Goal: Task Accomplishment & Management: Manage account settings

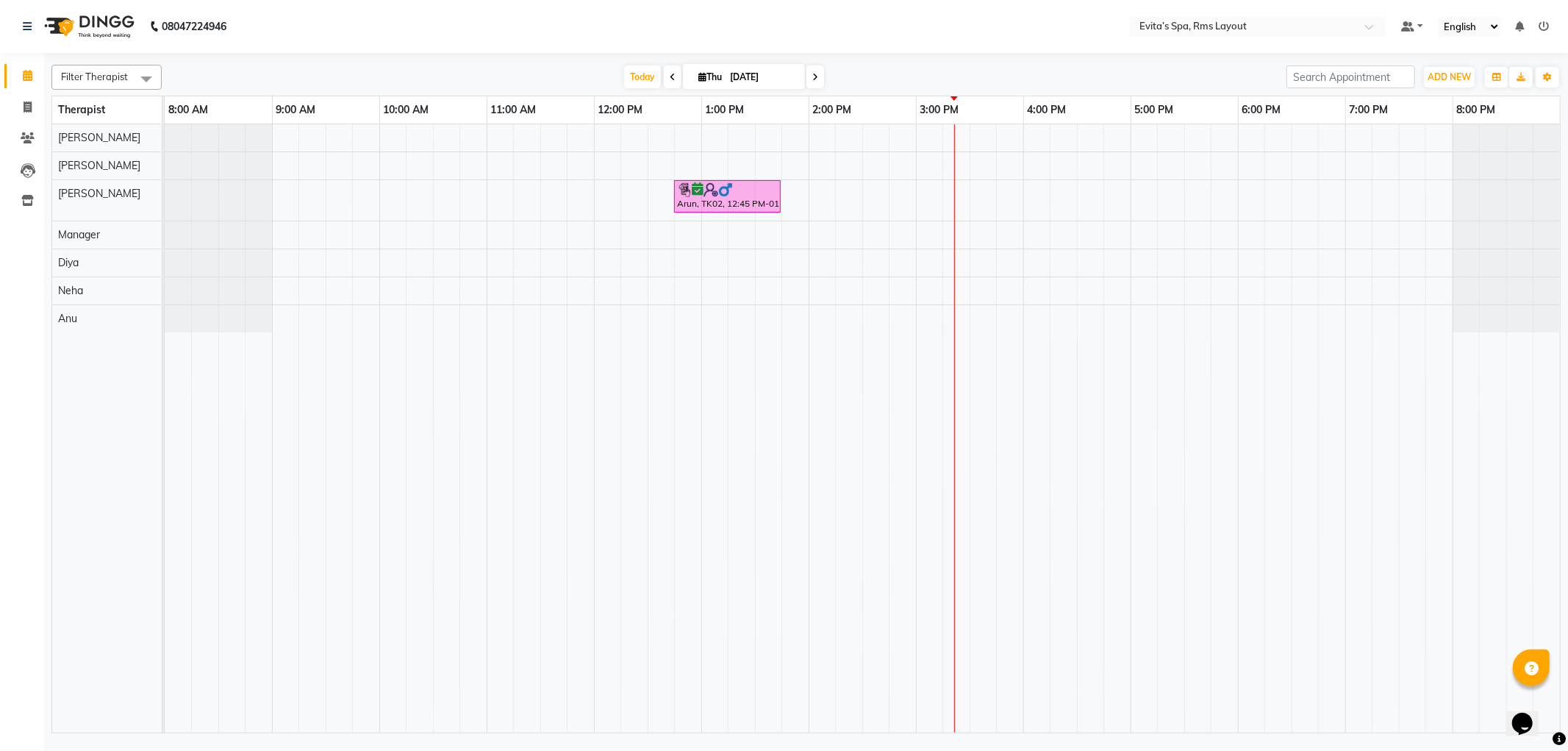
click at [1250, 202] on div "Arun, TK02, 12:45 PM-01:45 PM, Swedish Massage" at bounding box center [862, 428] width 1395 height 608
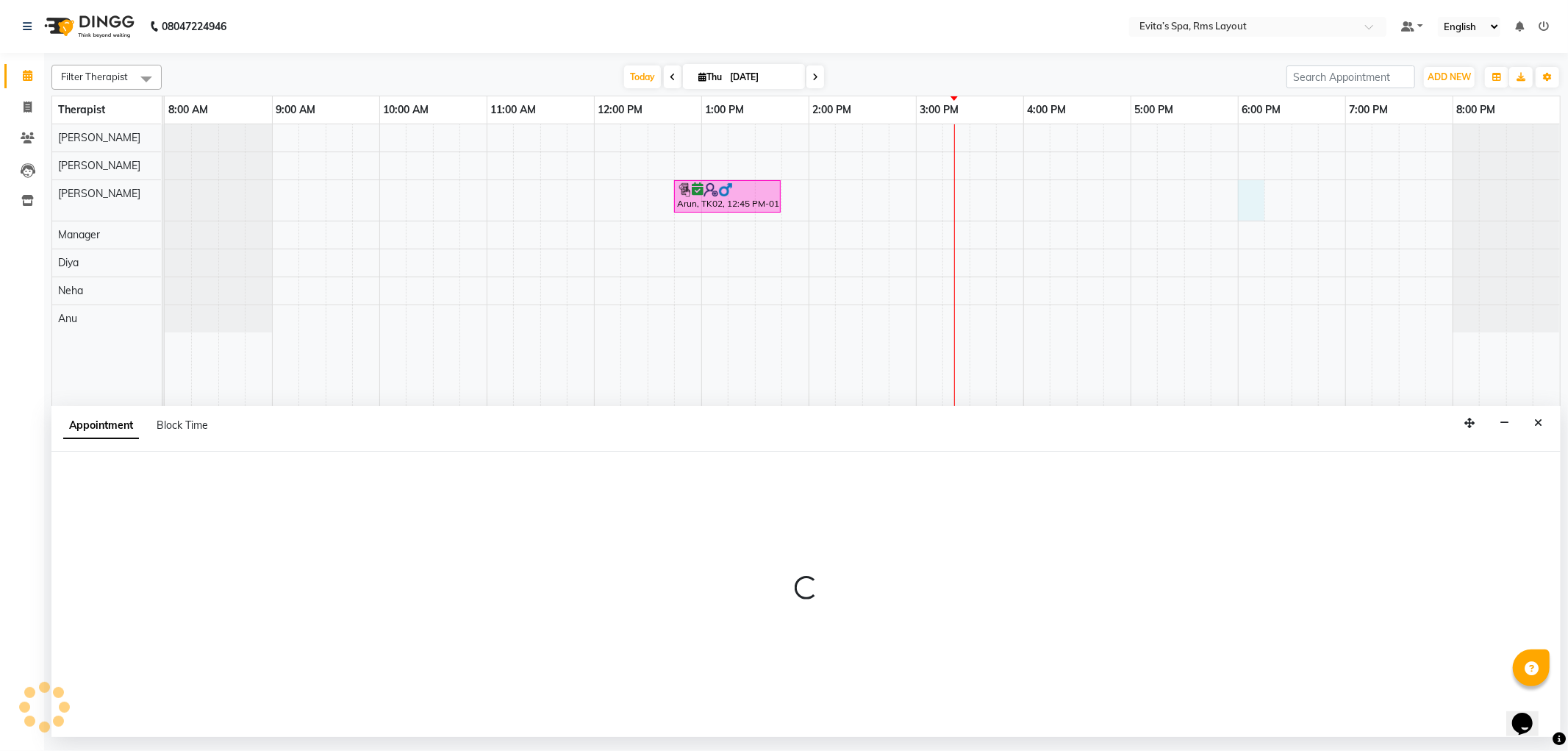
select select "70223"
select select "tentative"
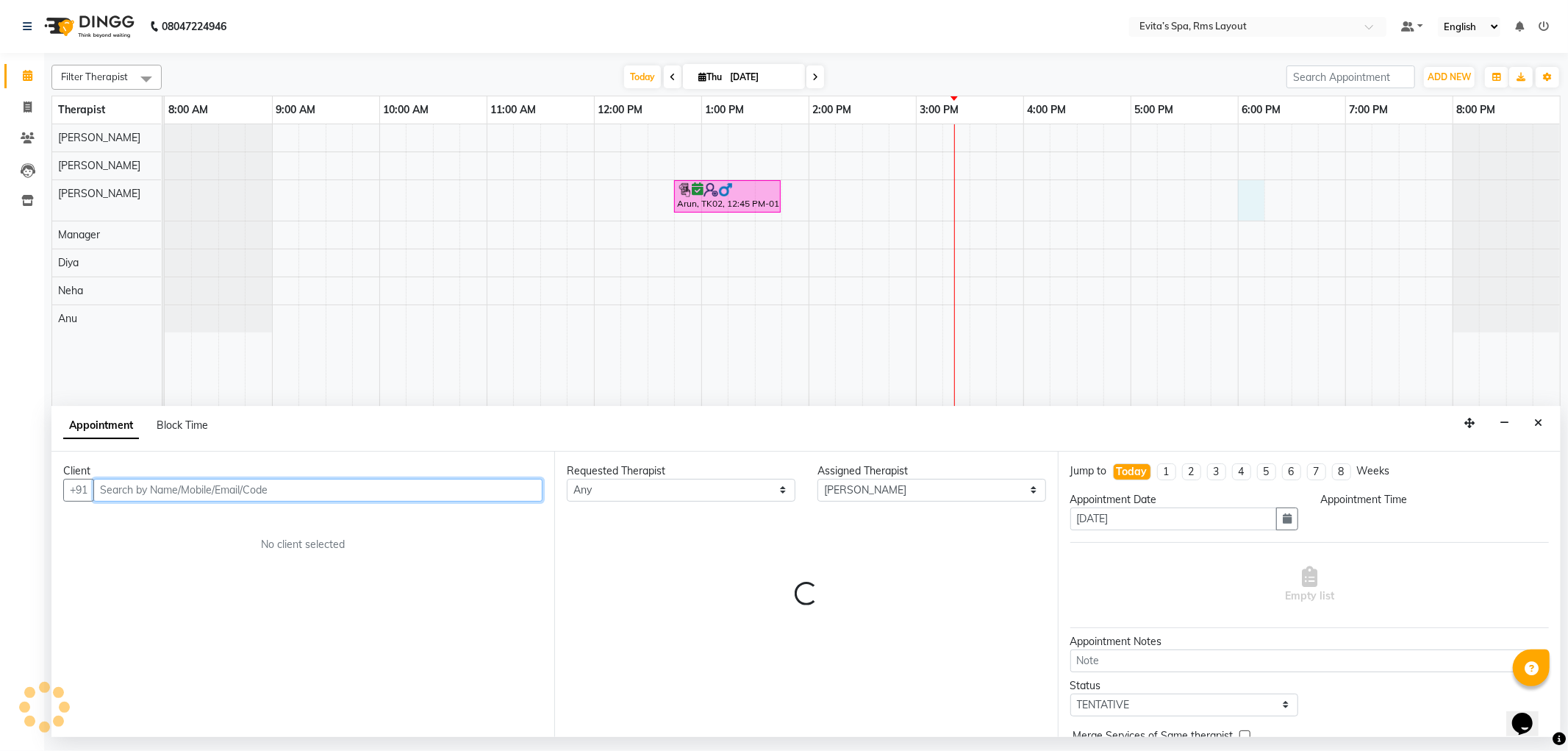
select select "1080"
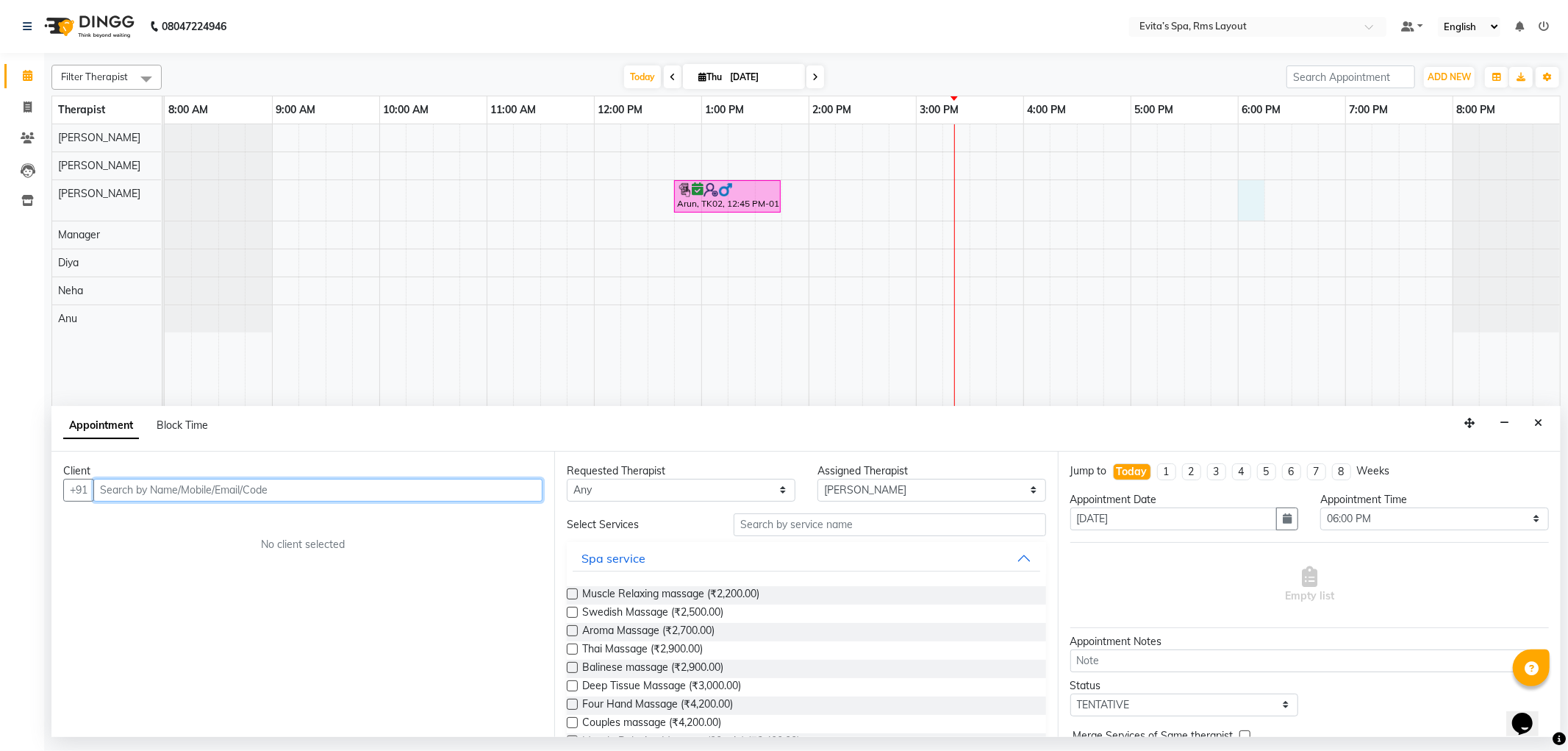
click at [429, 488] on input "text" at bounding box center [318, 490] width 449 height 23
click at [181, 517] on ngb-highlight "99******98" at bounding box center [182, 522] width 61 height 15
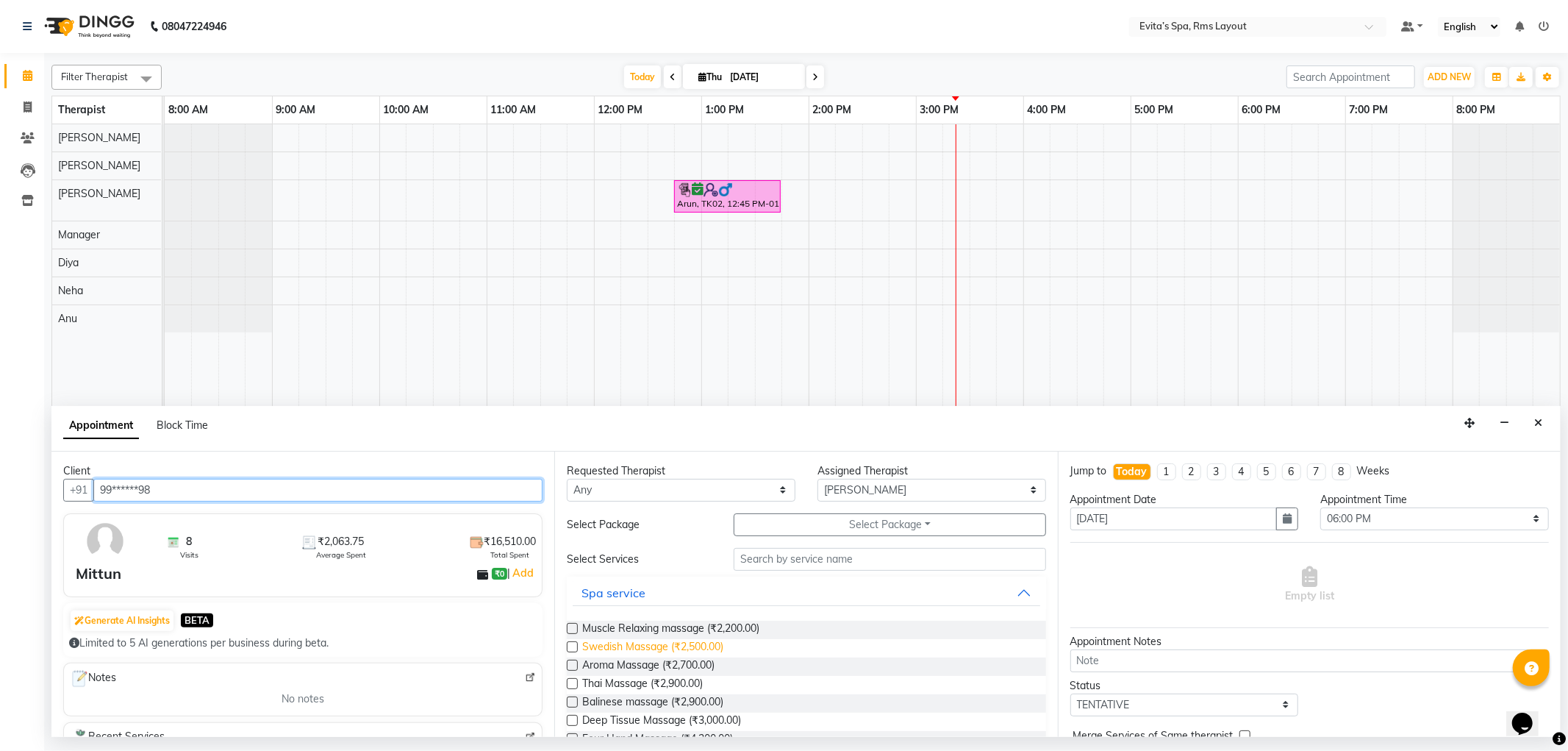
type input "99******98"
click at [682, 650] on span "Swedish Massage (₹2,500.00)" at bounding box center [652, 648] width 141 height 18
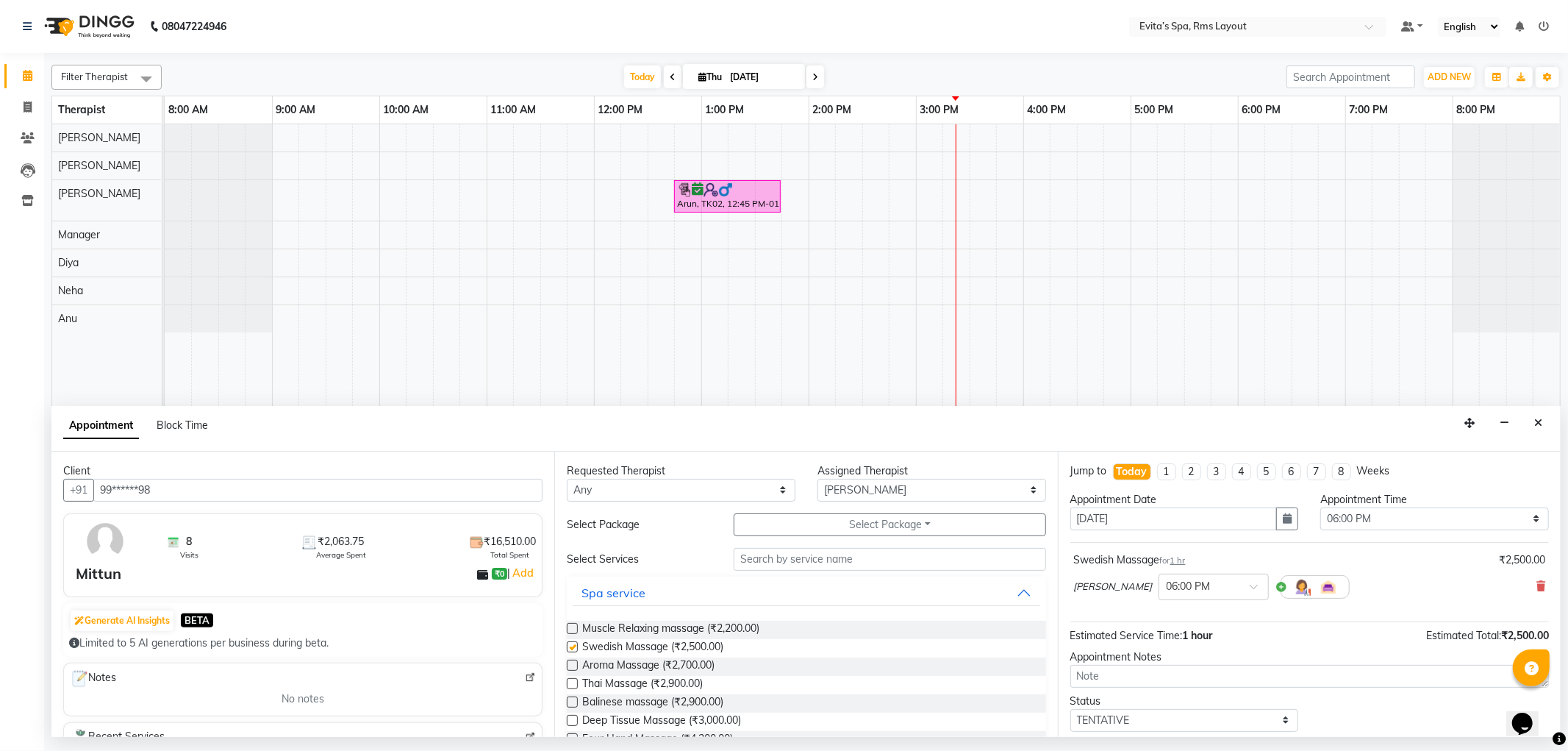
checkbox input "false"
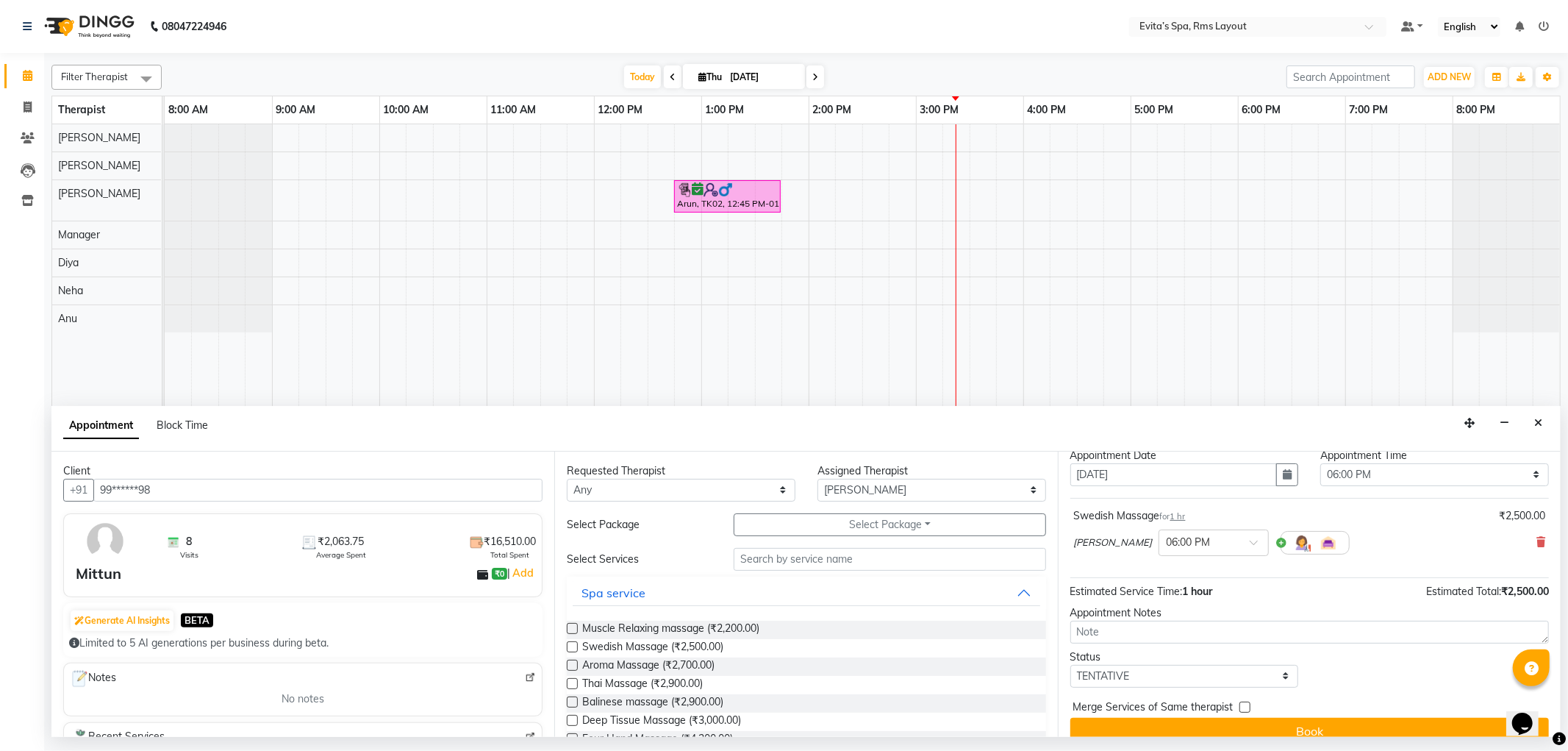
scroll to position [64, 0]
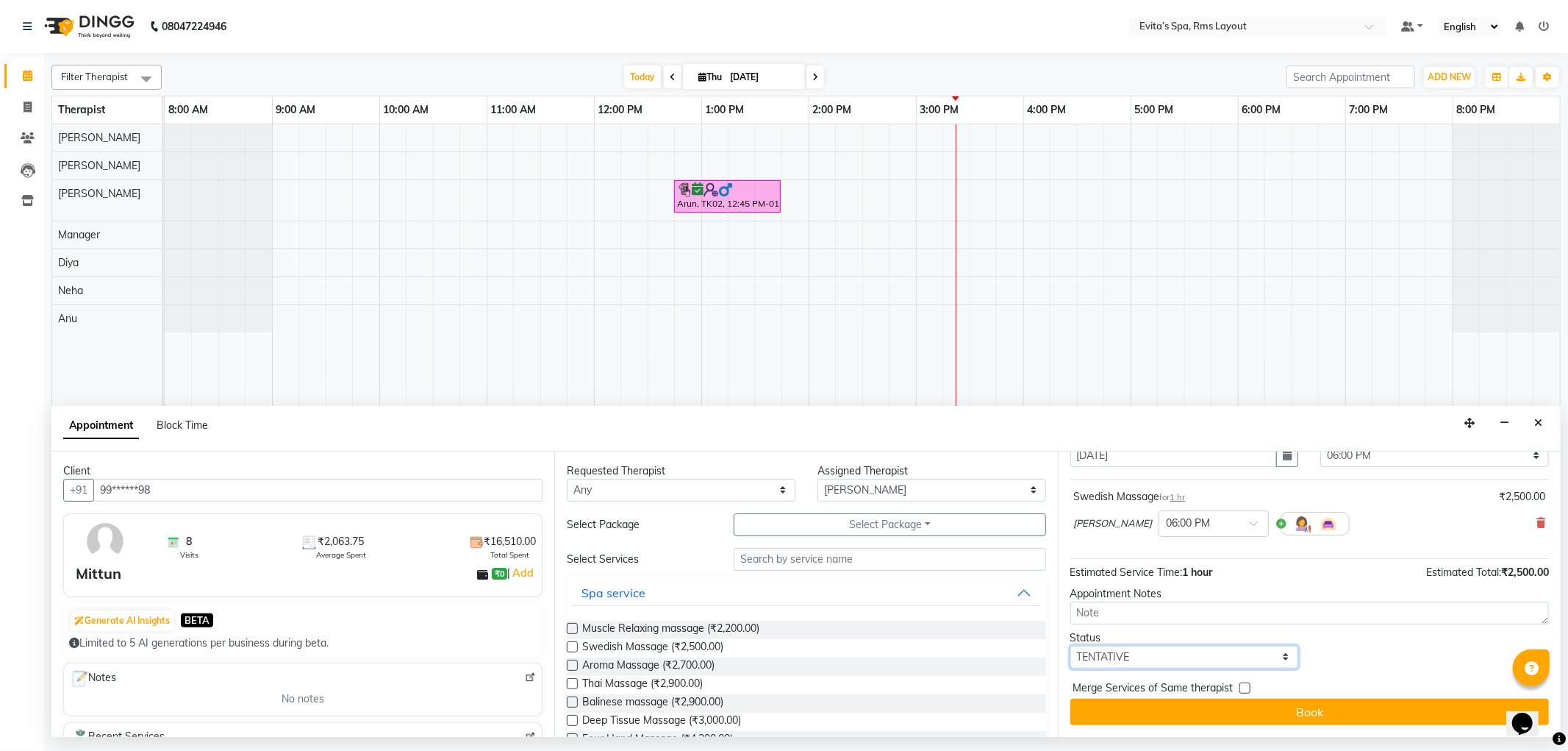
click at [1132, 659] on select "Select TENTATIVE CONFIRM CHECK-IN UPCOMING" at bounding box center [1184, 657] width 228 height 23
select select "confirm booking"
click at [1071, 646] on select "Select TENTATIVE CONFIRM CHECK-IN UPCOMING" at bounding box center [1184, 657] width 228 height 23
click at [1210, 704] on button "Book" at bounding box center [1310, 712] width 479 height 27
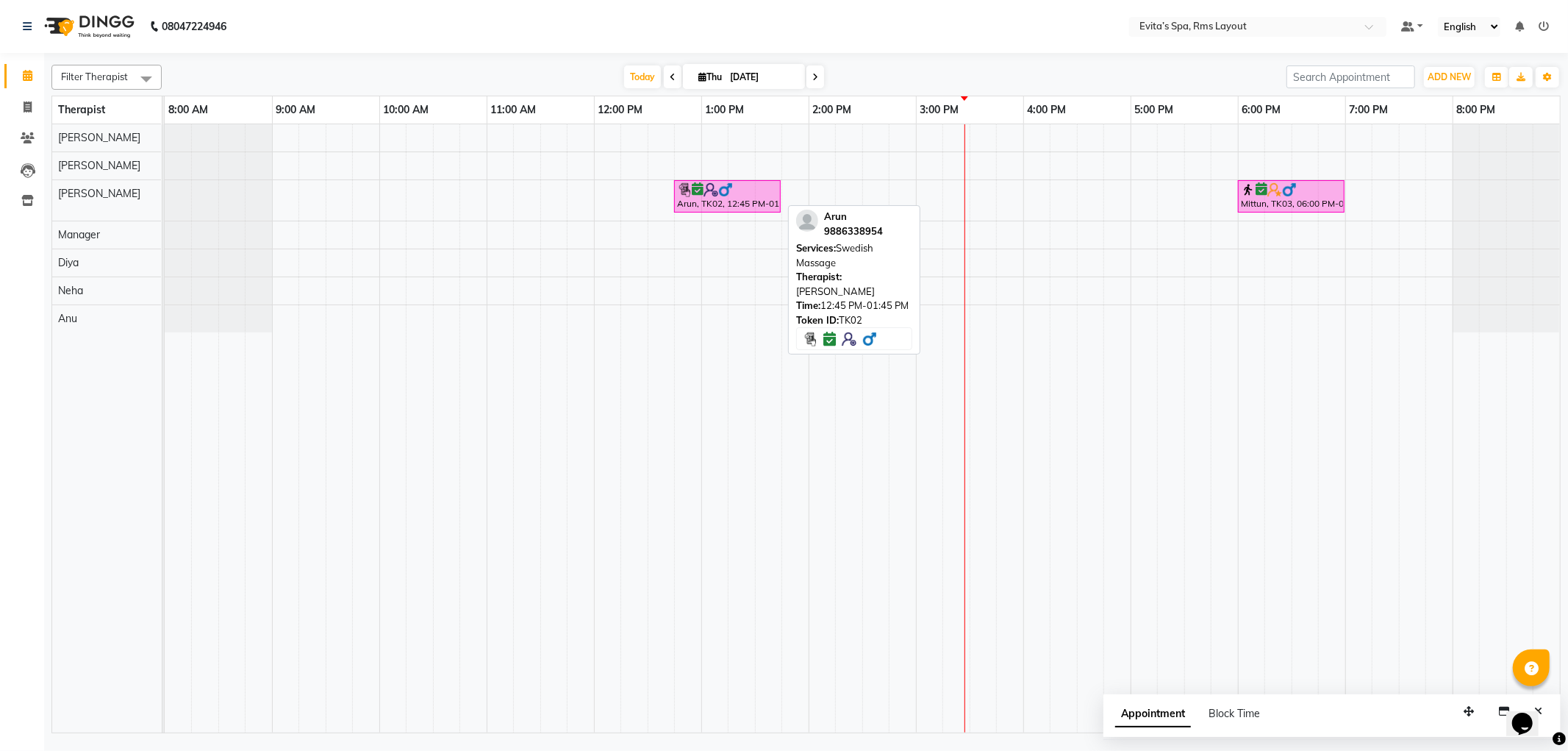
click at [743, 210] on div "Arun, TK02, 12:45 PM-01:45 PM, Swedish Massage" at bounding box center [727, 197] width 103 height 28
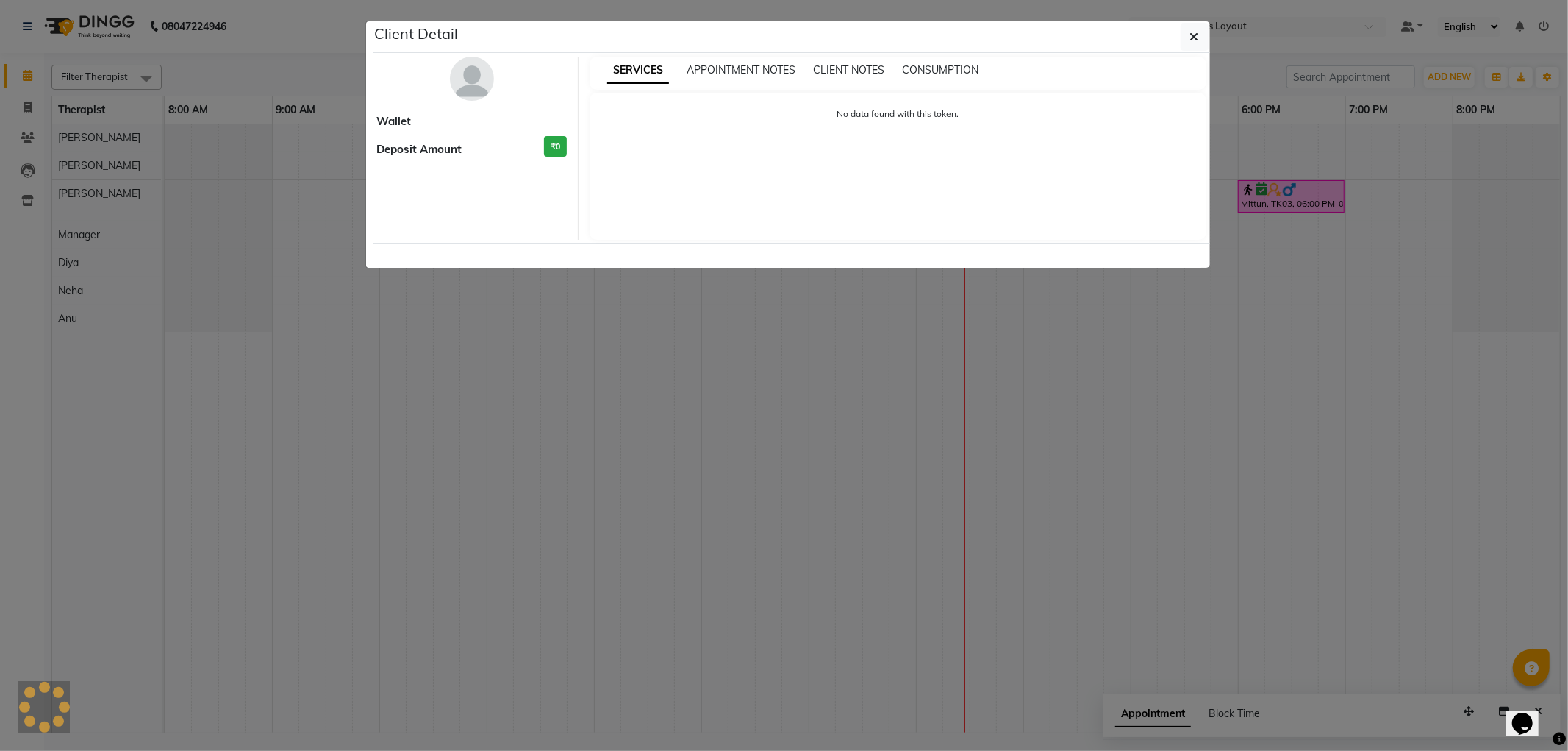
select select "6"
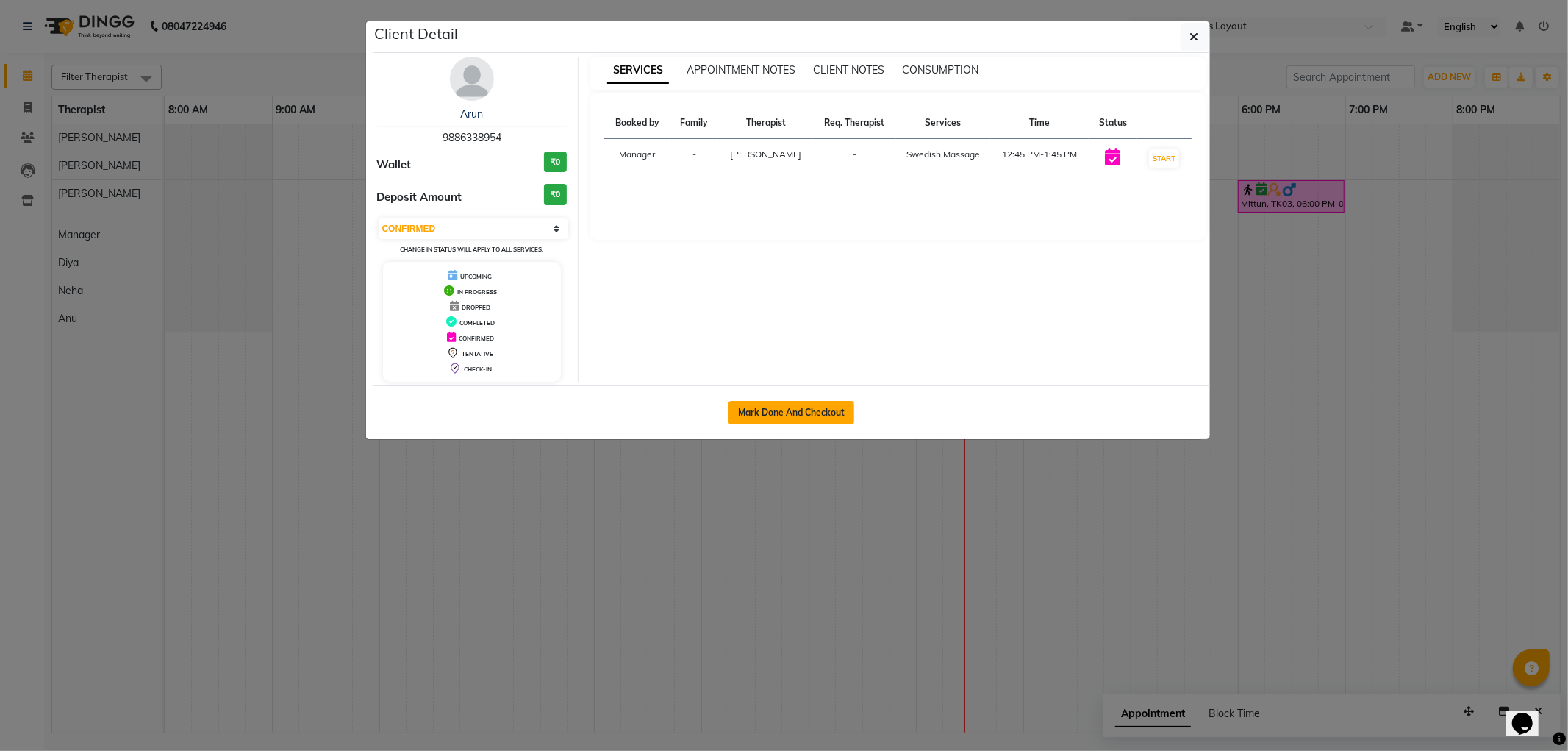
click at [817, 409] on button "Mark Done And Checkout" at bounding box center [791, 412] width 126 height 24
select select "service"
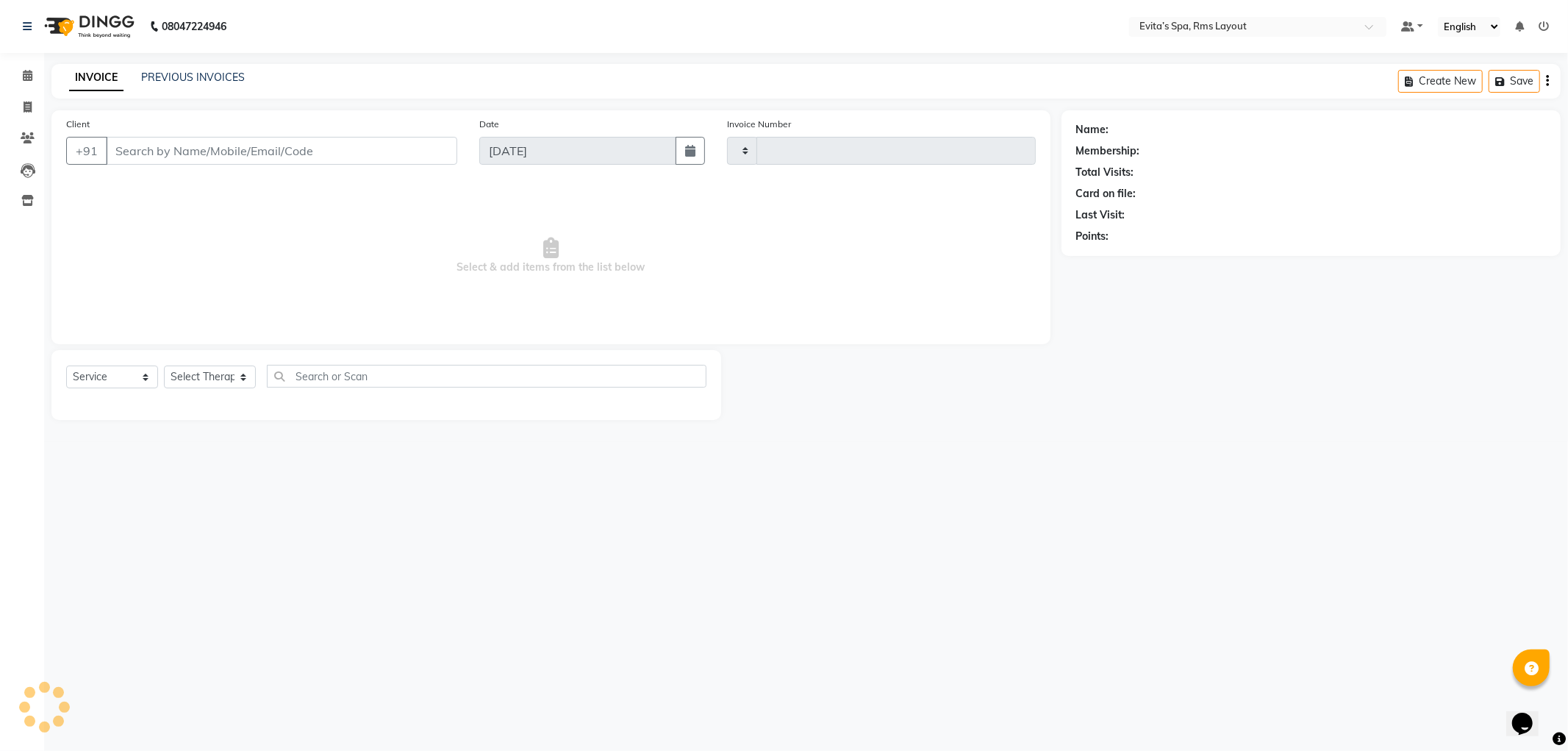
type input "1570"
select select "7850"
type input "98******54"
select select "70223"
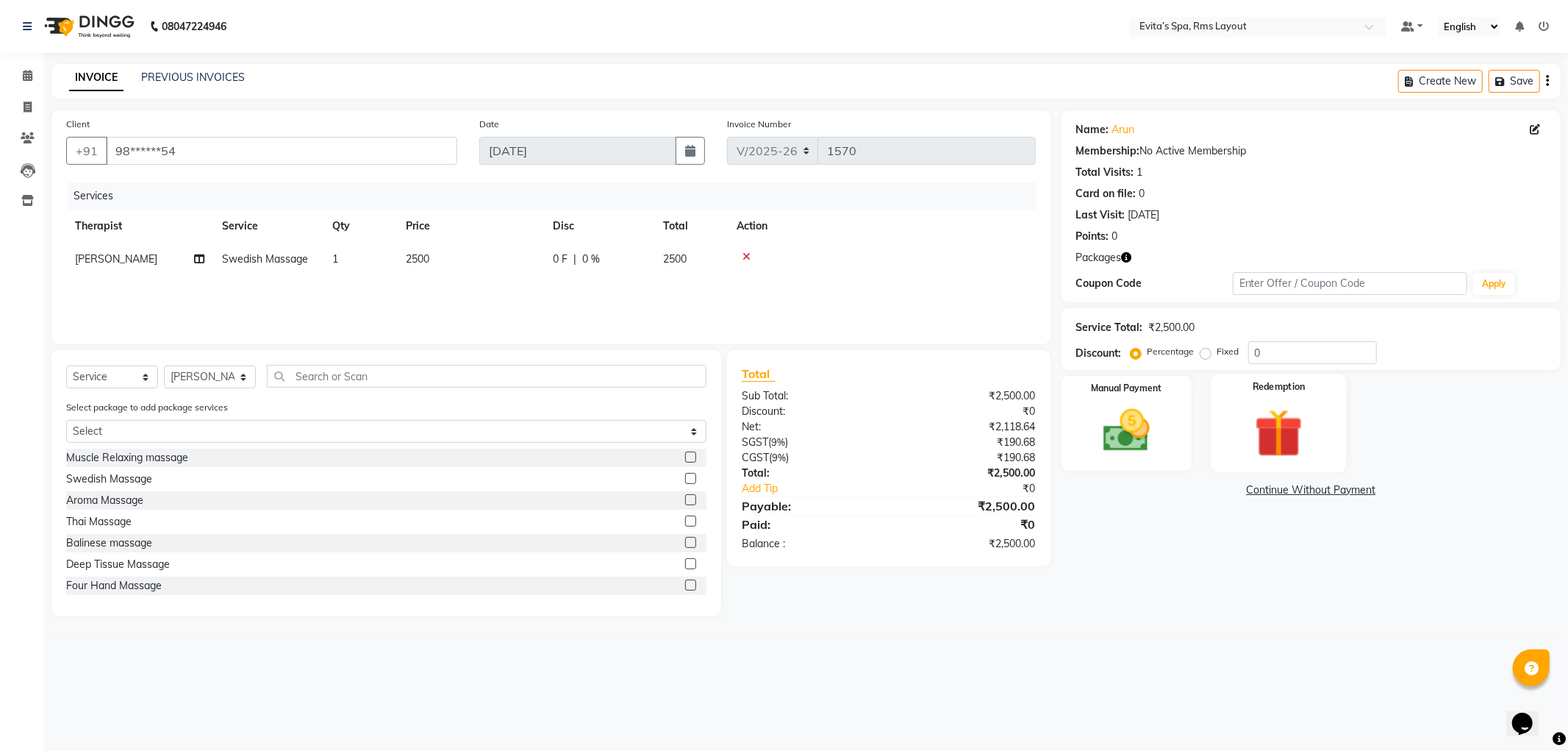
click at [1255, 421] on img at bounding box center [1279, 433] width 78 height 61
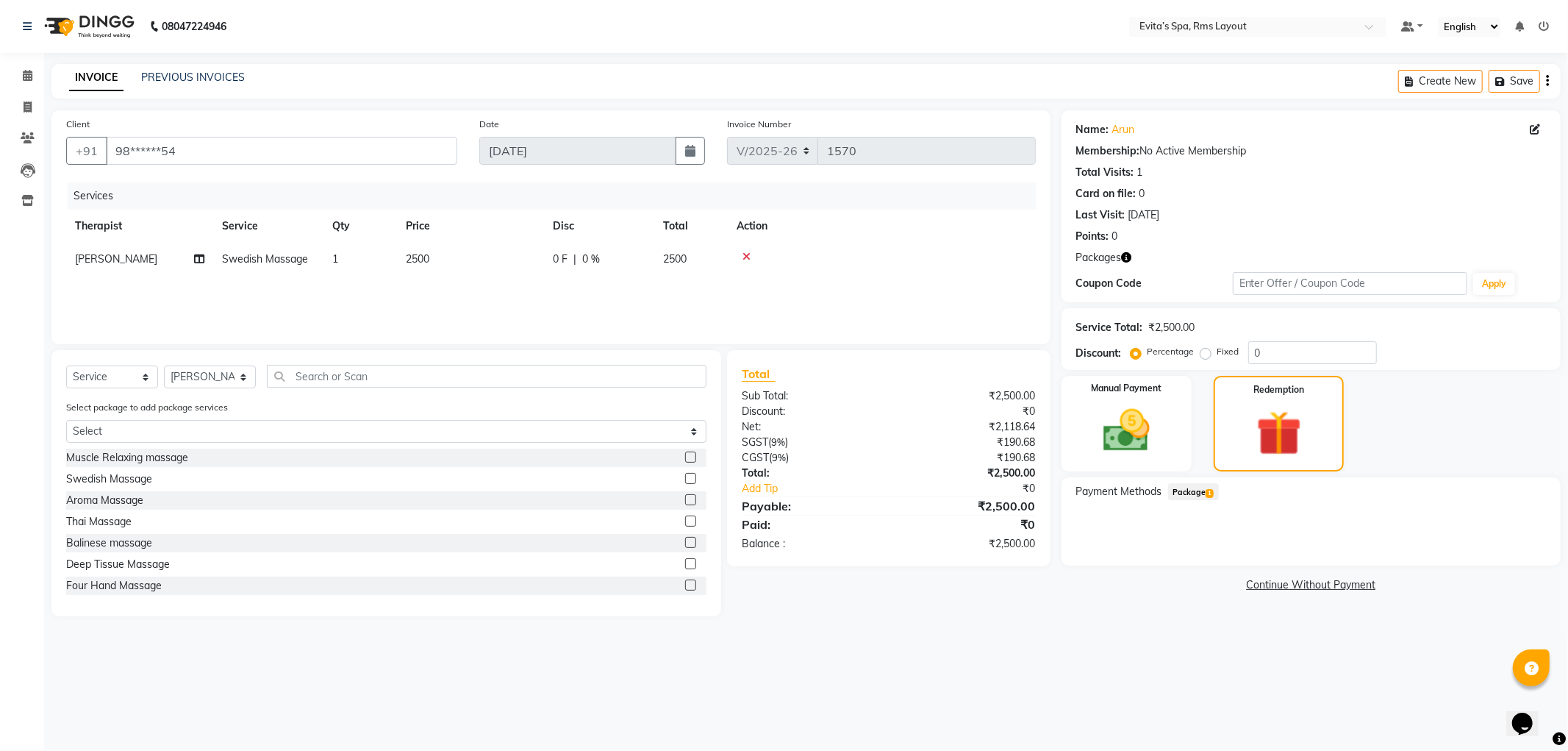
click at [1209, 498] on span "Package 1" at bounding box center [1193, 492] width 51 height 17
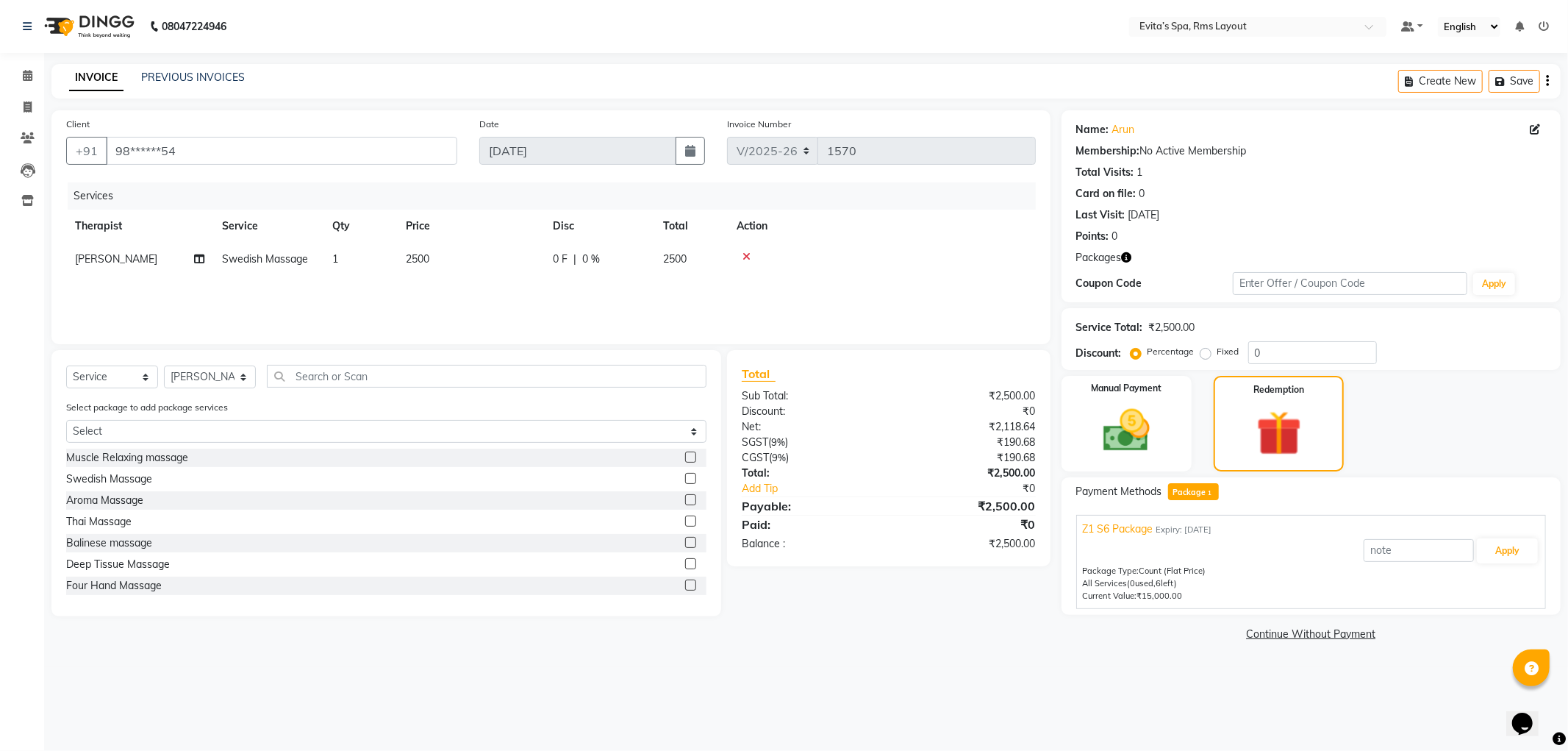
click at [1544, 545] on div "Z1 S6 Package Expiry: [DATE] Apply Package Type: Count (Flat Price) All Service…" at bounding box center [1312, 561] width 470 height 93
click at [1532, 545] on button "Apply" at bounding box center [1507, 551] width 61 height 25
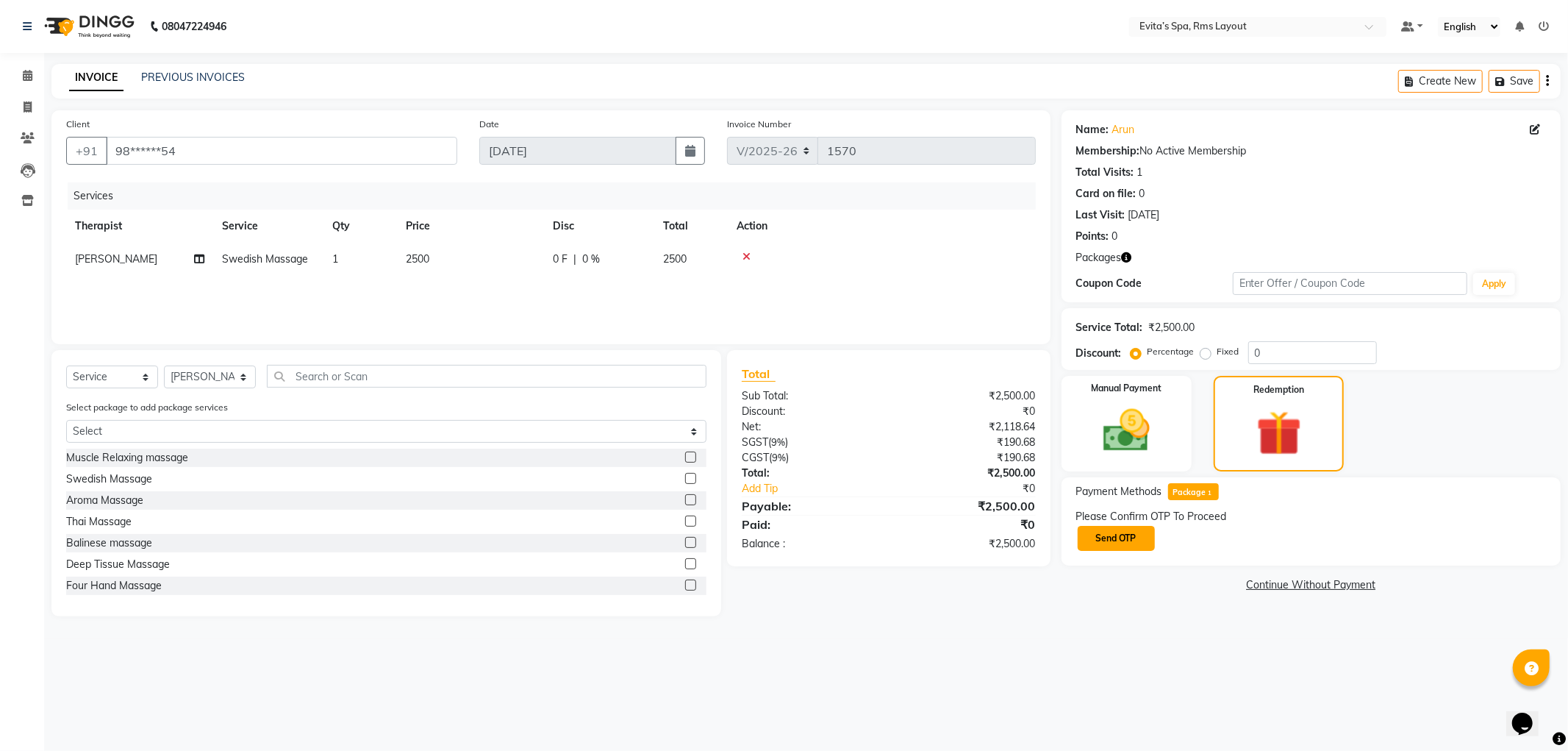
click at [1126, 530] on button "Send OTP" at bounding box center [1117, 538] width 77 height 25
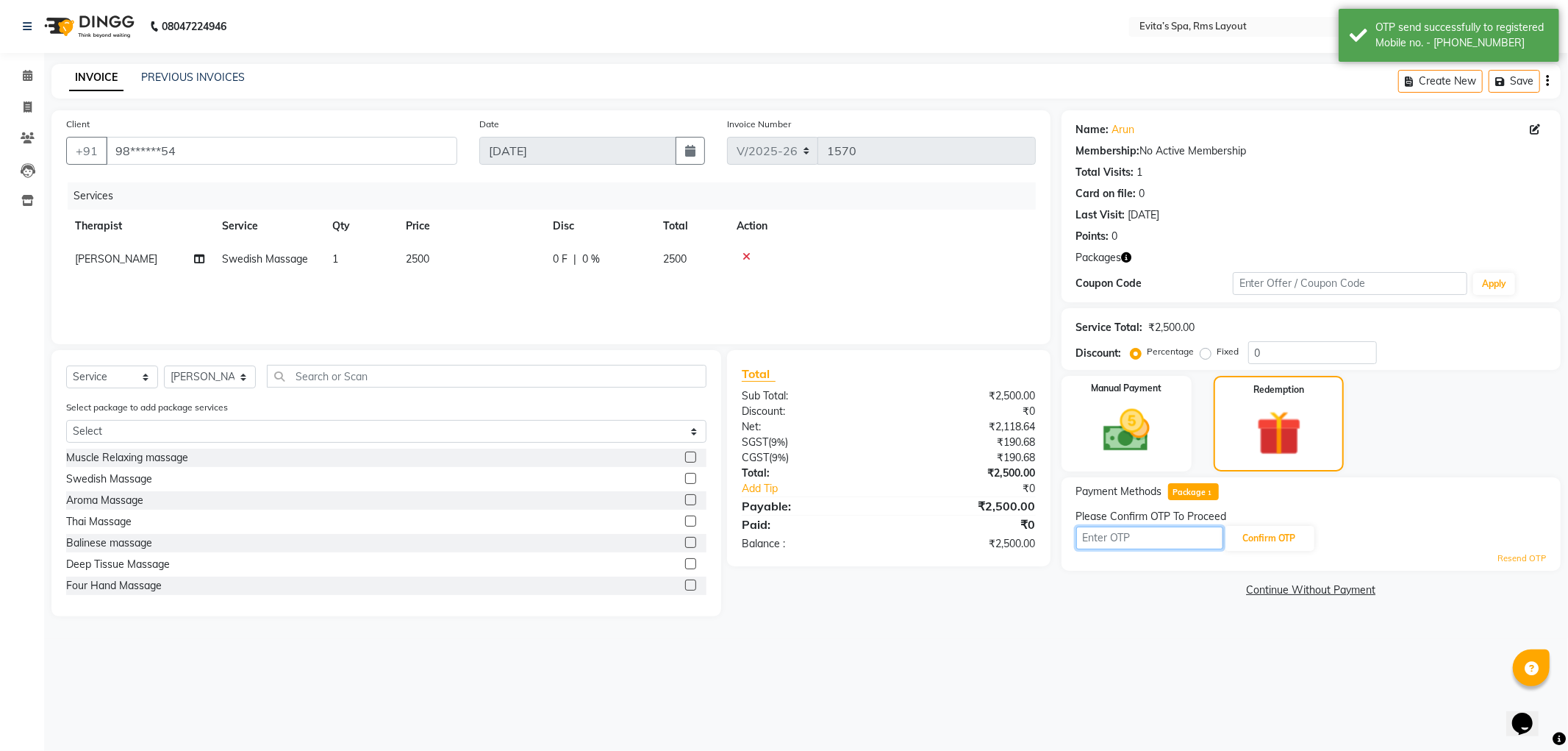
click at [1141, 534] on input "text" at bounding box center [1150, 537] width 147 height 23
type input "7204"
click at [1281, 534] on button "Confirm OTP" at bounding box center [1269, 538] width 89 height 25
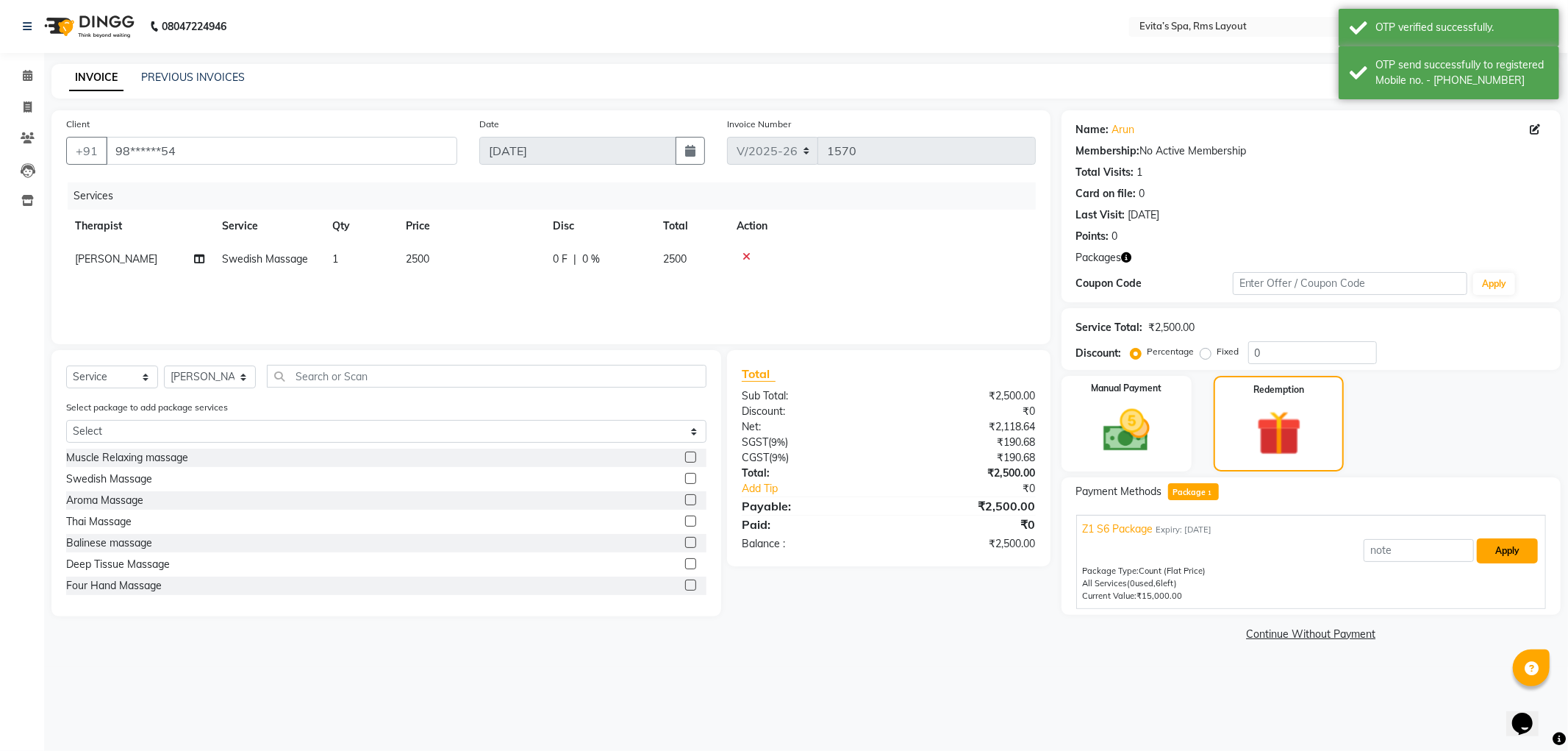
click at [1495, 548] on button "Apply" at bounding box center [1507, 551] width 61 height 25
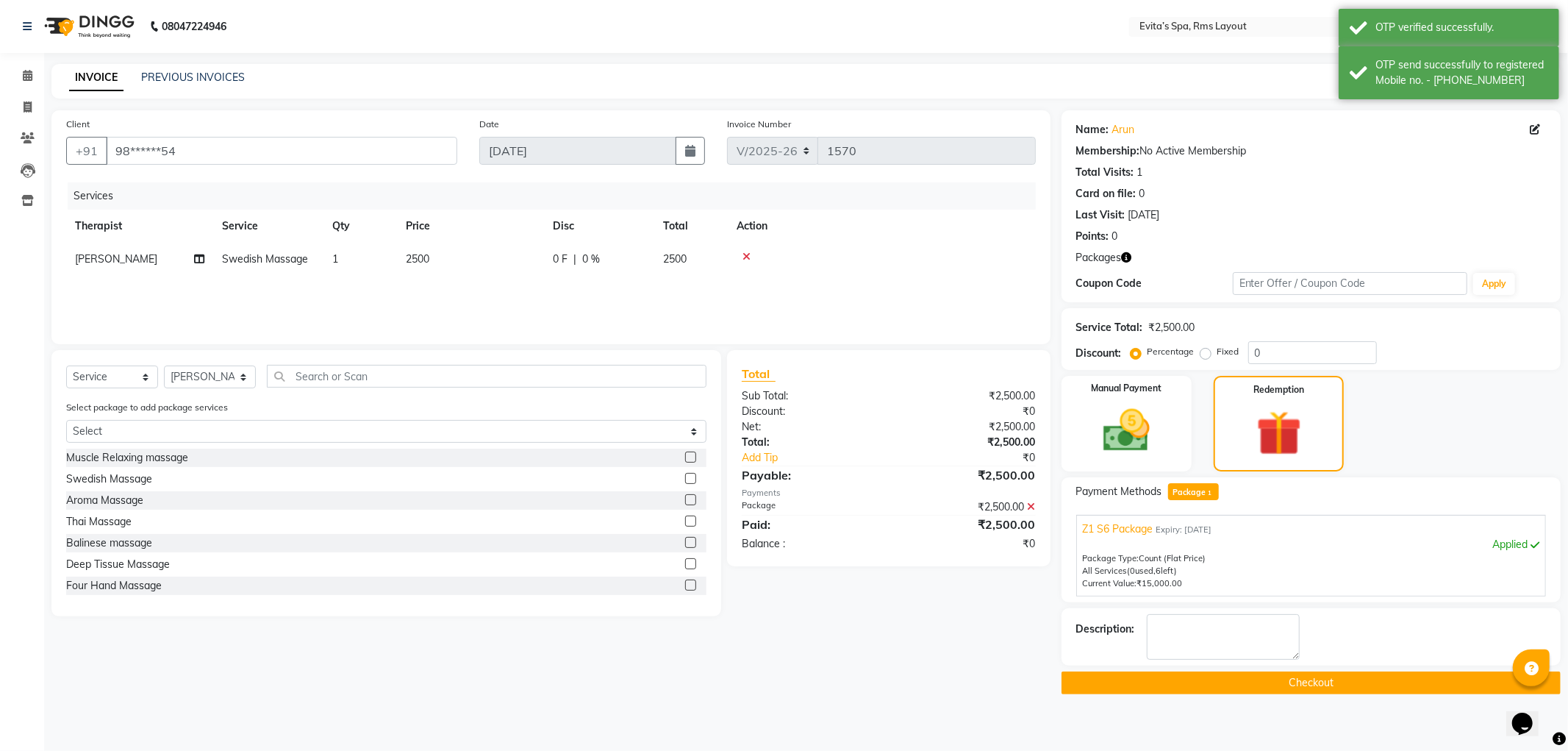
click at [1243, 679] on button "Checkout" at bounding box center [1312, 682] width 500 height 23
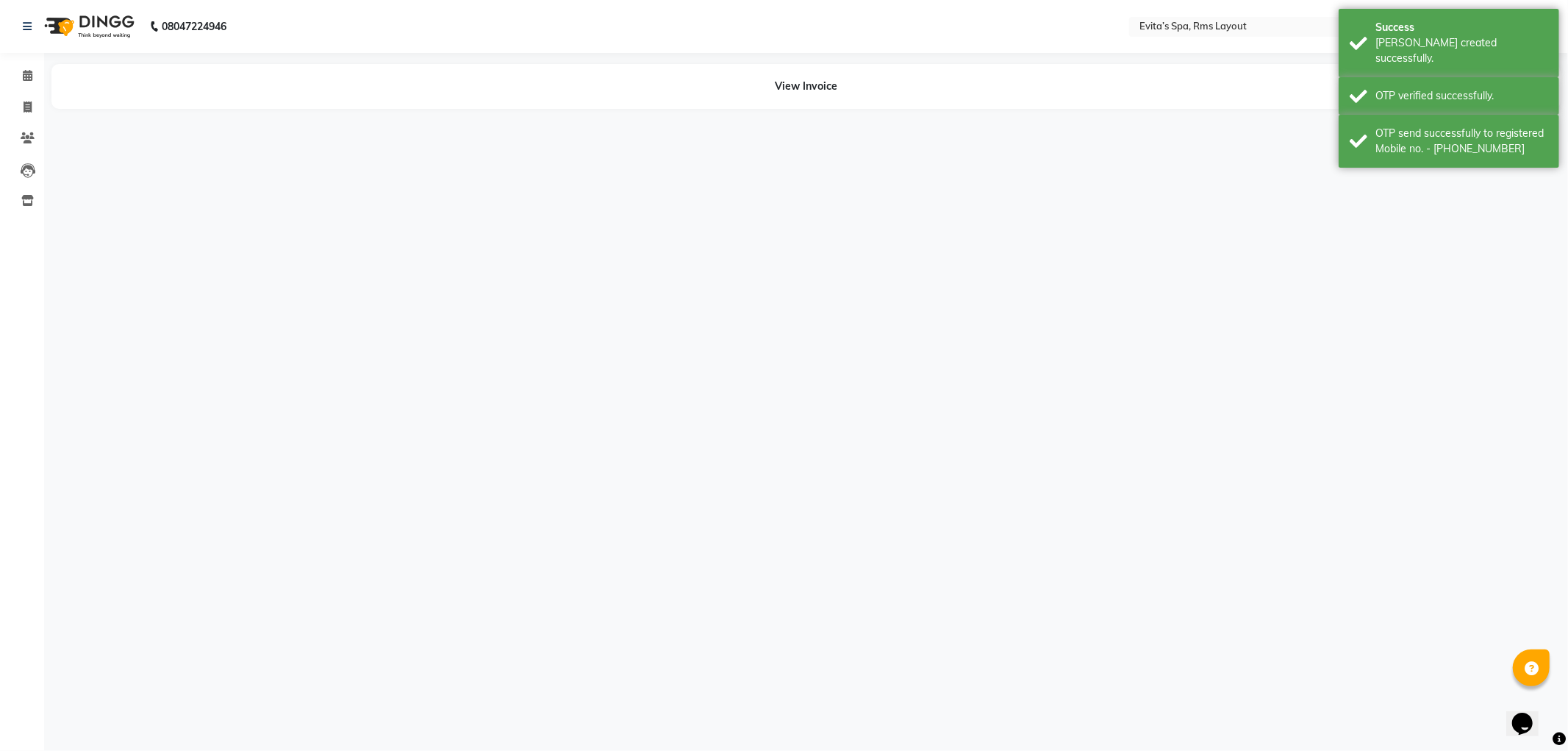
click at [96, 22] on img at bounding box center [88, 27] width 100 height 41
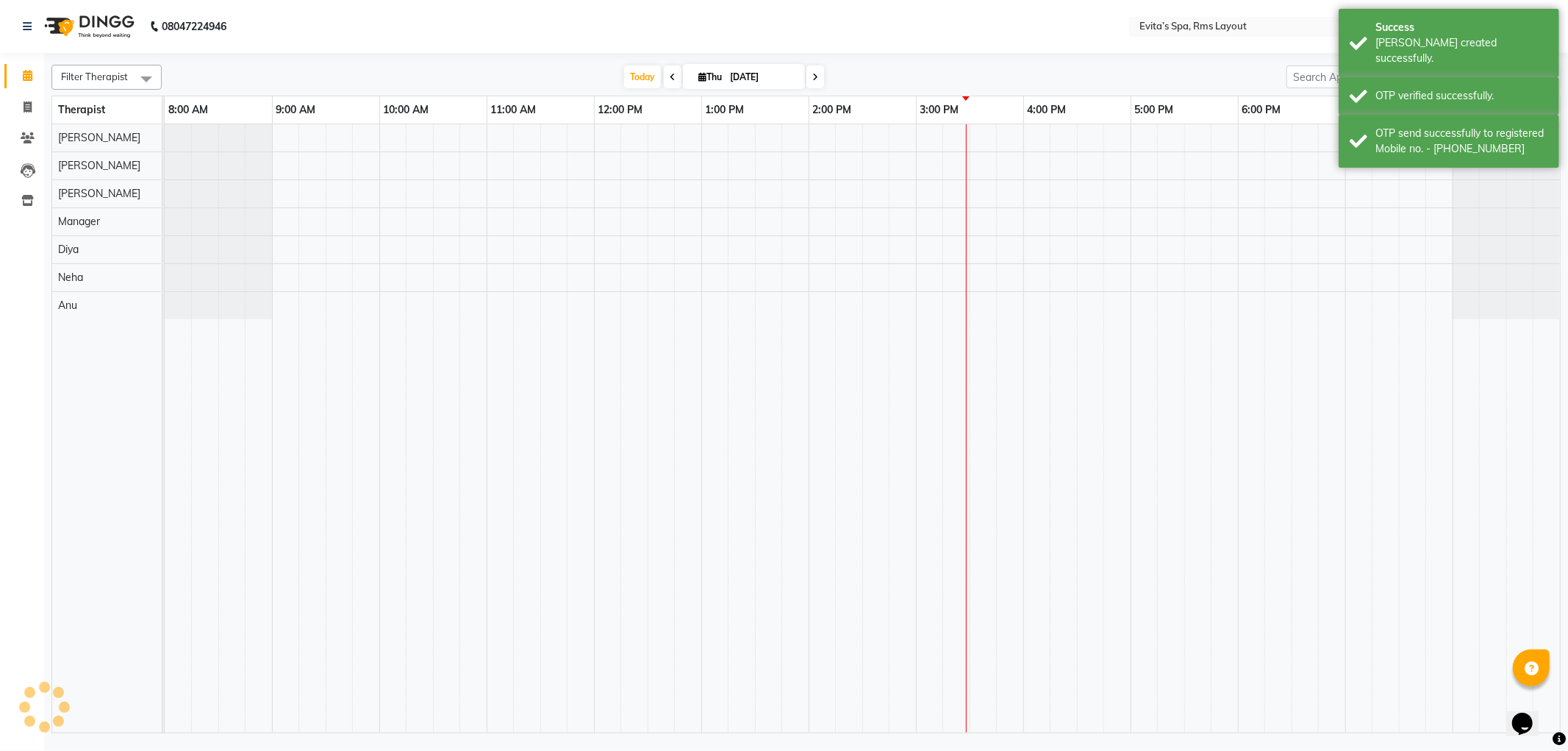
click at [110, 30] on img at bounding box center [88, 27] width 100 height 41
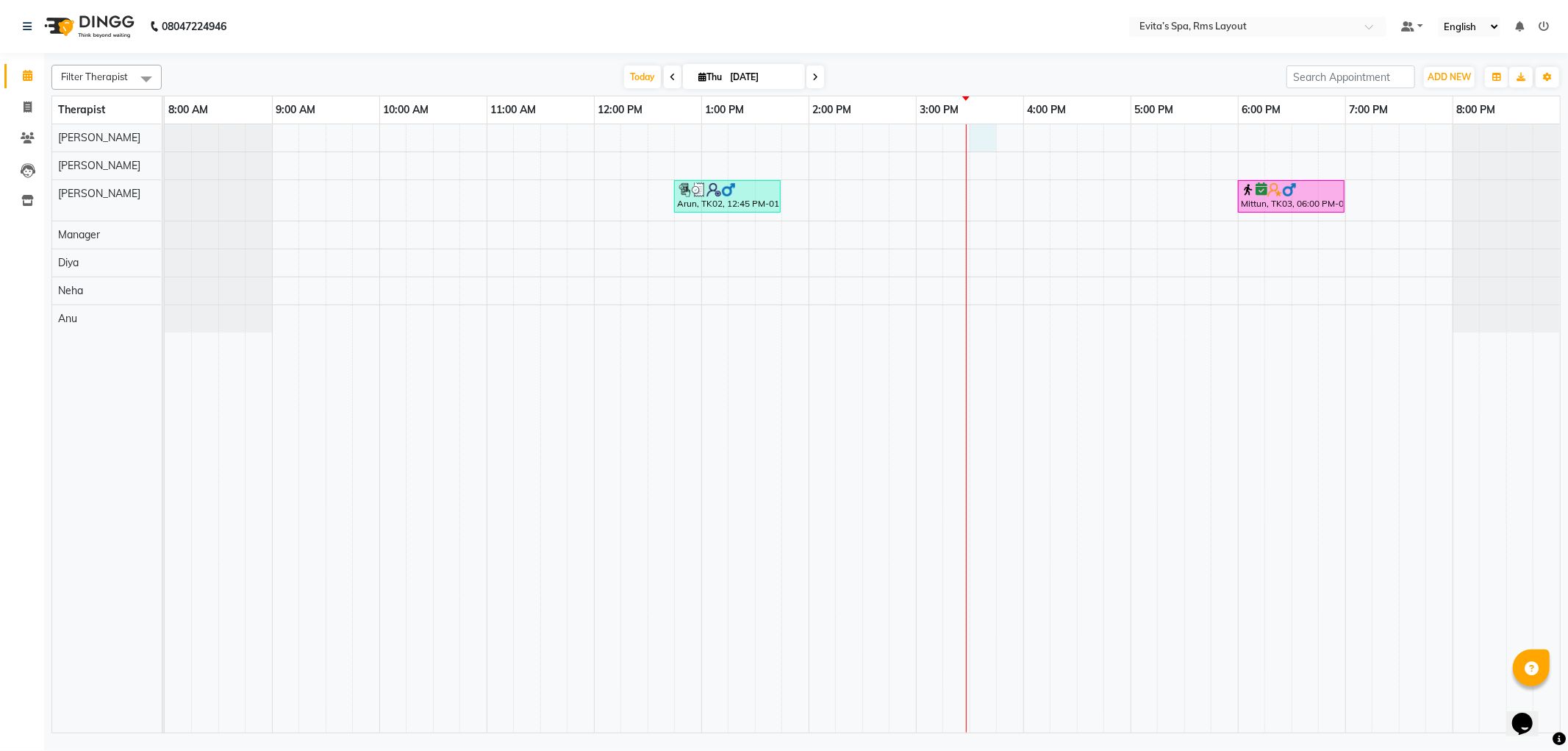
click at [984, 136] on div "Arun, TK02, 12:45 PM-01:45 PM, Swedish Massage Mittun, TK03, 06:00 PM-07:00 PM,…" at bounding box center [862, 428] width 1395 height 608
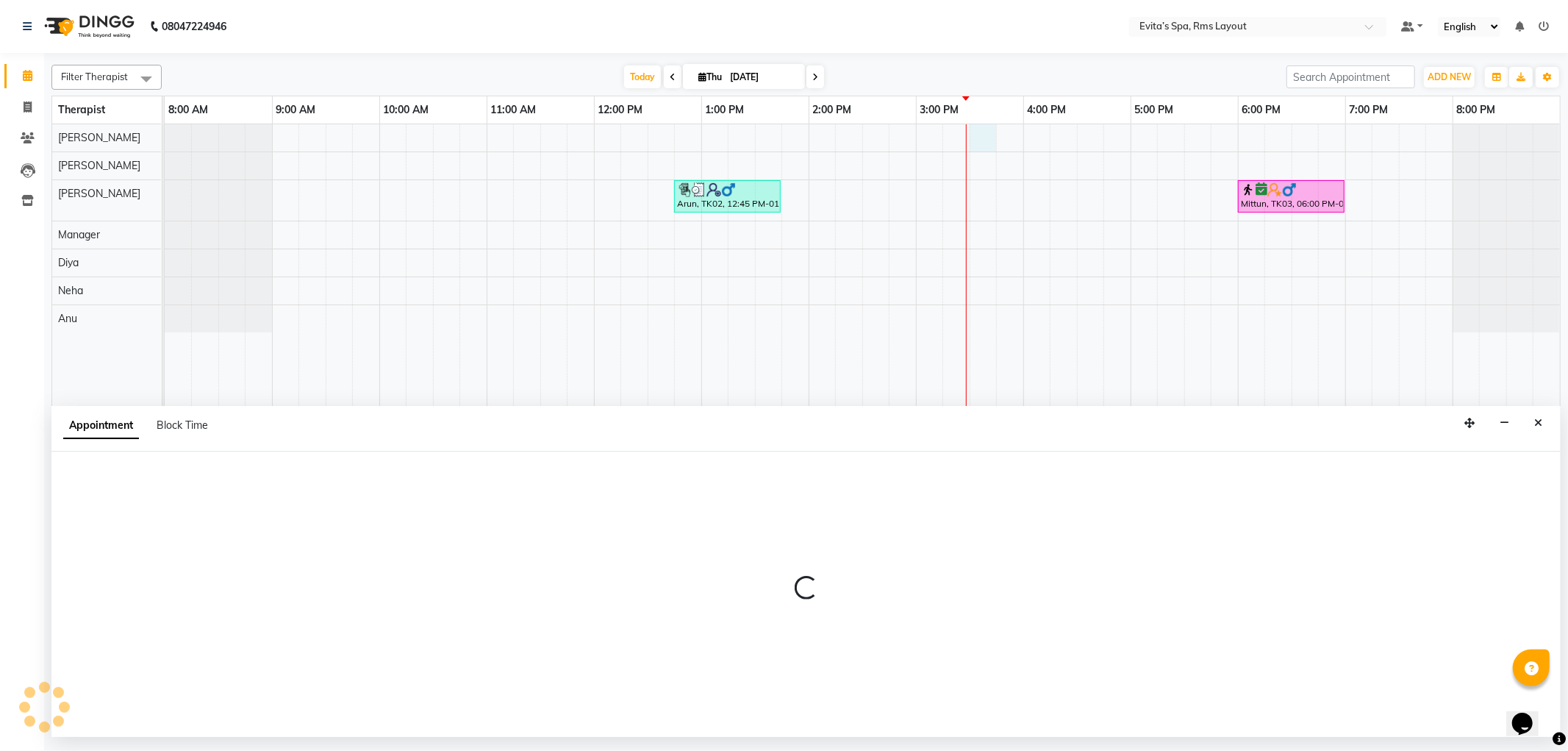
select select "70221"
select select "930"
select select "tentative"
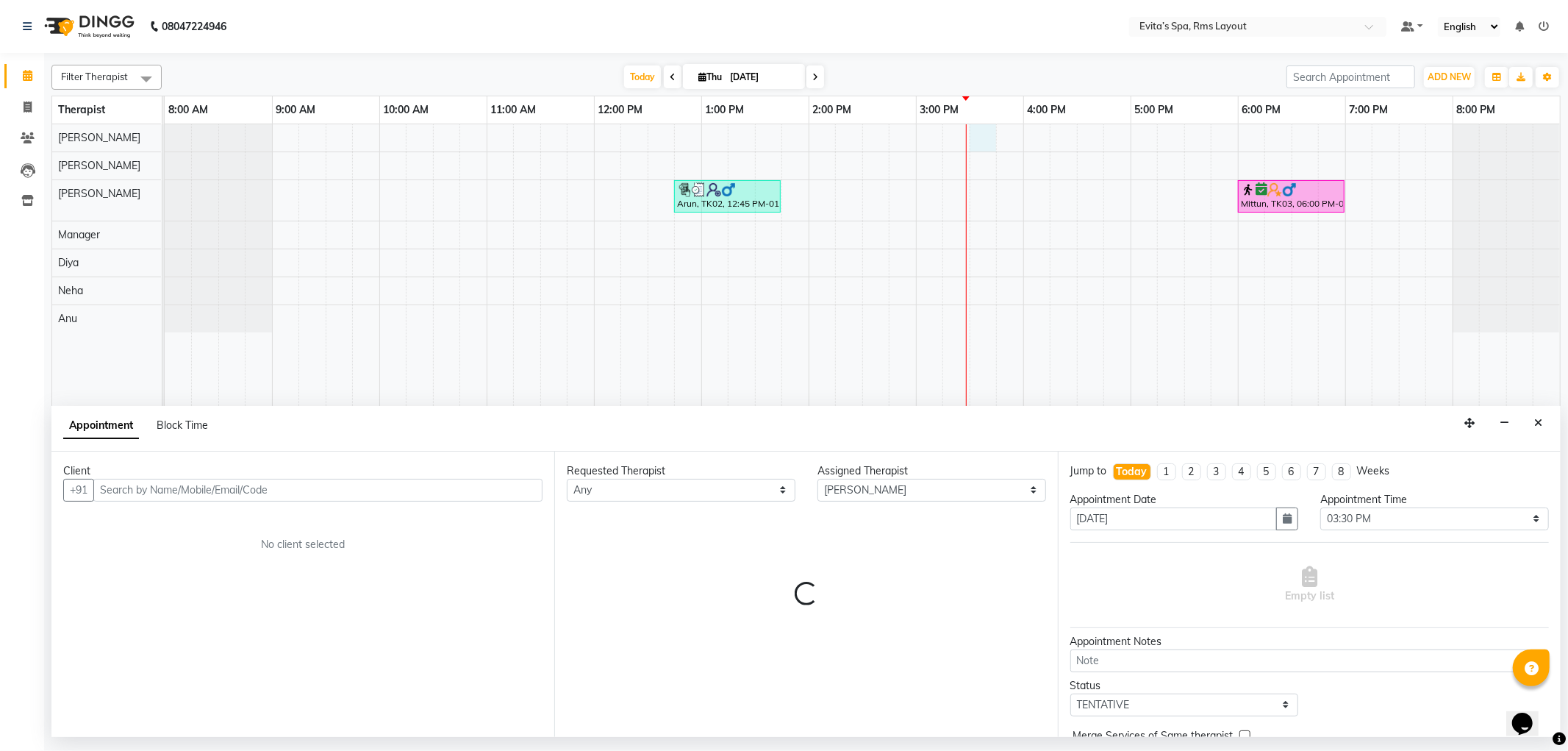
click at [520, 489] on input "text" at bounding box center [318, 490] width 449 height 23
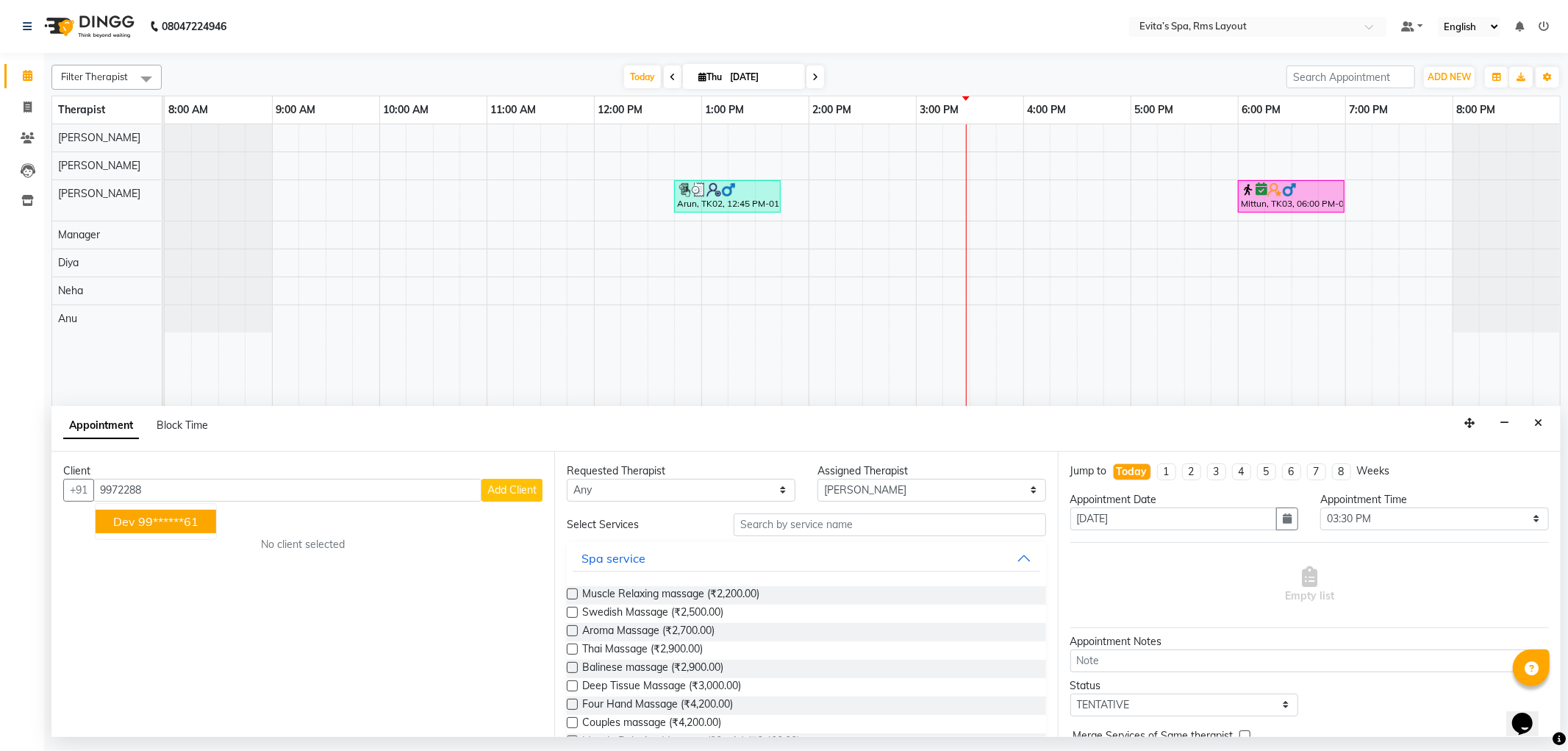
click at [192, 518] on ngb-highlight "99******61" at bounding box center [168, 522] width 61 height 15
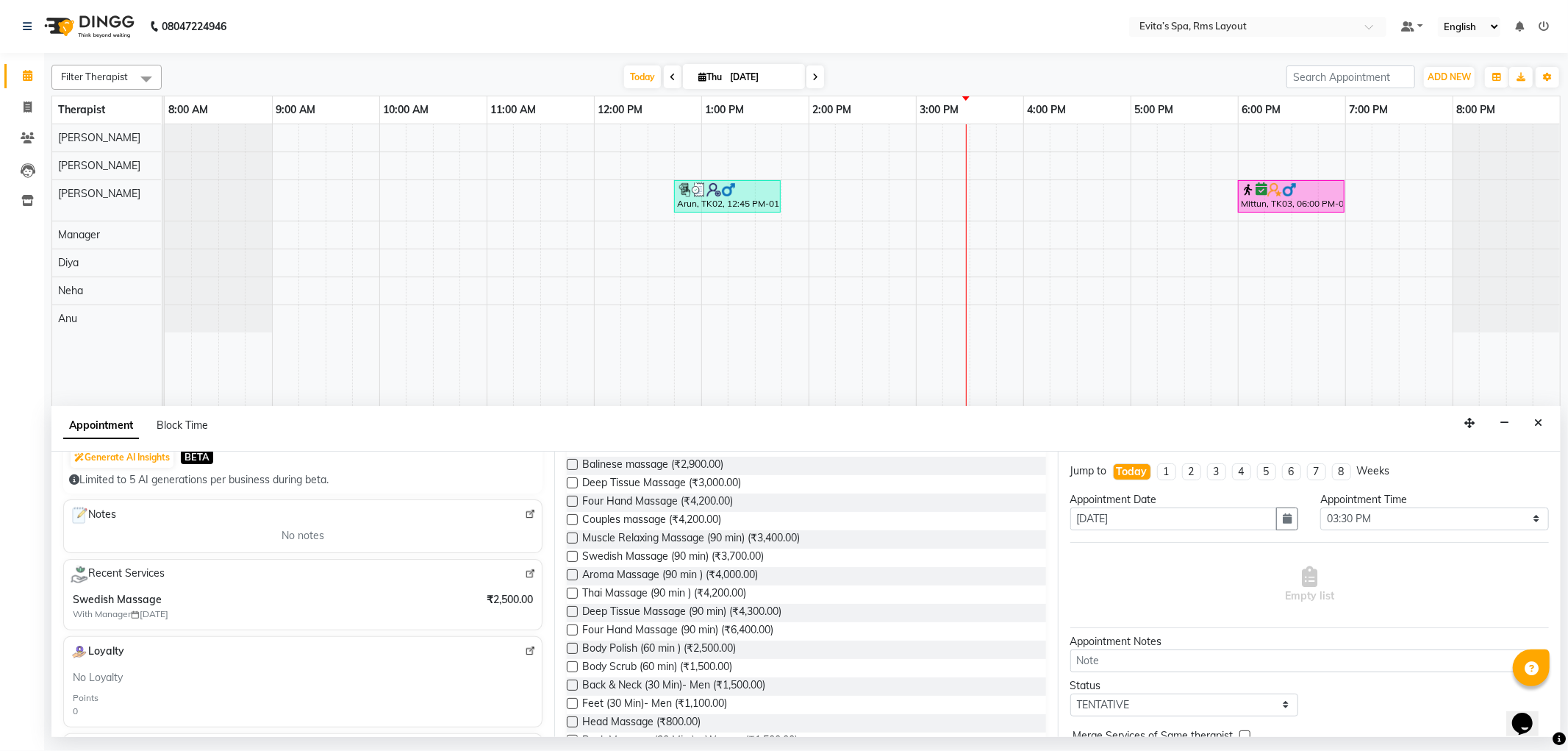
scroll to position [245, 0]
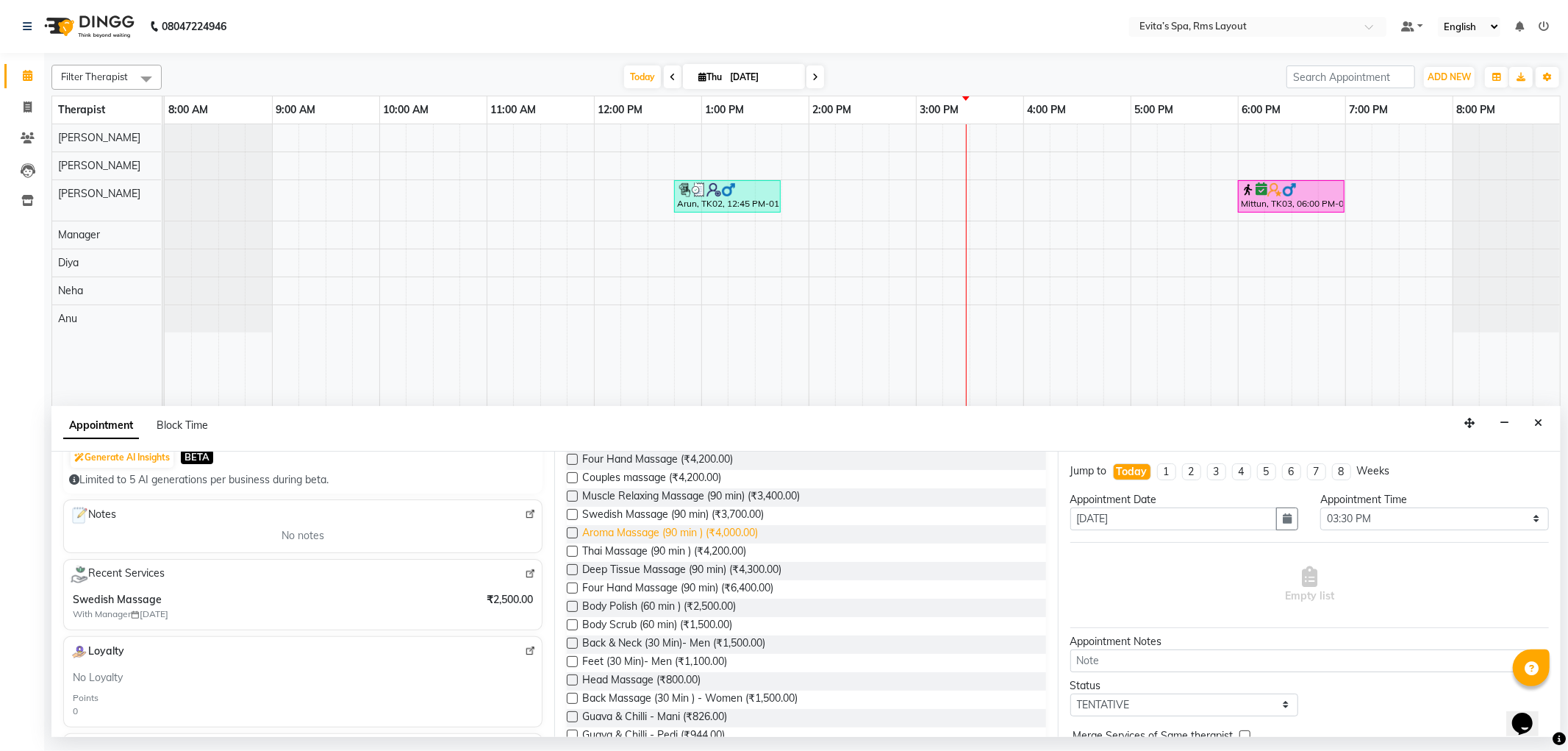
type input "99******61"
click at [676, 535] on span "Aroma Massage (90 min ) (₹4,000.00)" at bounding box center [670, 534] width 176 height 18
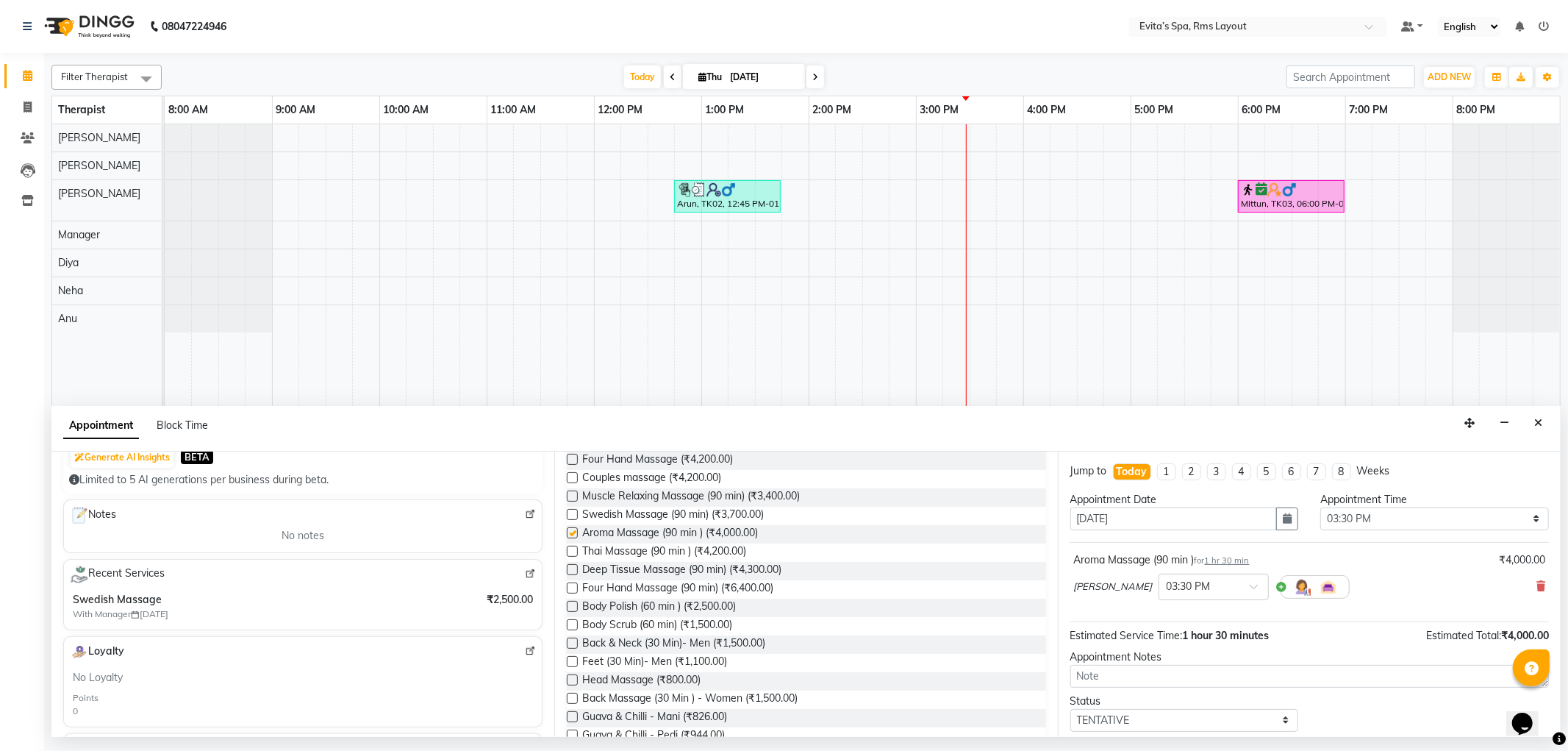
checkbox input "false"
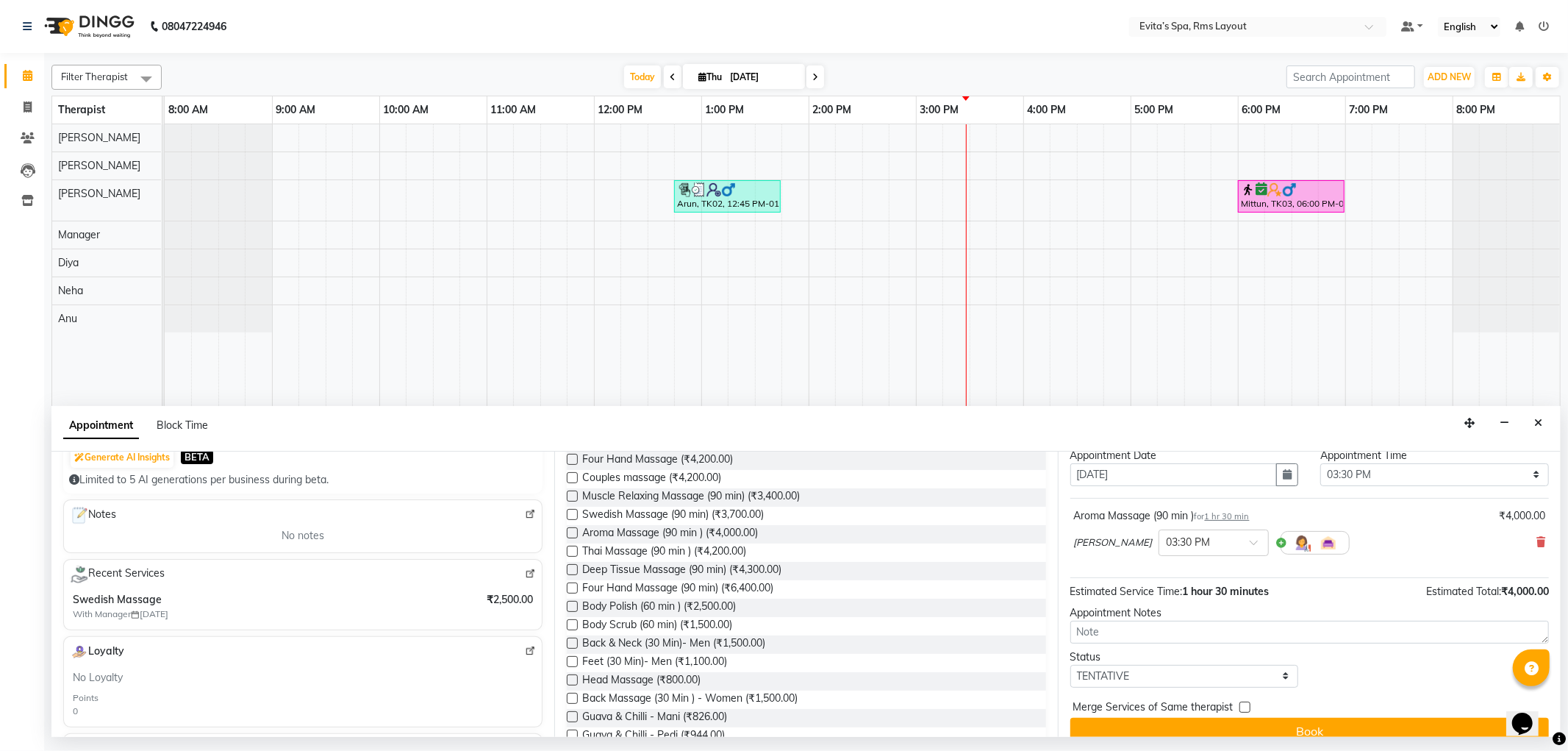
scroll to position [64, 0]
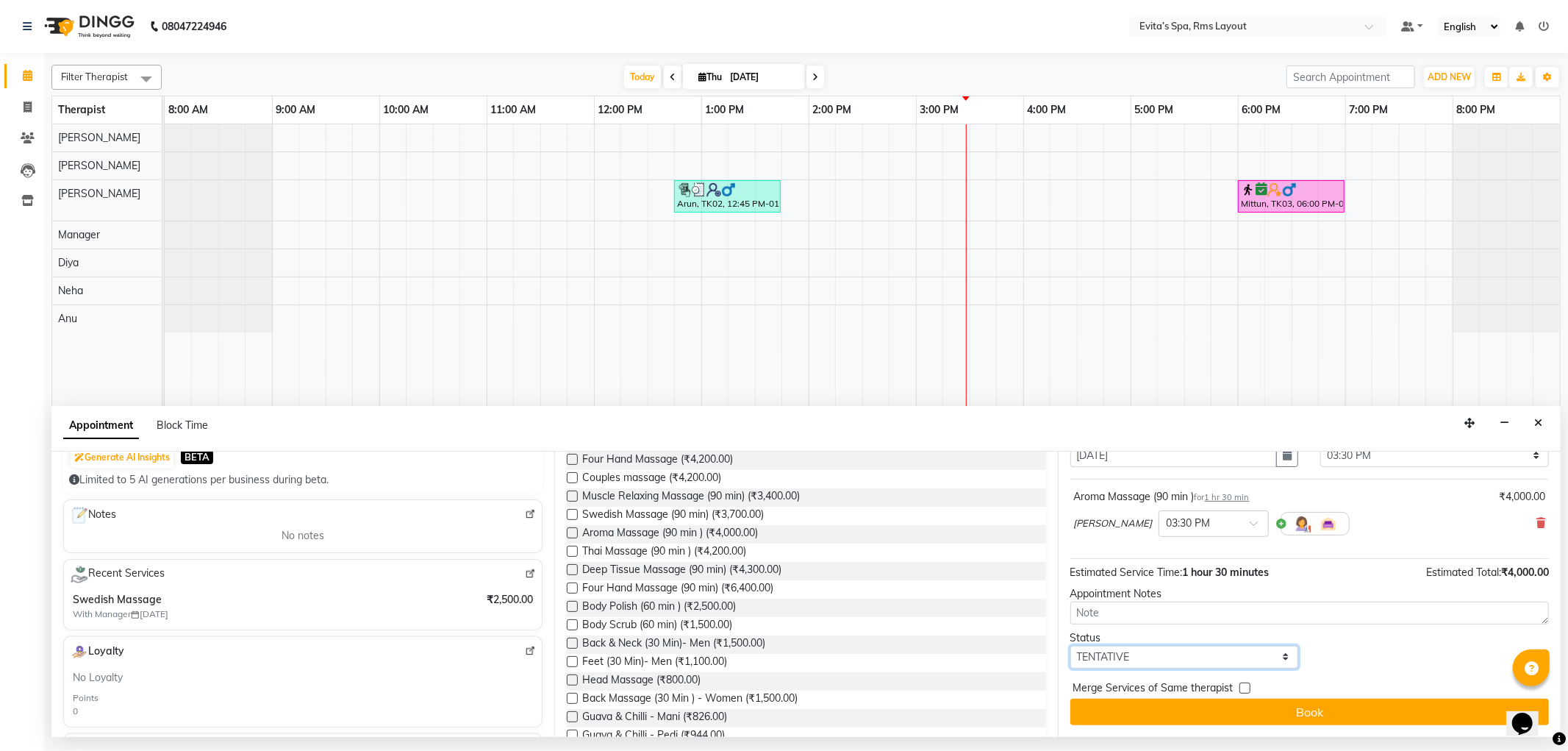
click at [1123, 658] on select "Select TENTATIVE CONFIRM CHECK-IN UPCOMING" at bounding box center [1184, 657] width 228 height 23
select select "confirm booking"
click at [1071, 646] on select "Select TENTATIVE CONFIRM CHECK-IN UPCOMING" at bounding box center [1184, 657] width 228 height 23
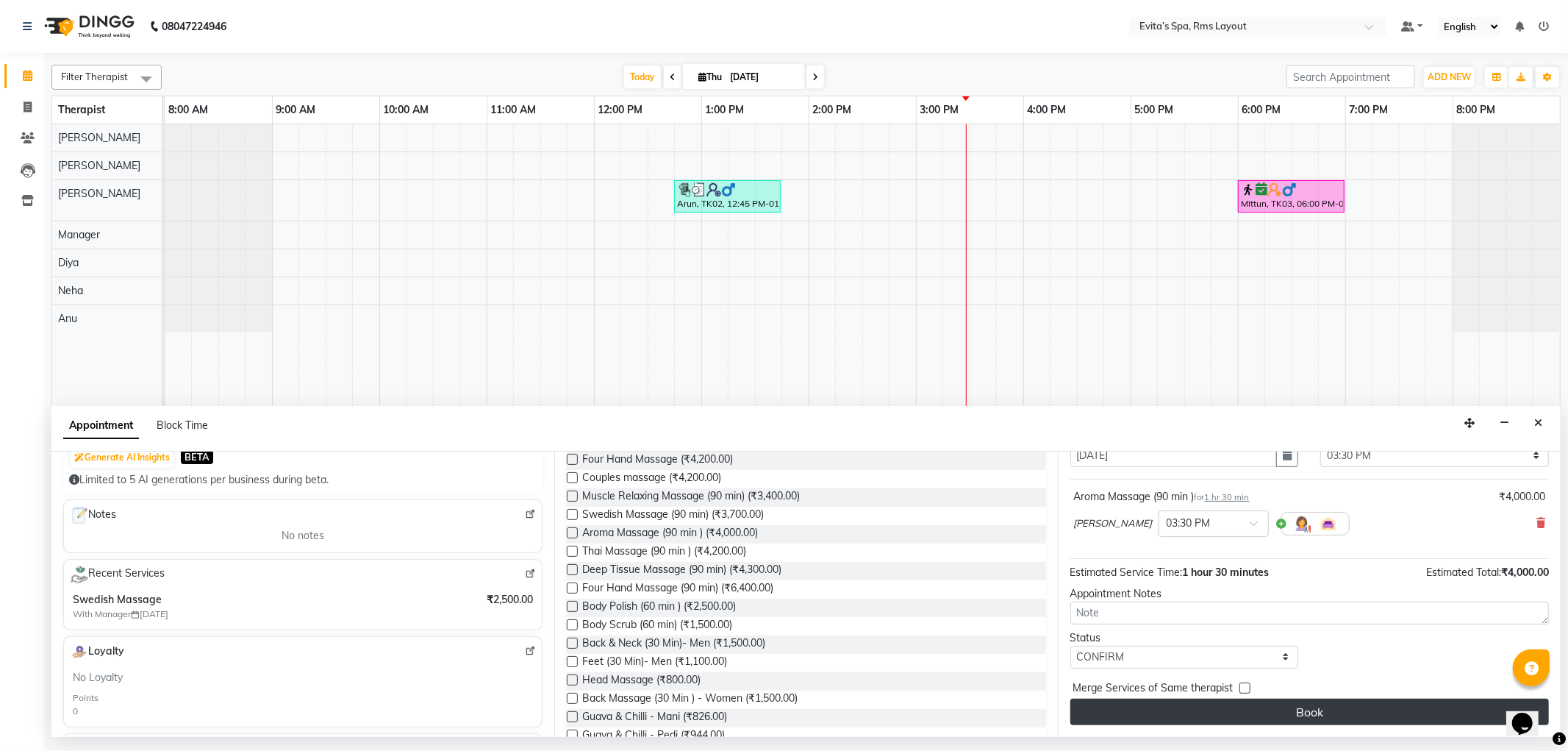
click at [1230, 716] on button "Book" at bounding box center [1310, 712] width 479 height 27
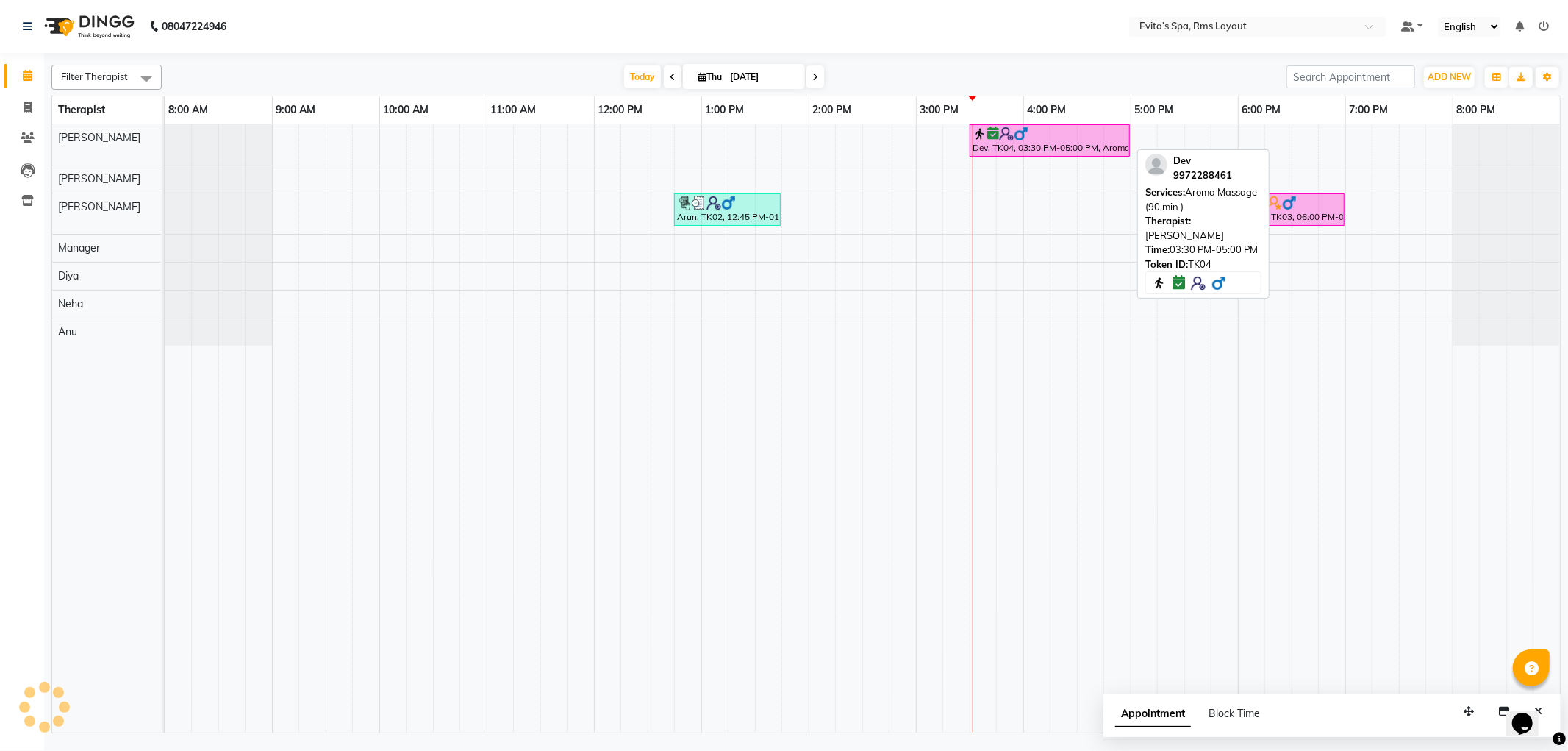
click at [1059, 135] on div at bounding box center [1049, 134] width 154 height 15
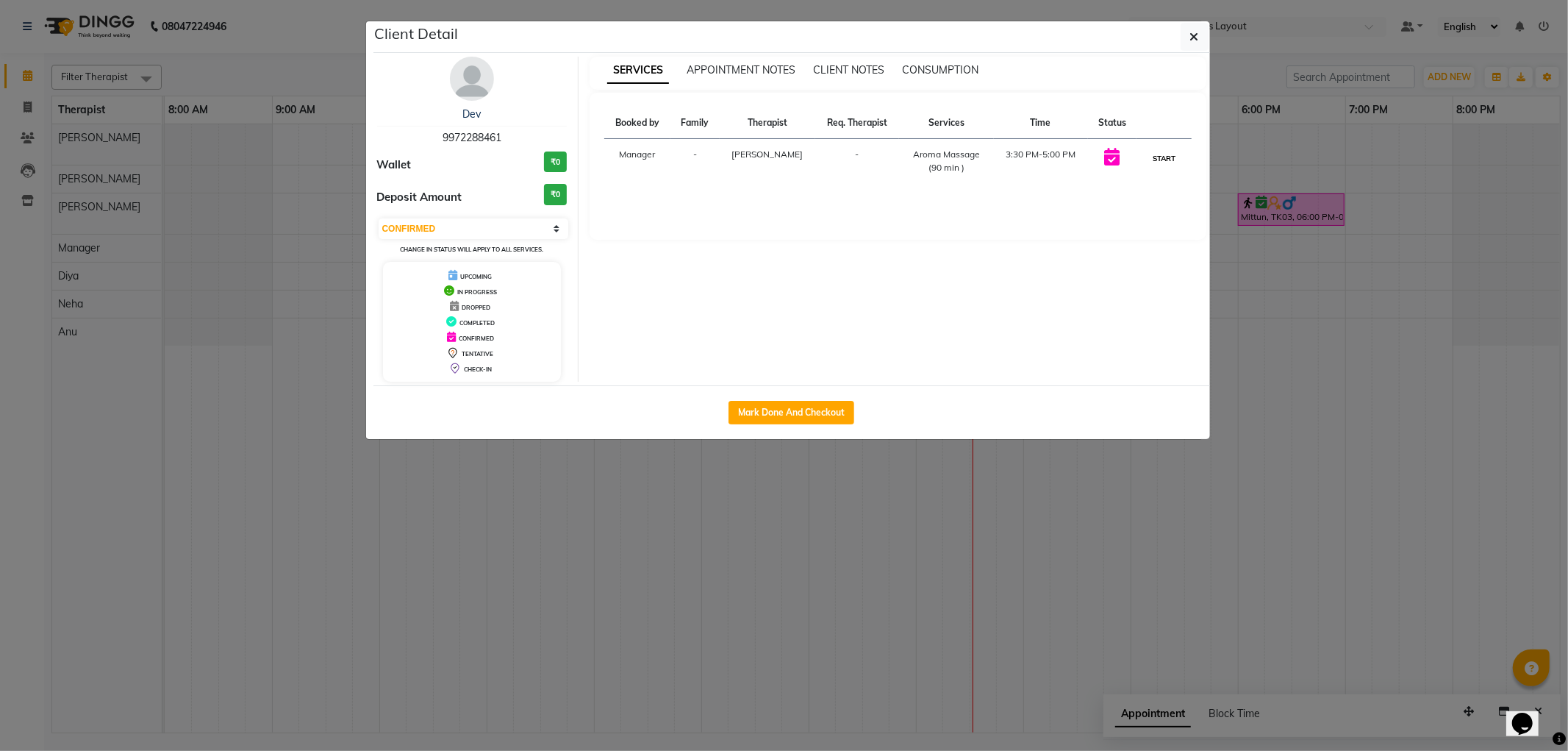
click at [1172, 152] on button "START" at bounding box center [1164, 158] width 30 height 18
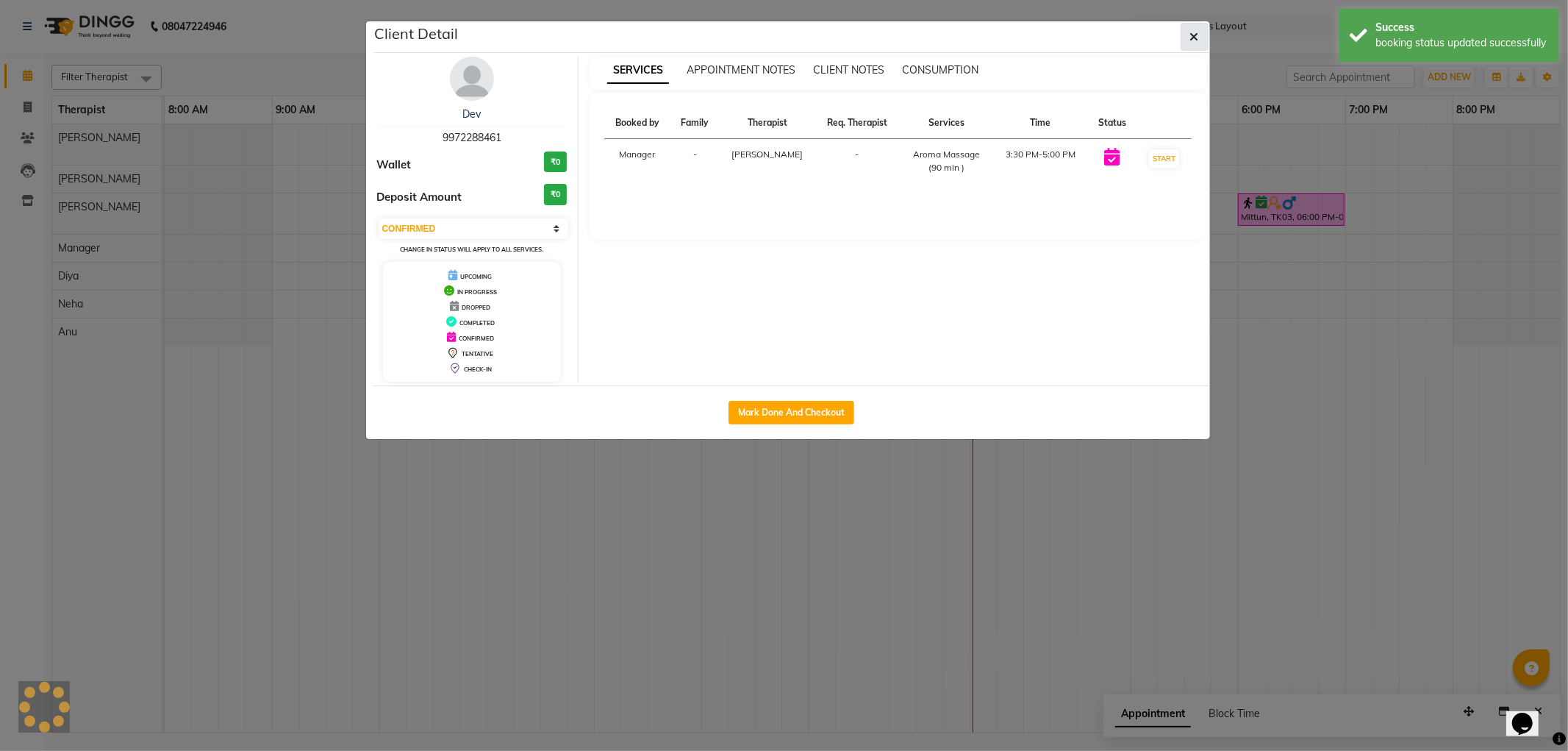
select select "1"
click at [1201, 30] on button "button" at bounding box center [1195, 37] width 28 height 28
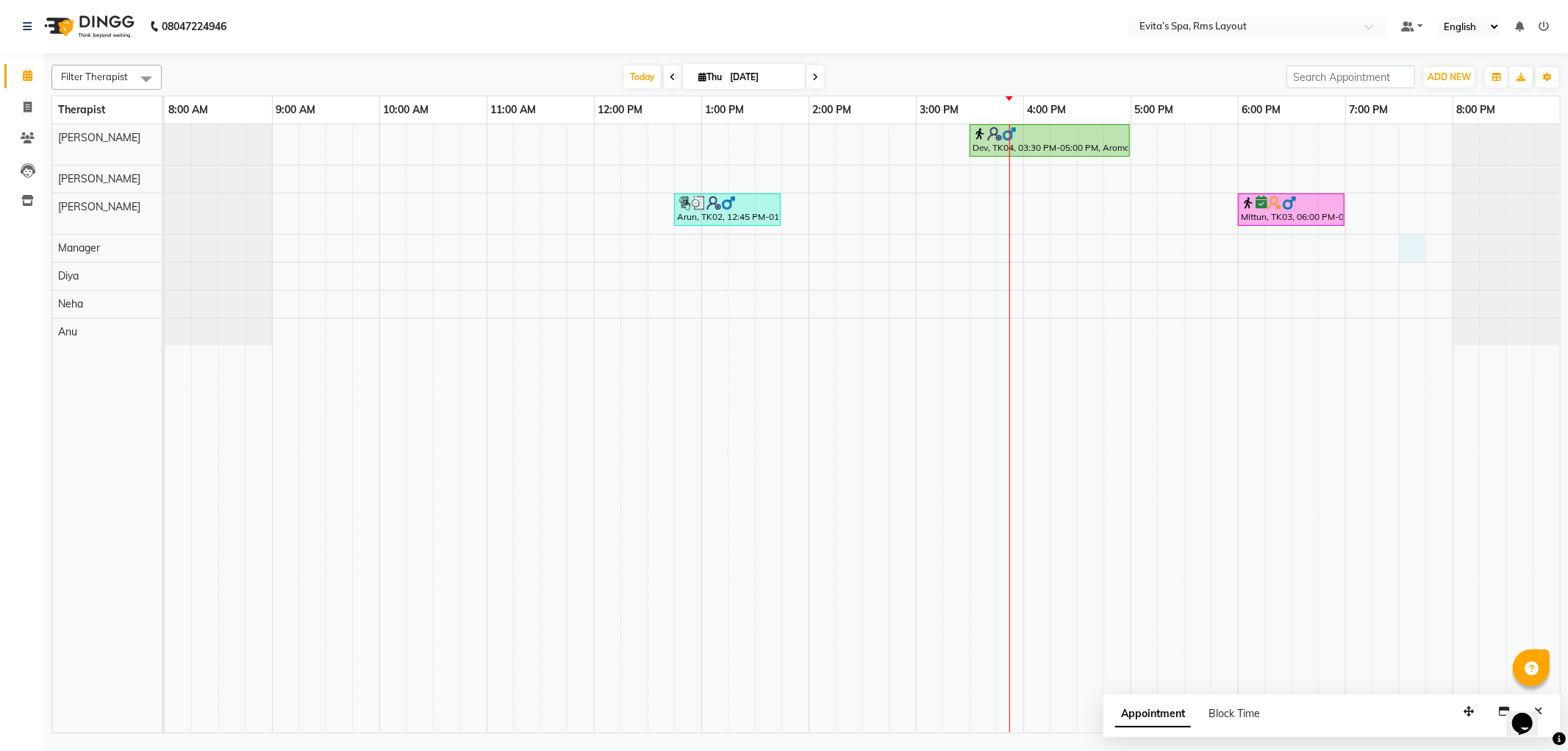
drag, startPoint x: 1413, startPoint y: 245, endPoint x: 1357, endPoint y: 259, distance: 57.7
click at [1416, 245] on div "Dev, TK04, 03:30 PM-05:00 PM, Aroma Massage (90 min ) Arun, TK02, 12:45 PM-01:4…" at bounding box center [862, 428] width 1395 height 608
select select "71560"
select select "tentative"
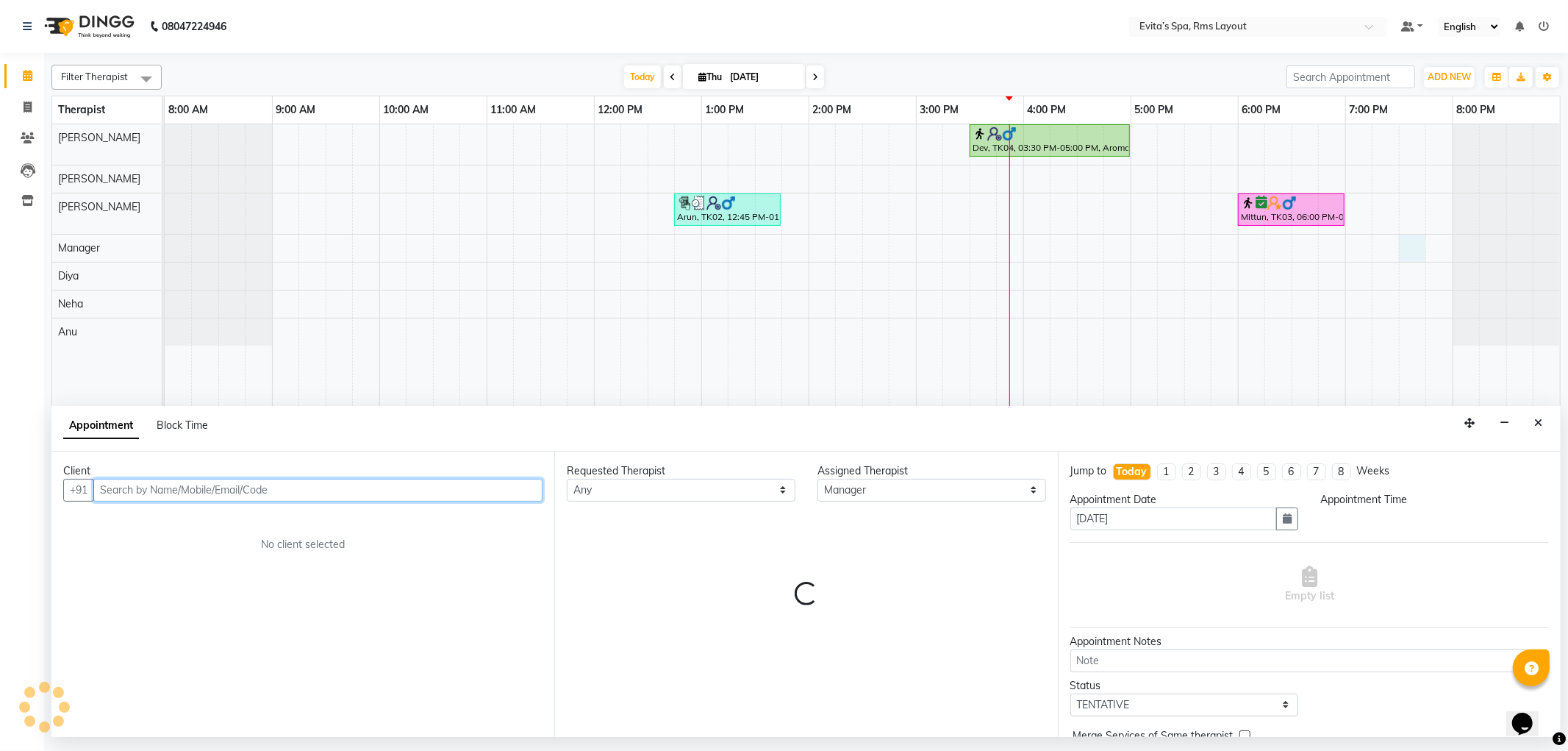
select select "1170"
click at [1535, 425] on icon "Close" at bounding box center [1538, 423] width 8 height 10
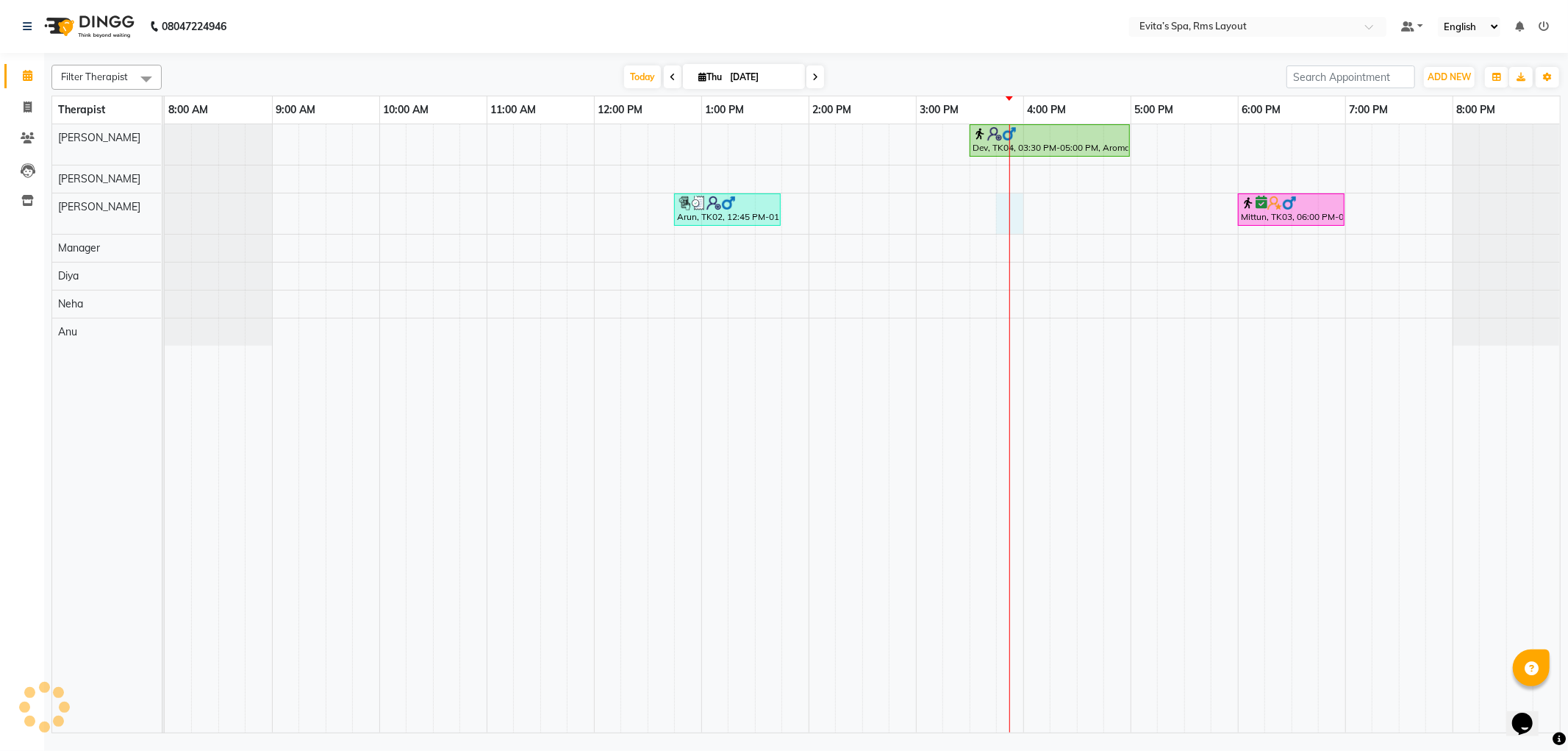
click at [1008, 203] on div "Dev, TK04, 03:30 PM-05:00 PM, Aroma Massage (90 min ) Arun, TK02, 12:45 PM-01:4…" at bounding box center [862, 428] width 1395 height 608
select select "70223"
select select "945"
select select "tentative"
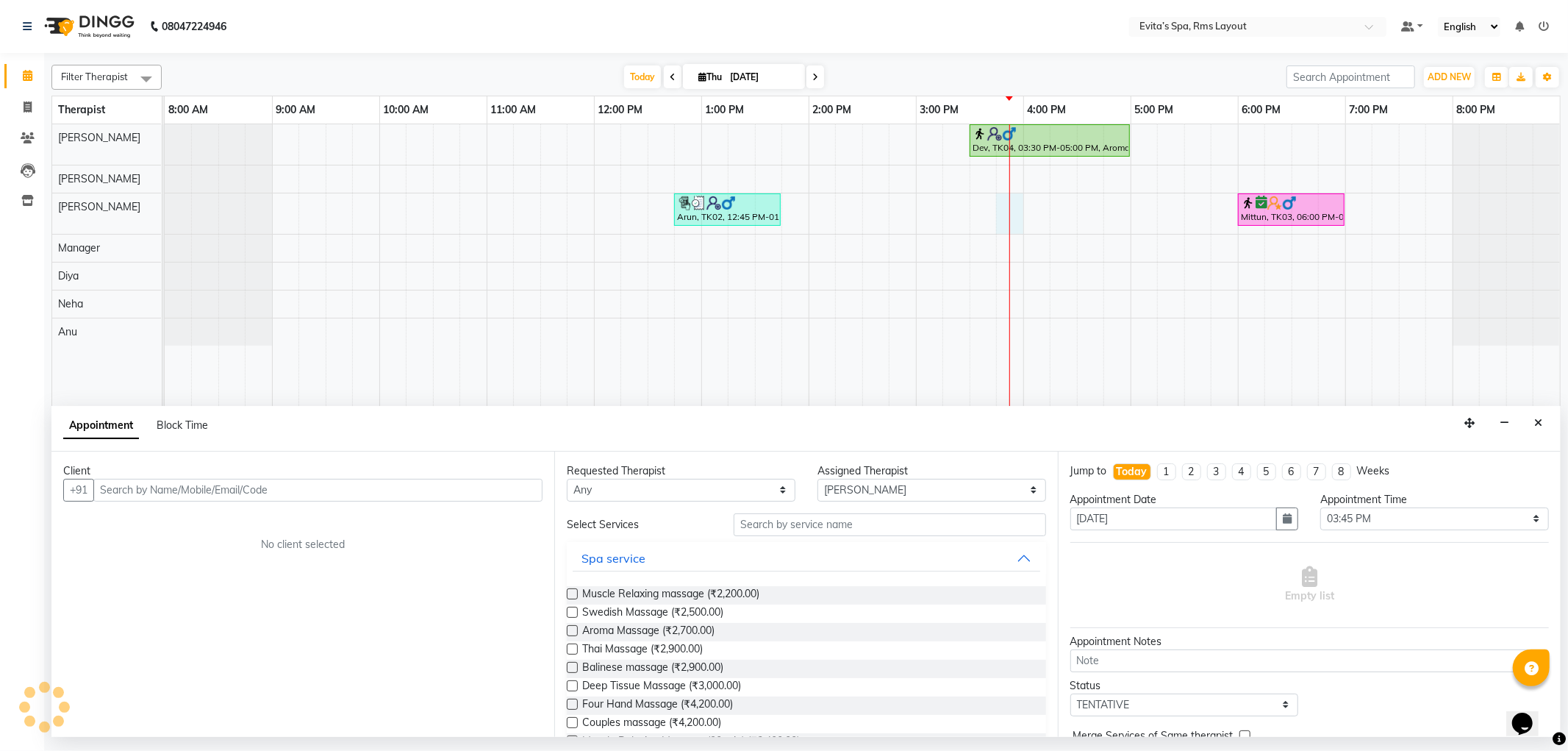
click at [385, 487] on input "text" at bounding box center [318, 490] width 449 height 23
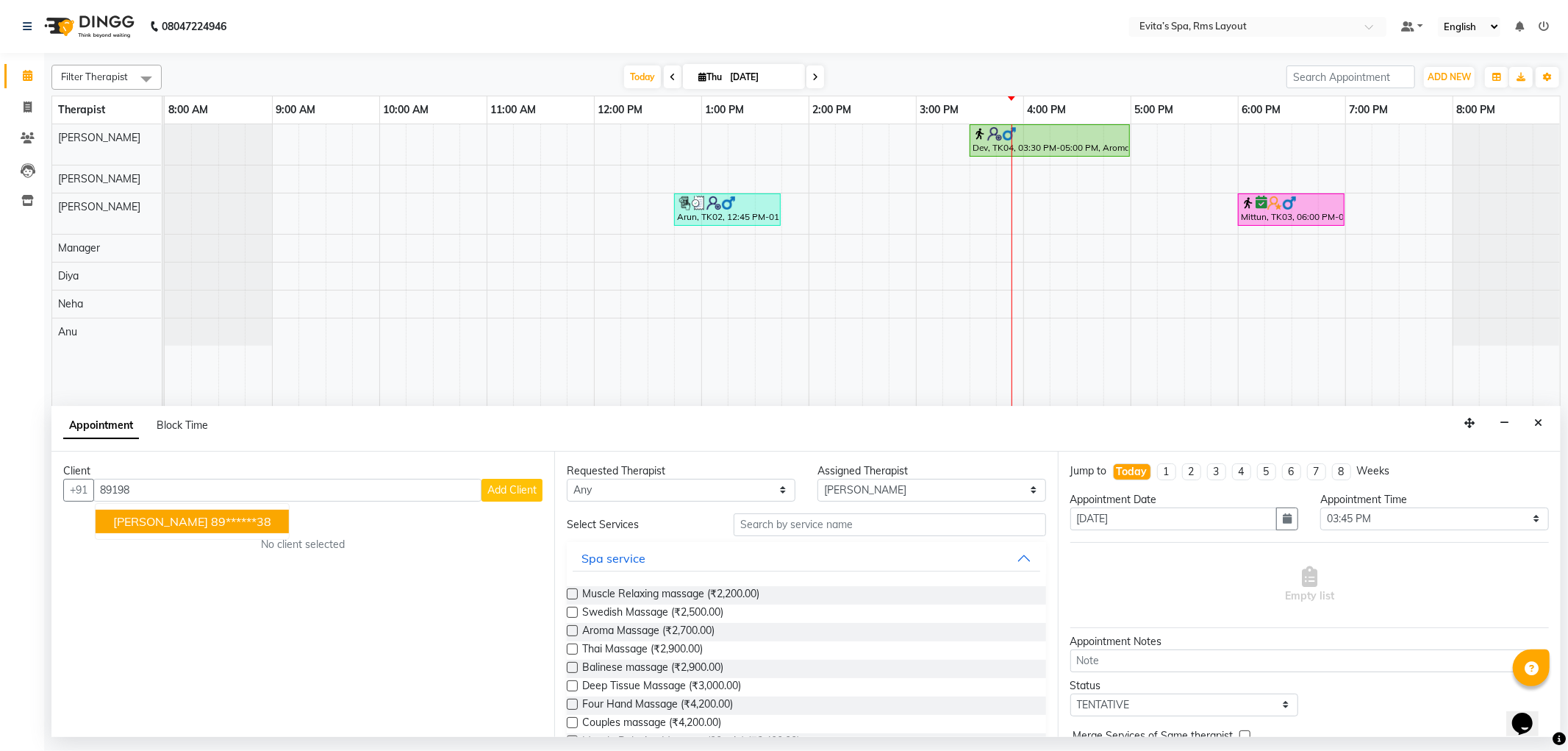
click at [211, 512] on button "[PERSON_NAME] 89******38" at bounding box center [192, 522] width 194 height 24
type input "89******38"
click at [638, 613] on span "Swedish Massage (₹2,500.00)" at bounding box center [652, 614] width 141 height 18
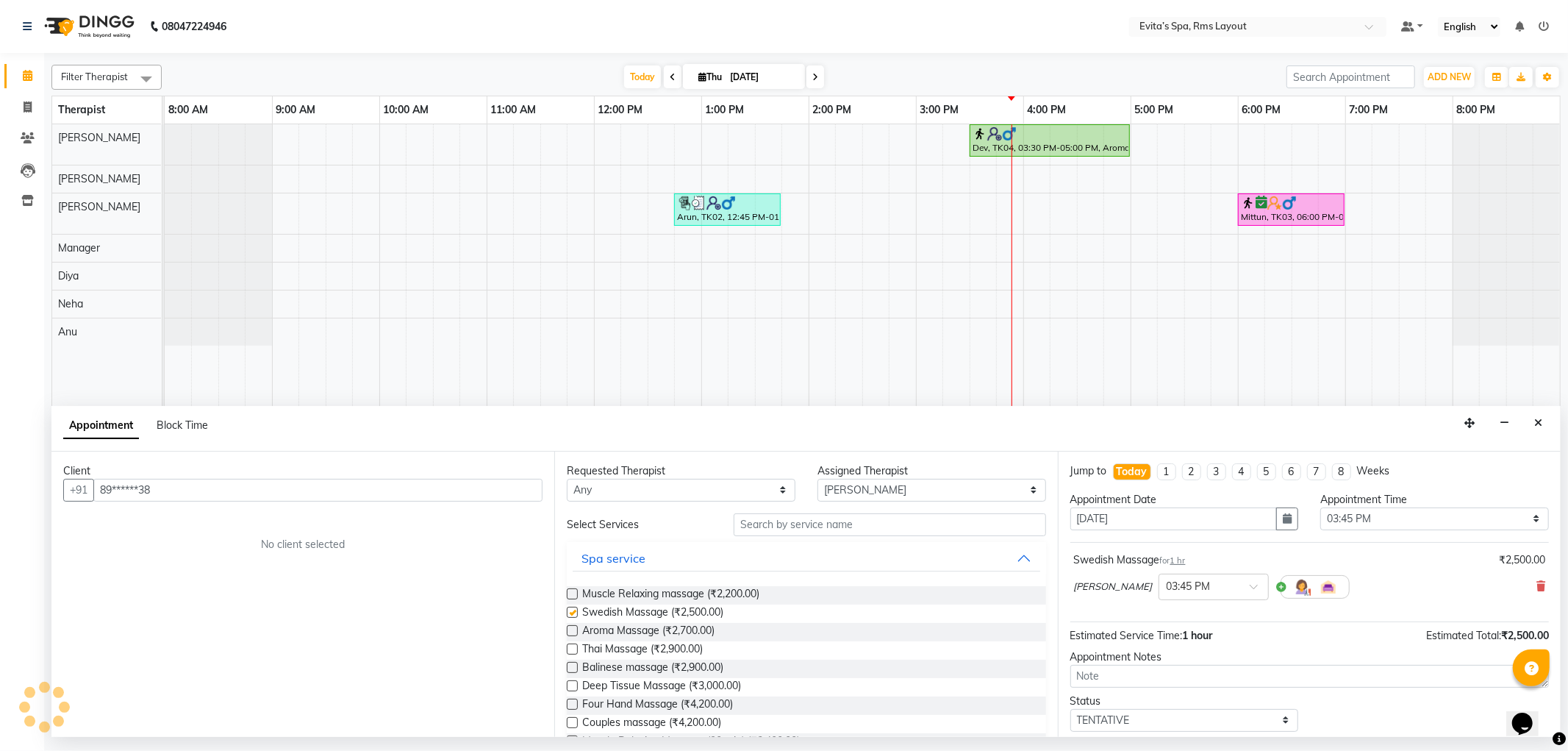
checkbox input "false"
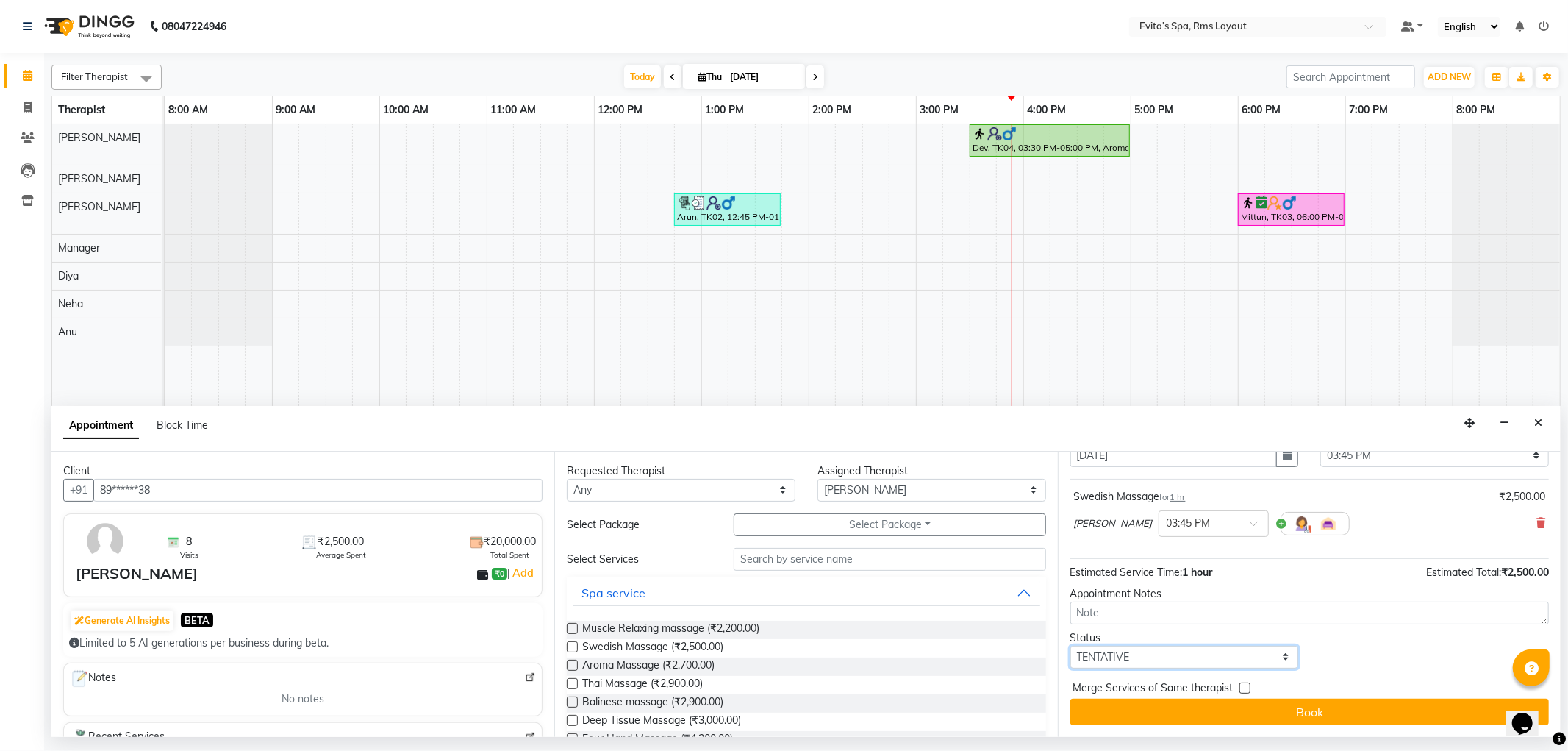
click at [1173, 655] on select "Select TENTATIVE CONFIRM CHECK-IN UPCOMING" at bounding box center [1184, 657] width 228 height 23
click at [1164, 655] on select "Select TENTATIVE CONFIRM CHECK-IN UPCOMING" at bounding box center [1184, 657] width 228 height 23
select select "confirm booking"
click at [1071, 646] on select "Select TENTATIVE CONFIRM CHECK-IN UPCOMING" at bounding box center [1184, 657] width 228 height 23
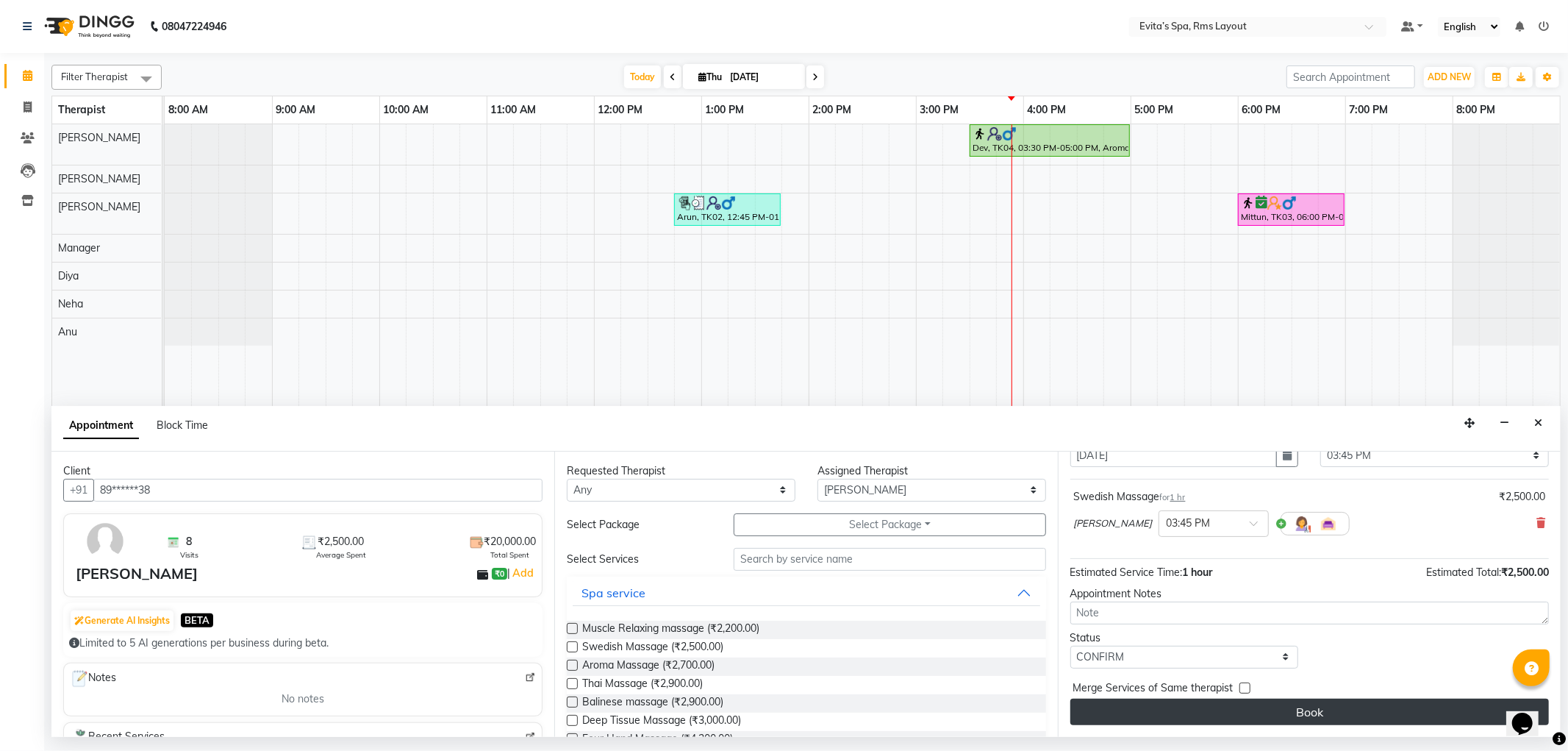
click at [1245, 706] on button "Book" at bounding box center [1310, 712] width 479 height 27
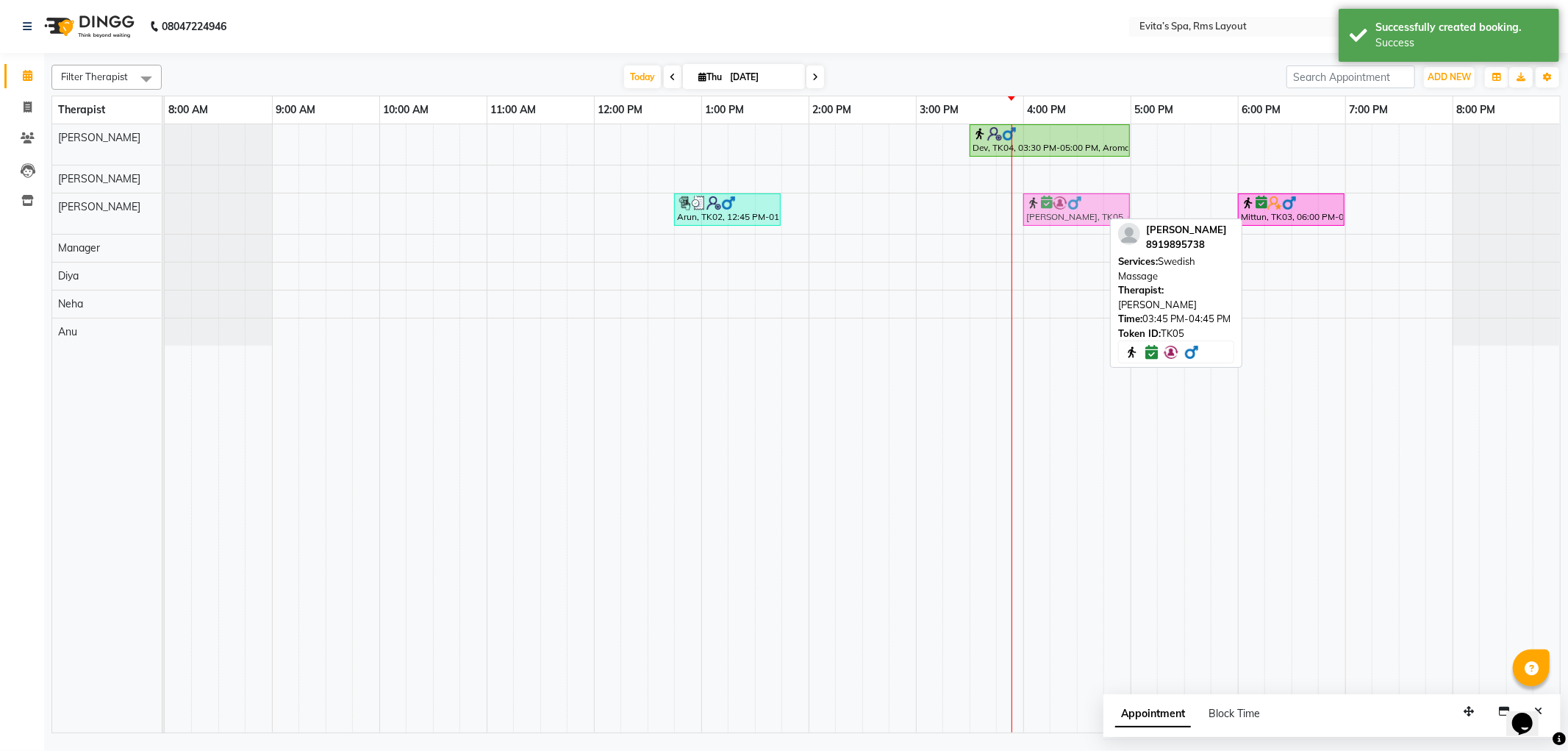
click at [165, 218] on div "Arun, TK02, 12:45 PM-01:45 PM, Swedish Massage [PERSON_NAME], TK05, 03:45 PM-04…" at bounding box center [165, 214] width 0 height 41
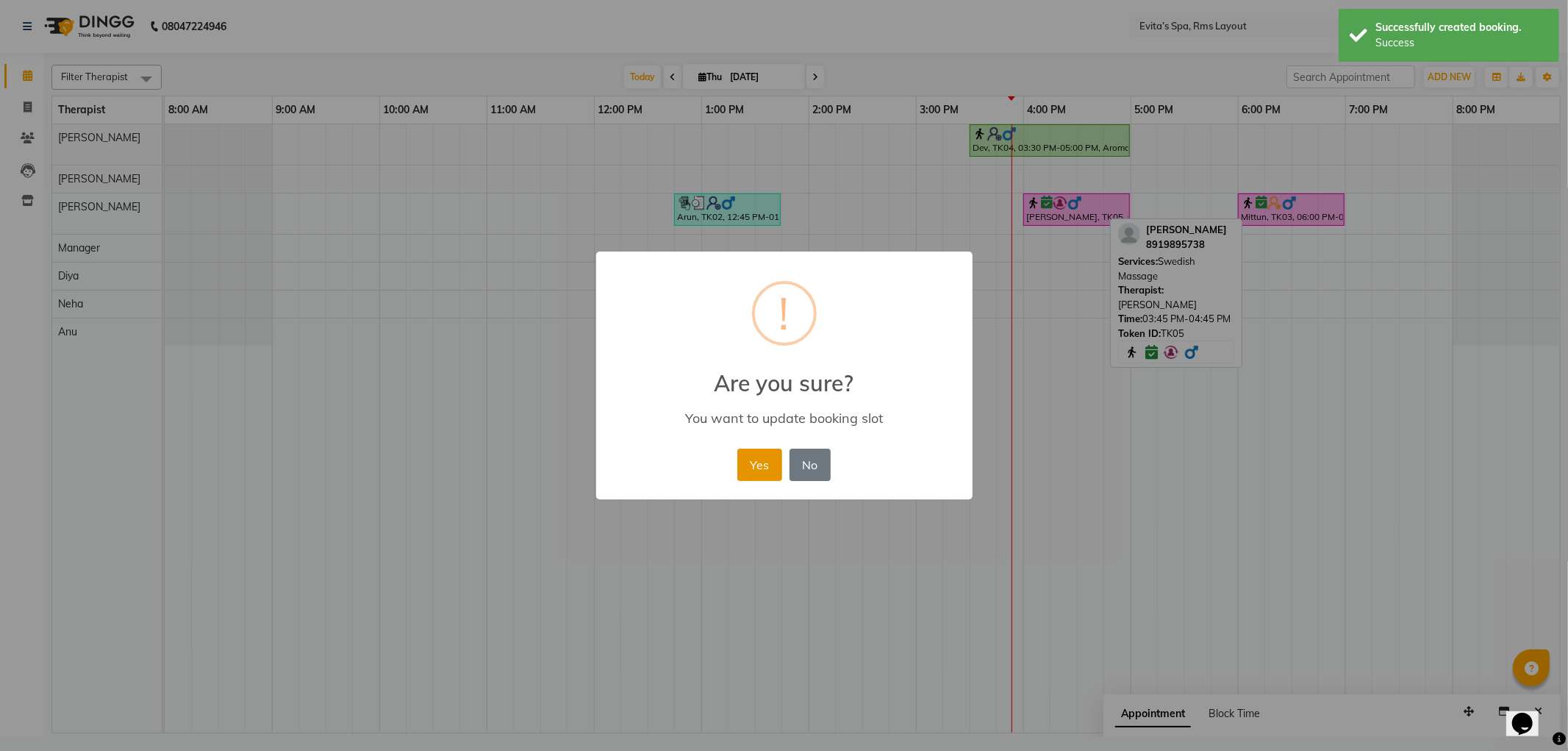
click at [763, 476] on button "Yes" at bounding box center [760, 465] width 45 height 33
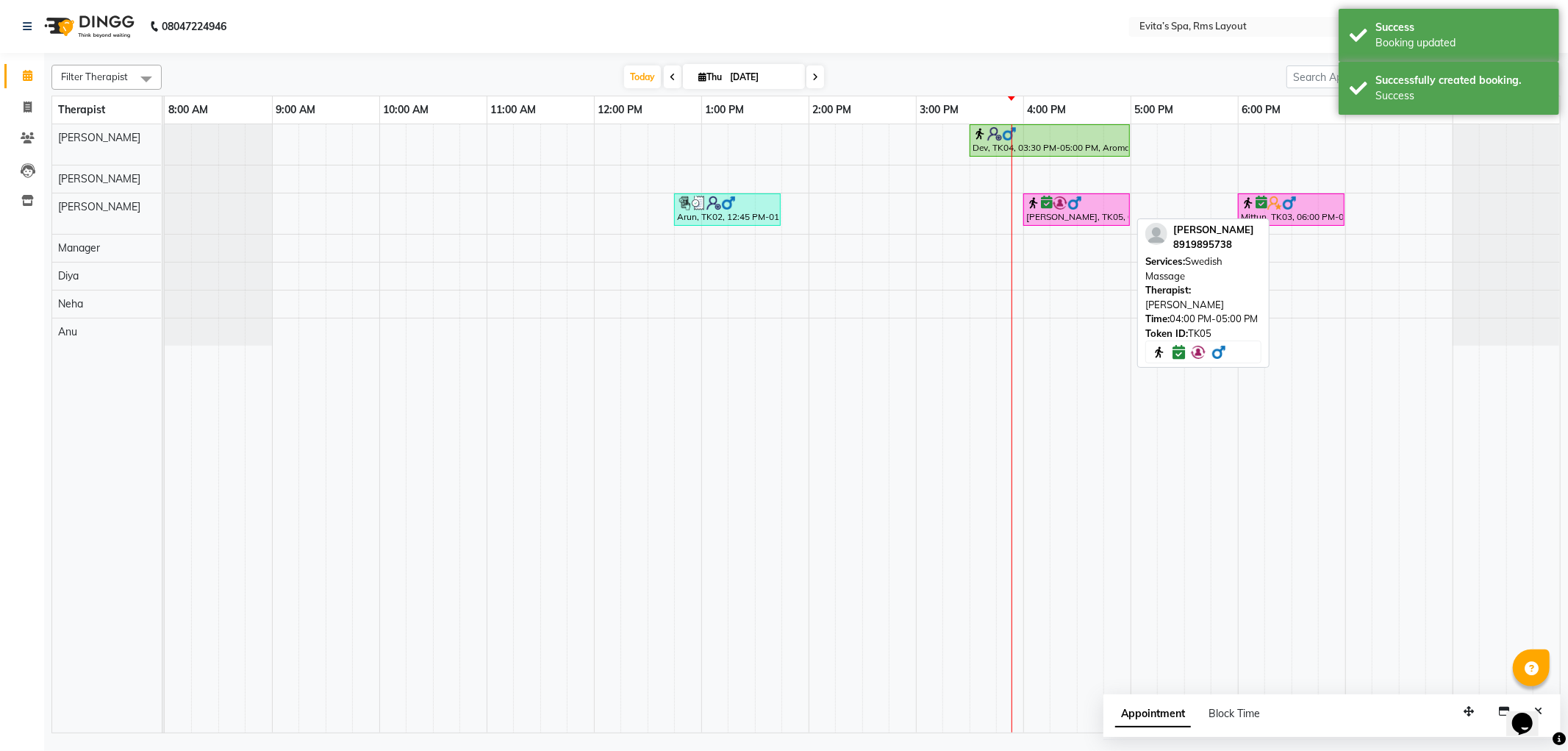
click at [1059, 217] on div "[PERSON_NAME], TK05, 04:00 PM-05:00 PM, Swedish Massage" at bounding box center [1077, 210] width 103 height 28
click at [1057, 206] on img at bounding box center [1060, 203] width 15 height 15
select select "6"
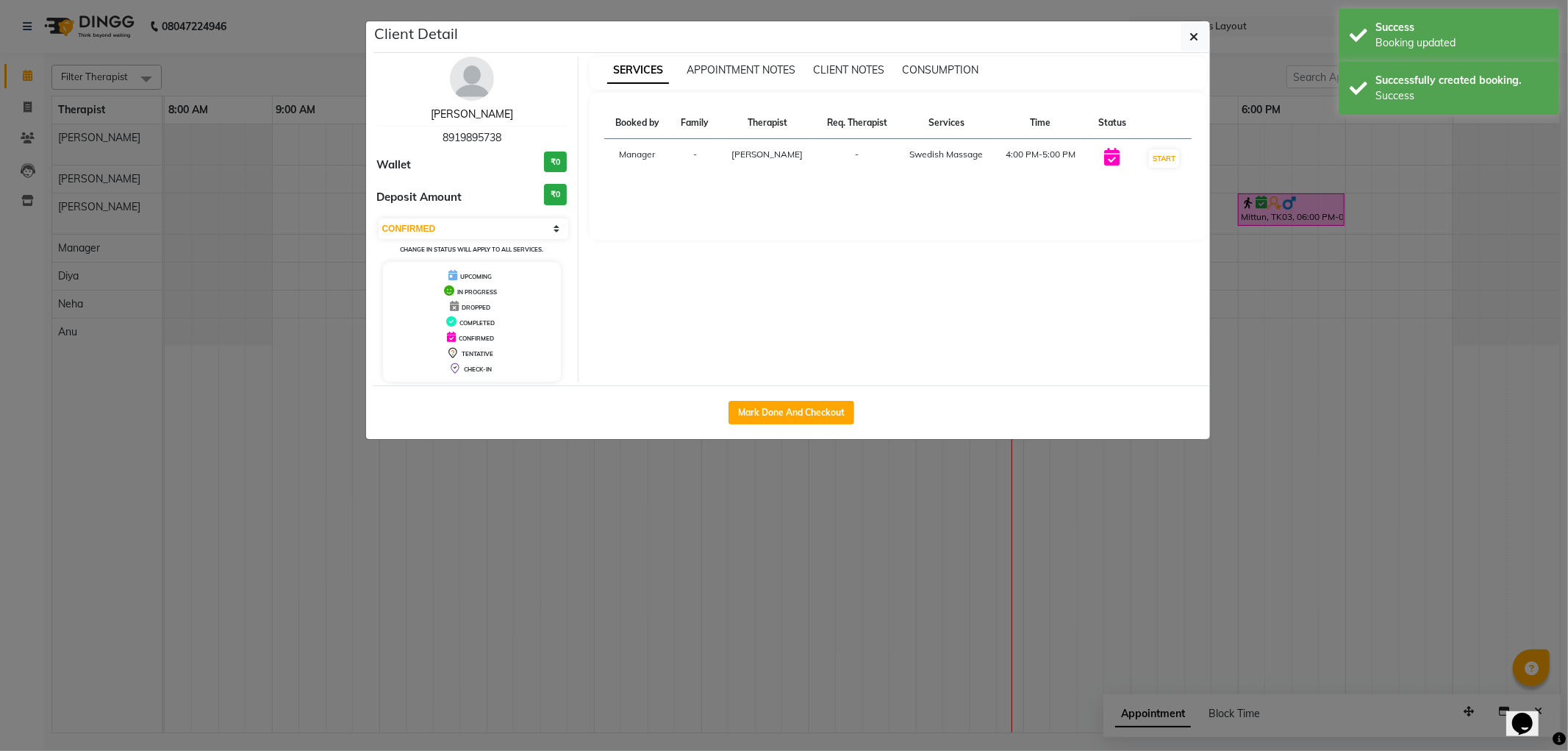
click at [466, 118] on link "[PERSON_NAME]" at bounding box center [471, 114] width 82 height 13
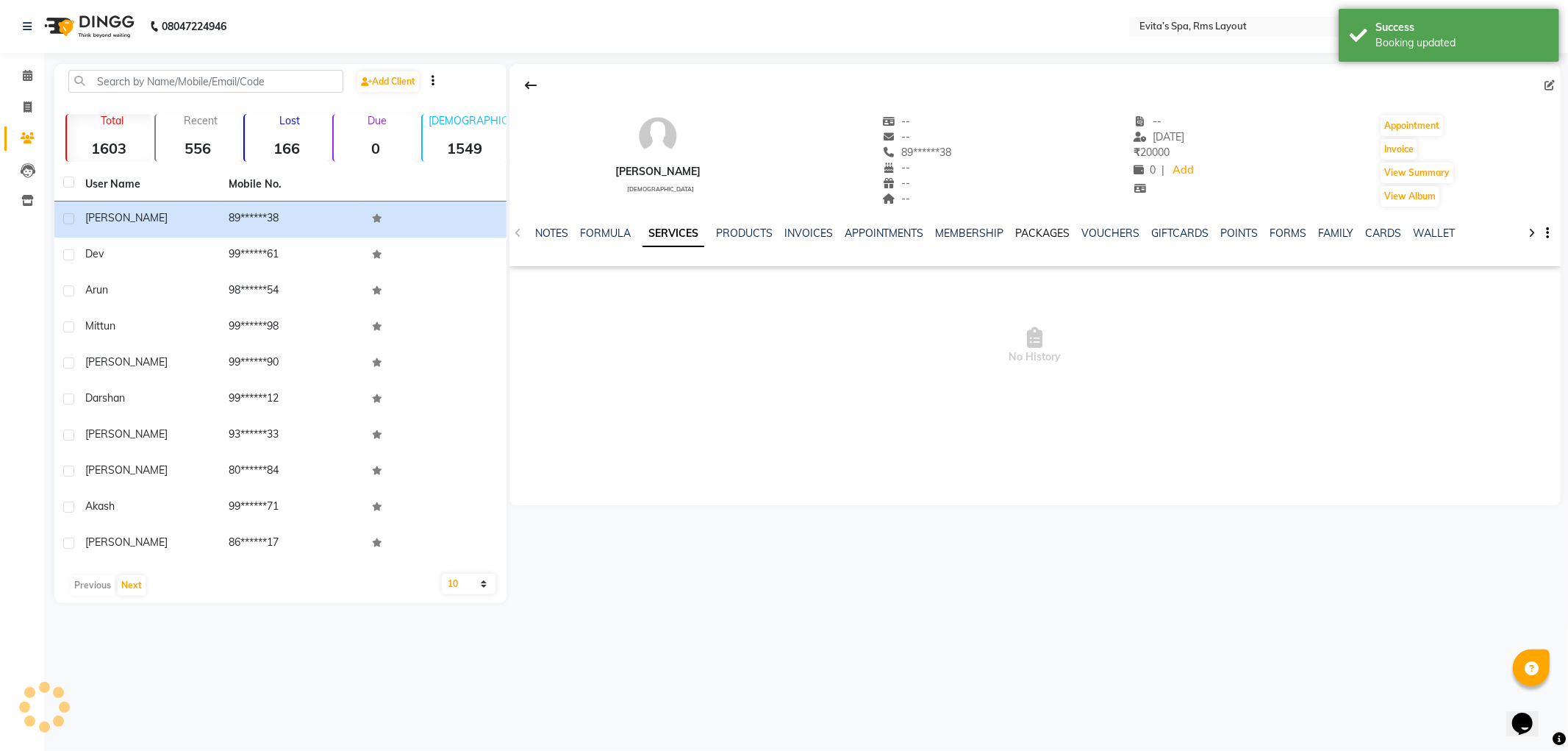
click at [1037, 236] on link "PACKAGES" at bounding box center [1043, 233] width 55 height 13
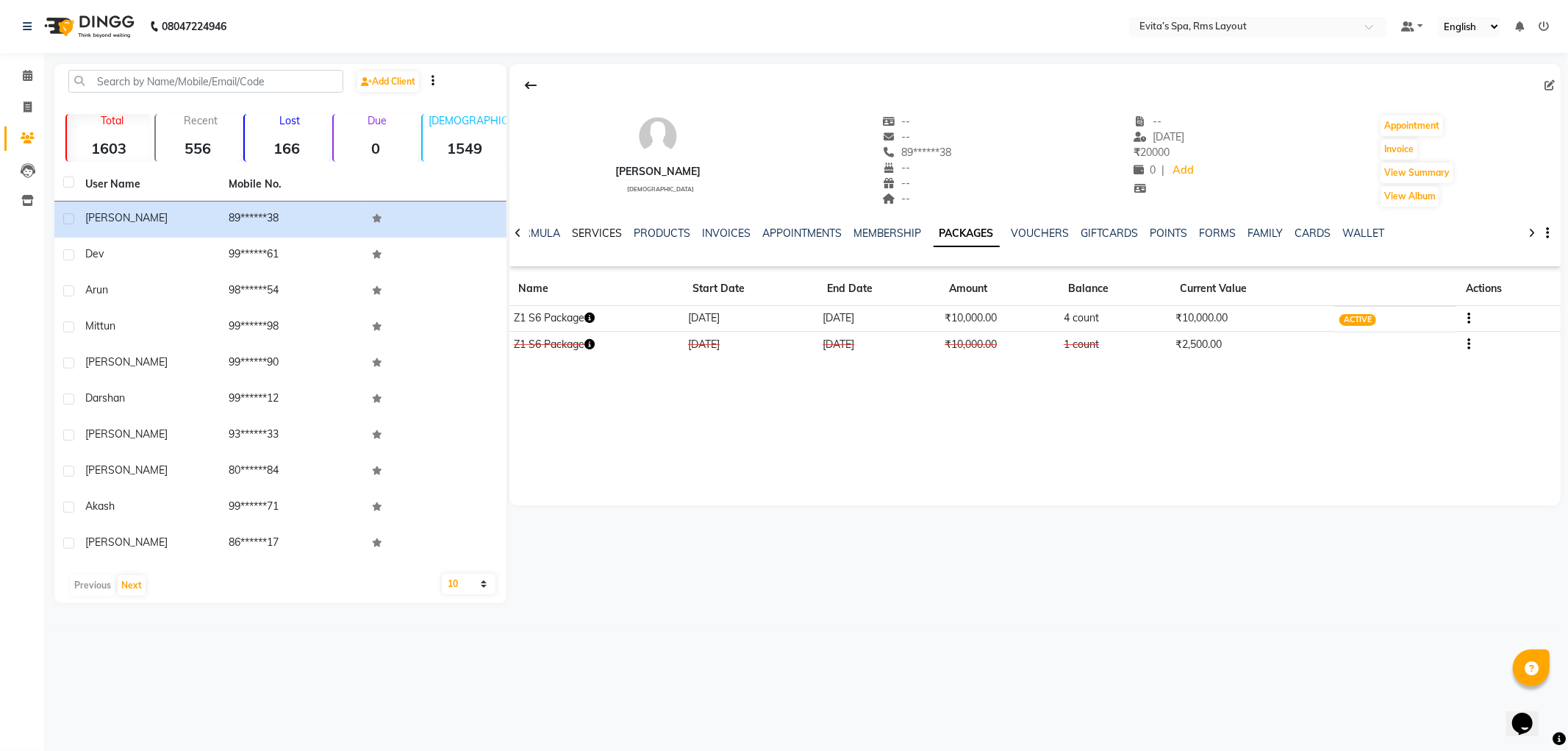
click at [586, 229] on link "SERVICES" at bounding box center [597, 233] width 50 height 13
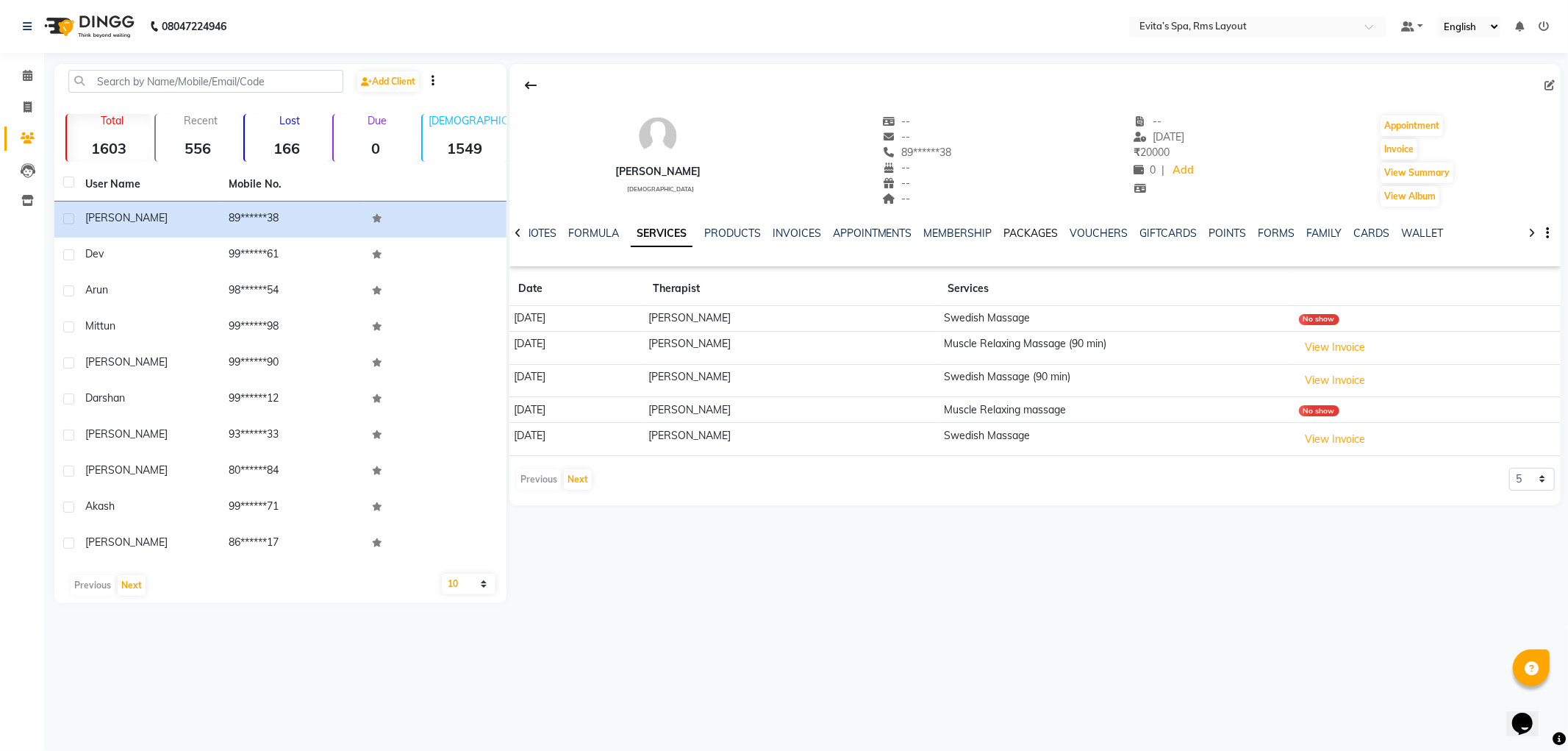
click at [1028, 239] on link "PACKAGES" at bounding box center [1032, 233] width 55 height 13
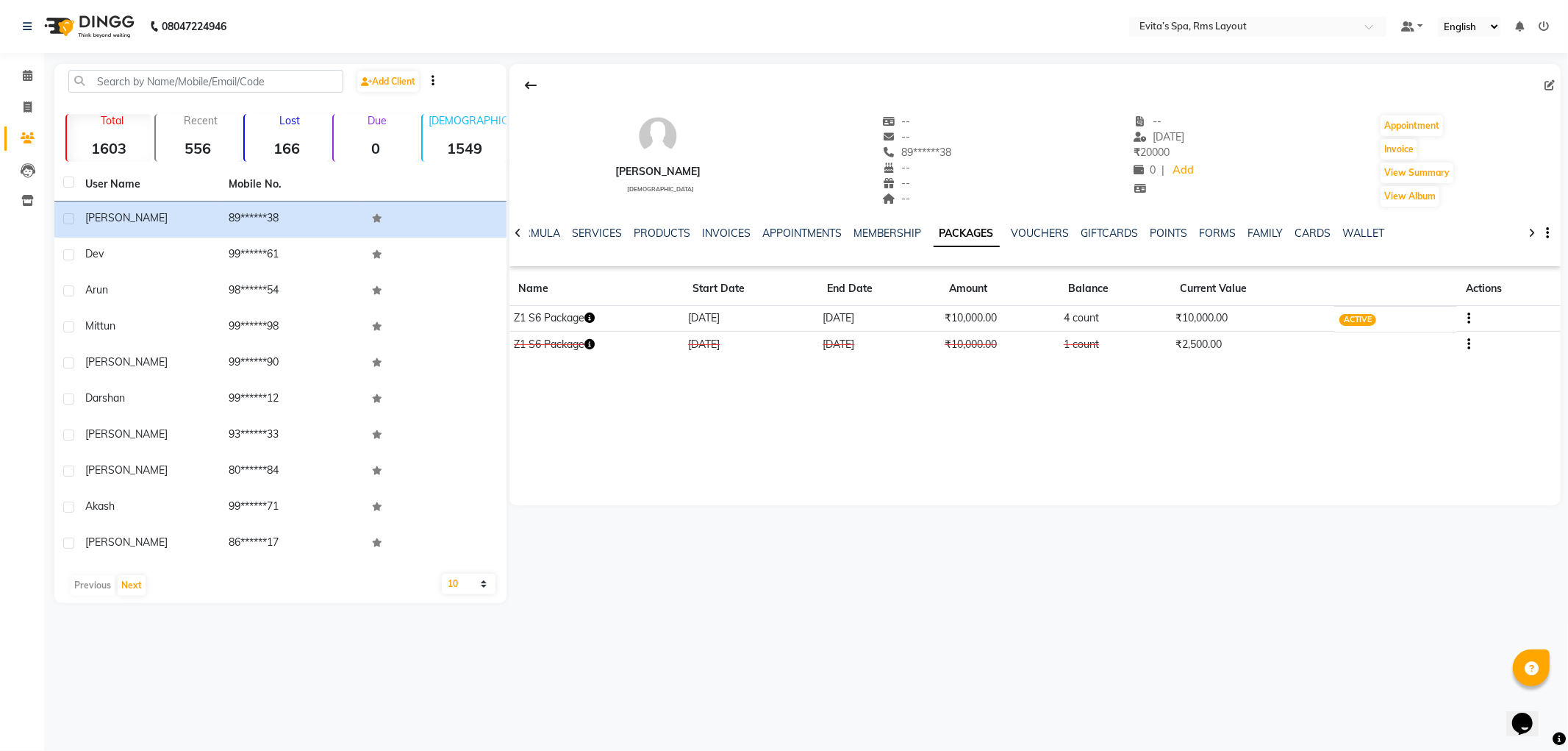
click at [89, 32] on img at bounding box center [88, 27] width 100 height 41
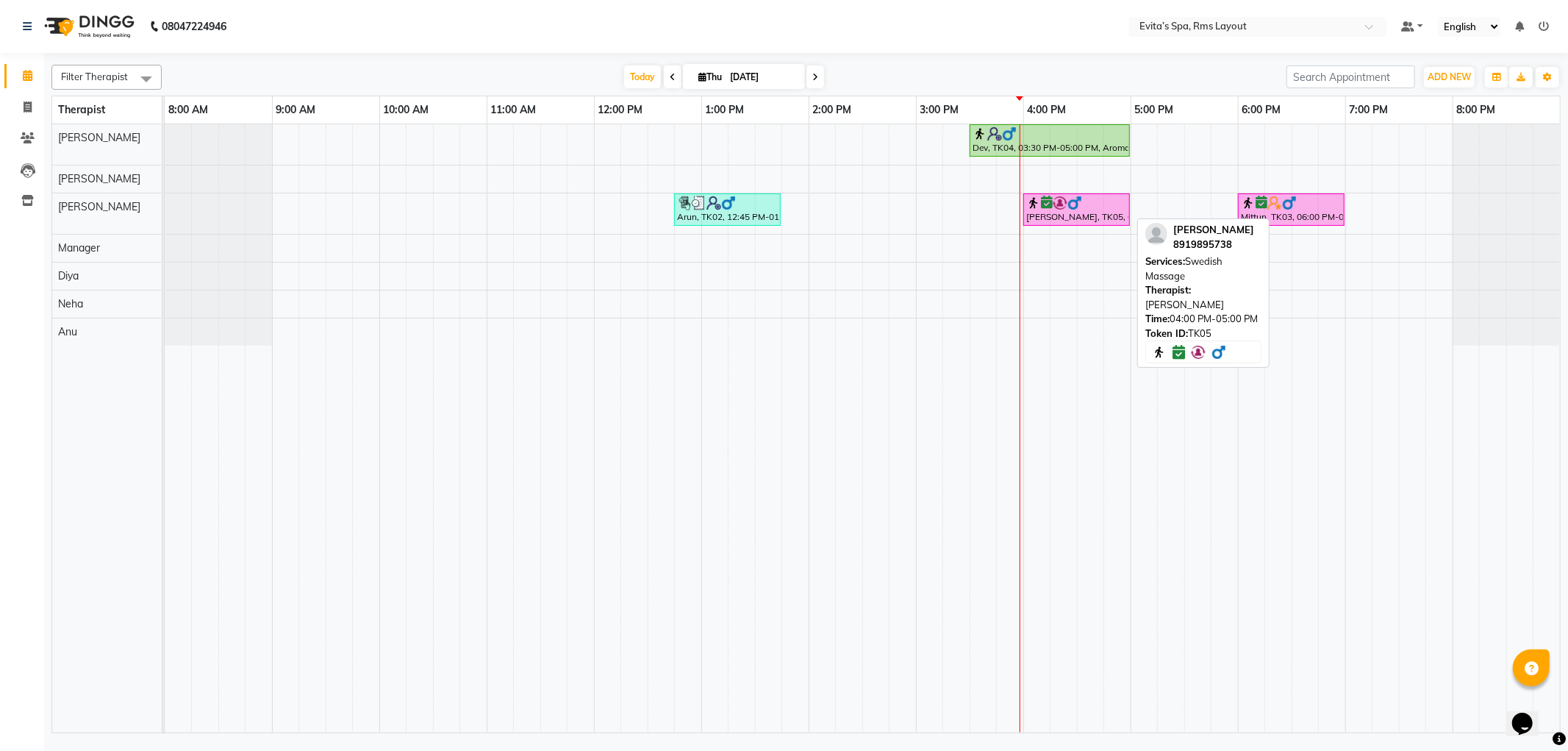
click at [1084, 217] on div "[PERSON_NAME], TK05, 04:00 PM-05:00 PM, Swedish Massage" at bounding box center [1077, 210] width 103 height 28
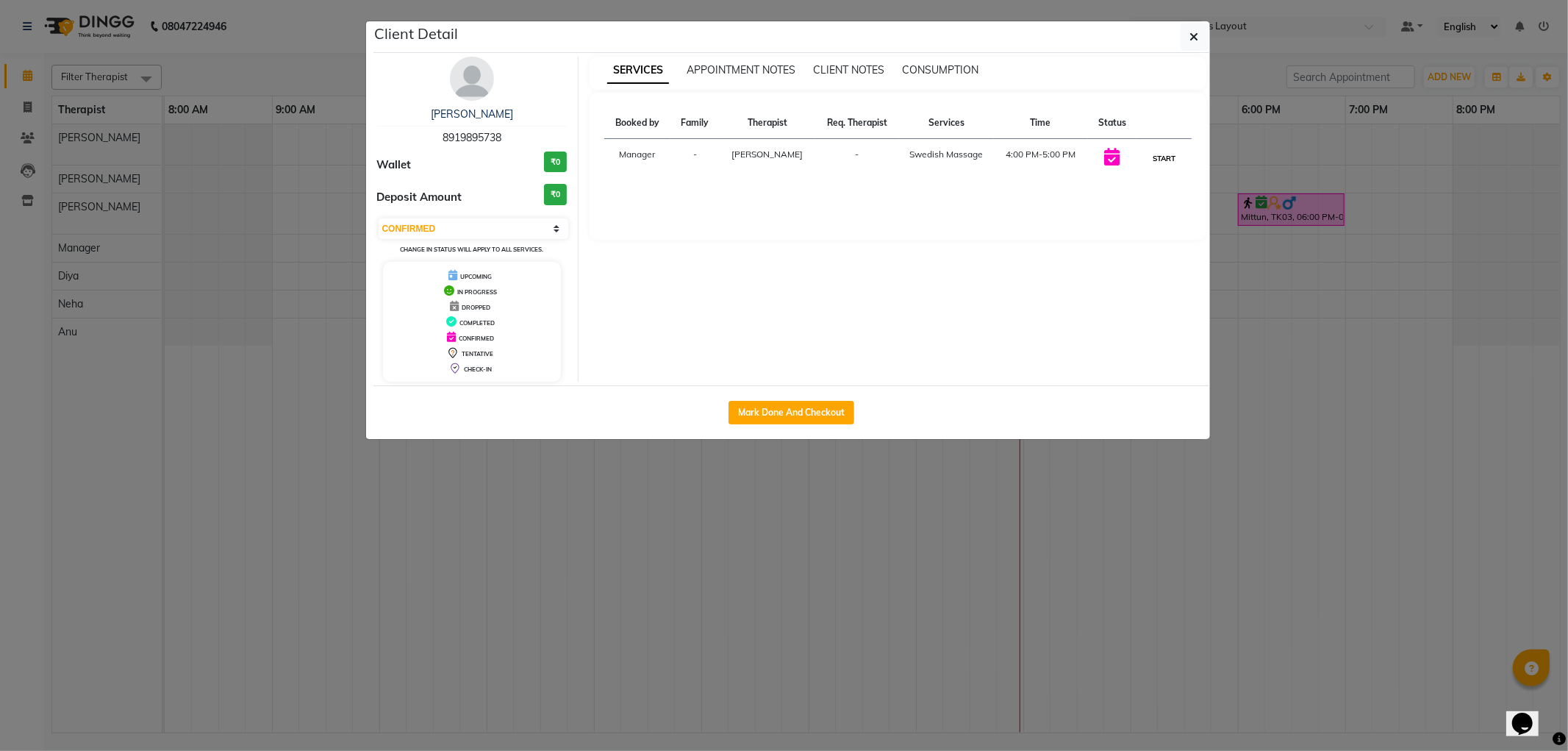
click at [1156, 158] on button "START" at bounding box center [1164, 158] width 30 height 18
select select "1"
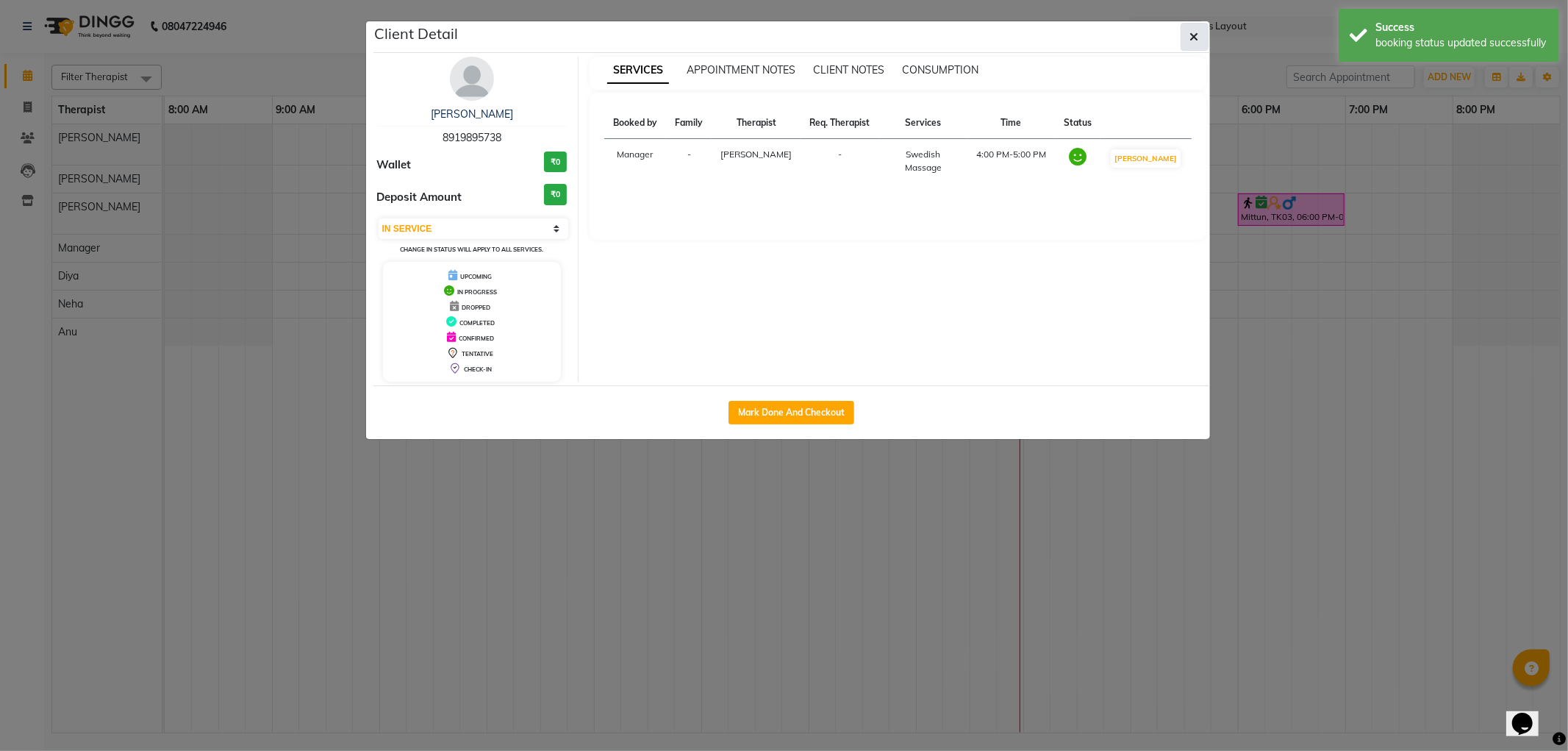
click at [1187, 35] on button "button" at bounding box center [1195, 37] width 28 height 28
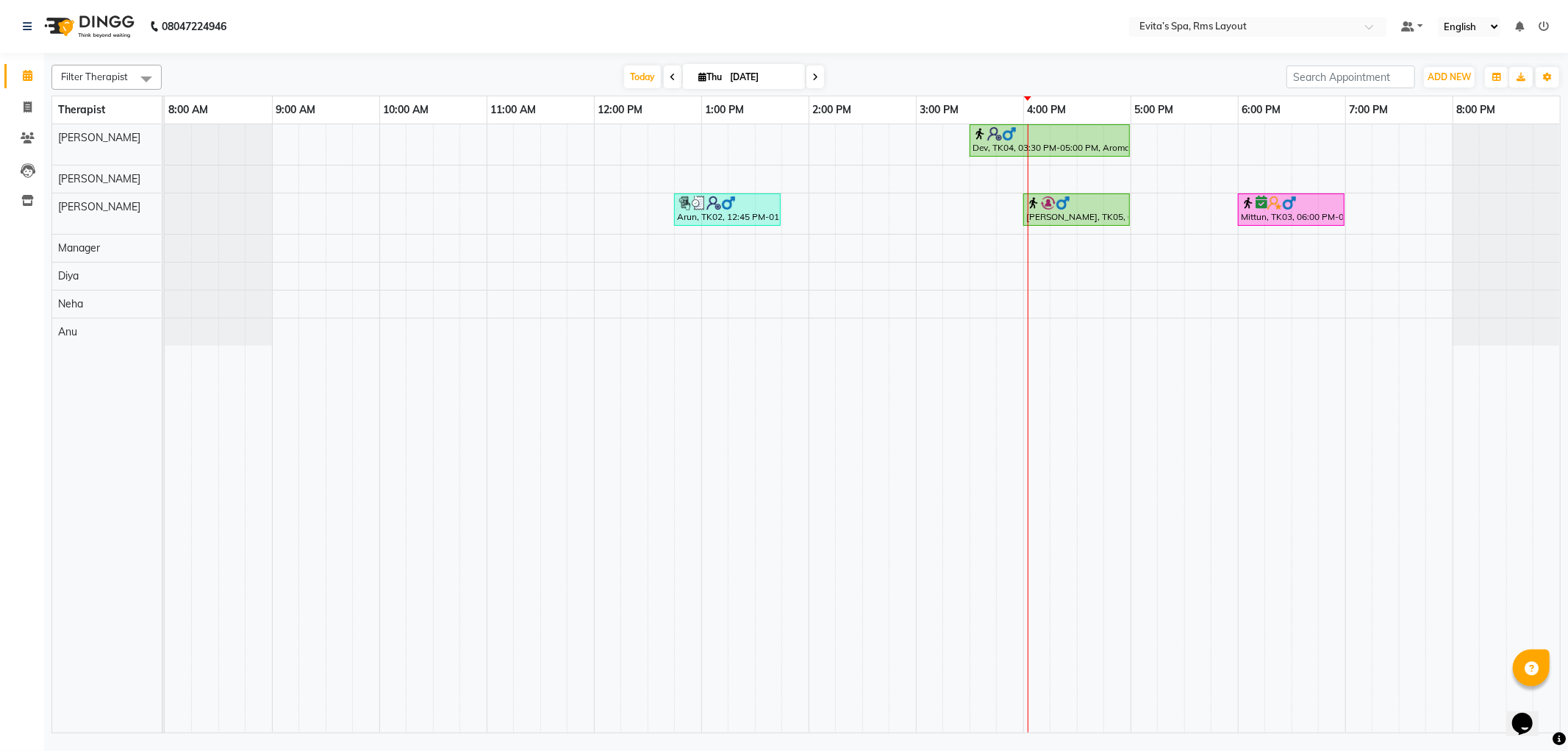
click at [1028, 262] on div at bounding box center [1028, 428] width 1 height 608
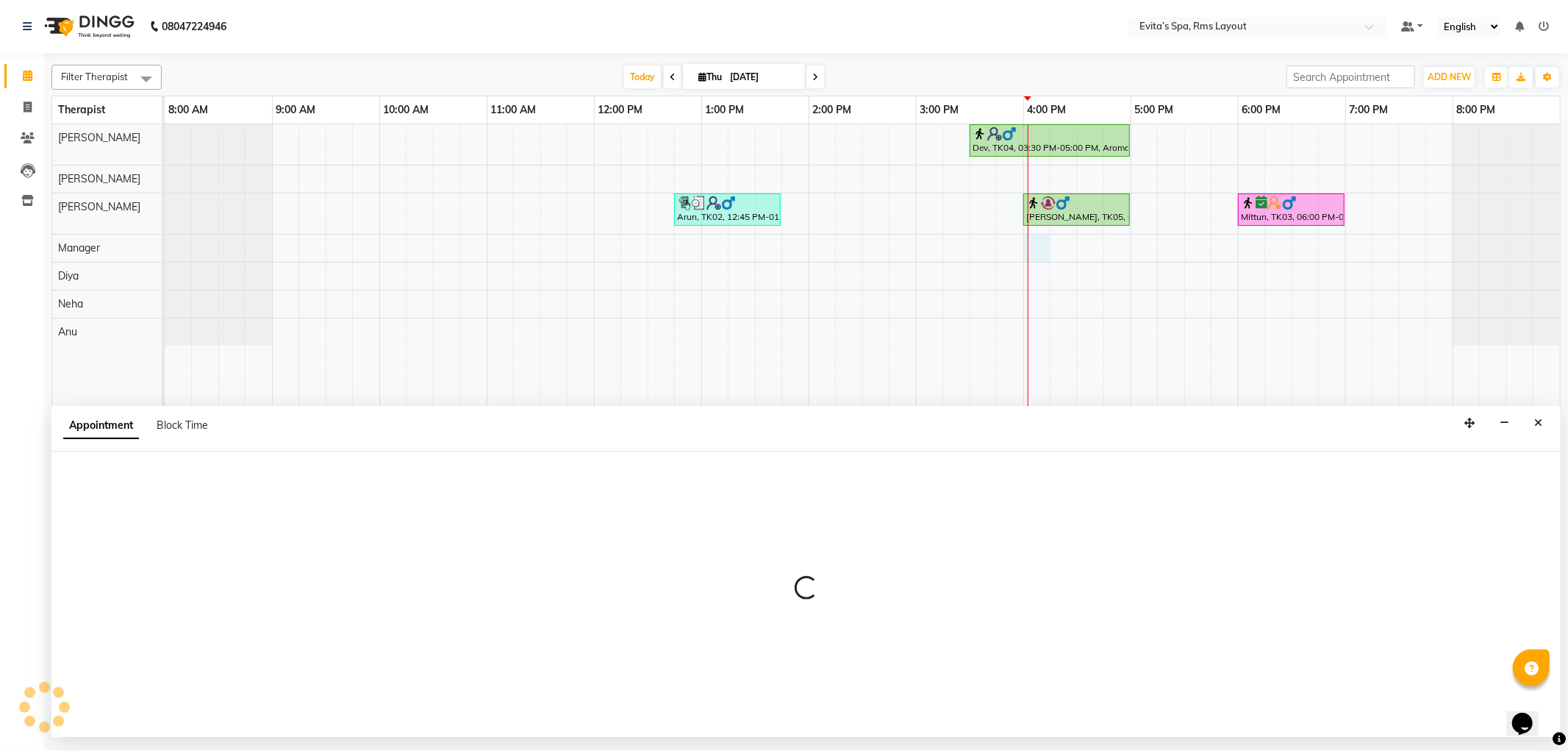
select select "71560"
select select "960"
select select "tentative"
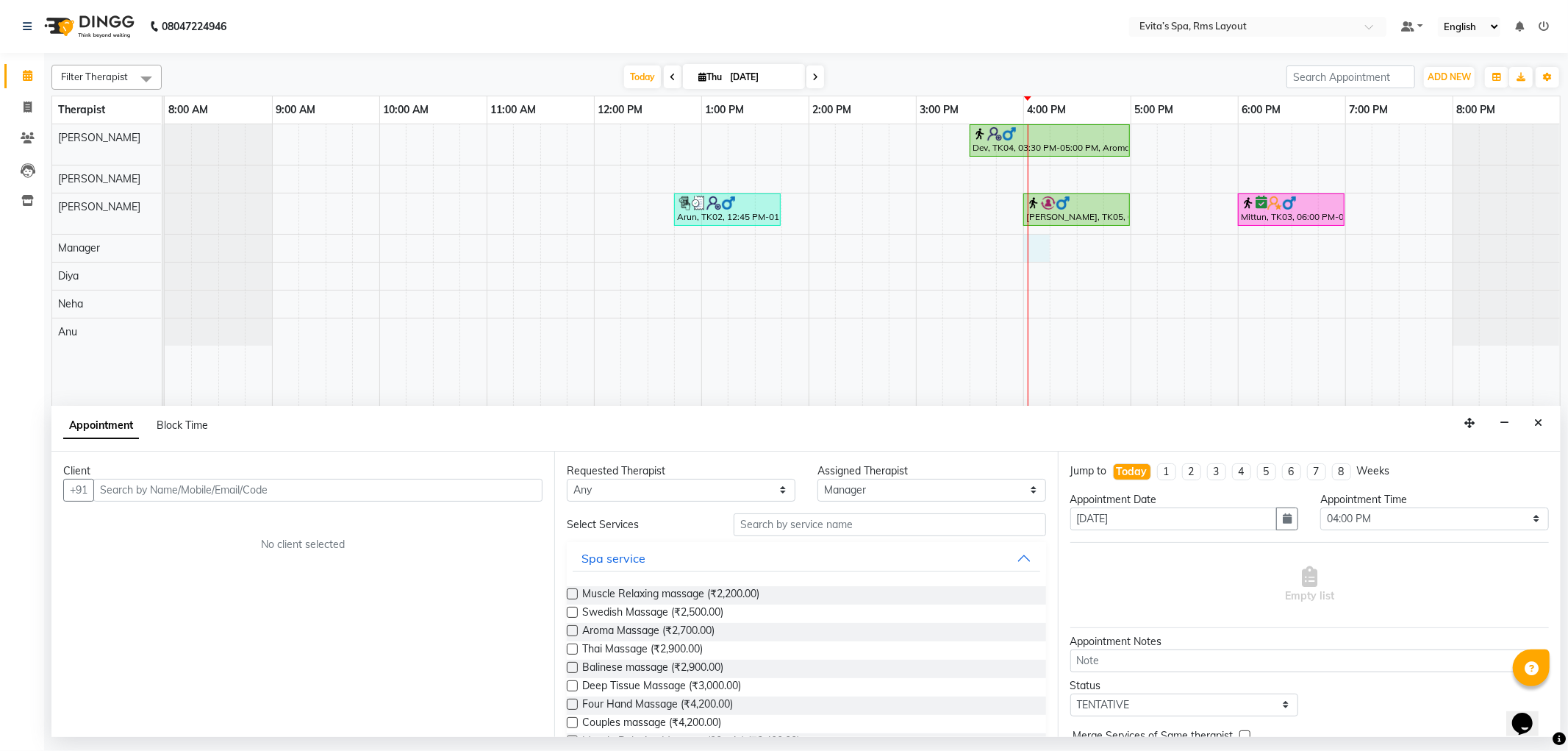
click at [367, 483] on input "text" at bounding box center [318, 490] width 449 height 23
click at [196, 518] on ngb-highlight "81******03" at bounding box center [172, 522] width 61 height 15
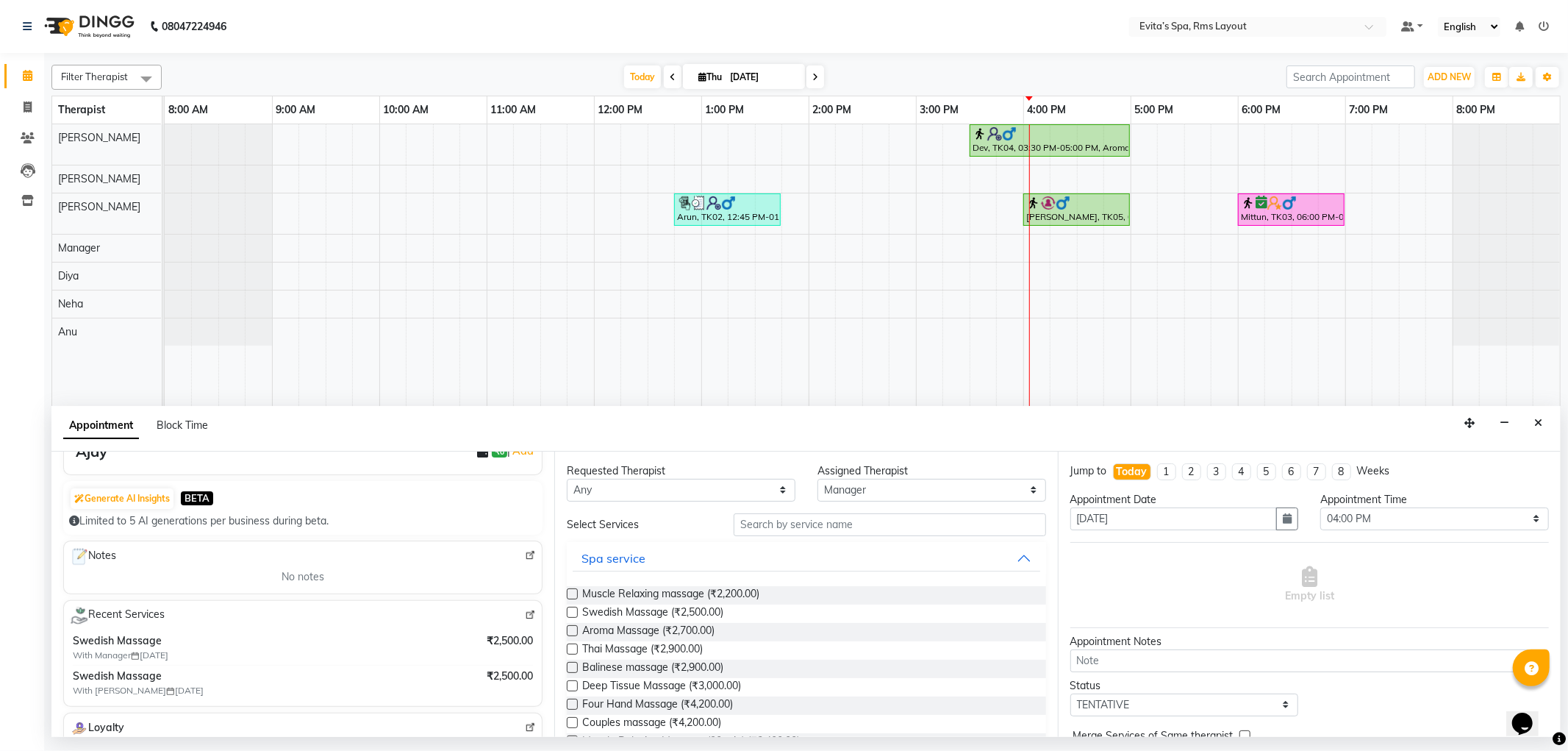
scroll to position [163, 0]
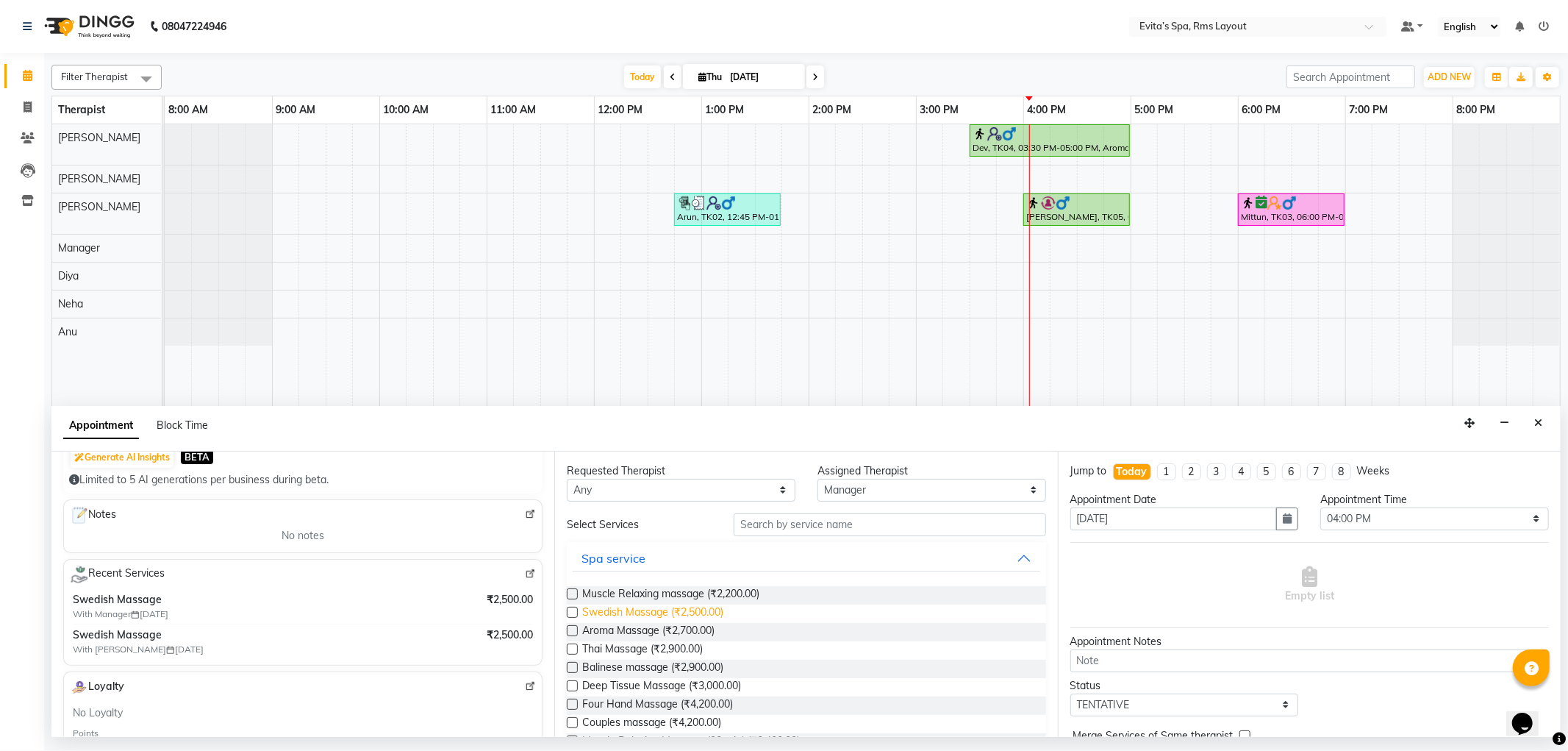
type input "81******03"
click at [694, 605] on span "Swedish Massage (₹2,500.00)" at bounding box center [652, 614] width 141 height 18
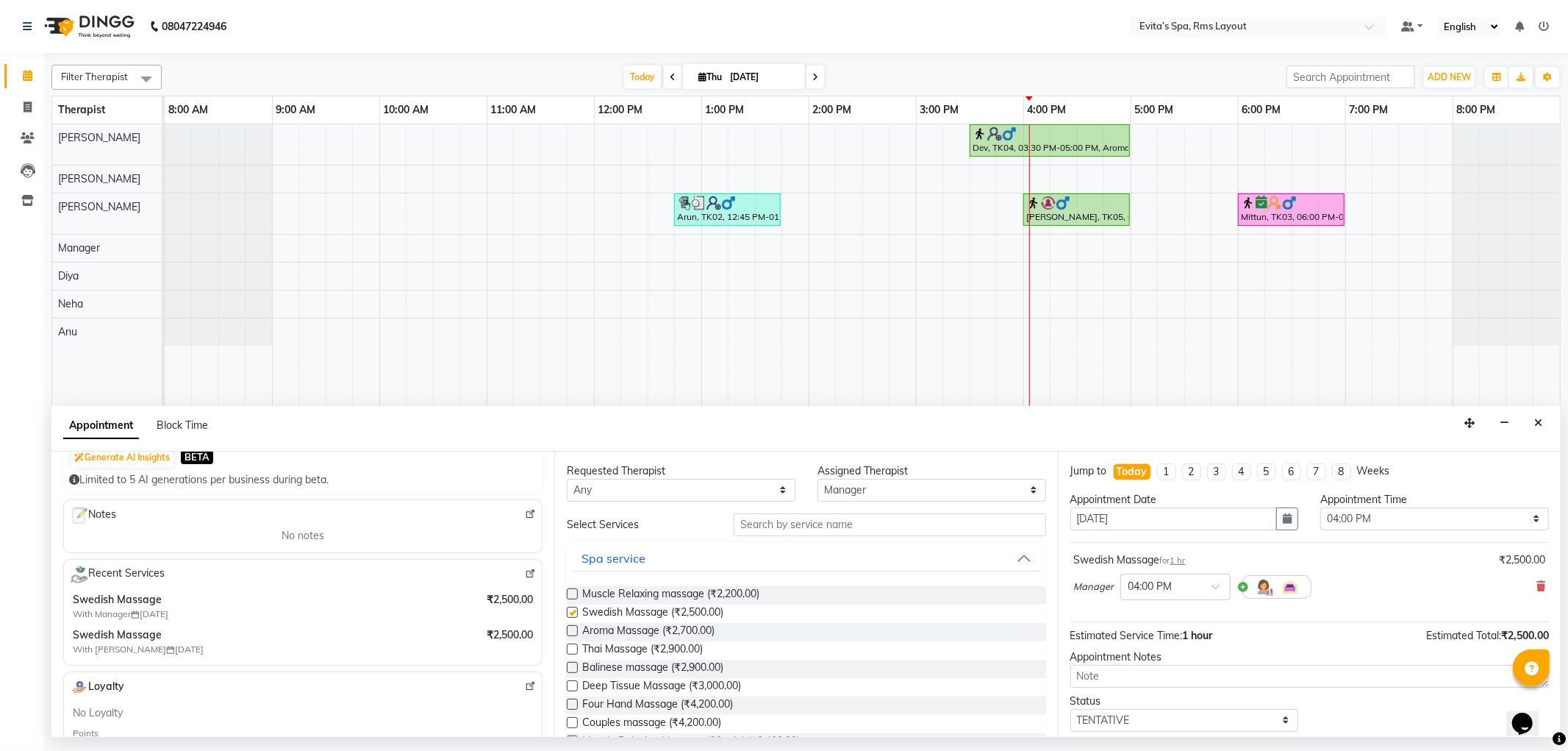
checkbox input "false"
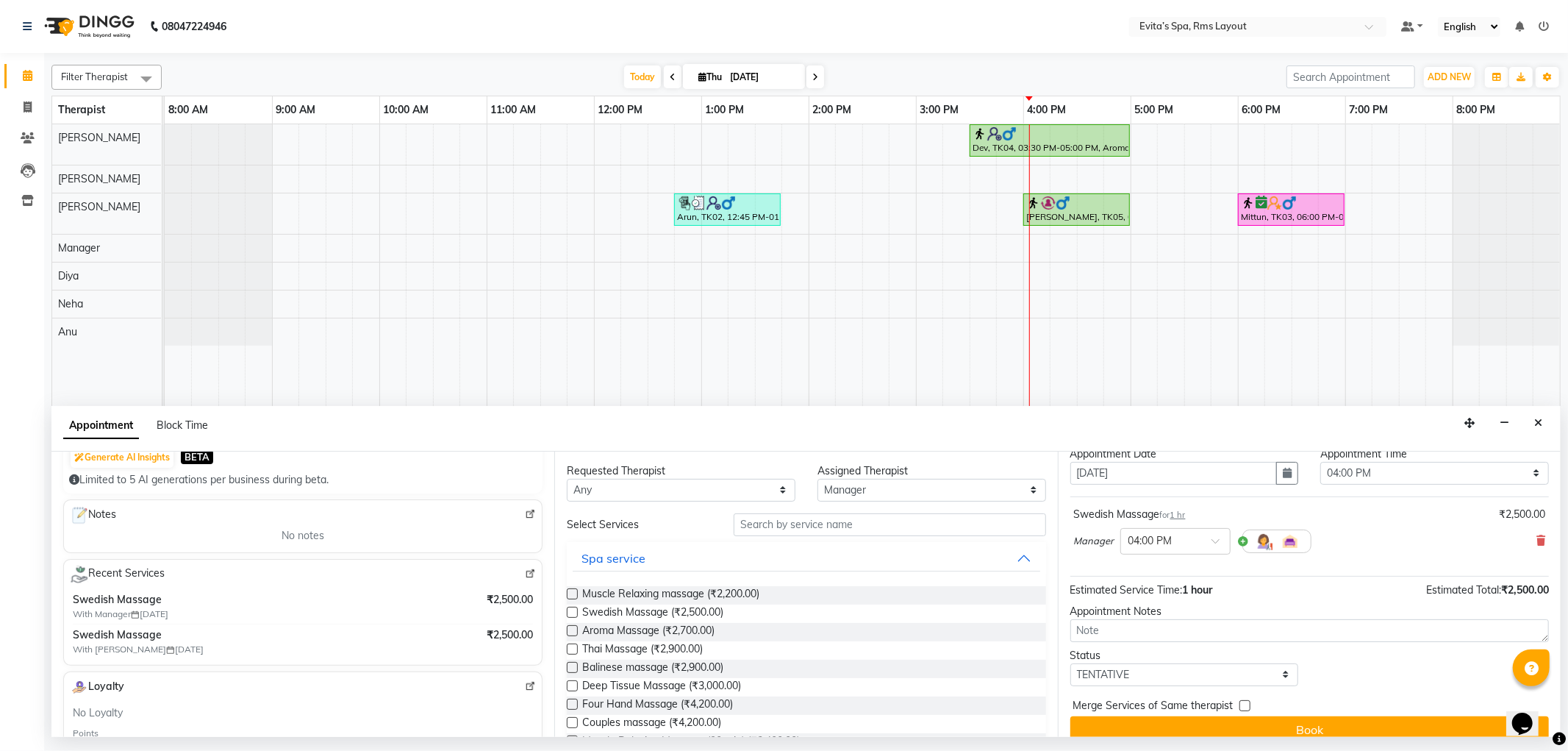
scroll to position [64, 0]
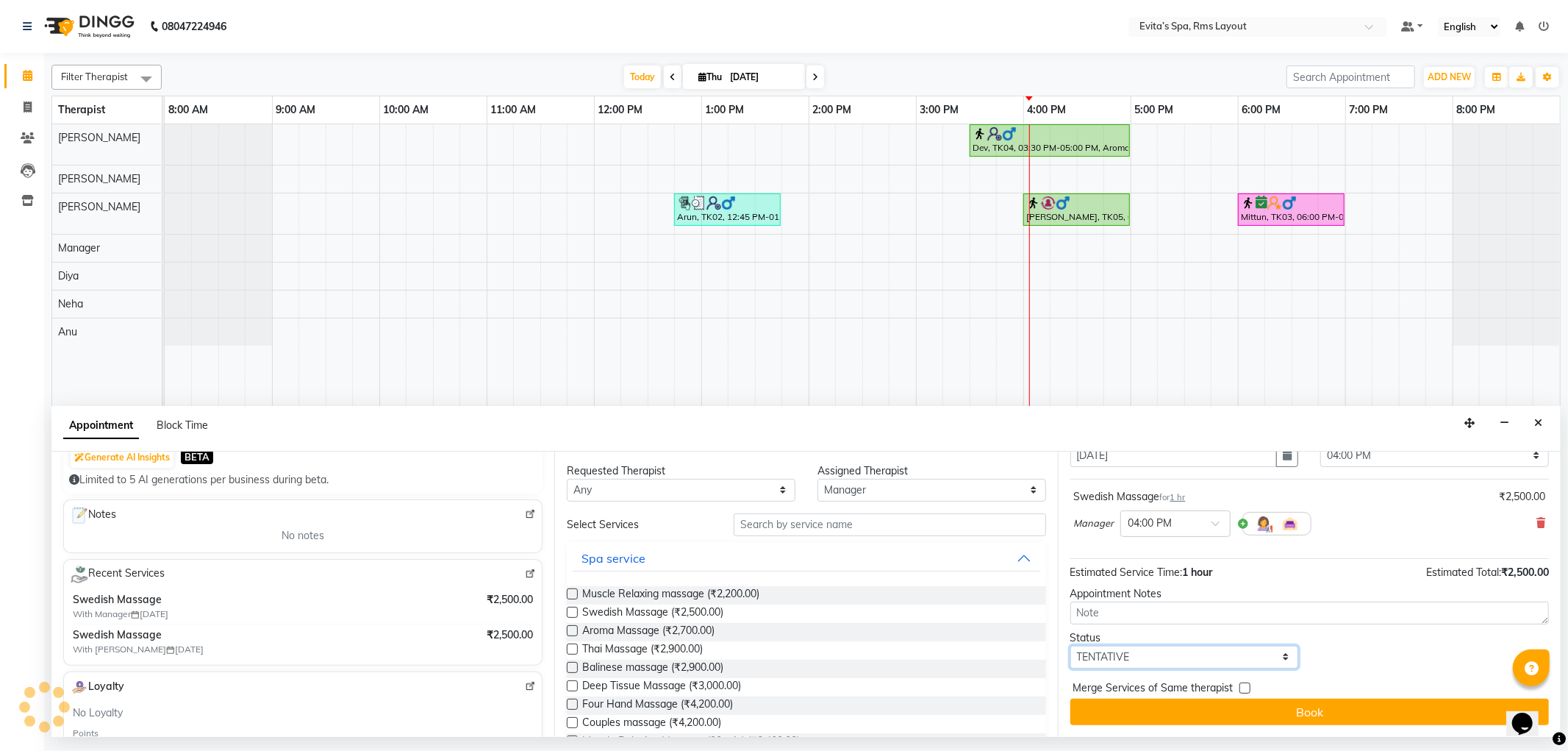
click at [1138, 660] on select "Select TENTATIVE CONFIRM CHECK-IN UPCOMING" at bounding box center [1184, 657] width 228 height 23
select select "confirm booking"
click at [1071, 646] on select "Select TENTATIVE CONFIRM CHECK-IN UPCOMING" at bounding box center [1184, 657] width 228 height 23
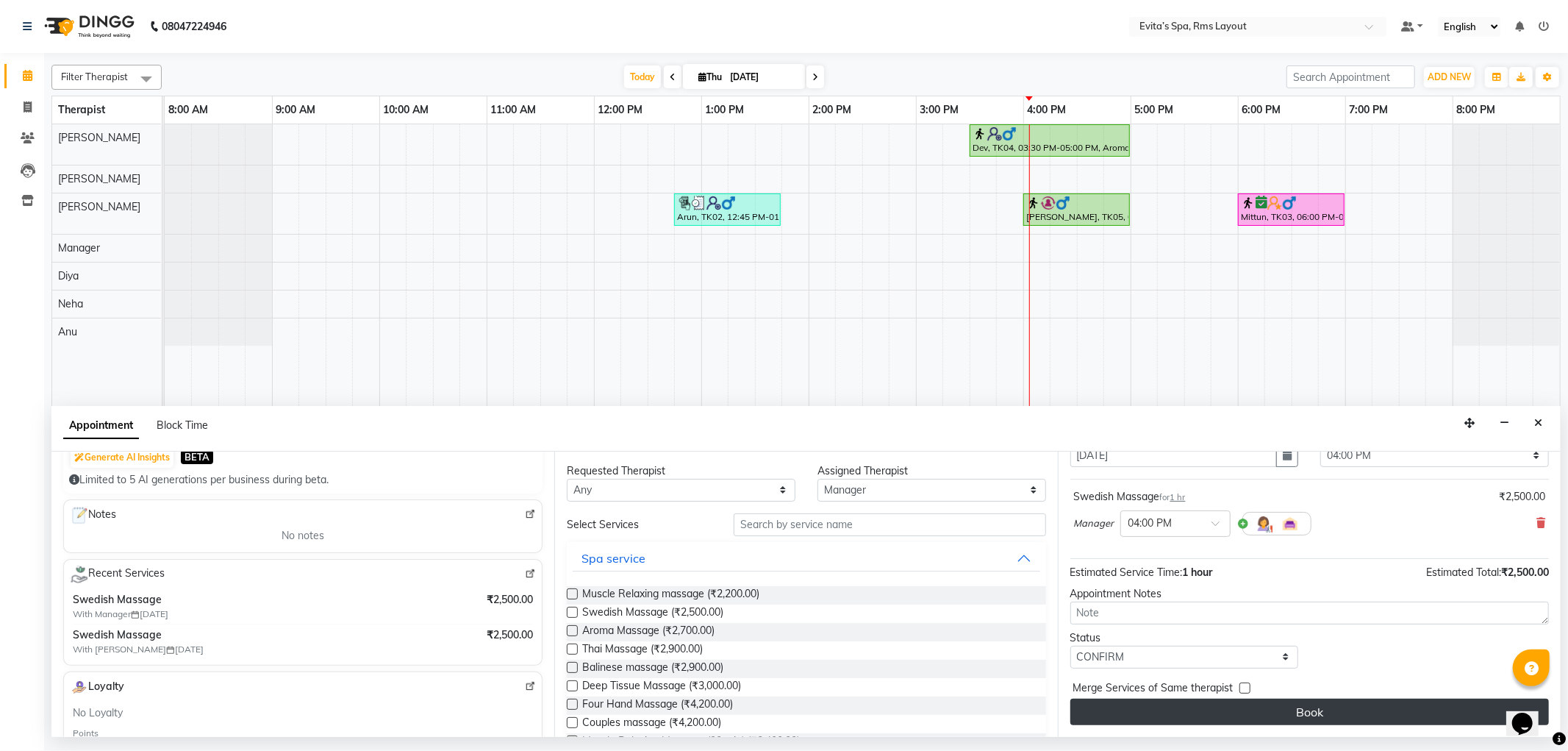
click at [1210, 715] on button "Book" at bounding box center [1310, 712] width 479 height 27
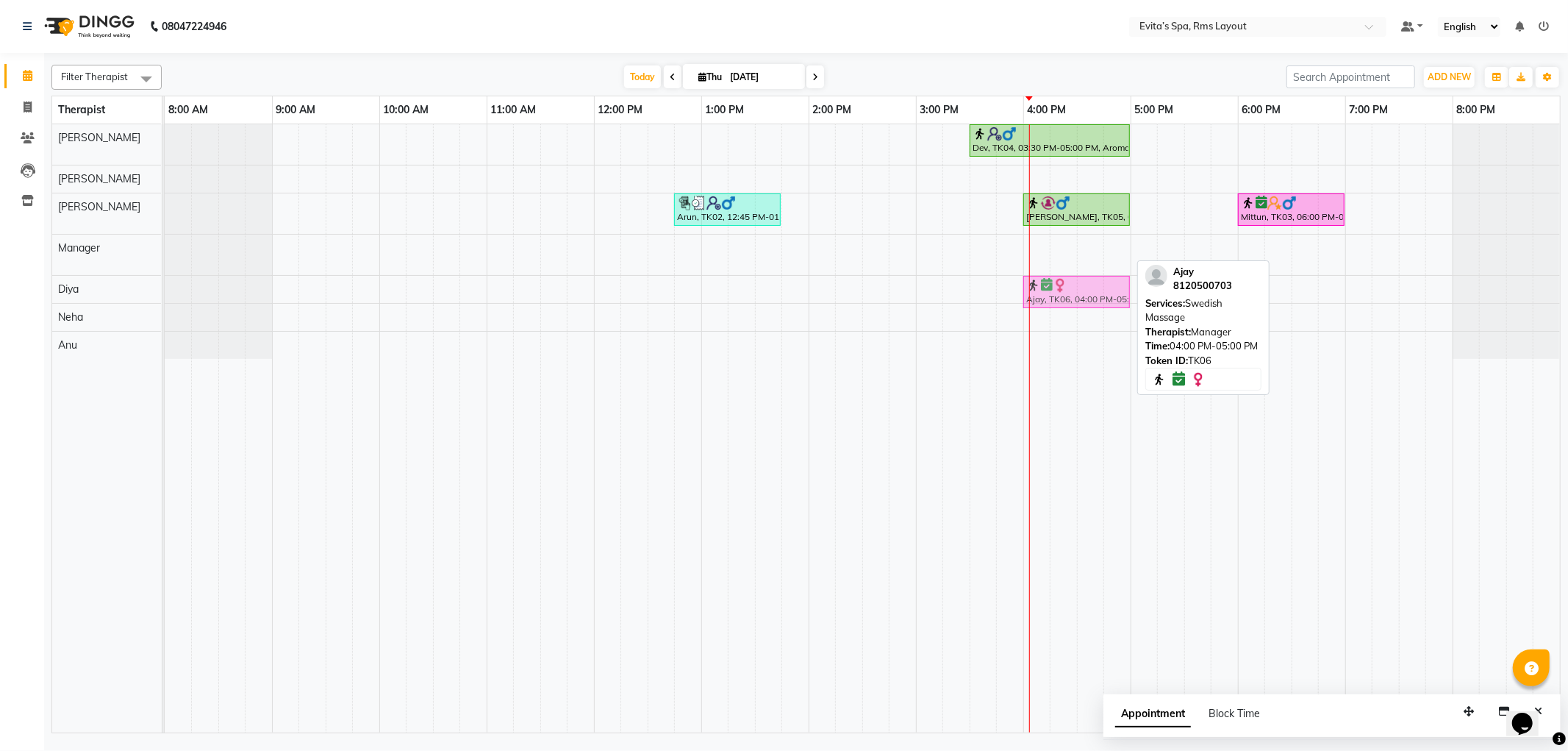
drag, startPoint x: 1068, startPoint y: 259, endPoint x: 1068, endPoint y: 285, distance: 26.0
click at [1068, 290] on tbody "Dev, TK04, 03:30 PM-05:00 PM, Aroma Massage (90 min ) [GEOGRAPHIC_DATA], TK02, …" at bounding box center [862, 241] width 1395 height 234
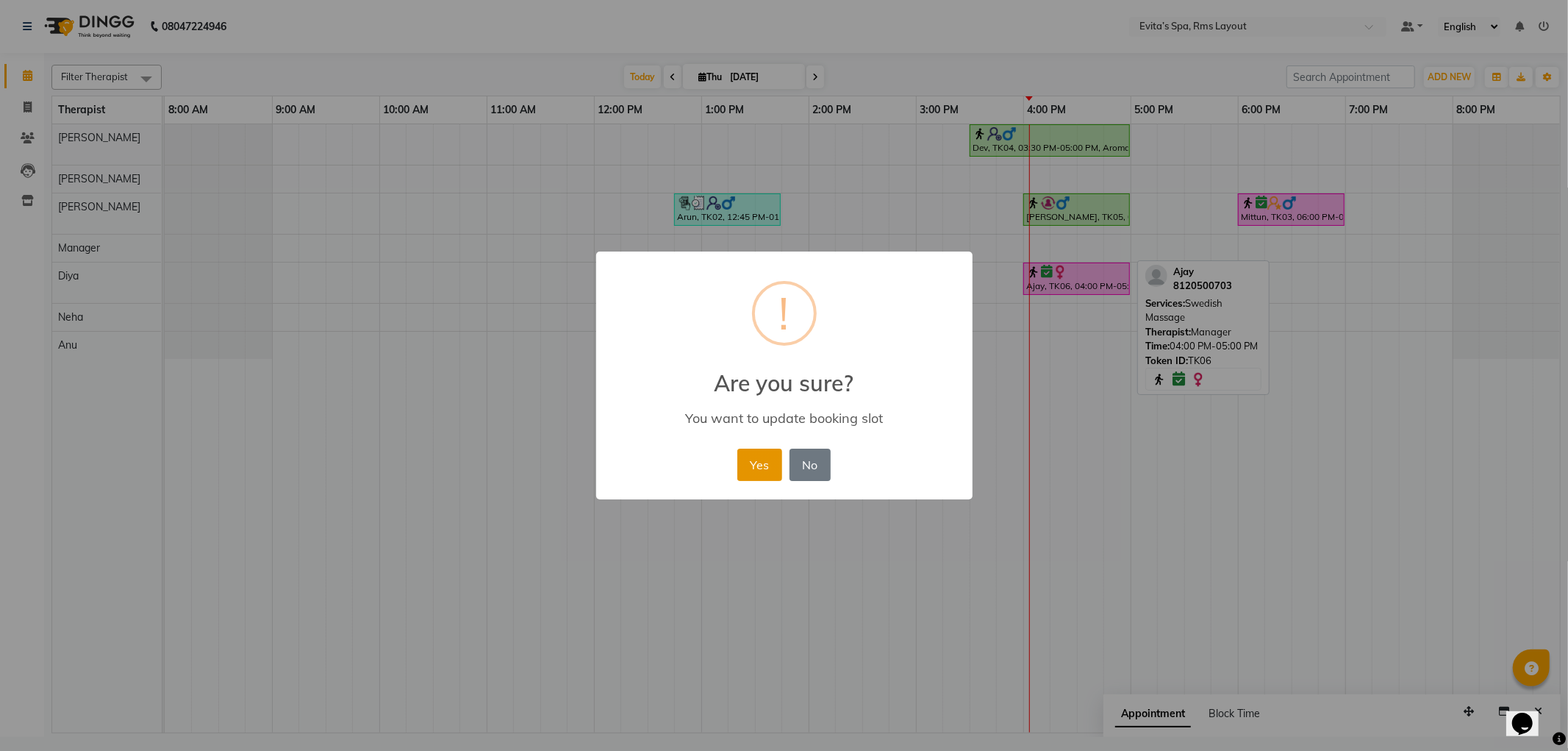
click at [760, 462] on button "Yes" at bounding box center [760, 465] width 45 height 33
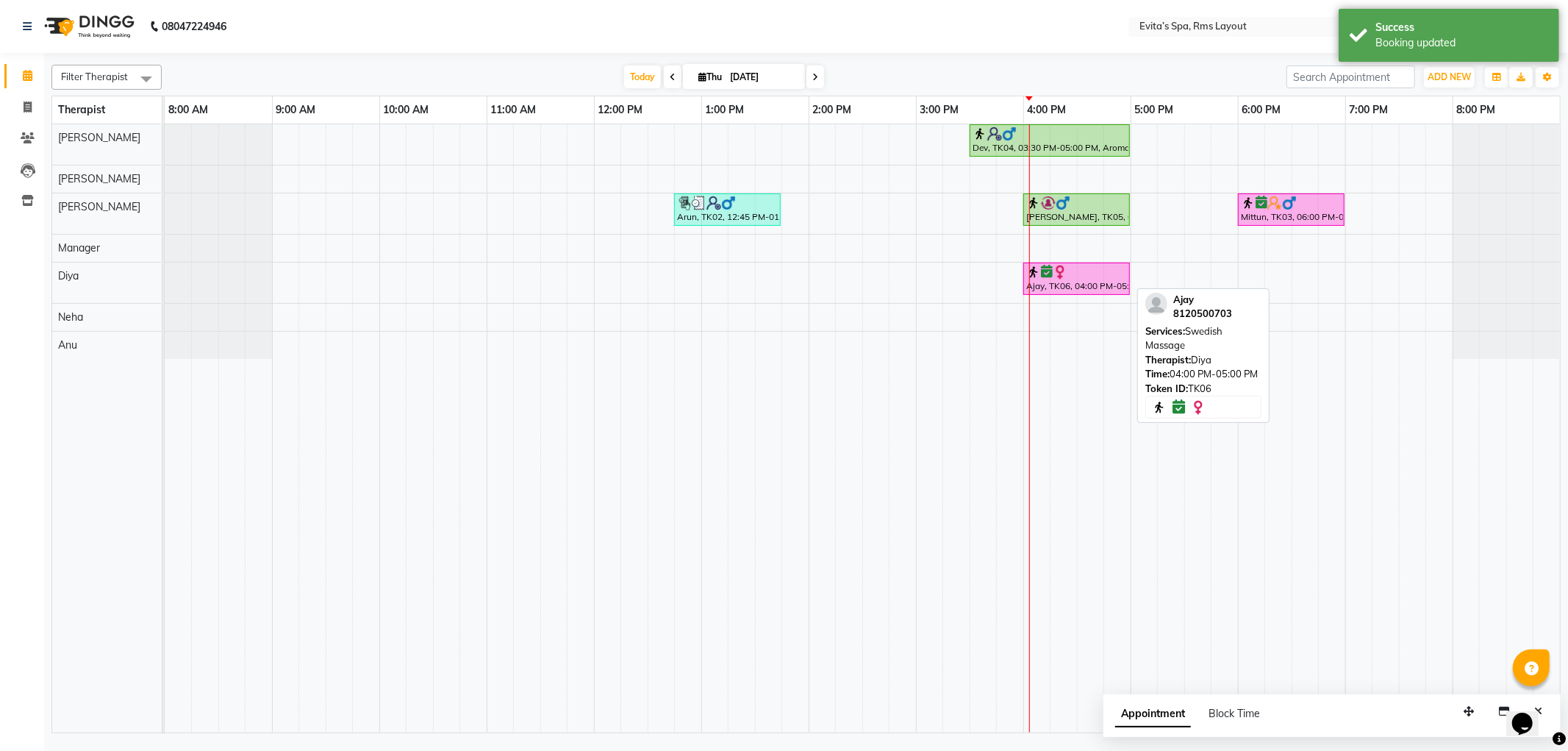
click at [1053, 285] on div "Ajay, TK06, 04:00 PM-05:00 PM, Swedish Massage" at bounding box center [1077, 279] width 103 height 28
click at [1056, 284] on div "Ajay, TK06, 04:00 PM-05:00 PM, Swedish Massage" at bounding box center [1077, 279] width 103 height 28
select select "6"
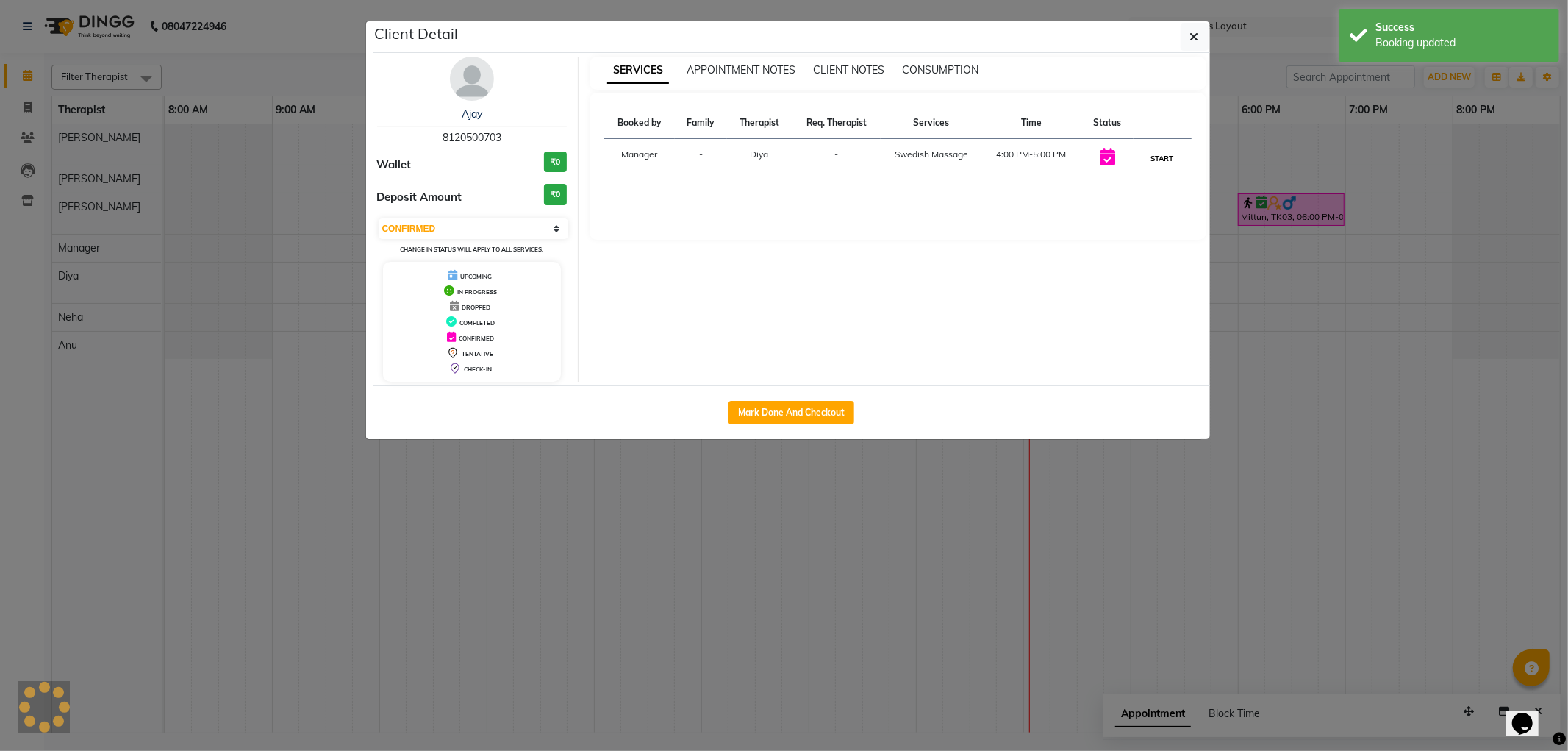
click at [1156, 156] on button "START" at bounding box center [1162, 158] width 30 height 18
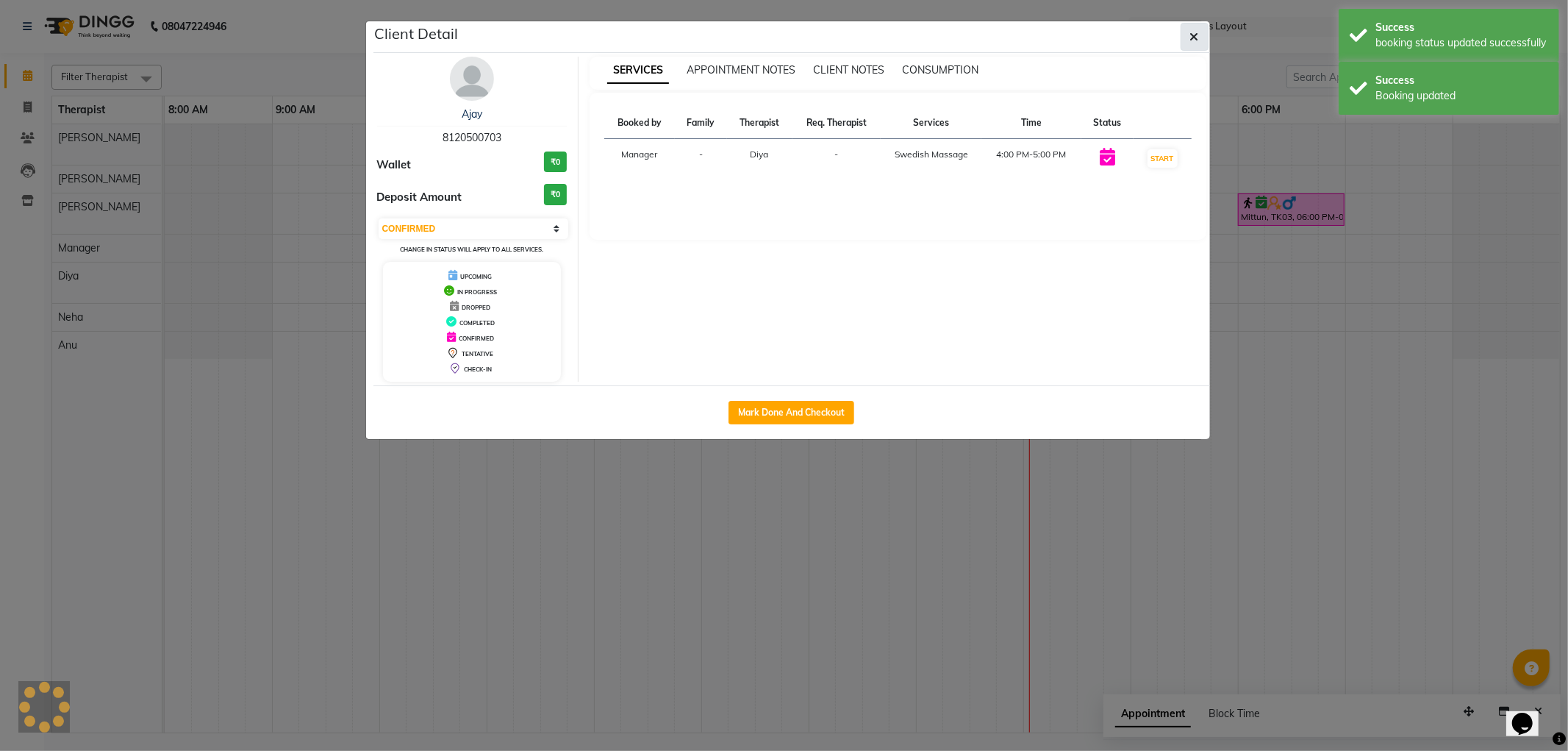
click at [1195, 37] on icon "button" at bounding box center [1195, 37] width 9 height 12
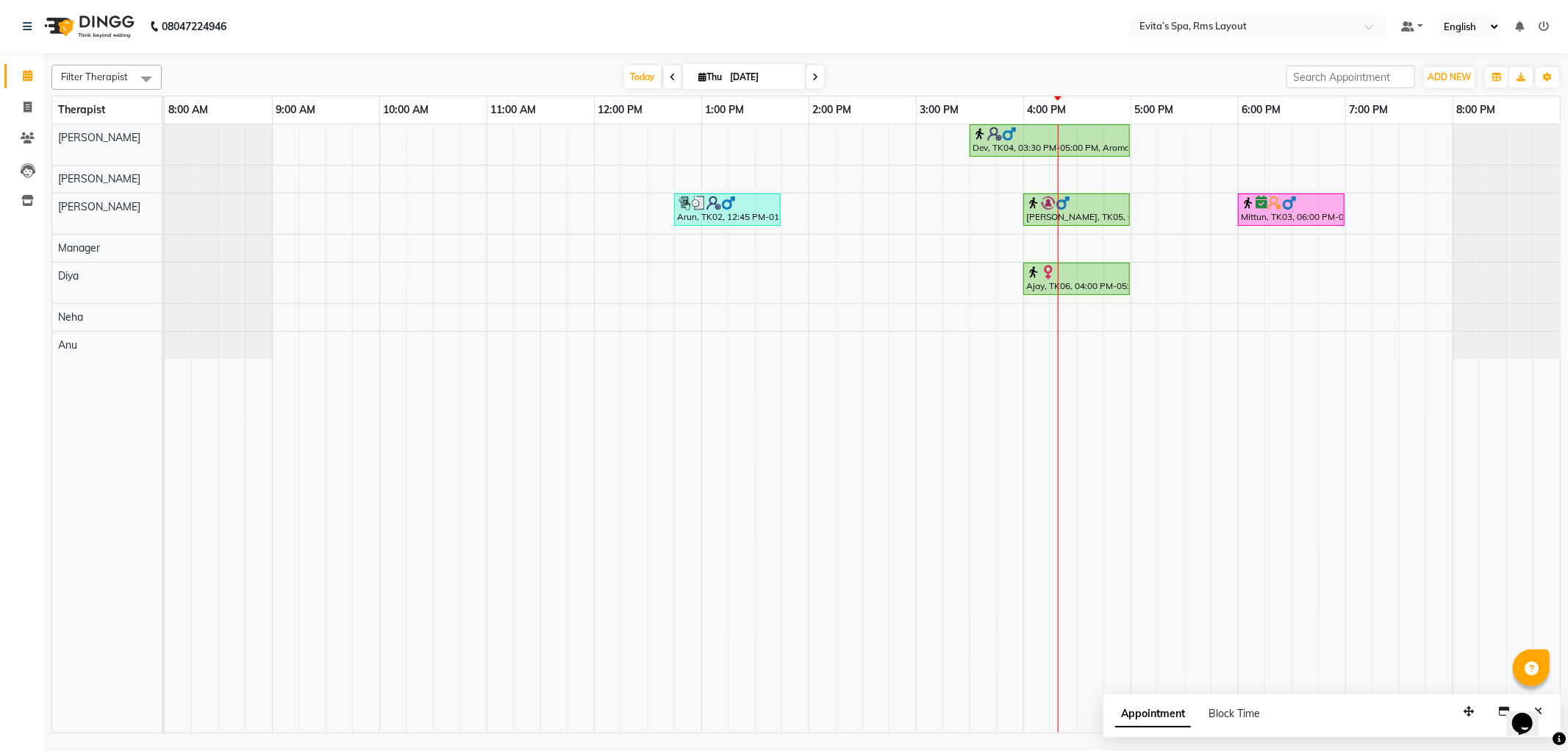
drag, startPoint x: 1567, startPoint y: 224, endPoint x: 1554, endPoint y: 214, distance: 16.4
click at [1567, 223] on div "Filter Therapist Select All Anu [PERSON_NAME] Manager [PERSON_NAME] Neha [PERSO…" at bounding box center [806, 395] width 1524 height 684
click at [1182, 282] on div "Dev, TK04, 03:30 PM-05:00 PM, Aroma Massage (90 min ) [GEOGRAPHIC_DATA], TK02, …" at bounding box center [862, 428] width 1395 height 608
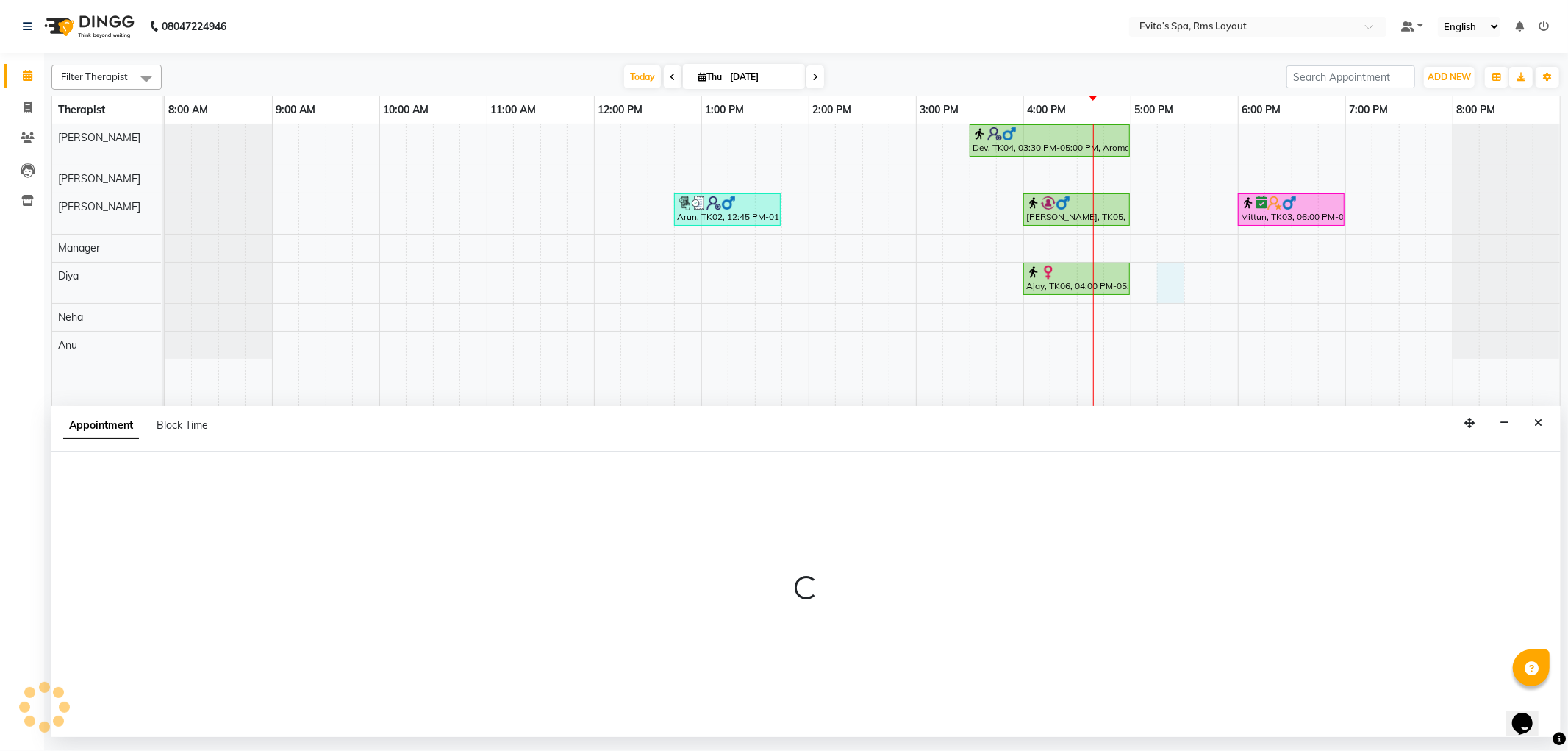
select select "81022"
select select "1035"
select select "tentative"
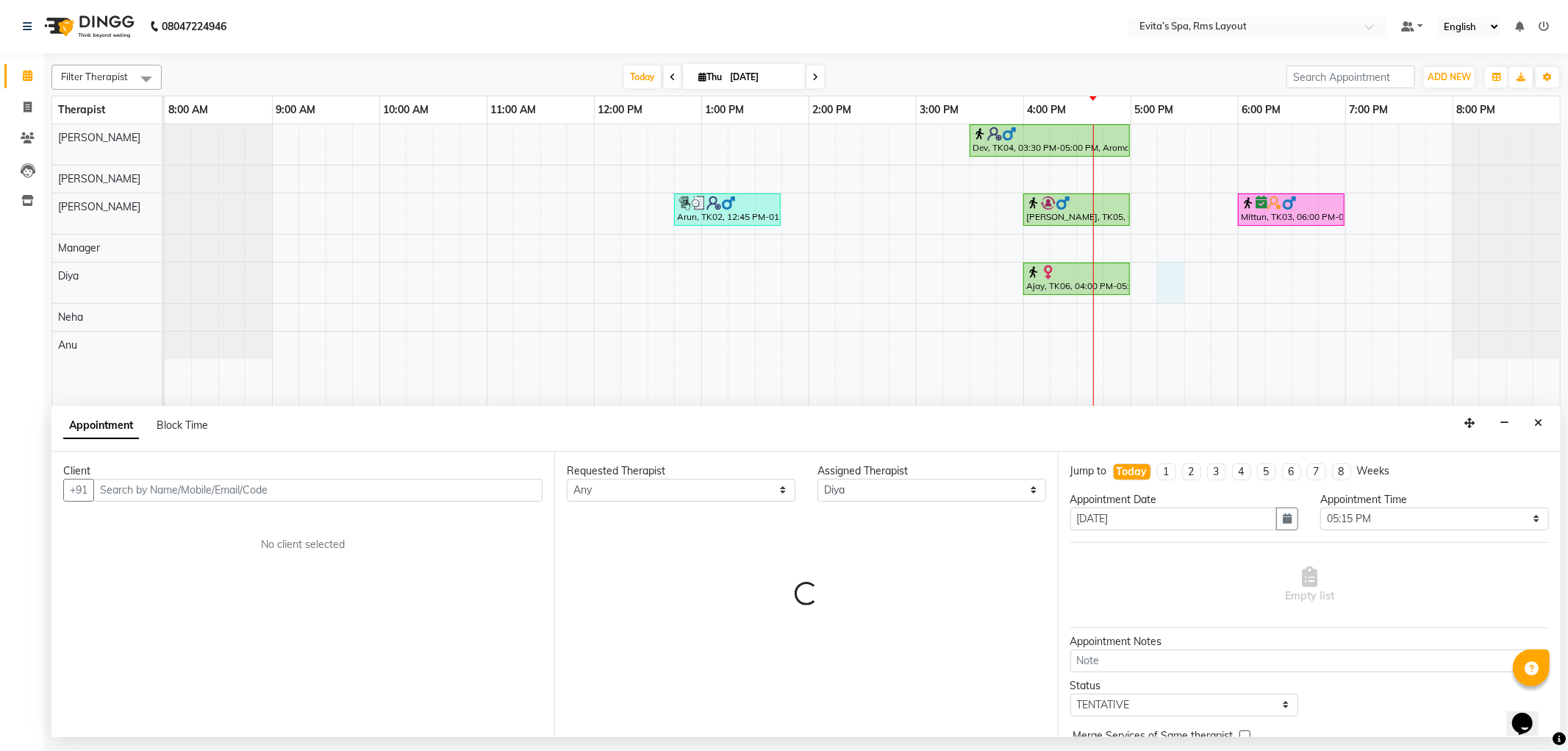
click at [358, 491] on input "text" at bounding box center [318, 490] width 449 height 23
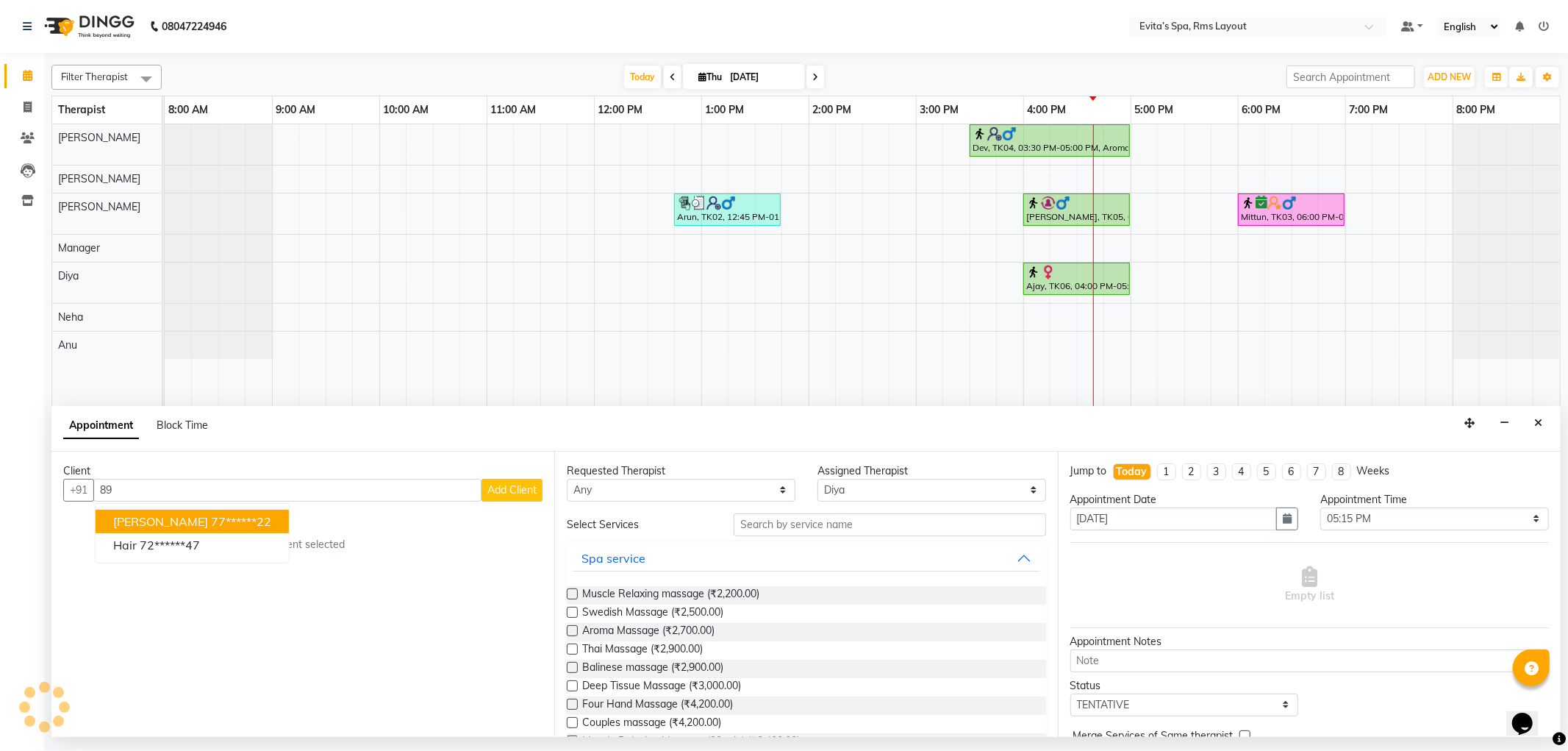
type input "8"
type input "7995709206"
click at [1533, 421] on button "Close" at bounding box center [1538, 423] width 21 height 23
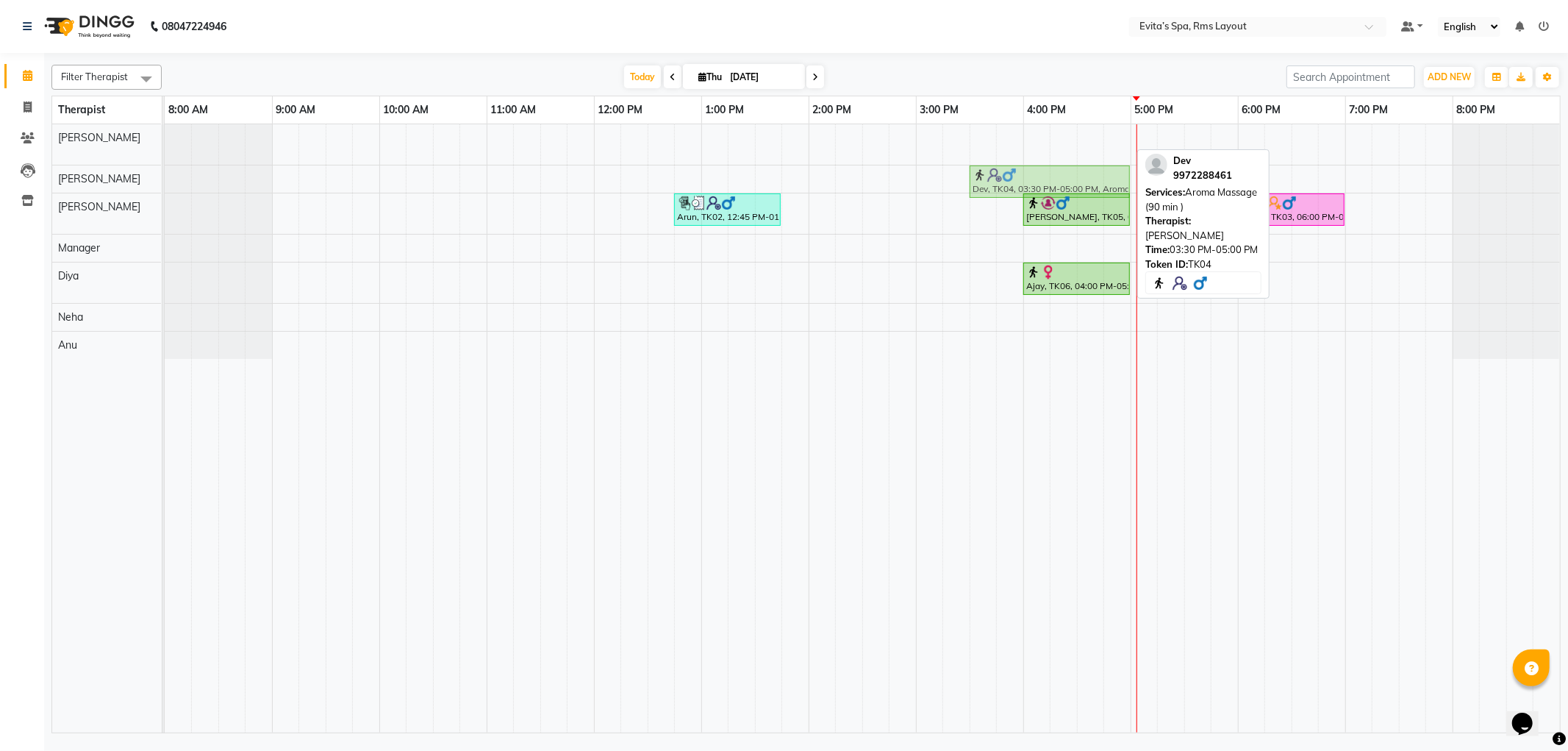
drag, startPoint x: 1083, startPoint y: 135, endPoint x: 1071, endPoint y: 164, distance: 31.4
click at [1070, 168] on tbody "Dev, TK04, 03:30 PM-05:00 PM, Aroma Massage (90 min ) Dev, TK04, 03:30 PM-05:00…" at bounding box center [862, 241] width 1395 height 234
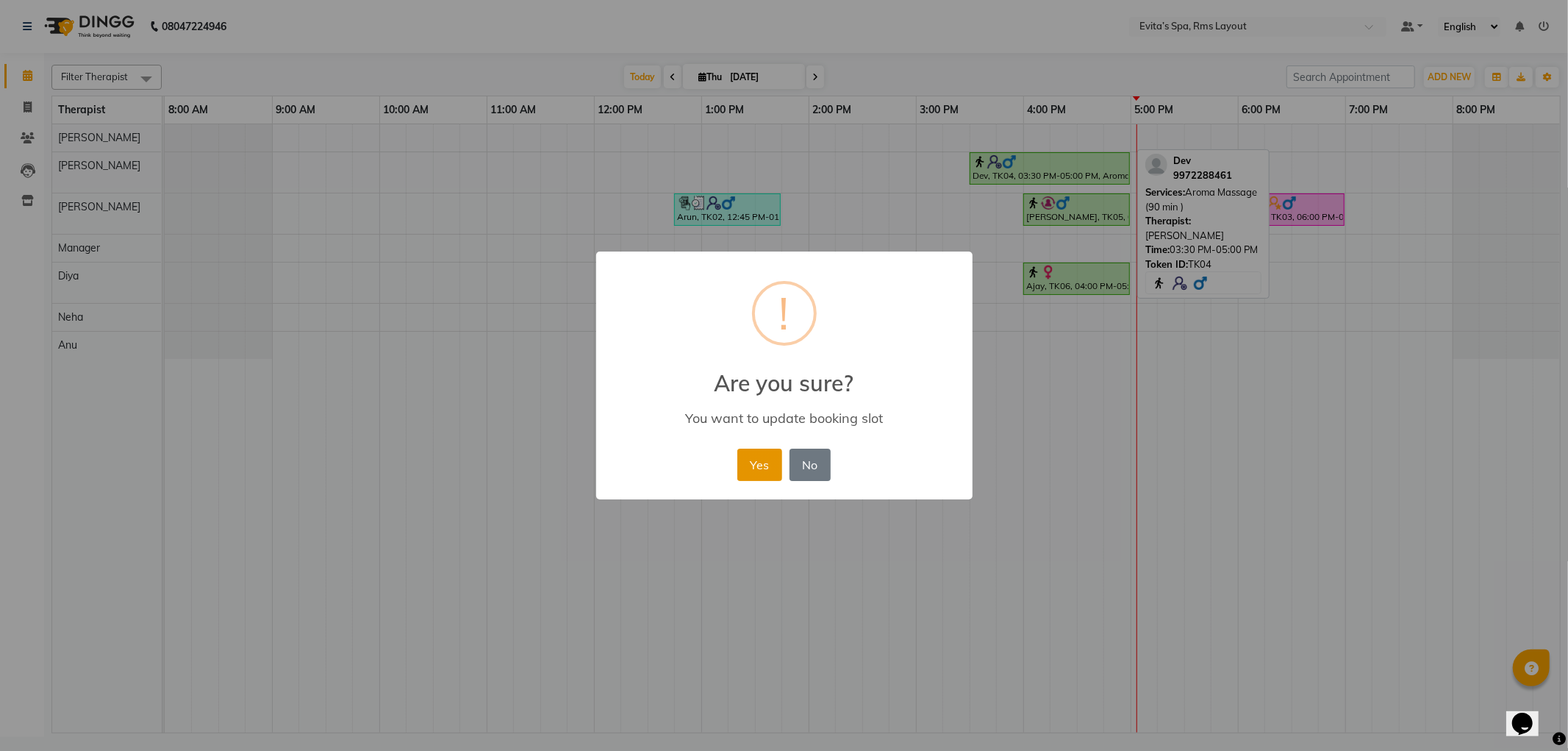
click at [758, 458] on button "Yes" at bounding box center [760, 465] width 45 height 33
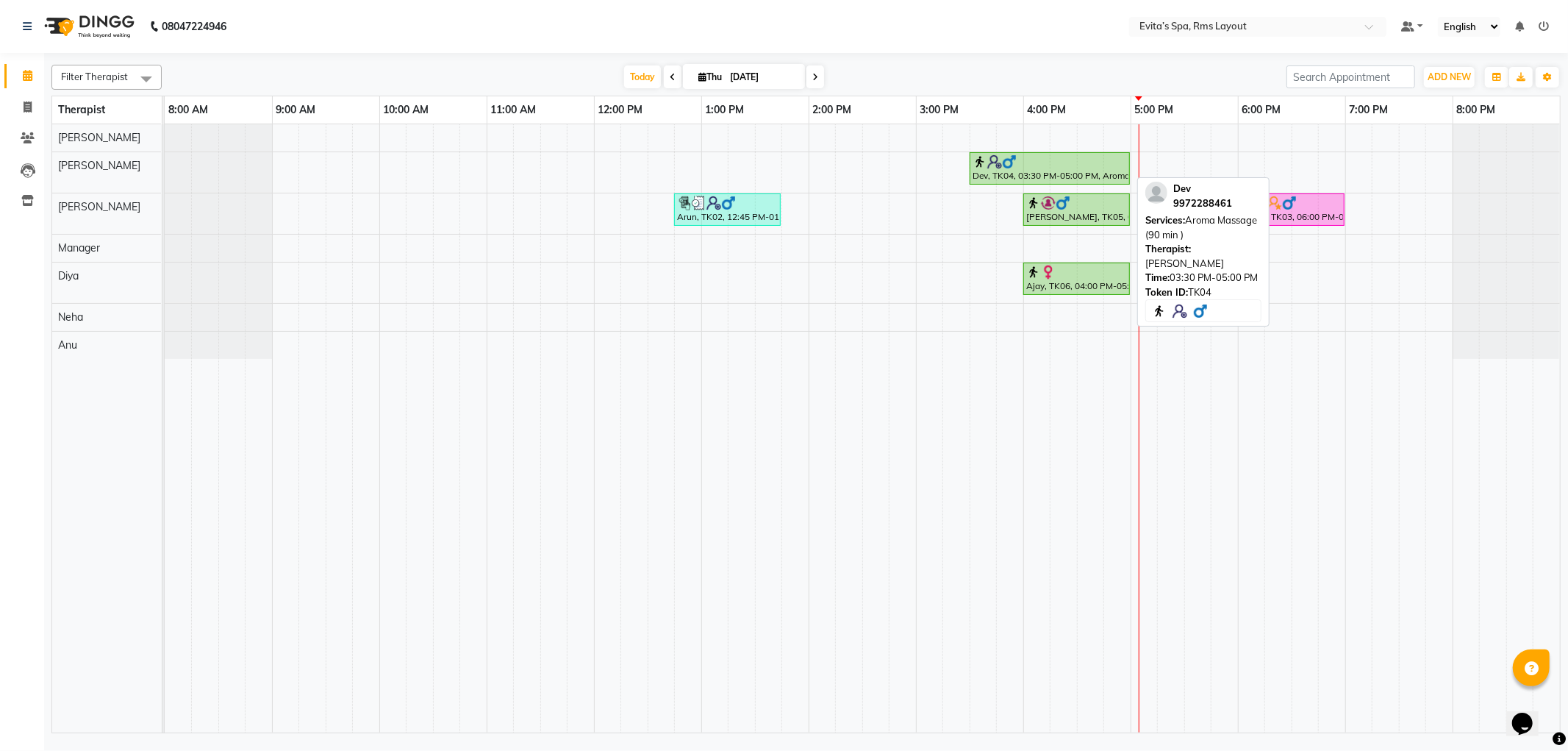
click at [1035, 169] on div "Dev, TK04, 03:30 PM-05:00 PM, Aroma Massage (90 min )" at bounding box center [1049, 169] width 157 height 28
click at [1003, 174] on div "Dev, TK04, 03:30 PM-05:00 PM, Aroma Massage (90 min )" at bounding box center [1049, 169] width 157 height 28
select select "1"
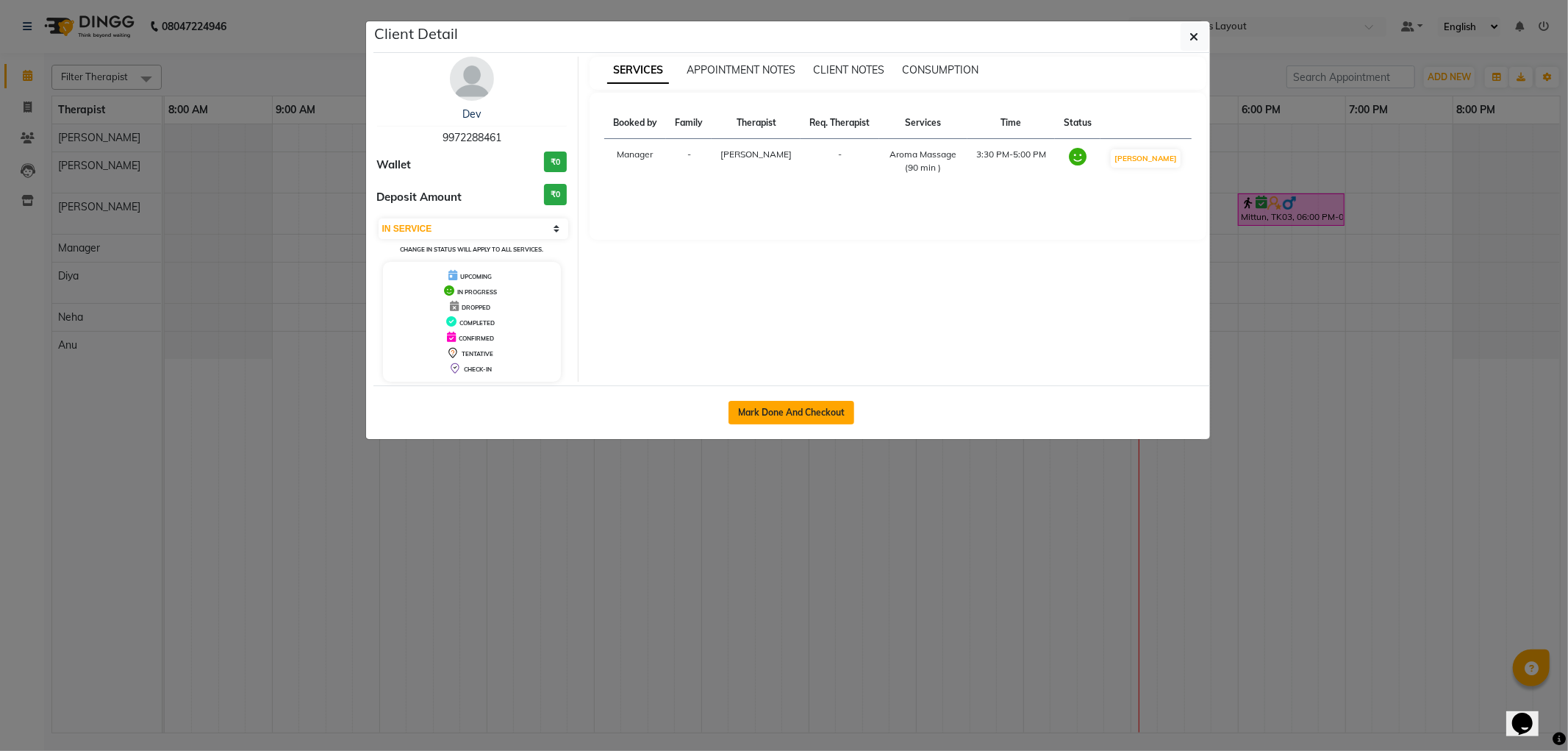
click at [790, 410] on button "Mark Done And Checkout" at bounding box center [791, 412] width 126 height 24
select select "service"
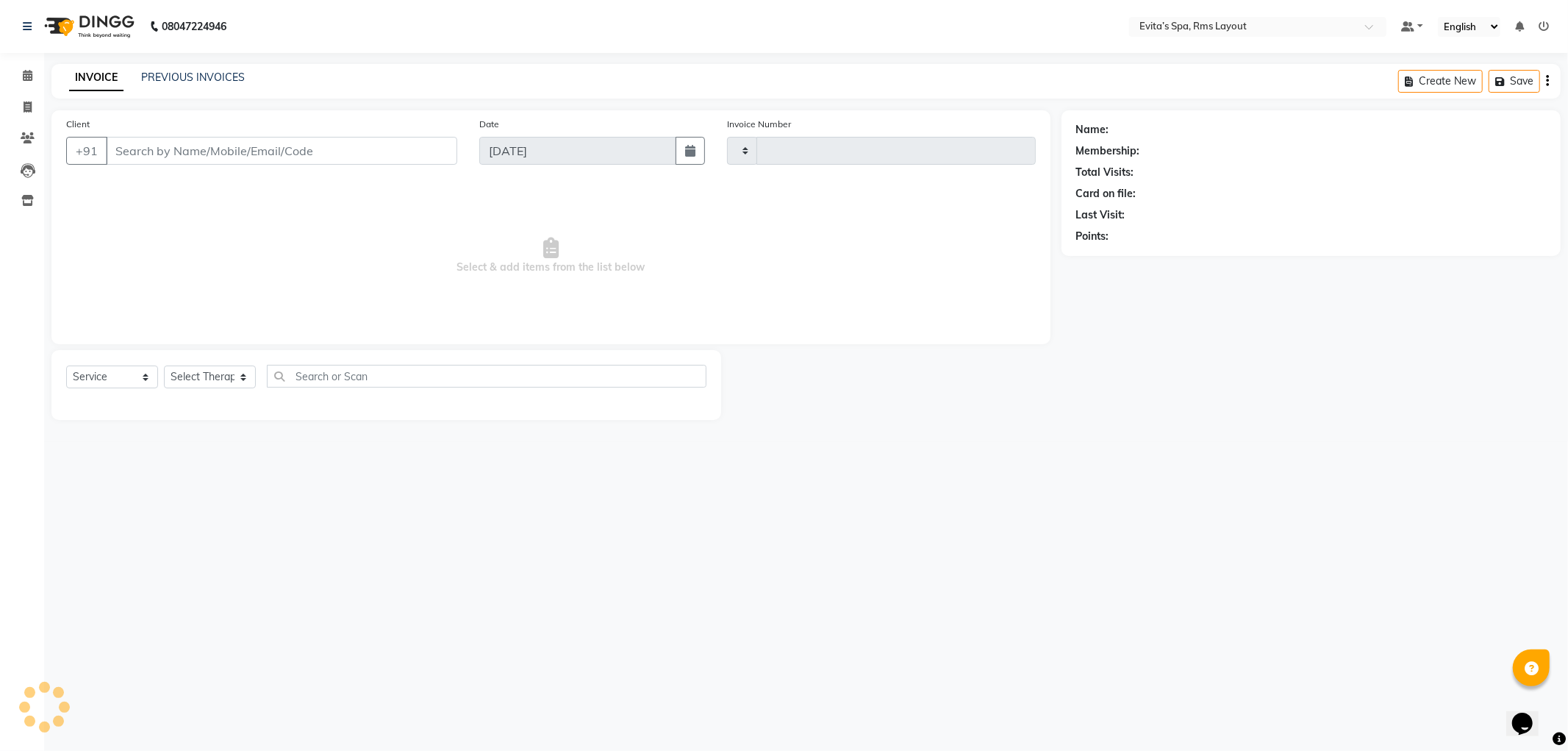
type input "1571"
select select "7850"
type input "99******61"
select select "70222"
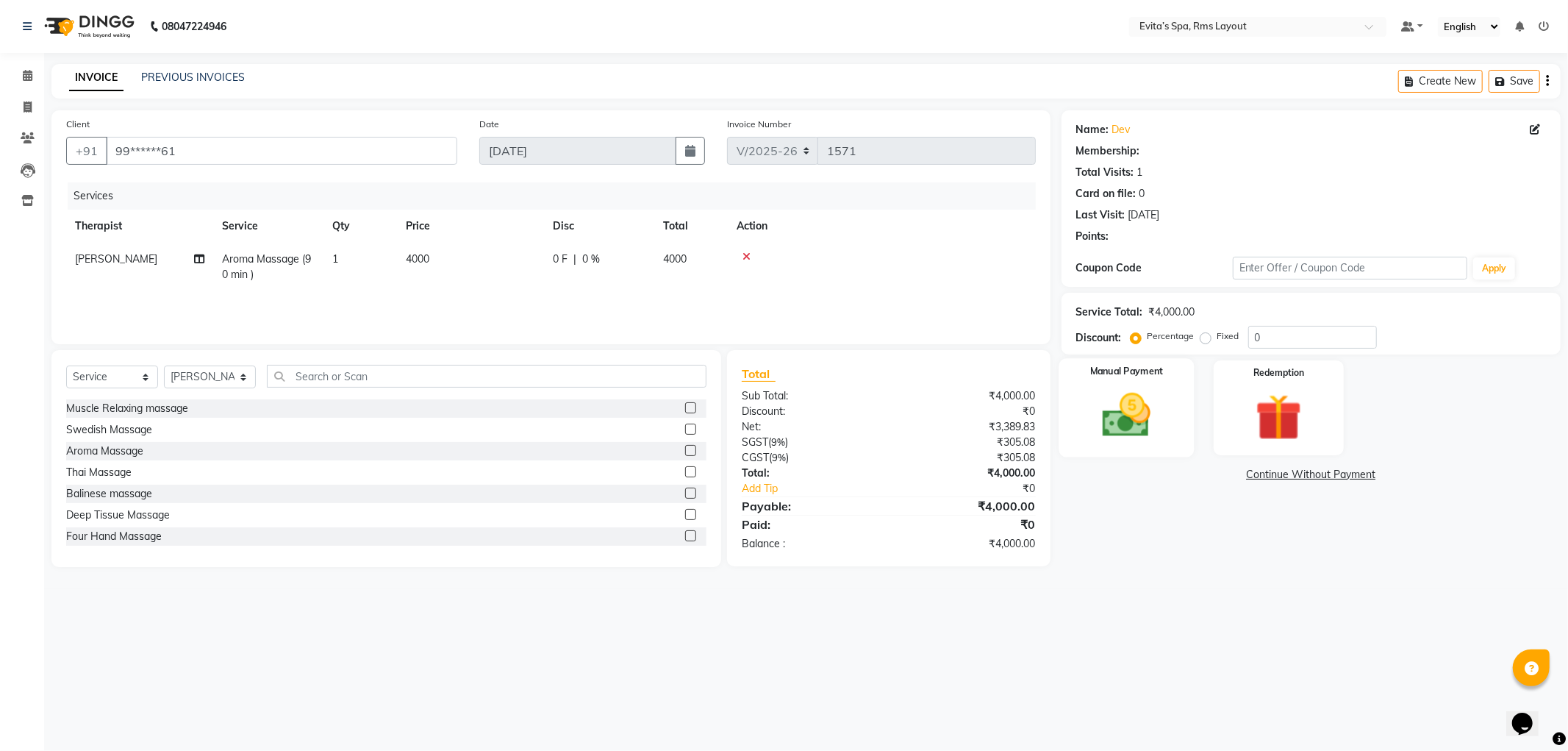
click at [1126, 408] on img at bounding box center [1127, 415] width 78 height 56
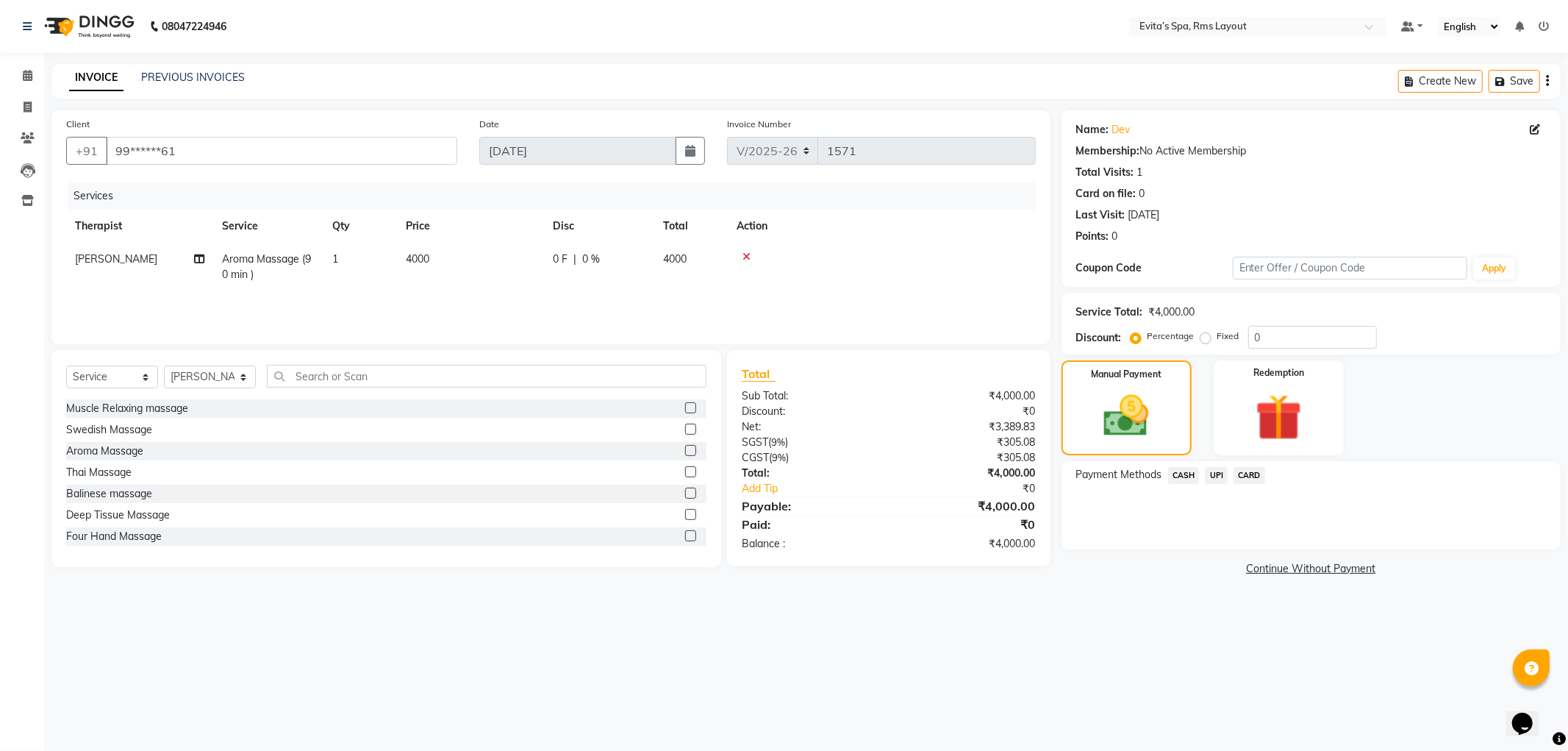
click at [1243, 477] on span "CARD" at bounding box center [1250, 475] width 32 height 17
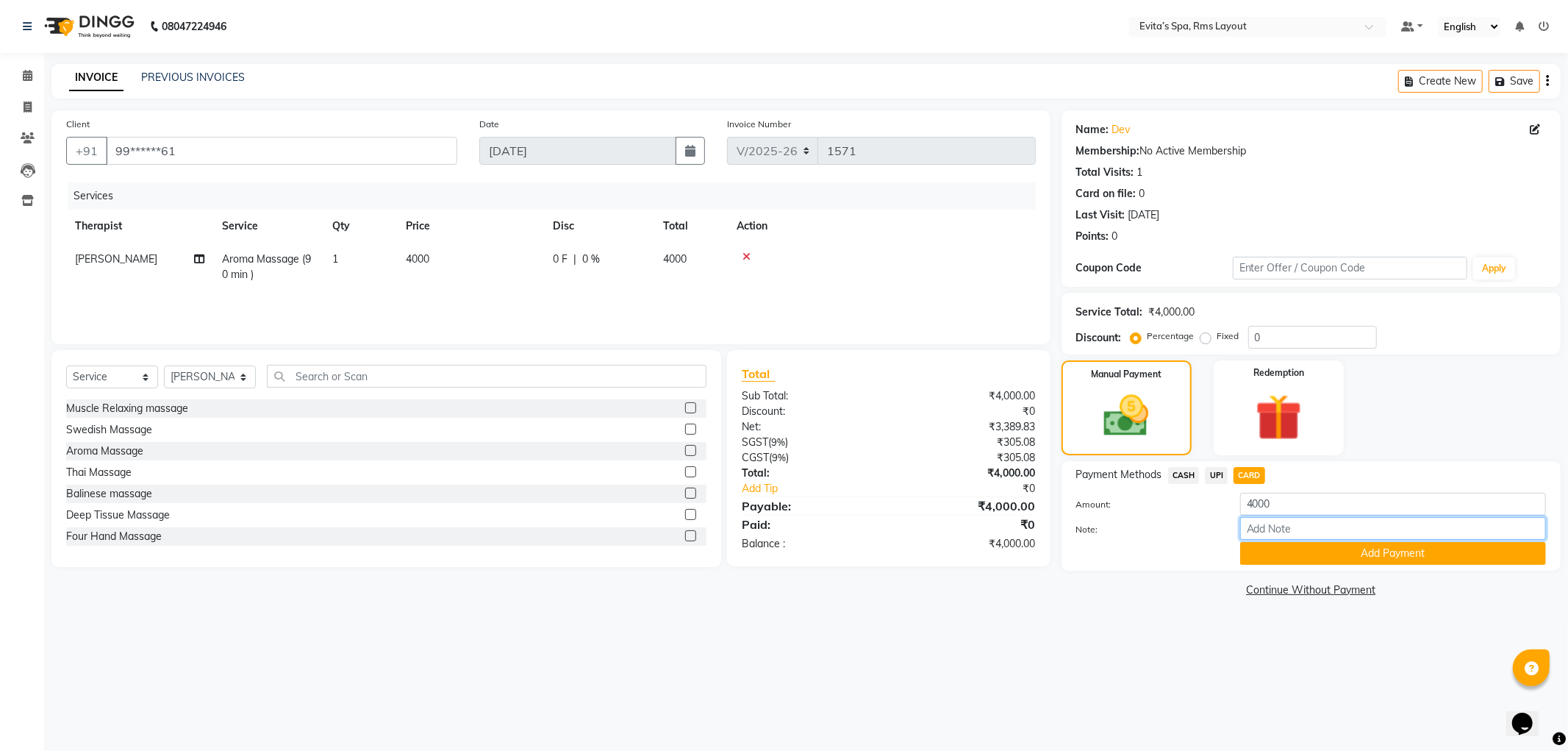
click at [1295, 523] on input "Note:" at bounding box center [1394, 528] width 306 height 23
click at [1294, 529] on input "7008" at bounding box center [1394, 528] width 306 height 23
type input "7008"
click at [1297, 552] on button "Add Payment" at bounding box center [1394, 553] width 306 height 23
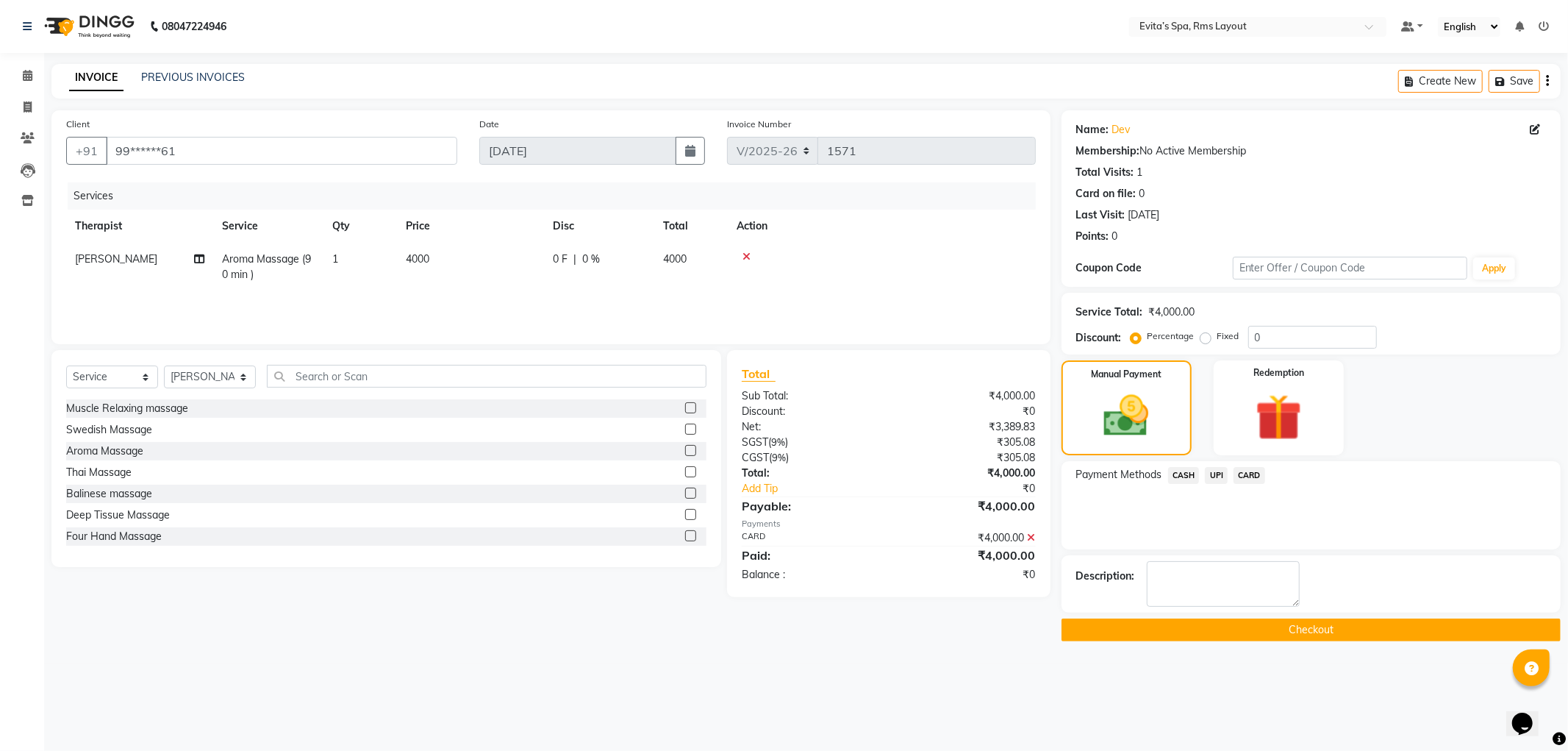
drag, startPoint x: 1238, startPoint y: 633, endPoint x: 1247, endPoint y: 631, distance: 9.2
click at [1238, 633] on button "Checkout" at bounding box center [1312, 630] width 500 height 23
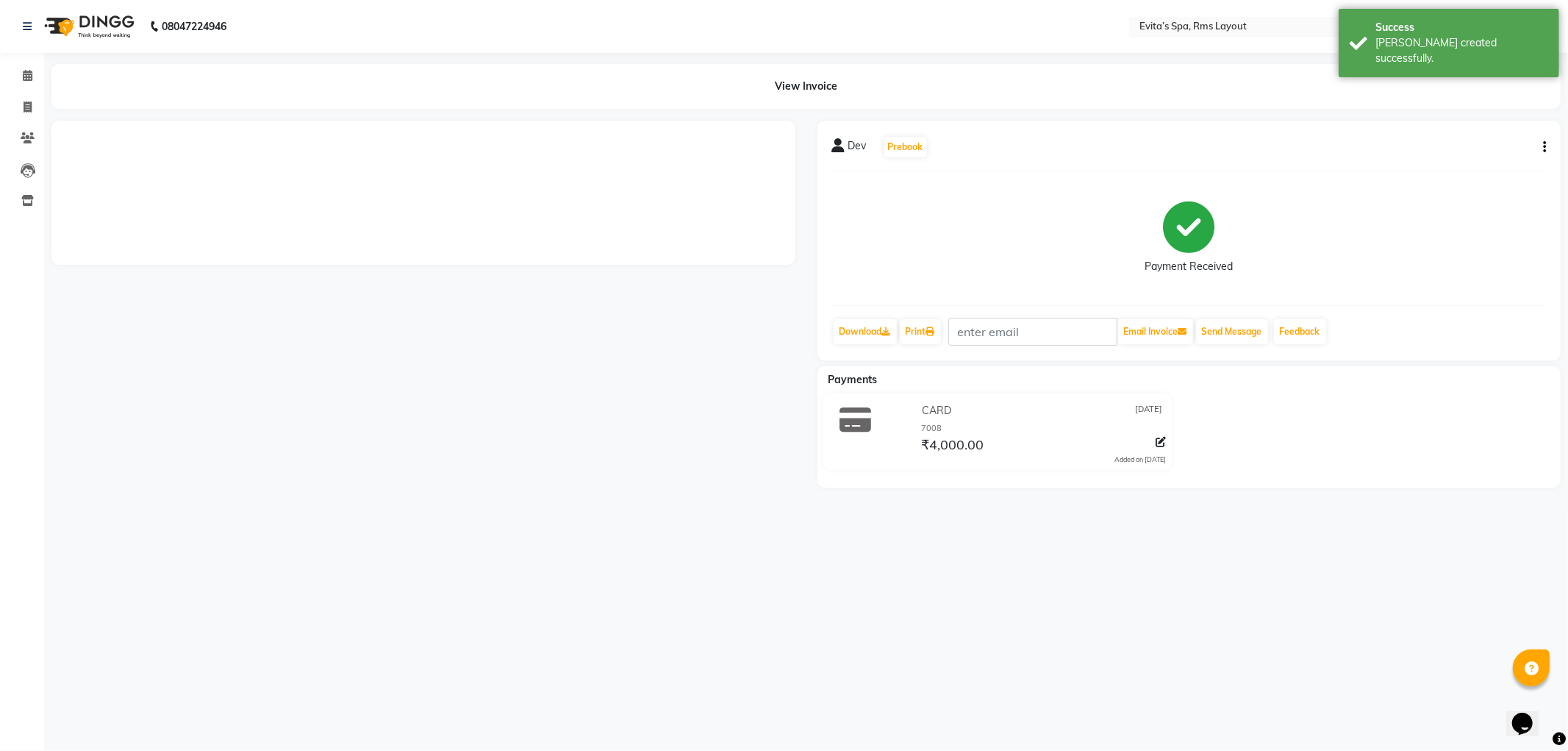
click at [110, 33] on img at bounding box center [88, 27] width 100 height 41
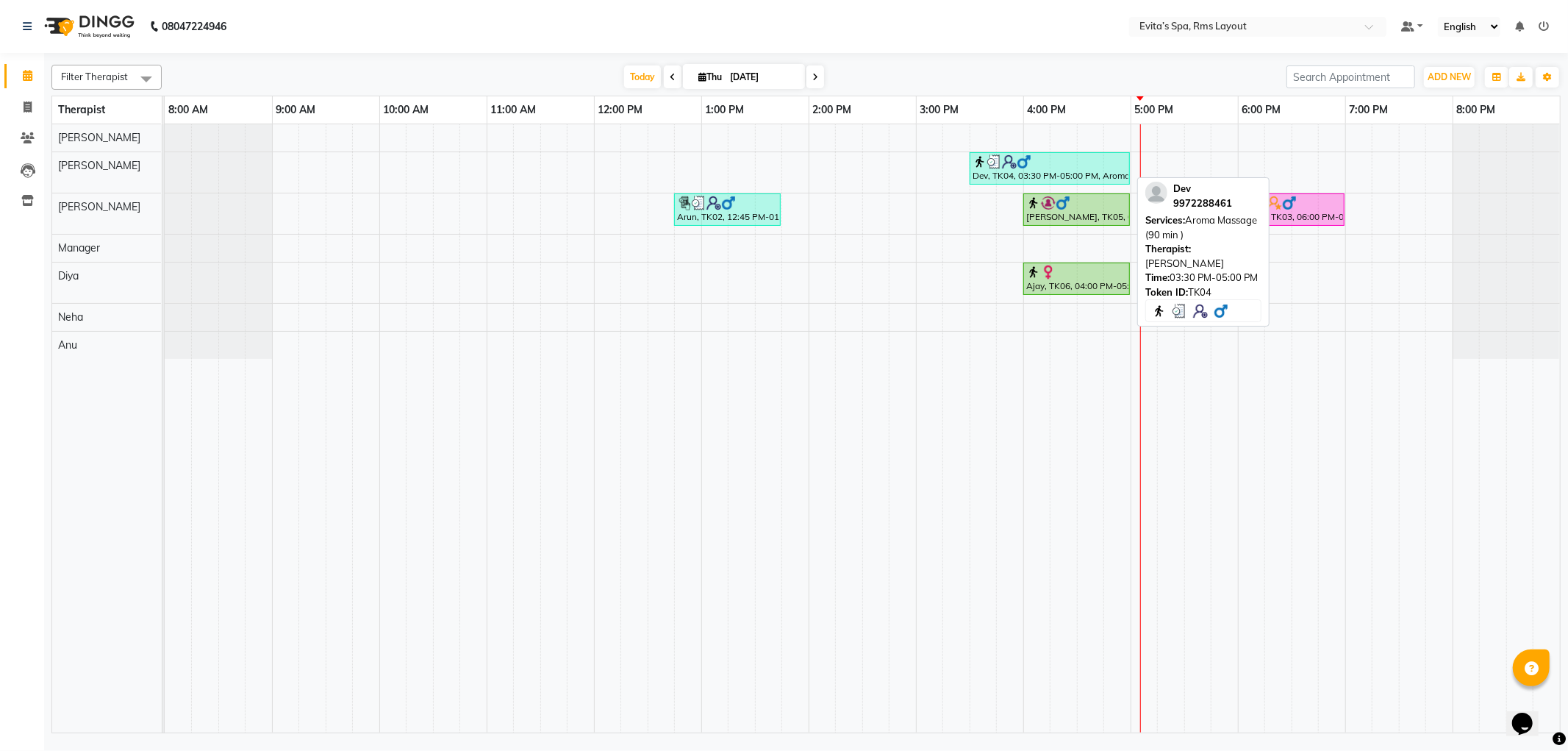
click at [987, 174] on div "Dev, TK04, 03:30 PM-05:00 PM, Aroma Massage (90 min )" at bounding box center [1049, 169] width 157 height 28
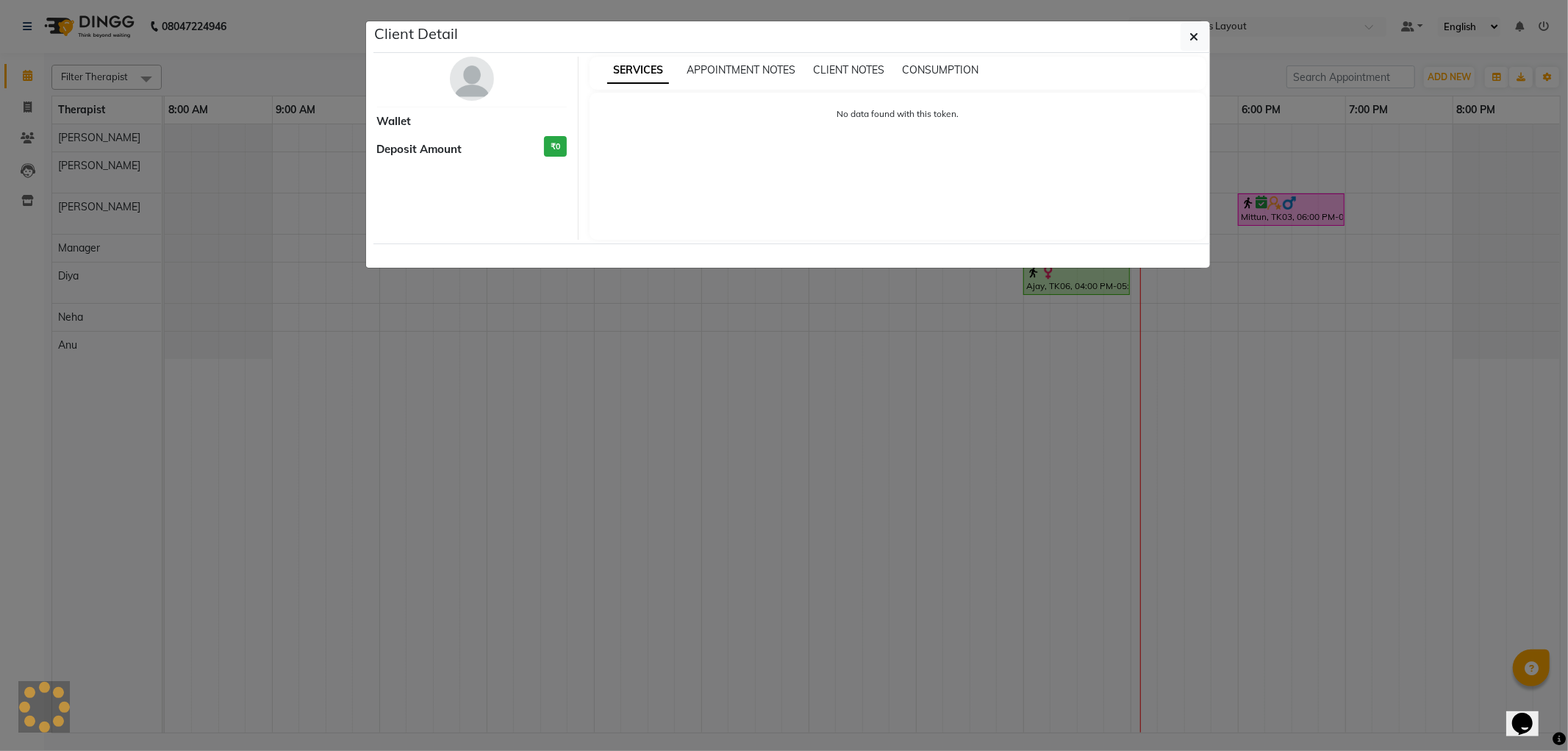
select select "3"
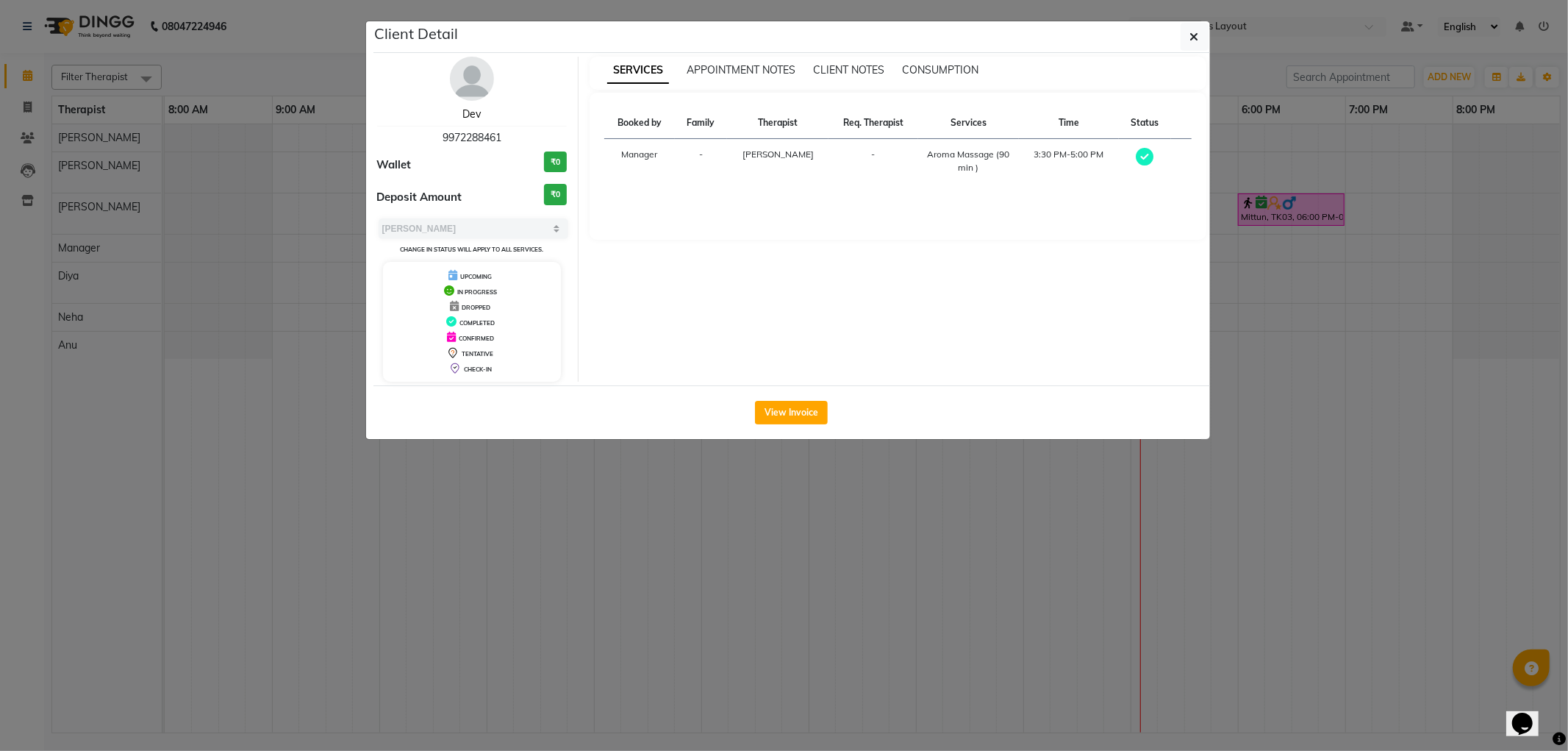
click at [471, 111] on link "Dev" at bounding box center [471, 114] width 18 height 13
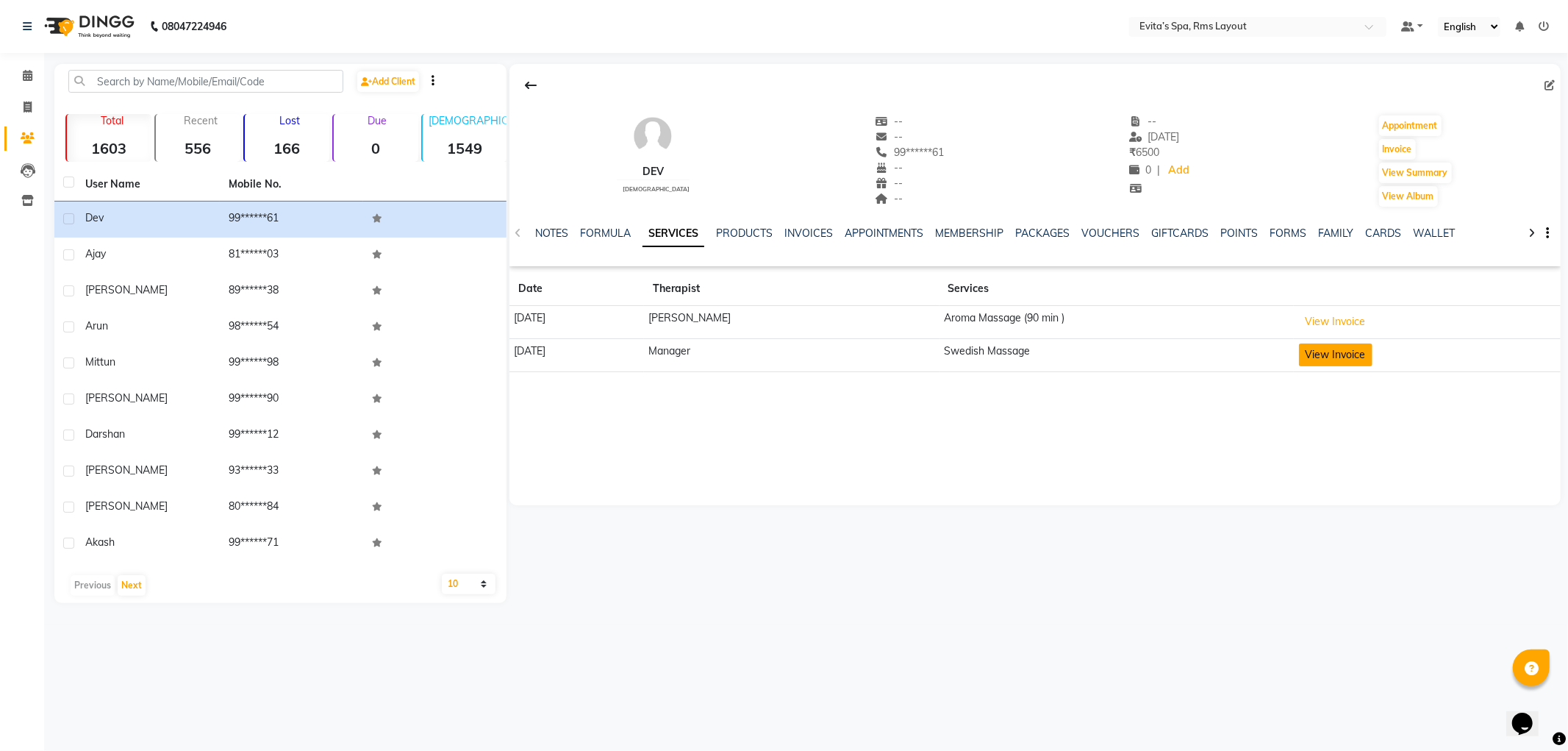
click at [1310, 358] on button "View Invoice" at bounding box center [1335, 355] width 73 height 23
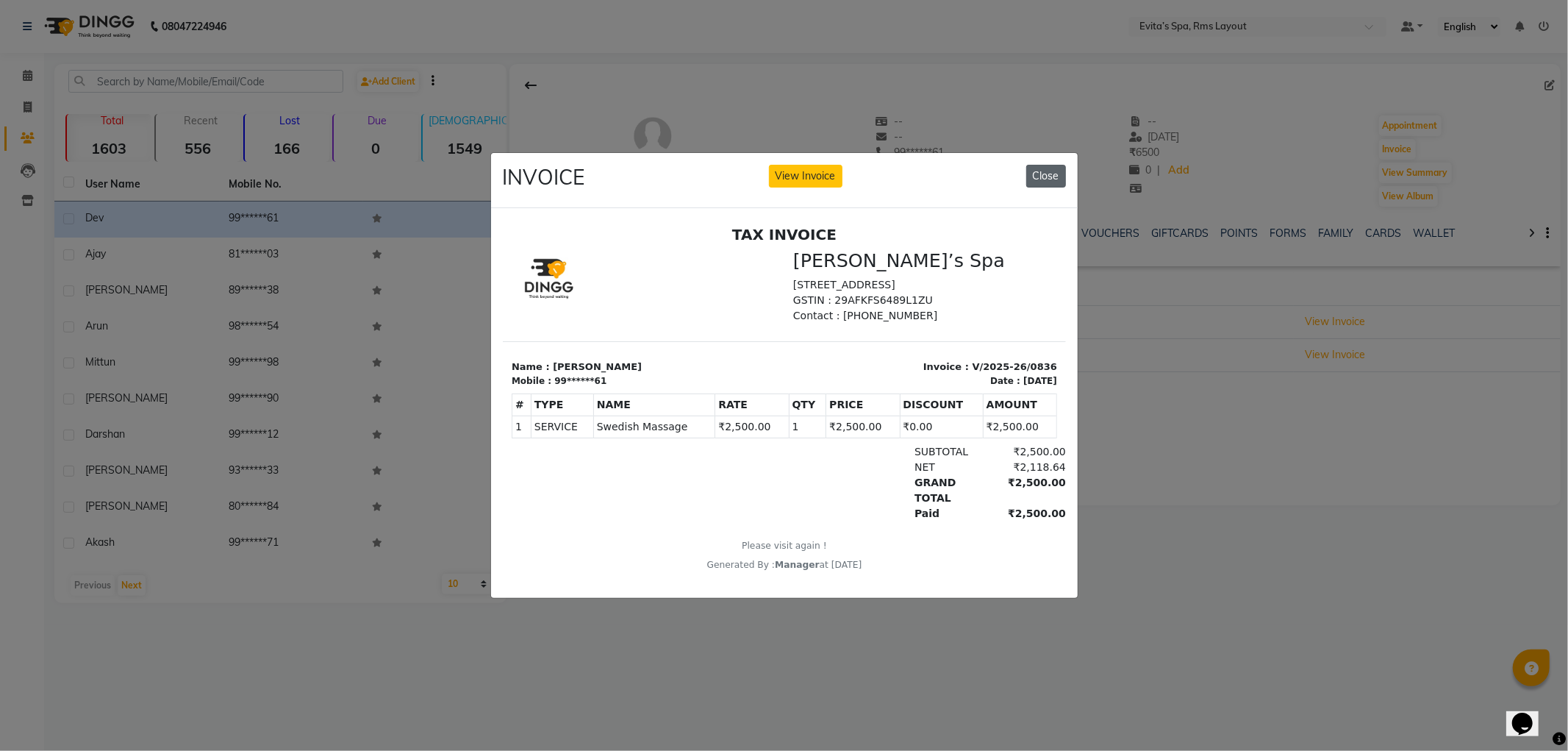
click at [1041, 178] on button "Close" at bounding box center [1046, 176] width 40 height 23
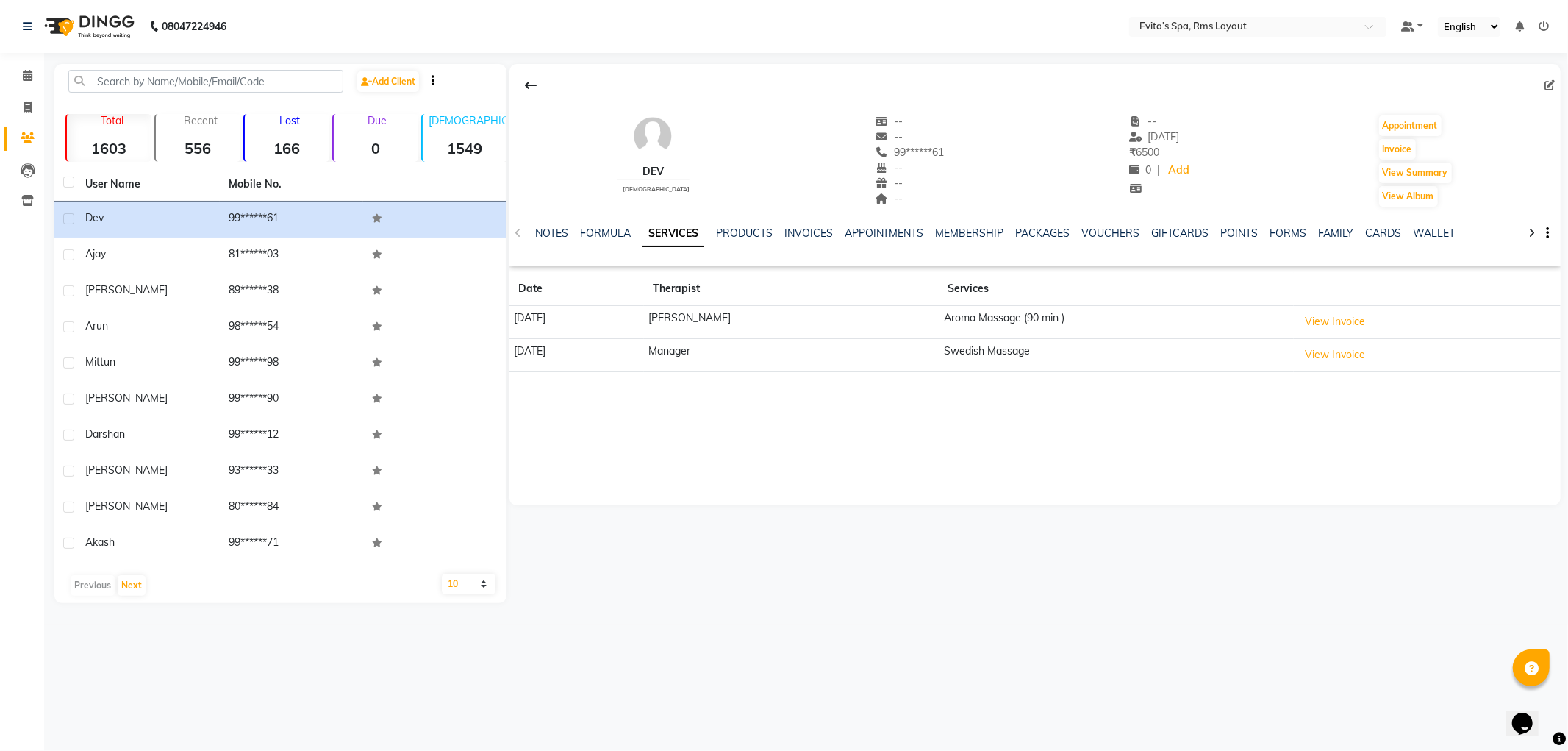
click at [112, 23] on img at bounding box center [88, 27] width 100 height 41
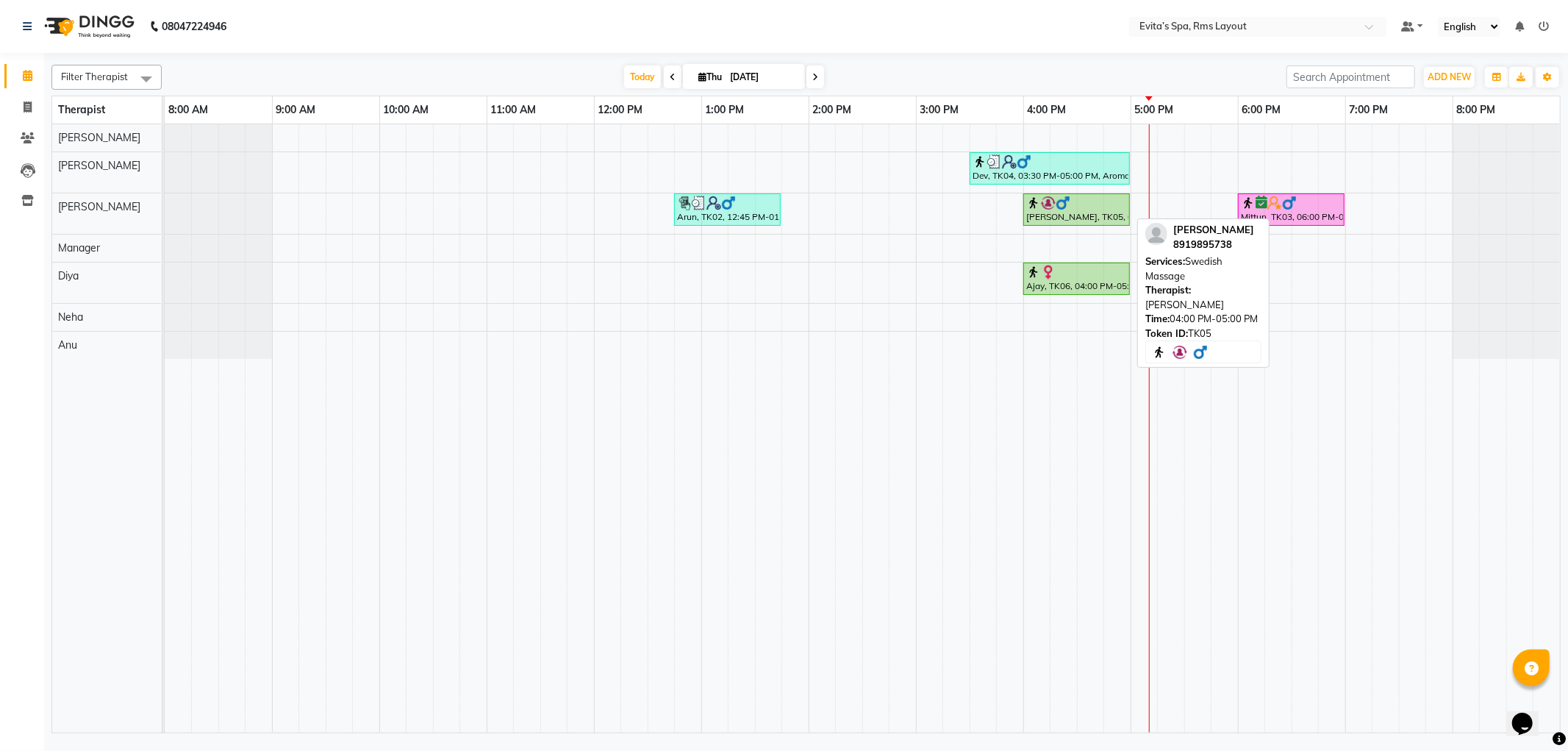
click at [1107, 212] on div "[PERSON_NAME], TK05, 04:00 PM-05:00 PM, Swedish Massage" at bounding box center [1077, 210] width 103 height 28
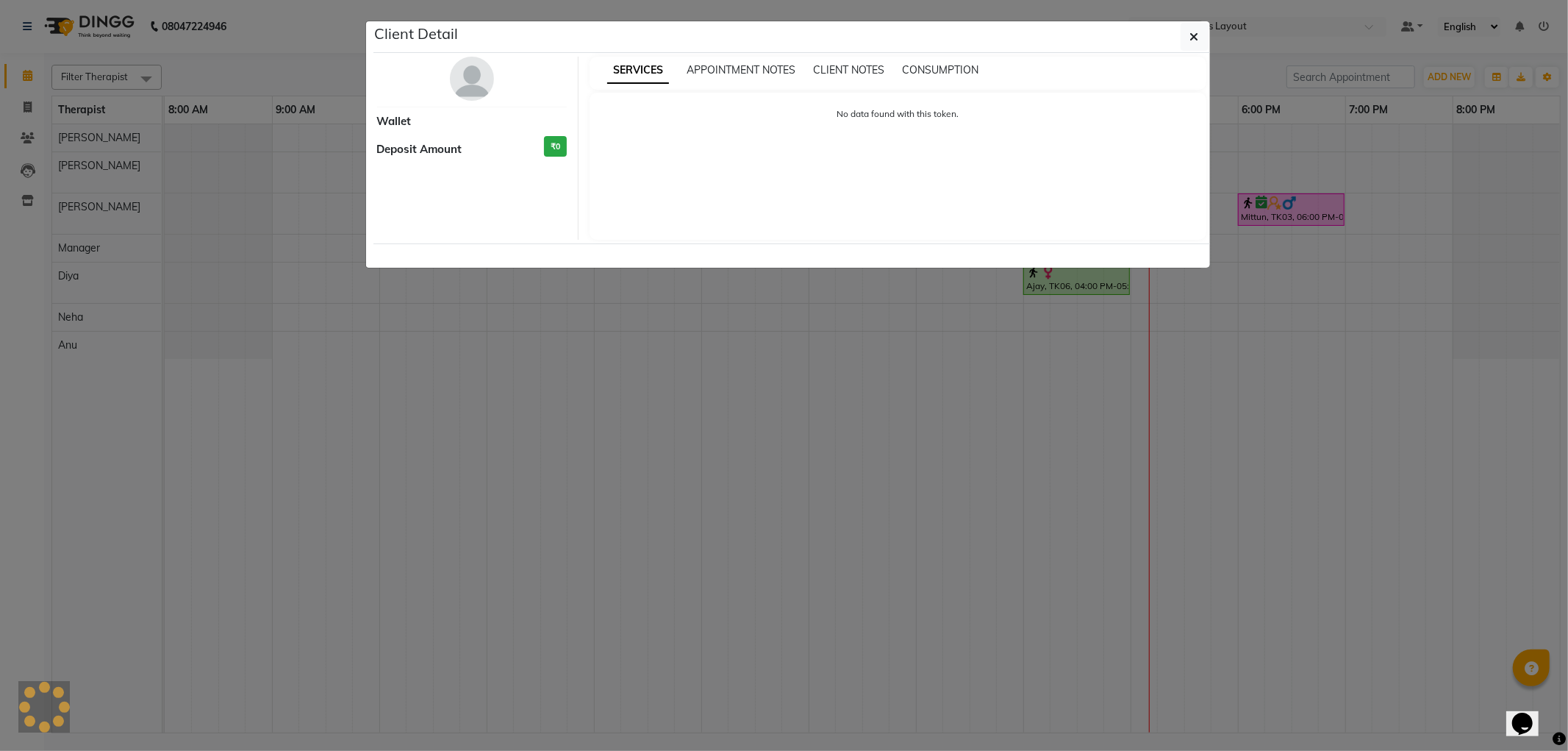
select select "1"
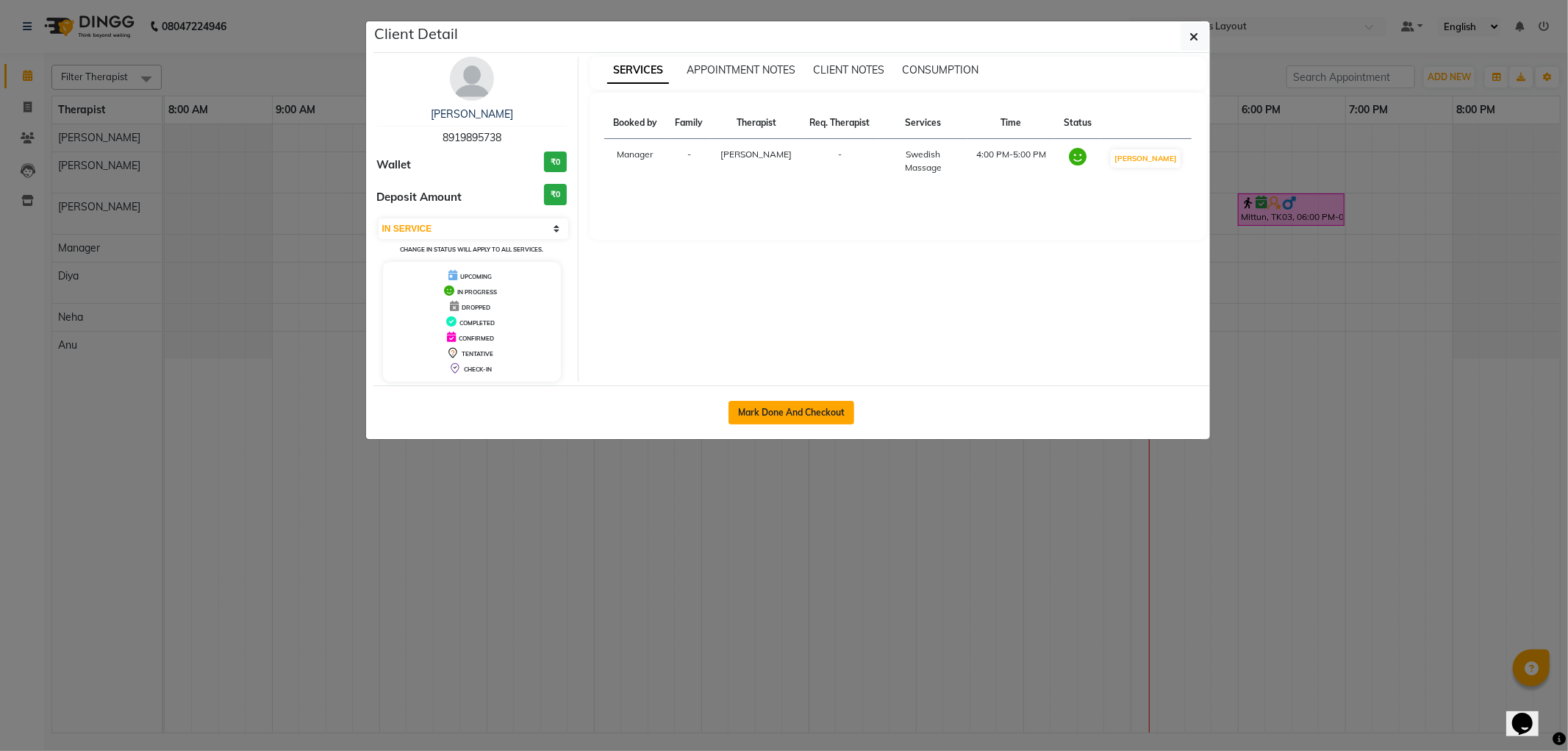
click at [820, 409] on button "Mark Done And Checkout" at bounding box center [791, 412] width 126 height 24
select select "7850"
select select "service"
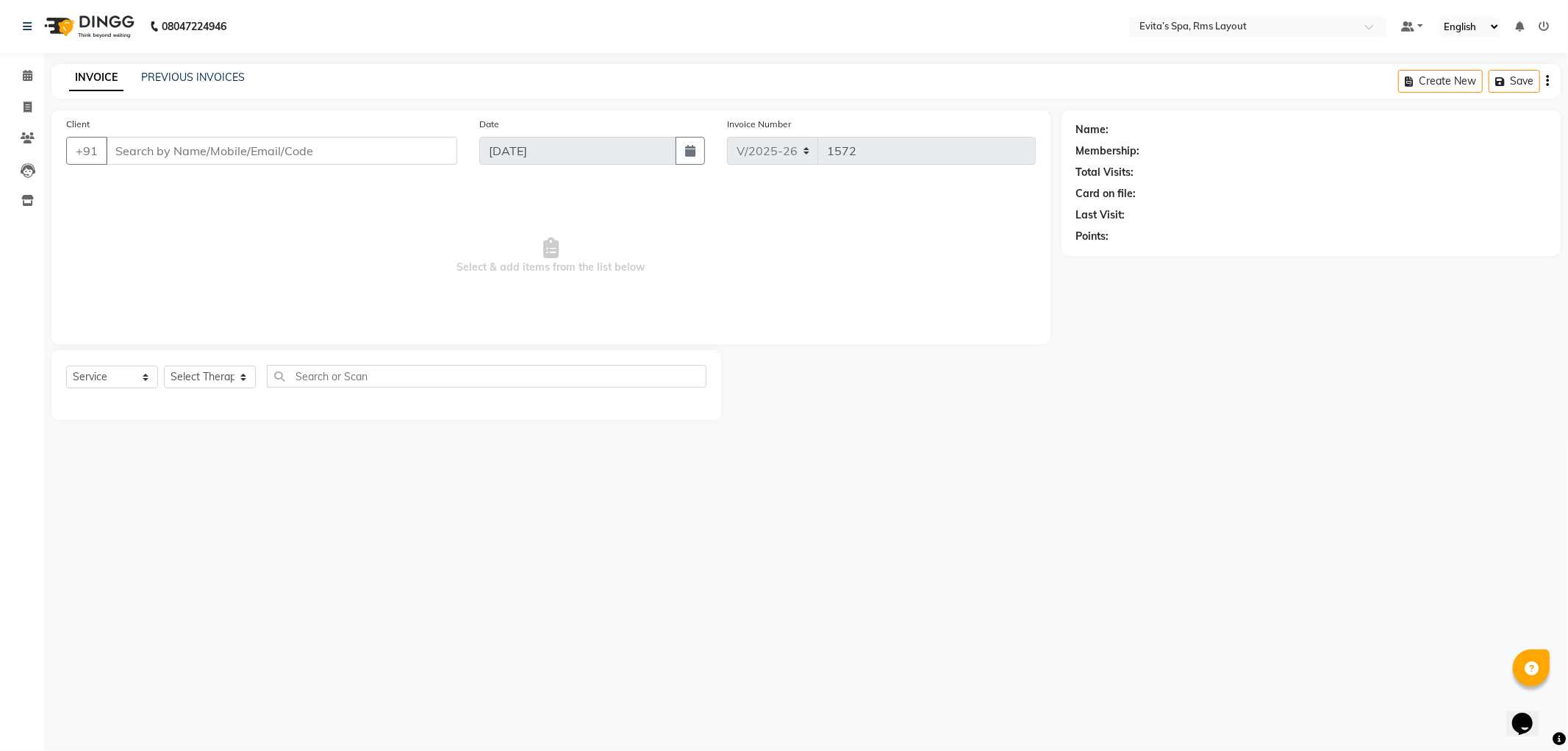
type input "89******38"
select select "70223"
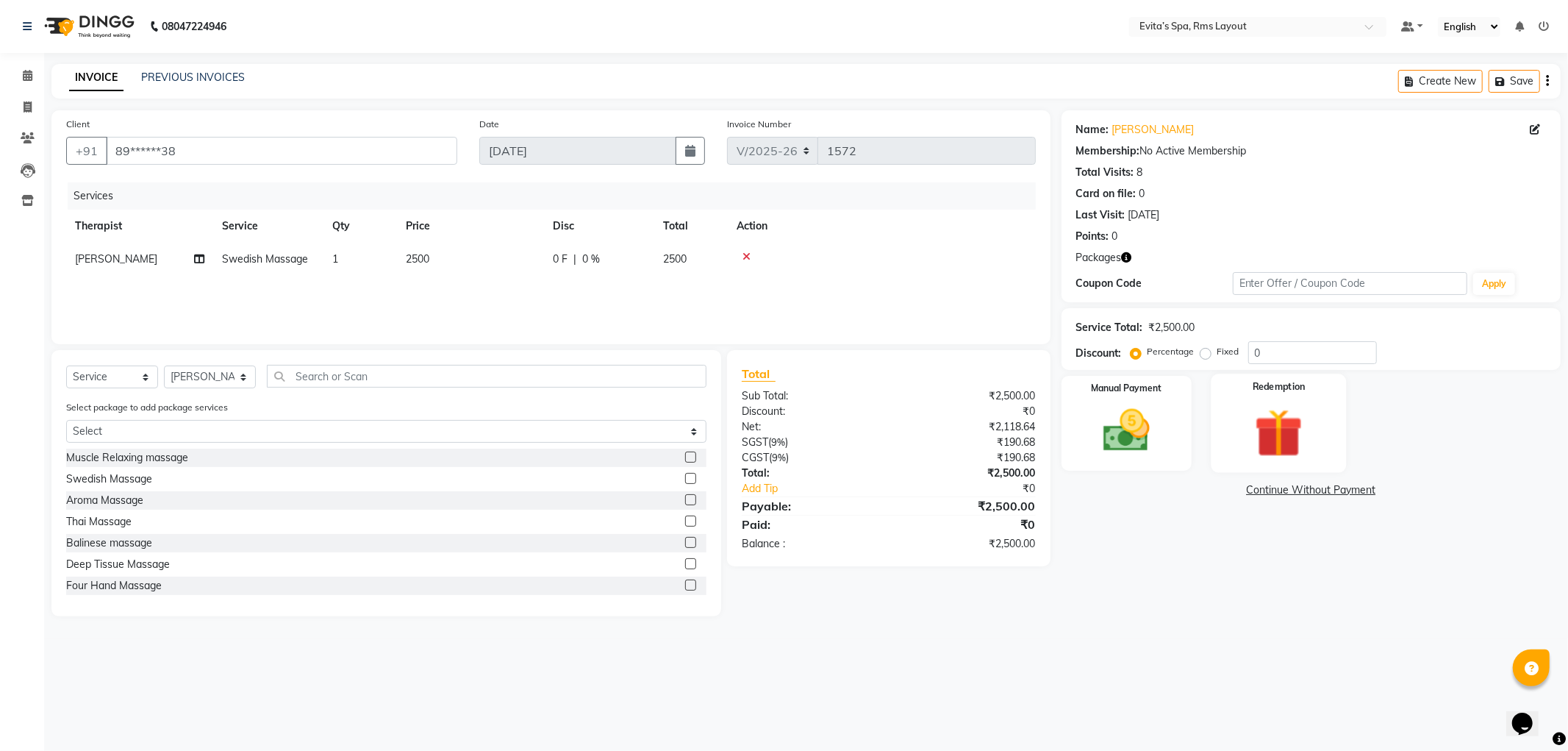
click at [1275, 443] on img at bounding box center [1279, 433] width 78 height 61
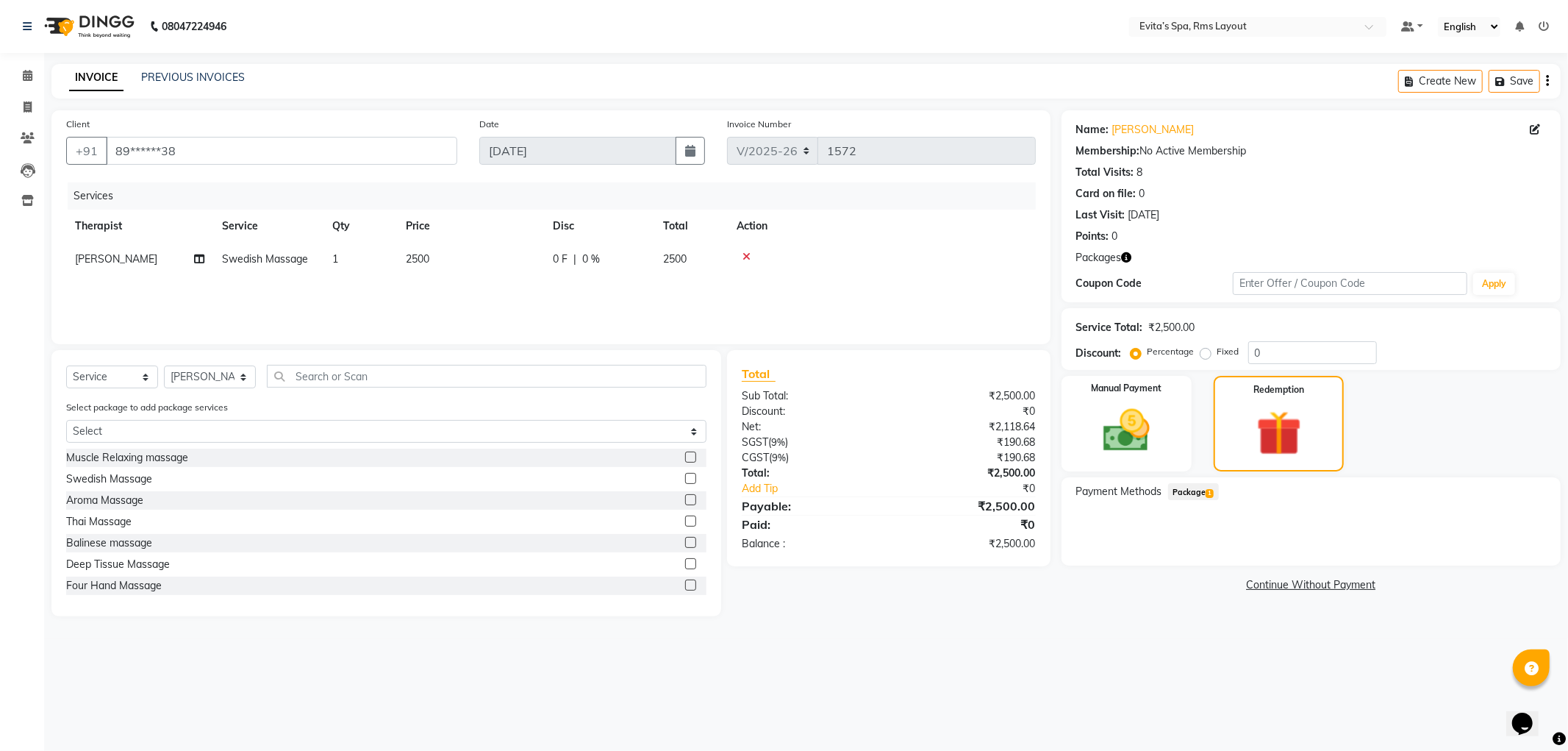
click at [1215, 481] on div "Payment Methods Package 1" at bounding box center [1312, 521] width 500 height 88
click at [1207, 493] on span "1" at bounding box center [1210, 494] width 8 height 9
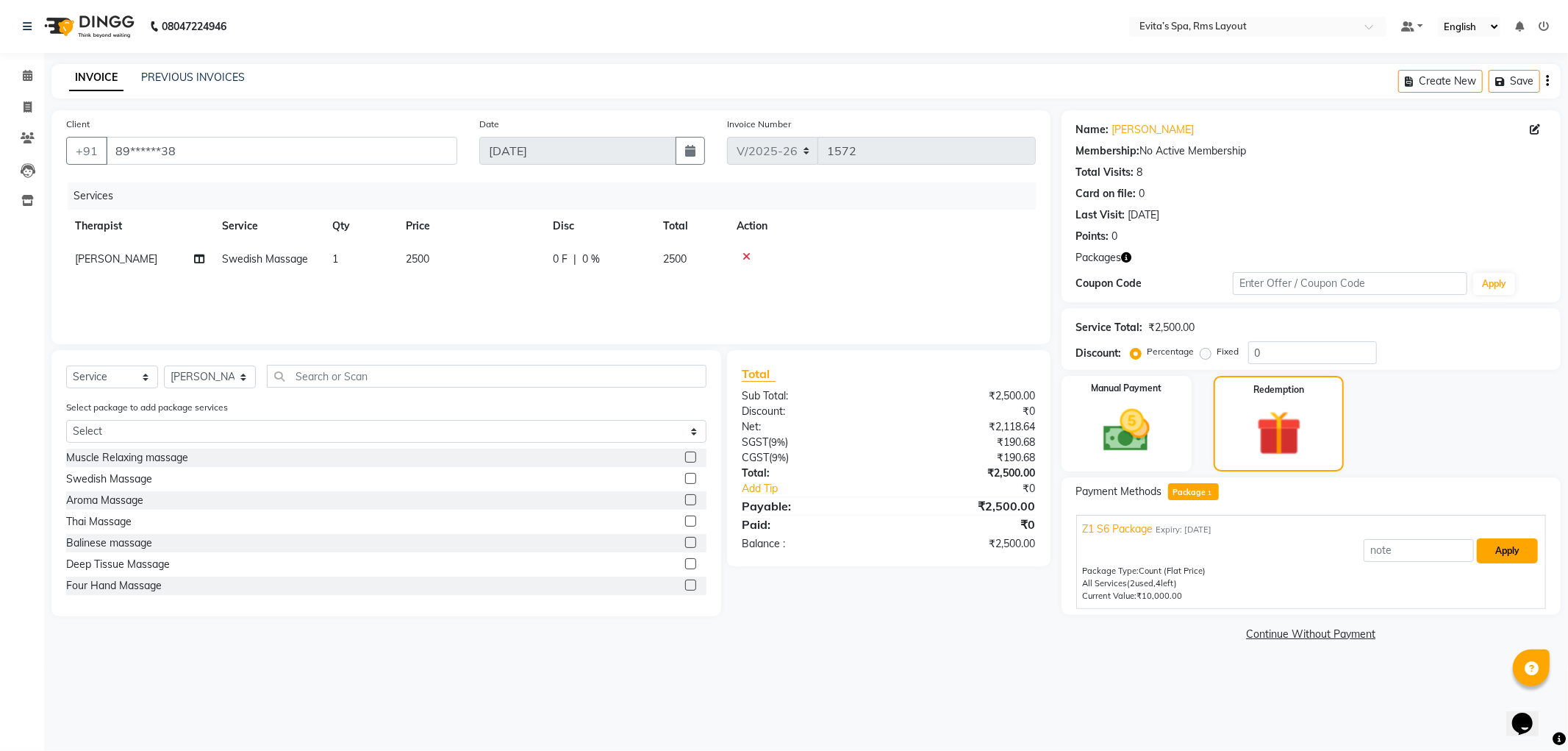
click at [1496, 554] on button "Apply" at bounding box center [1507, 551] width 61 height 25
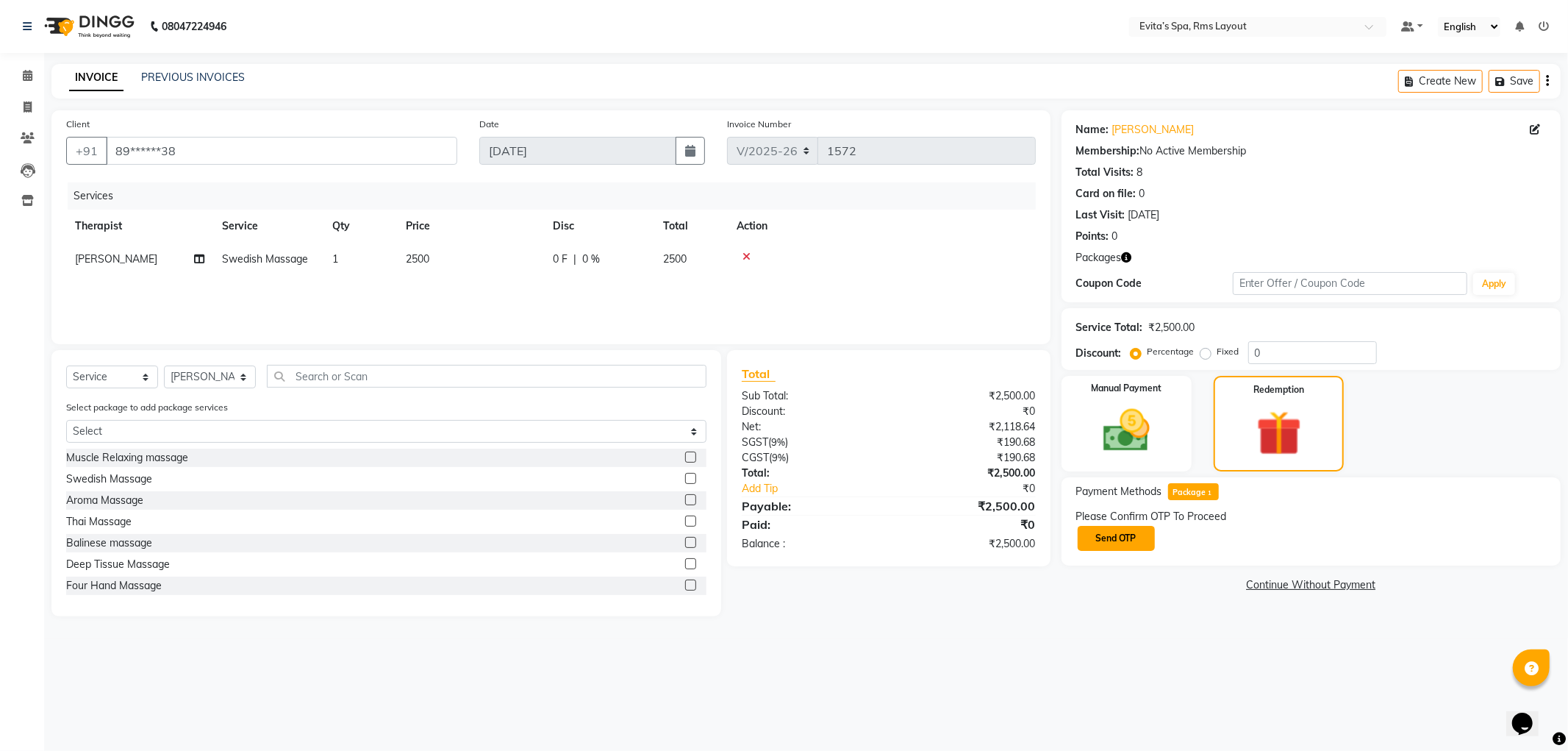
click at [1135, 539] on button "Send OTP" at bounding box center [1117, 538] width 77 height 25
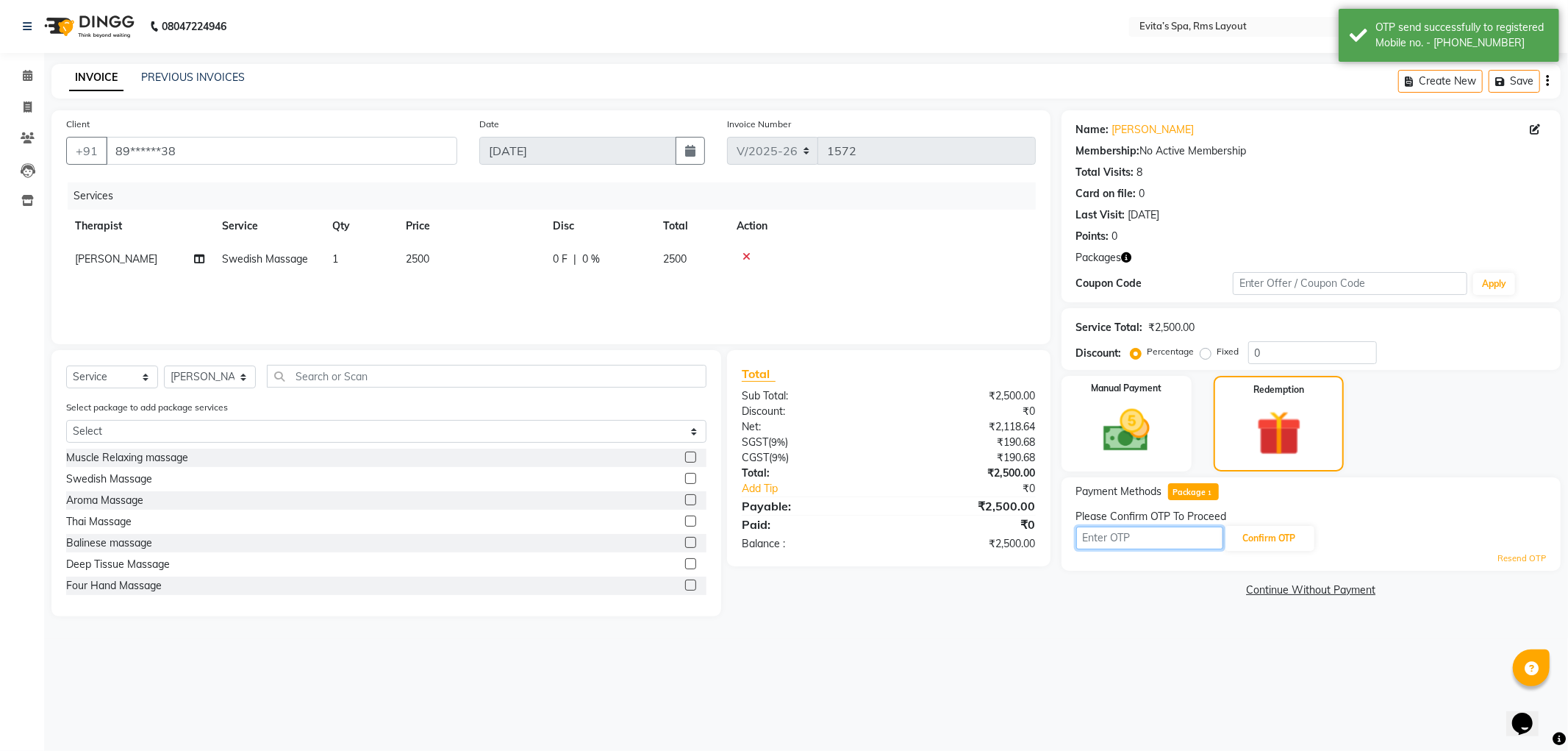
click at [1145, 537] on input "text" at bounding box center [1150, 537] width 147 height 23
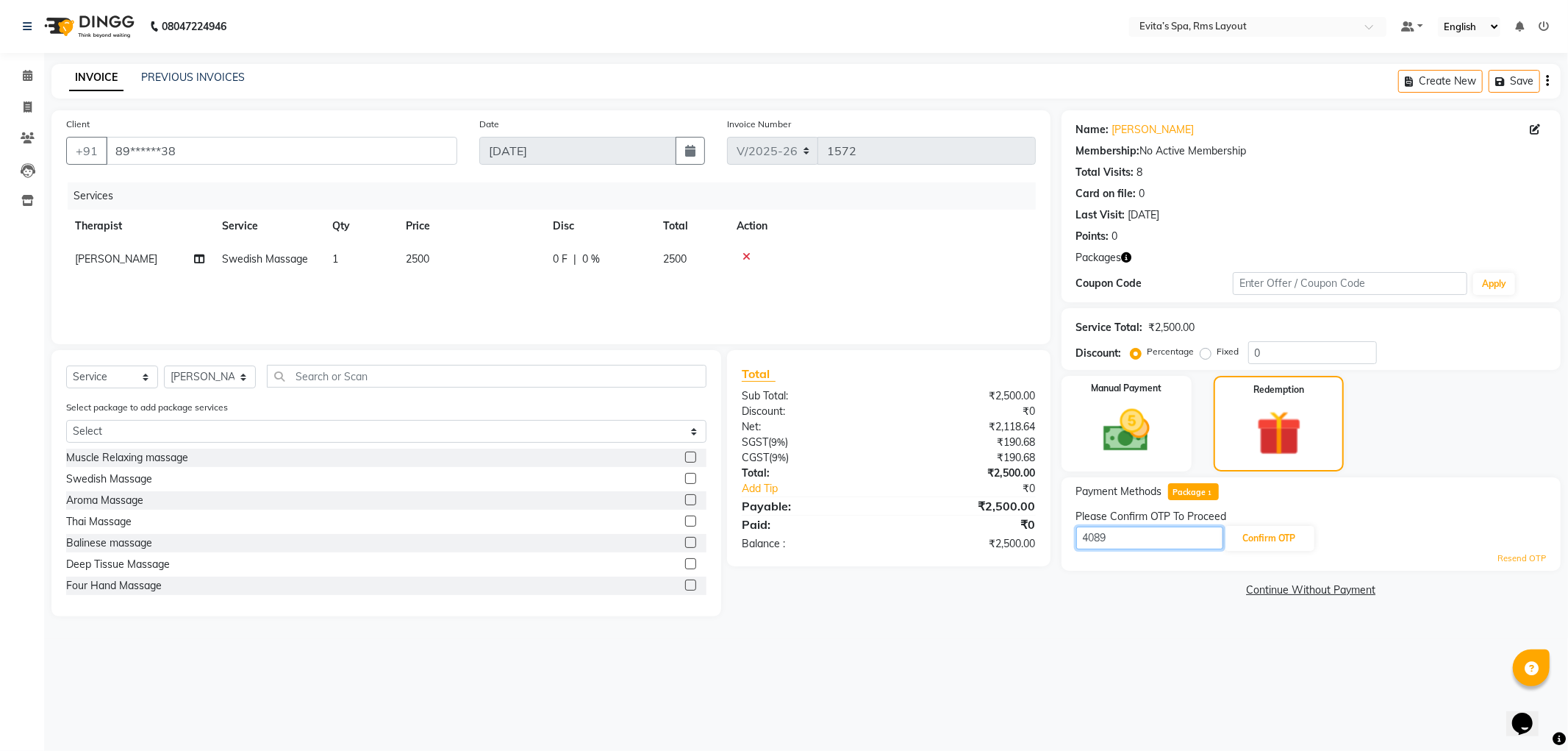
click at [1213, 539] on input "4089" at bounding box center [1150, 537] width 147 height 23
type input "4089"
click at [1269, 537] on button "Confirm OTP" at bounding box center [1269, 538] width 89 height 25
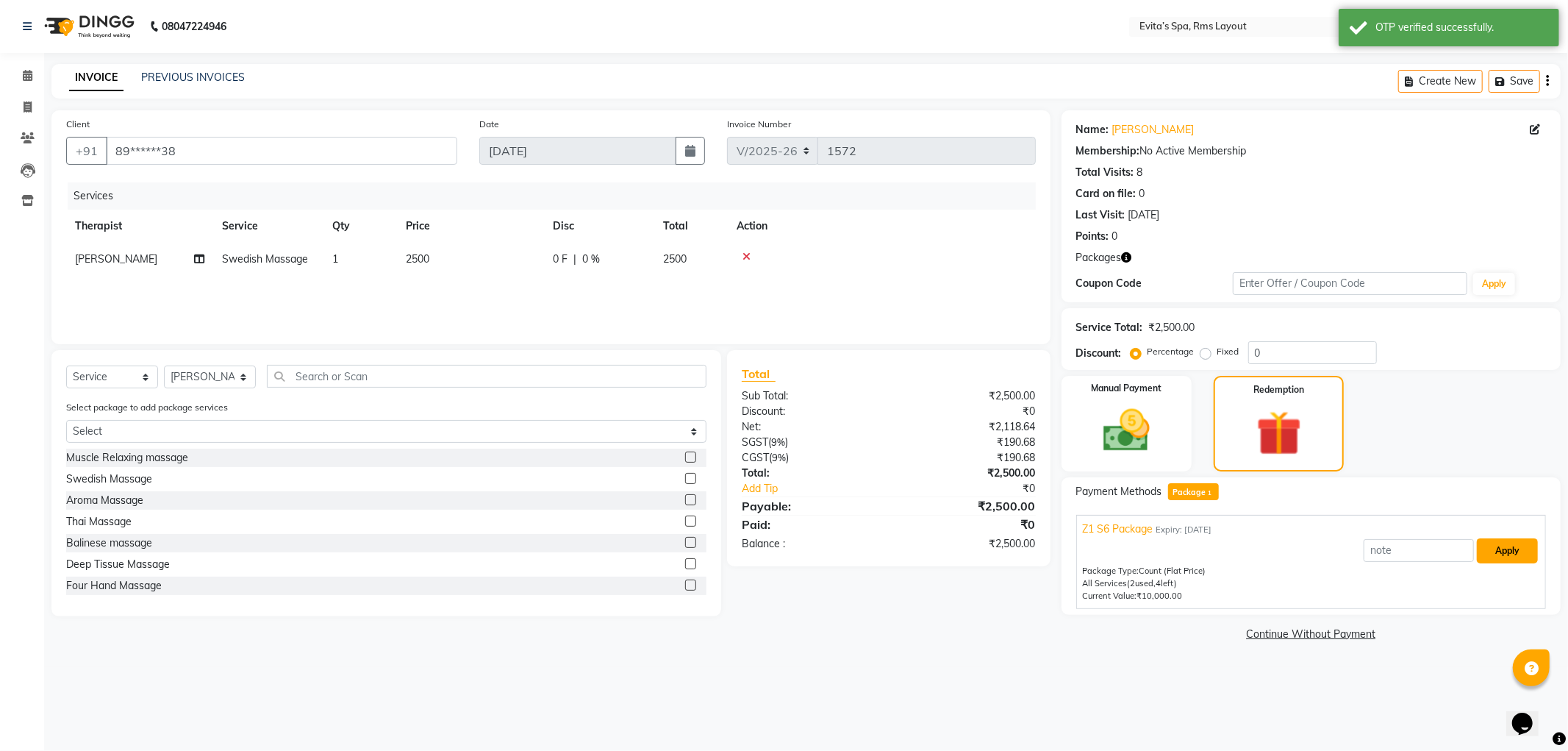
click at [1500, 546] on button "Apply" at bounding box center [1507, 551] width 61 height 25
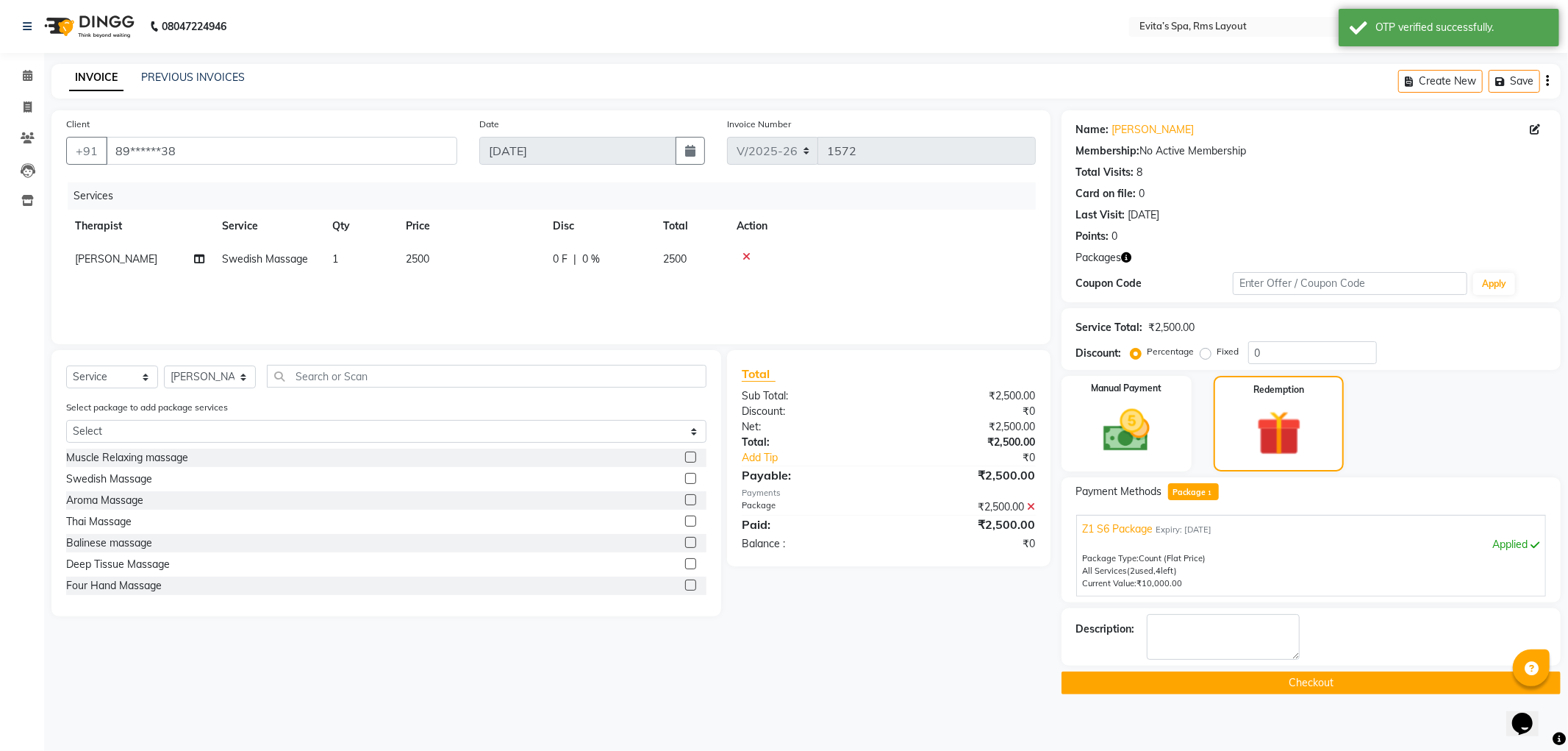
click at [1294, 684] on button "Checkout" at bounding box center [1312, 682] width 500 height 23
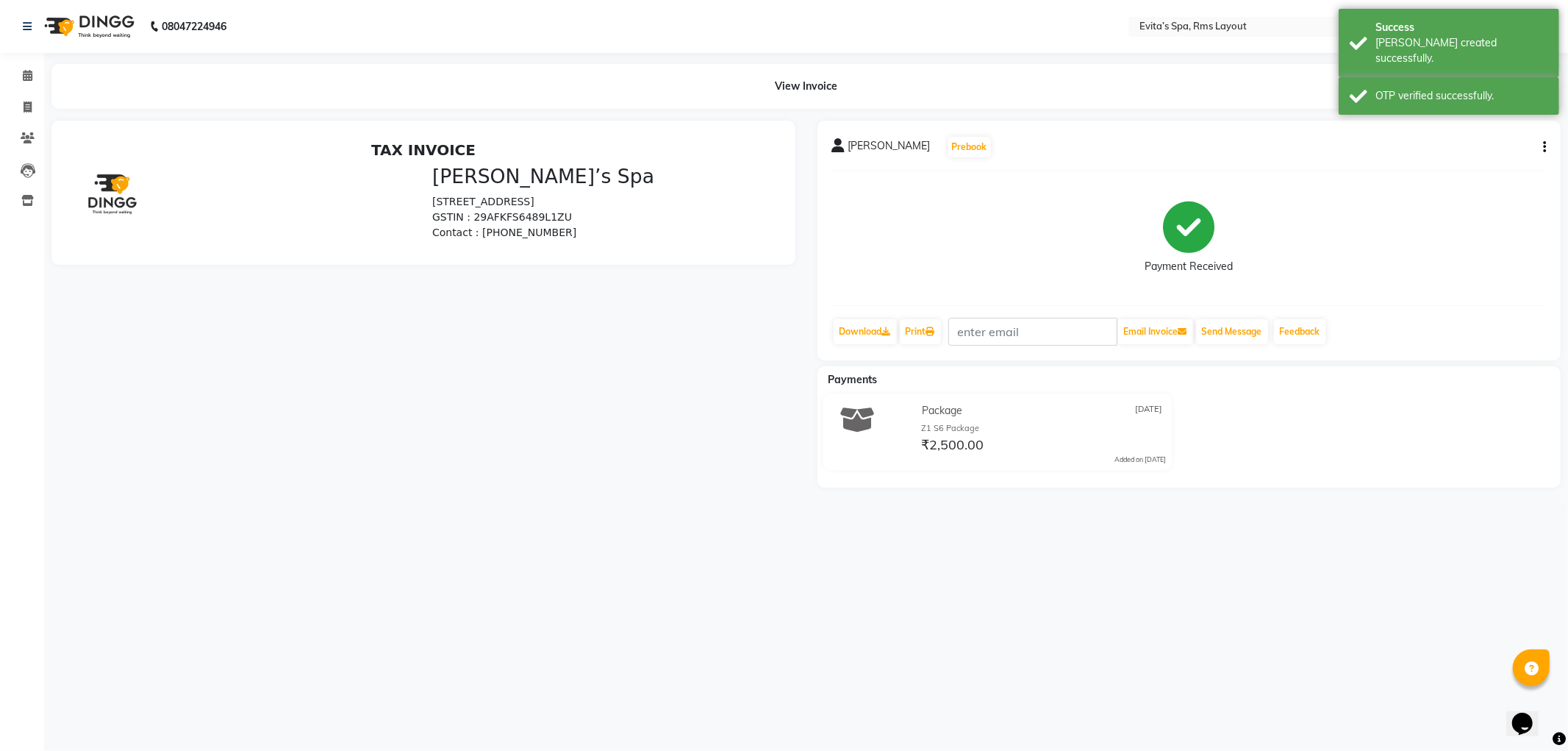
click at [111, 33] on img at bounding box center [88, 27] width 100 height 41
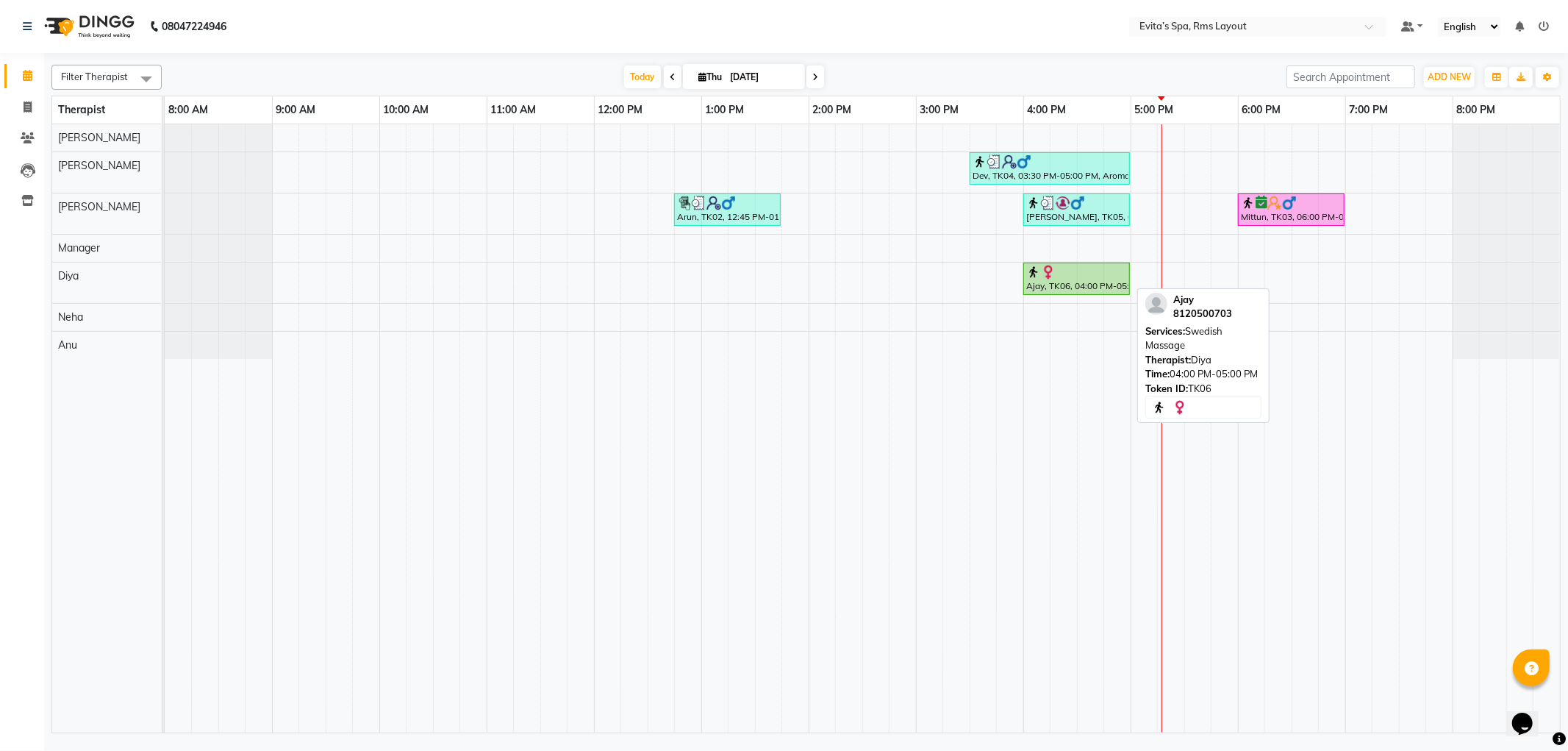
click at [1079, 283] on div "Ajay, TK06, 04:00 PM-05:00 PM, Swedish Massage" at bounding box center [1077, 279] width 103 height 28
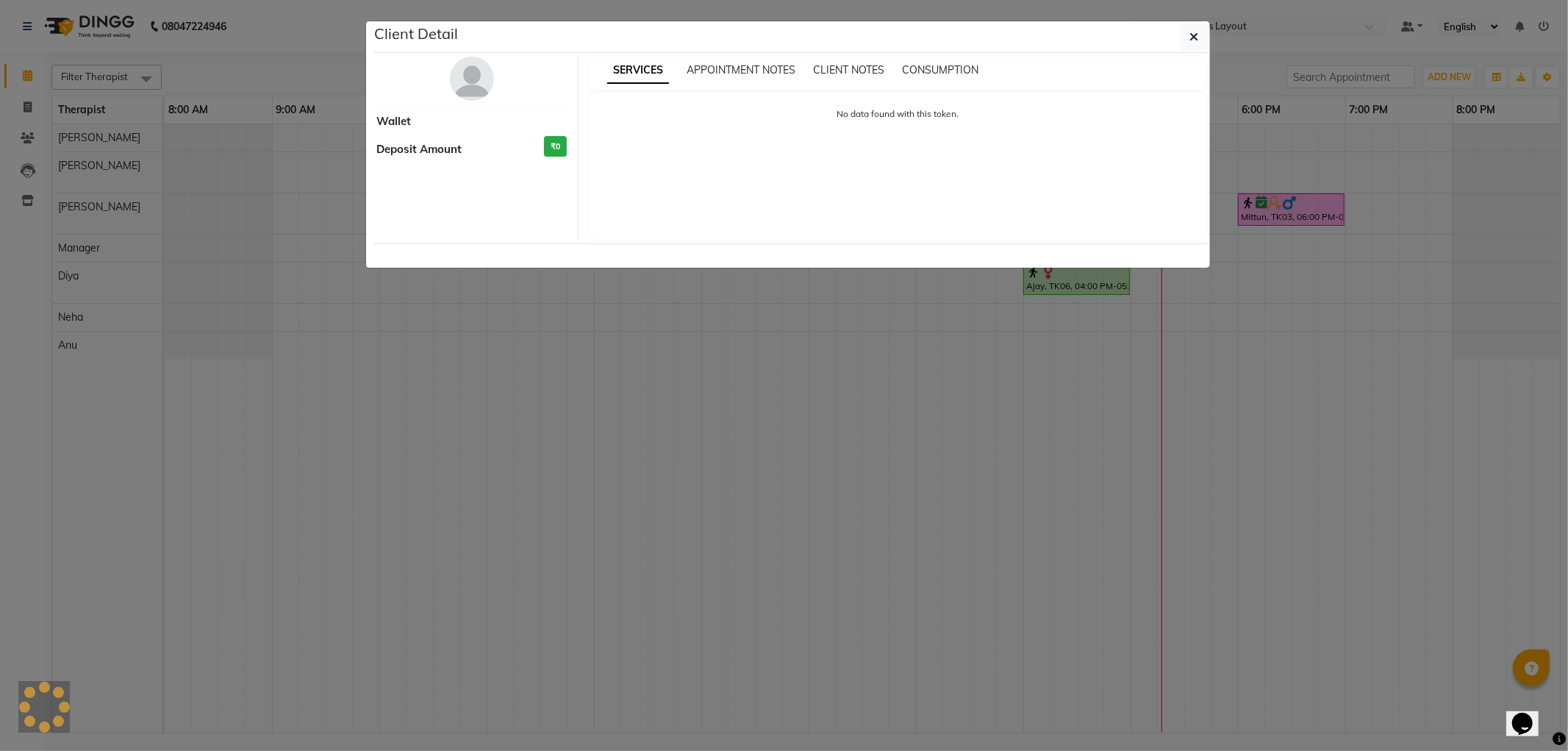
select select "1"
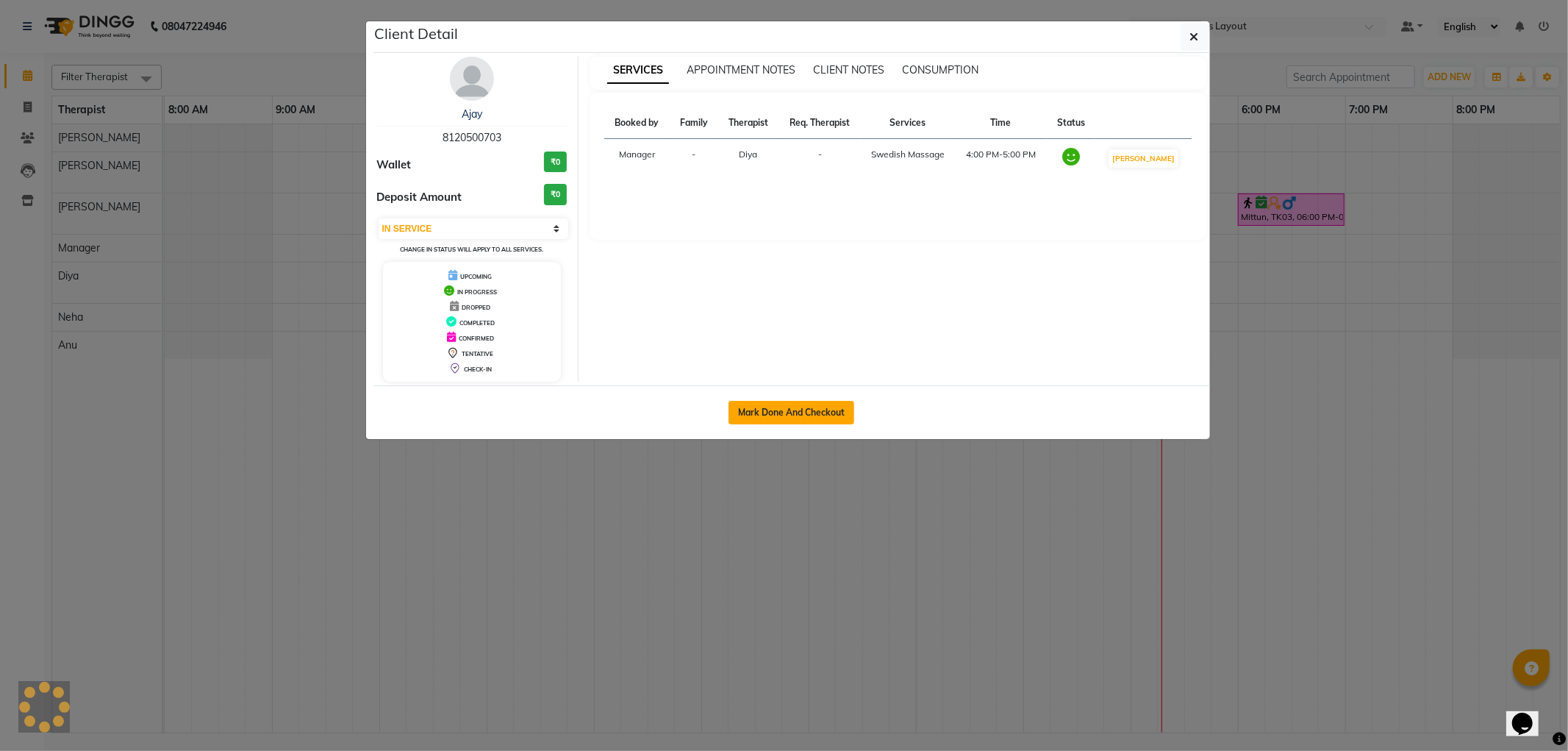
click at [834, 412] on button "Mark Done And Checkout" at bounding box center [791, 412] width 126 height 24
select select "service"
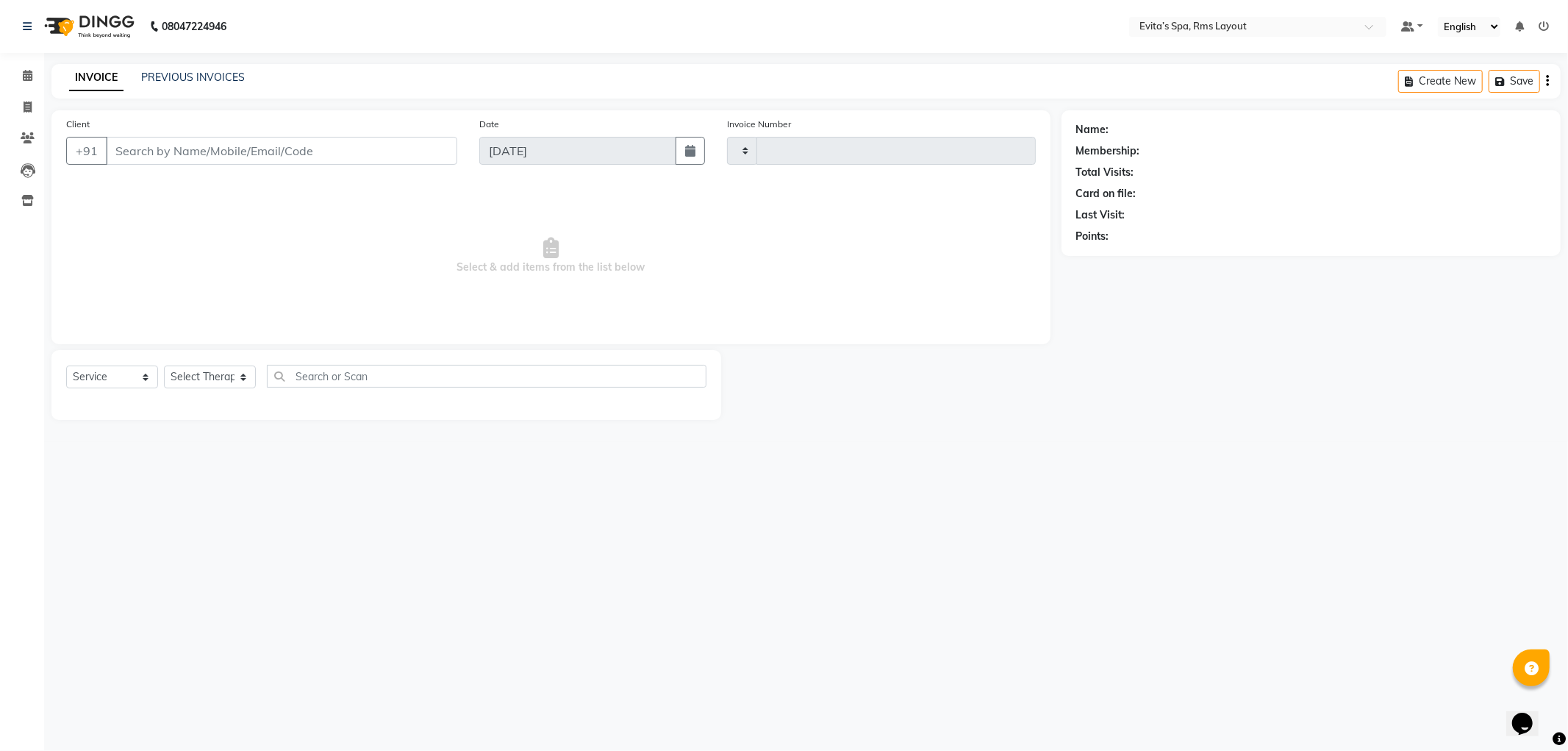
type input "1573"
select select "7850"
type input "81******03"
select select "81022"
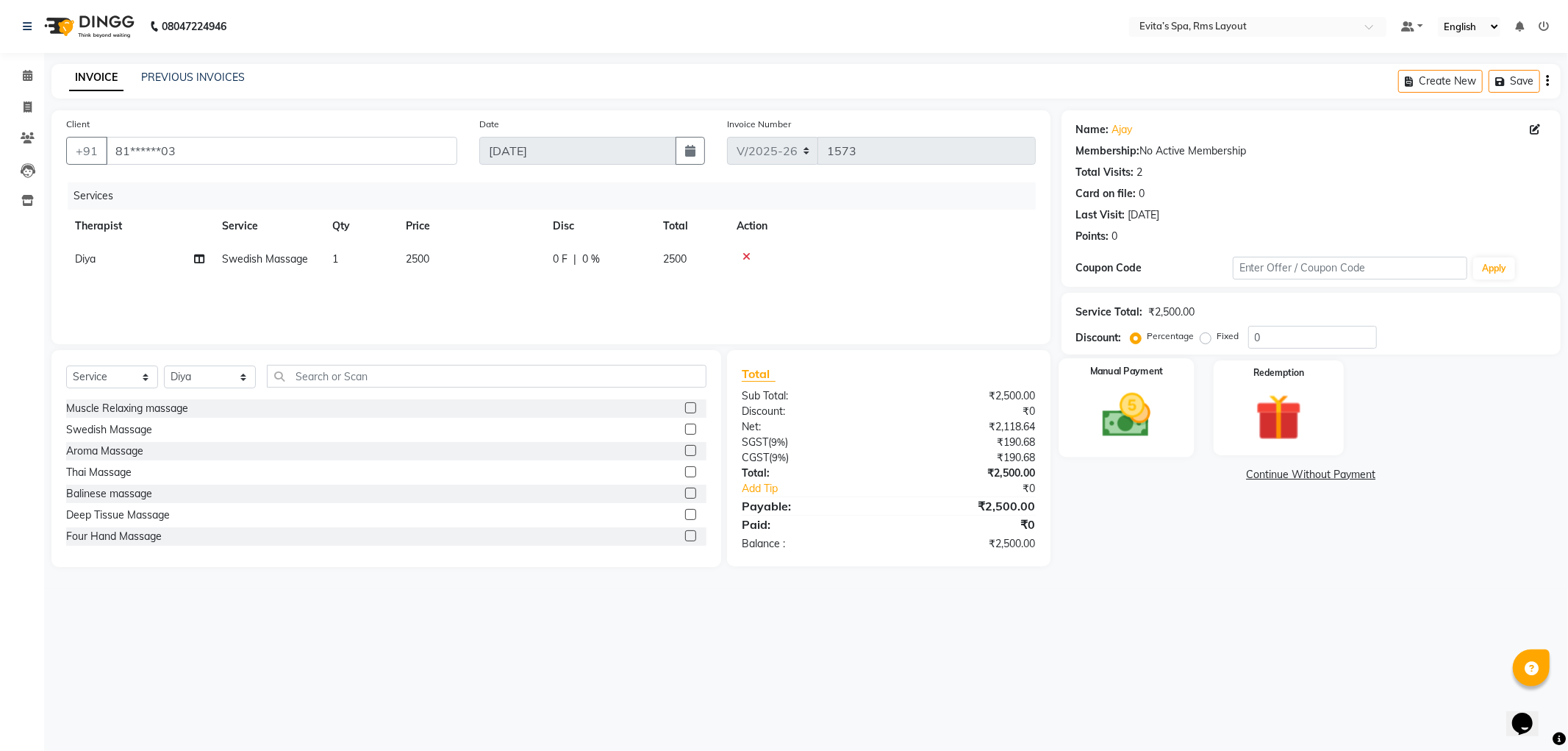
click at [1176, 414] on div "Manual Payment" at bounding box center [1126, 407] width 135 height 98
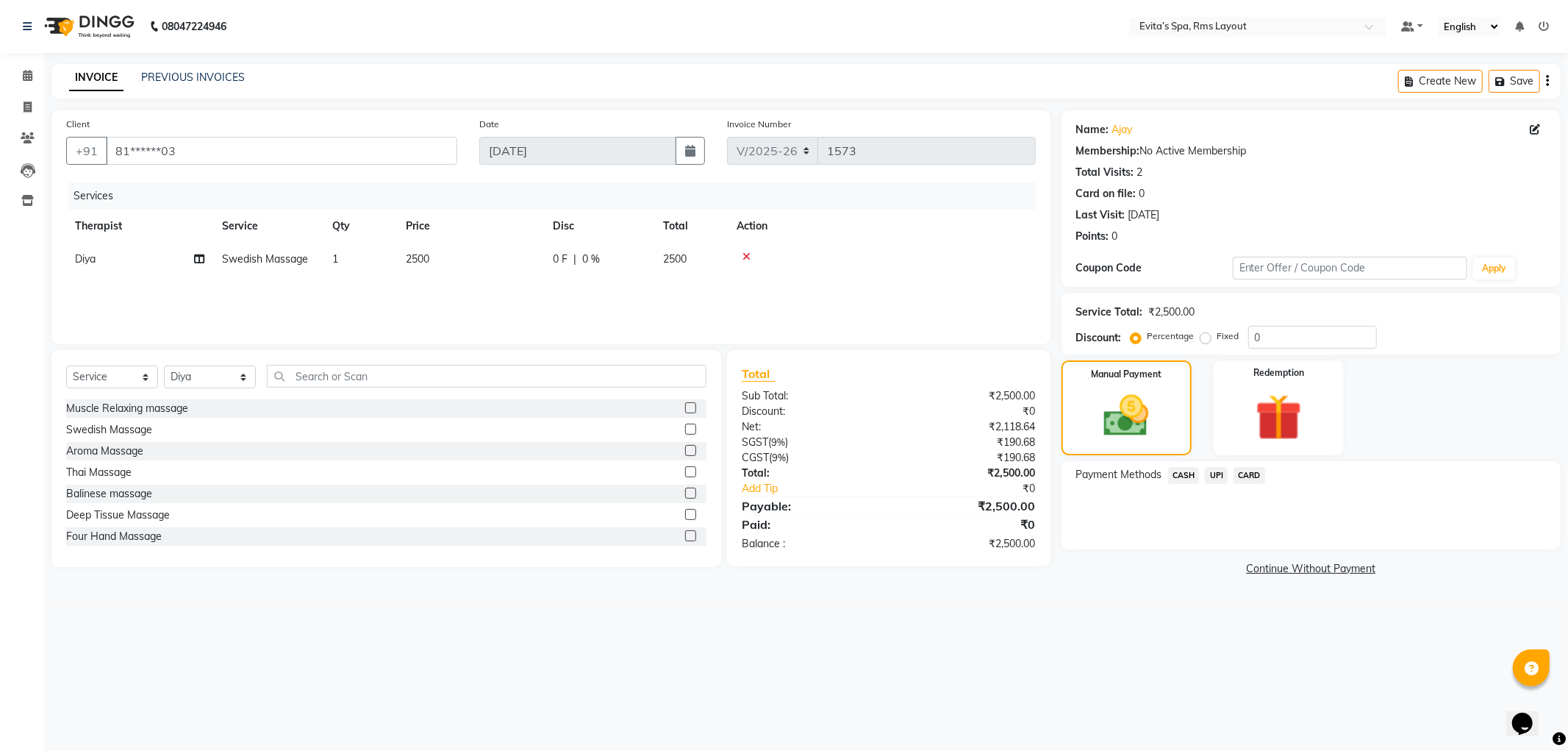
click at [1194, 467] on span "CASH" at bounding box center [1184, 475] width 32 height 17
click at [1332, 546] on button "Add Payment" at bounding box center [1394, 553] width 306 height 23
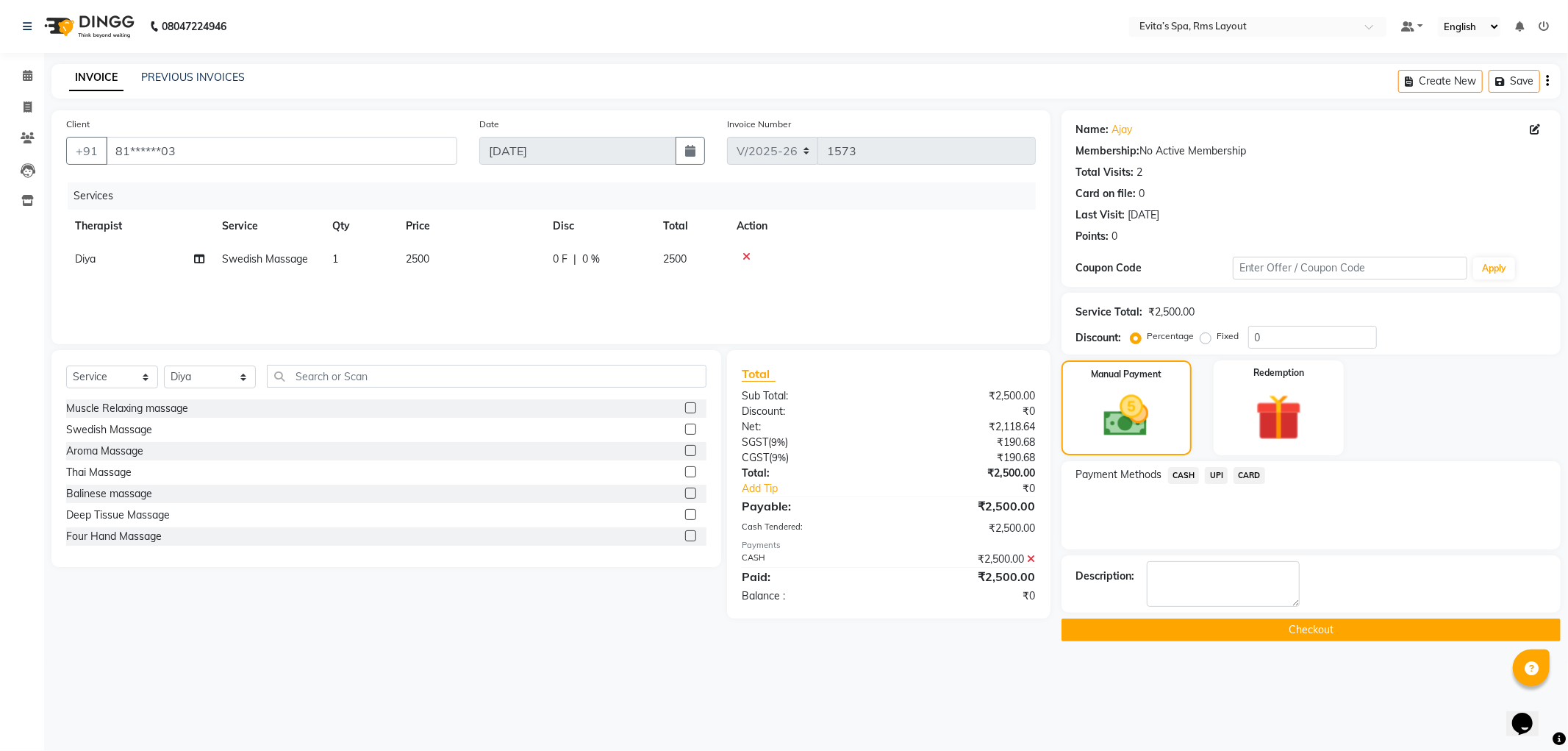
click at [1329, 623] on button "Checkout" at bounding box center [1312, 630] width 500 height 23
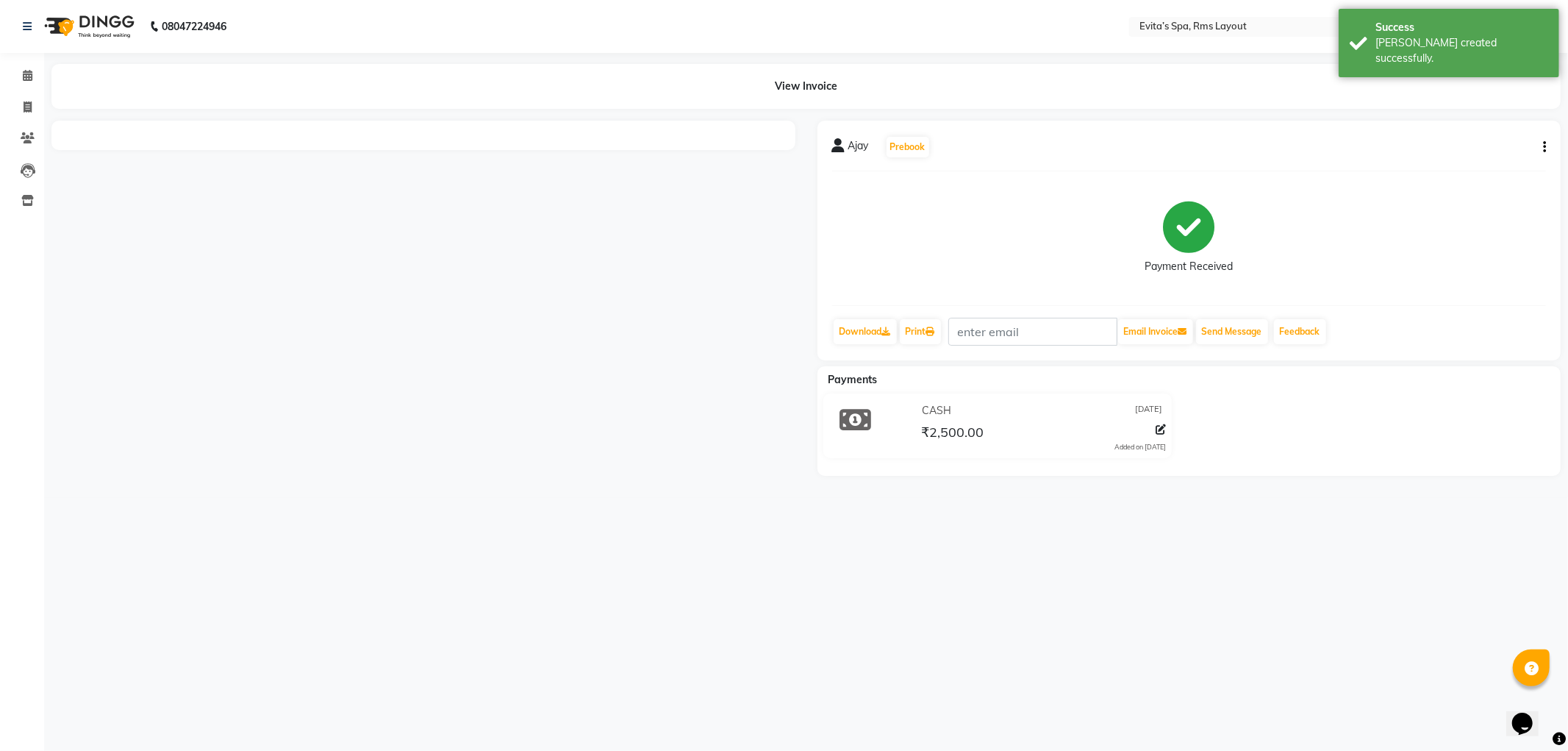
click at [103, 25] on img at bounding box center [88, 27] width 100 height 41
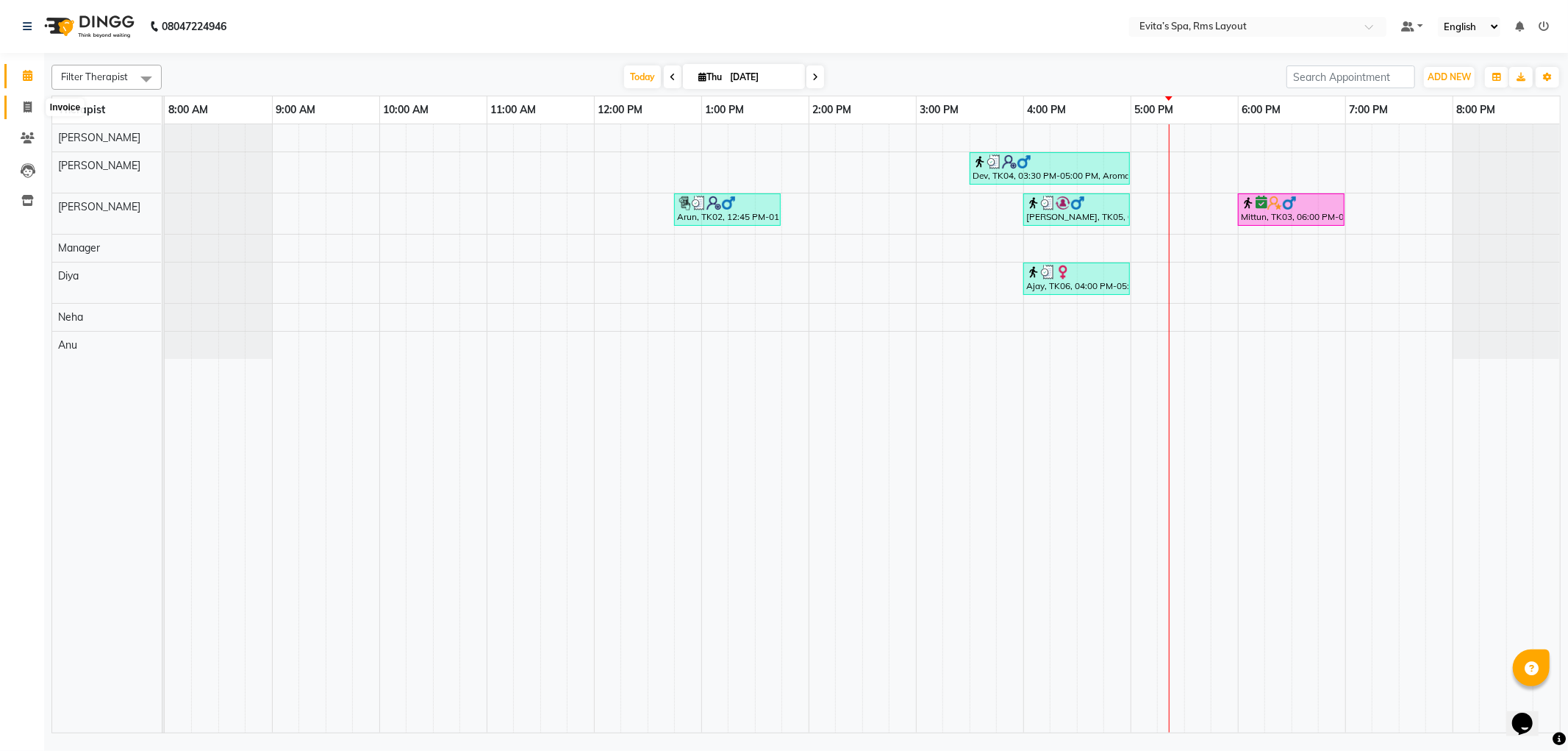
click at [39, 107] on span at bounding box center [27, 107] width 26 height 17
select select "service"
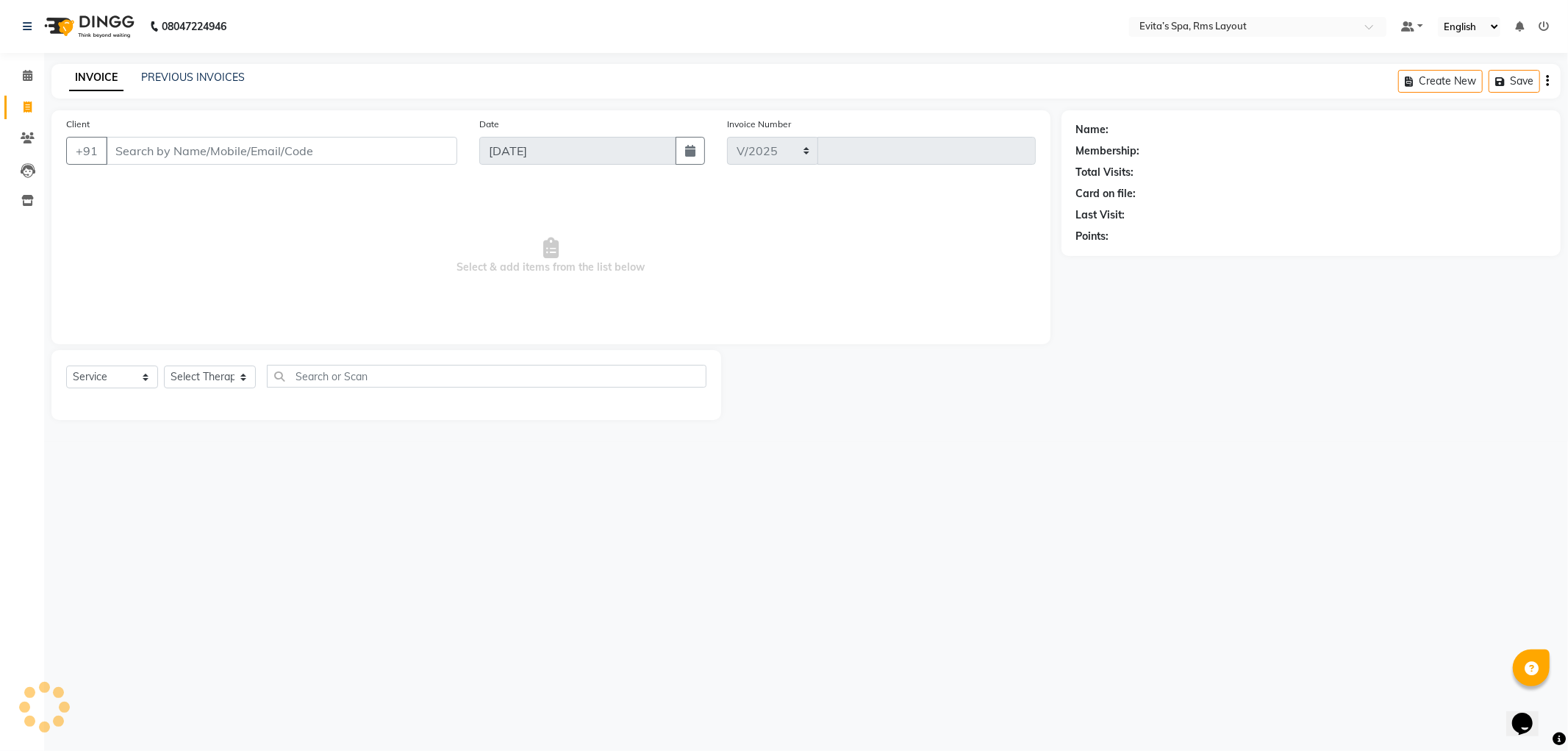
select select "7850"
type input "1574"
click at [163, 77] on link "PREVIOUS INVOICES" at bounding box center [193, 78] width 103 height 13
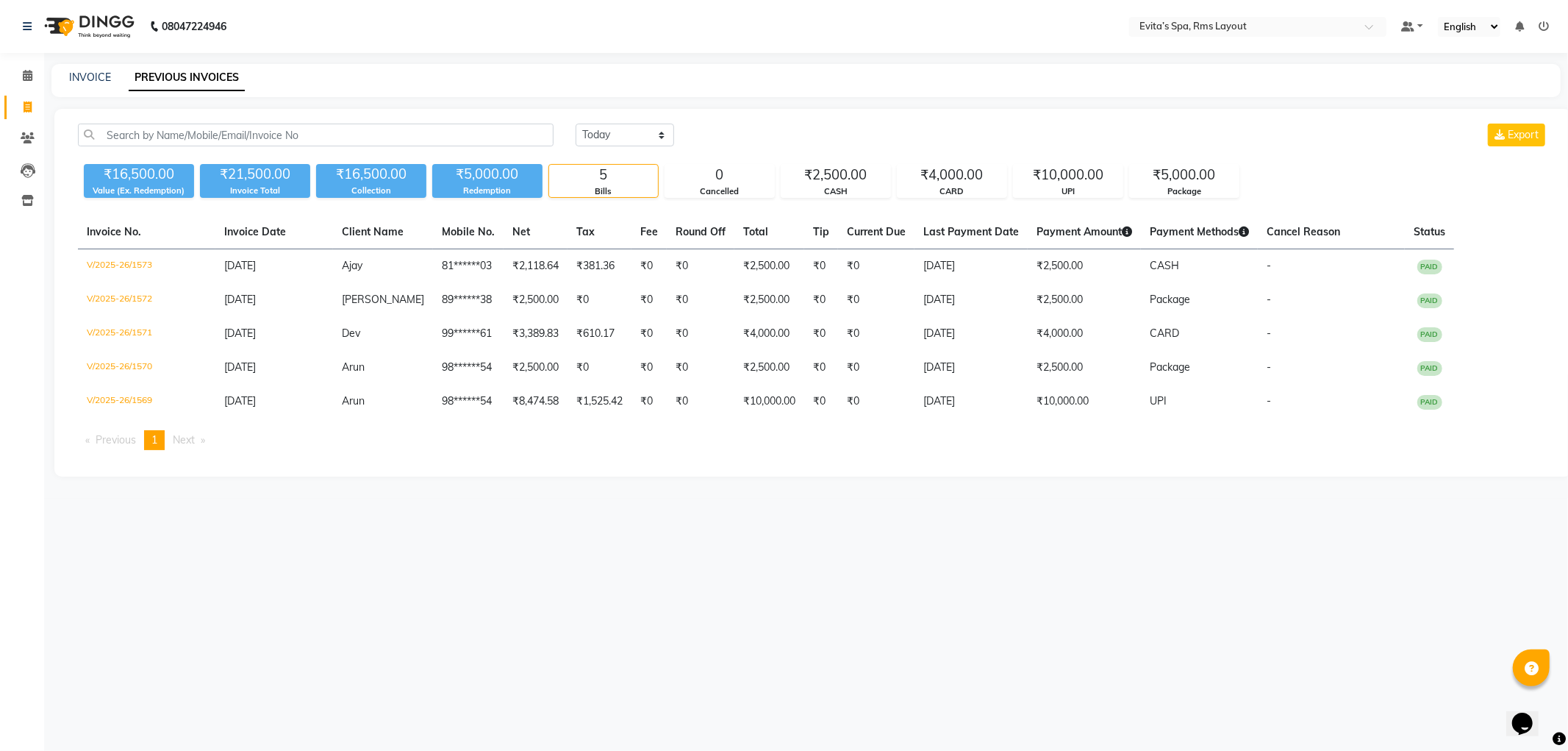
click at [118, 30] on img at bounding box center [88, 27] width 100 height 41
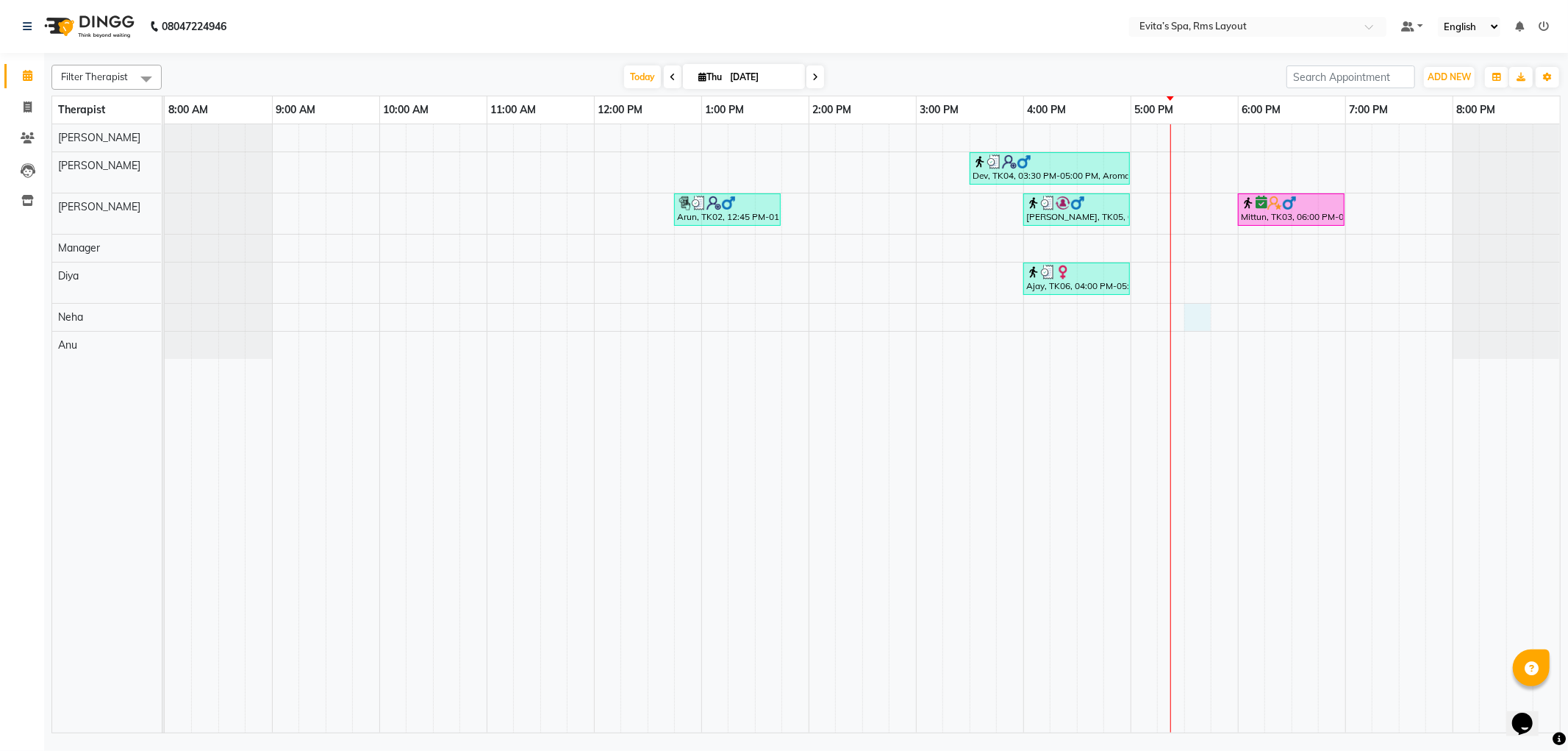
click at [1199, 316] on div "Dev, TK04, 03:30 PM-05:00 PM, Aroma Massage (90 min ) [GEOGRAPHIC_DATA], TK02, …" at bounding box center [862, 428] width 1395 height 608
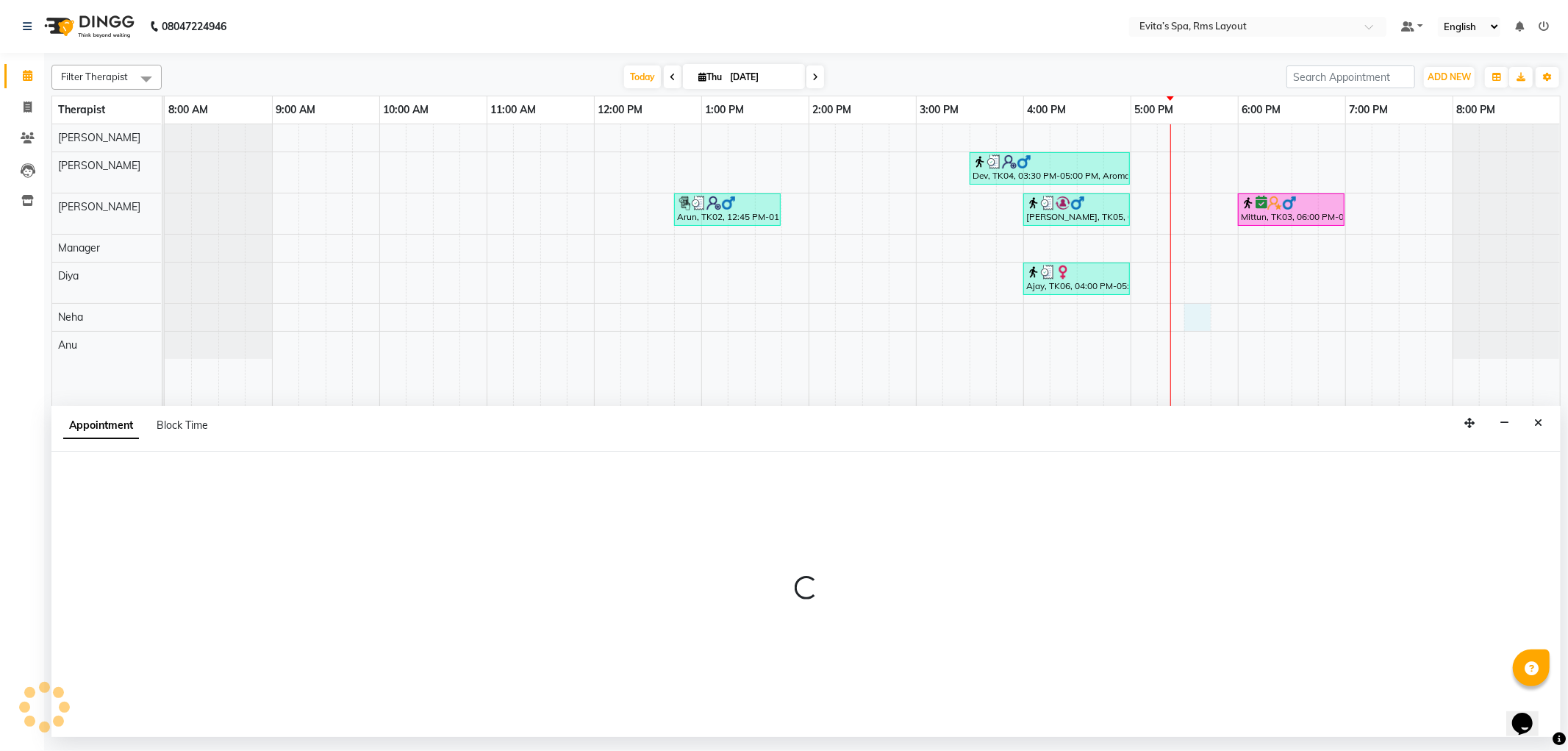
select select "84399"
select select "1050"
select select "tentative"
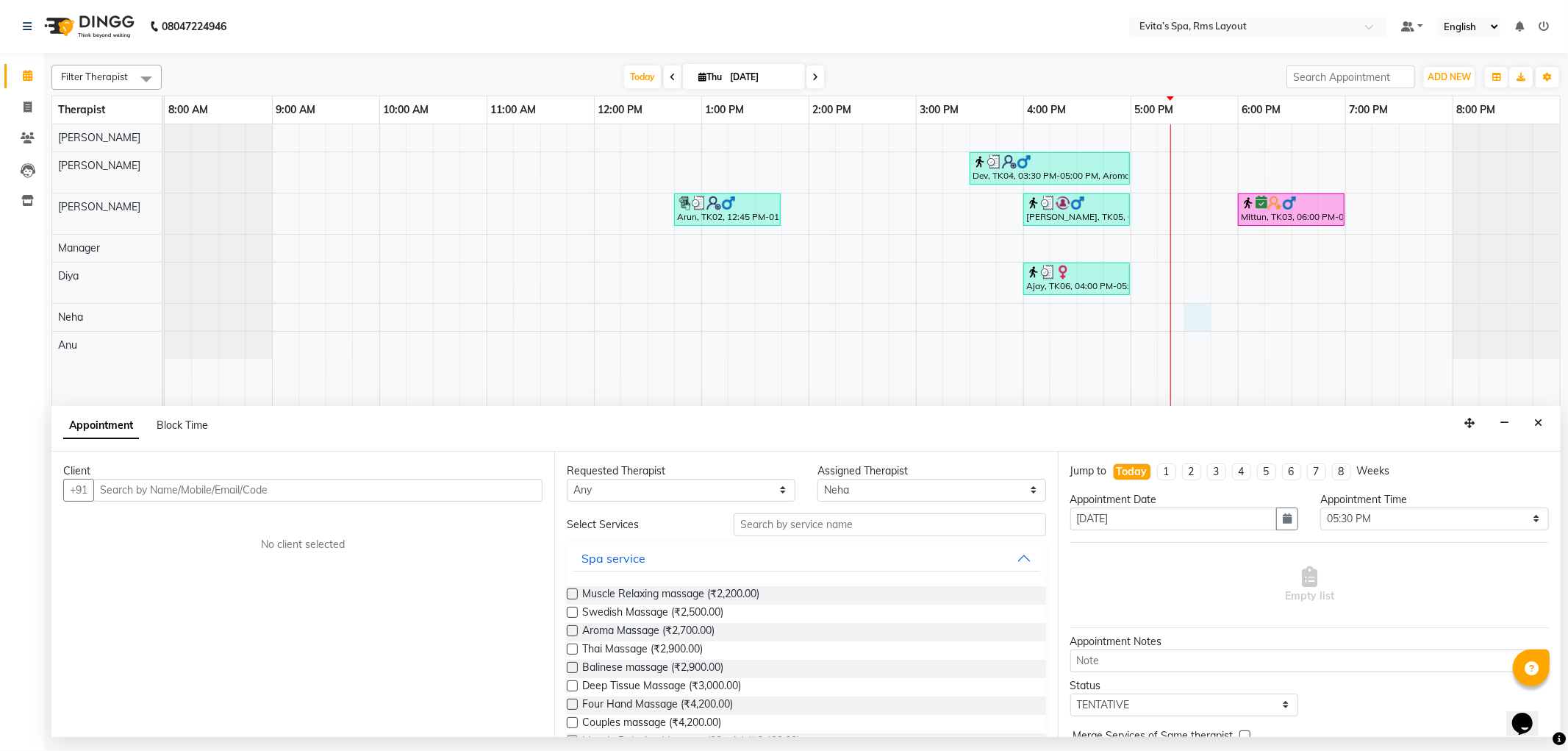
click at [278, 489] on input "text" at bounding box center [318, 490] width 449 height 23
type input "7995709206"
click at [491, 492] on span "Add Client" at bounding box center [512, 490] width 50 height 13
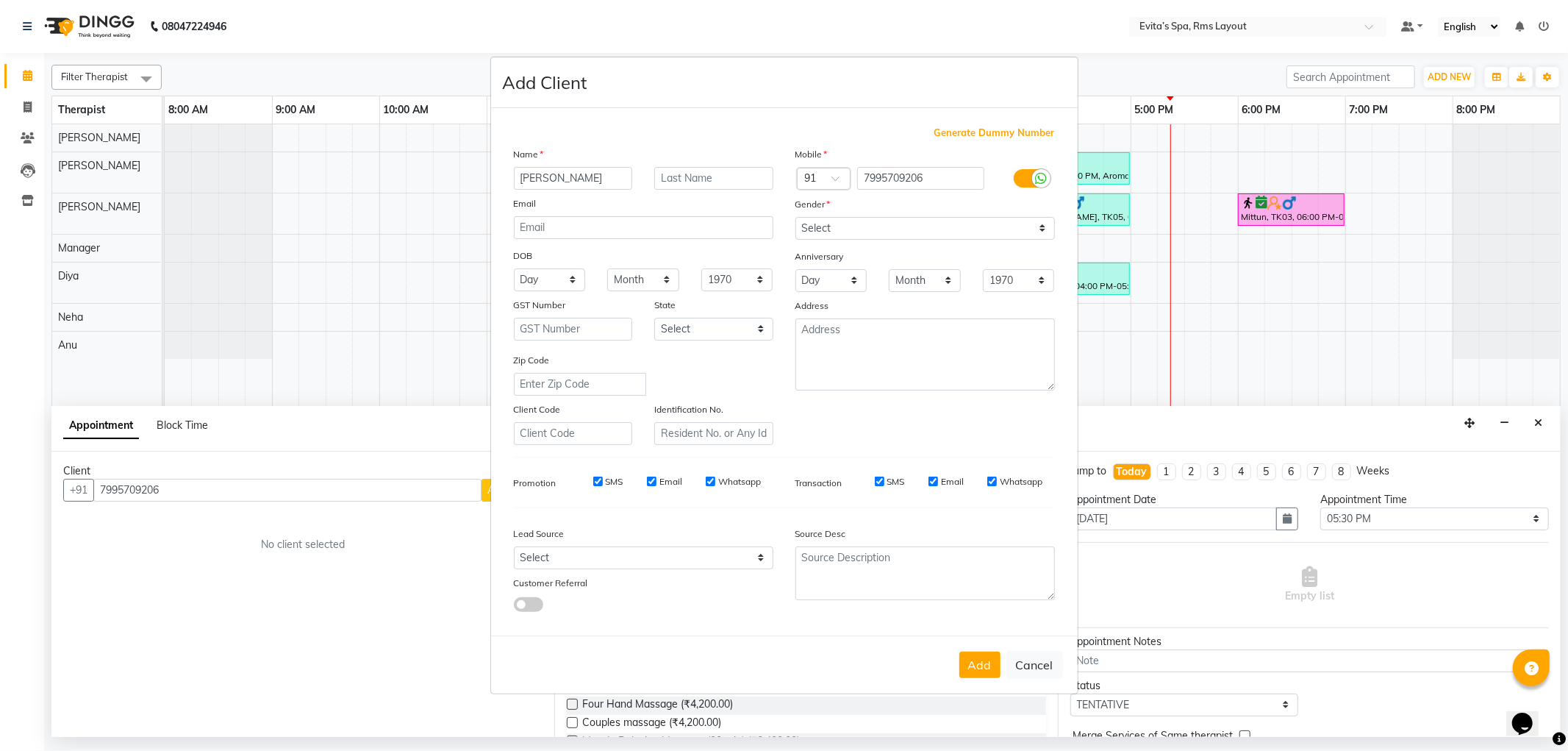
type input "[PERSON_NAME]"
click at [839, 222] on select "Select [DEMOGRAPHIC_DATA] [DEMOGRAPHIC_DATA] Other Prefer Not To Say" at bounding box center [925, 228] width 259 height 23
select select "[DEMOGRAPHIC_DATA]"
click at [796, 217] on select "Select [DEMOGRAPHIC_DATA] [DEMOGRAPHIC_DATA] Other Prefer Not To Say" at bounding box center [925, 228] width 259 height 23
click at [980, 659] on button "Add" at bounding box center [980, 665] width 41 height 27
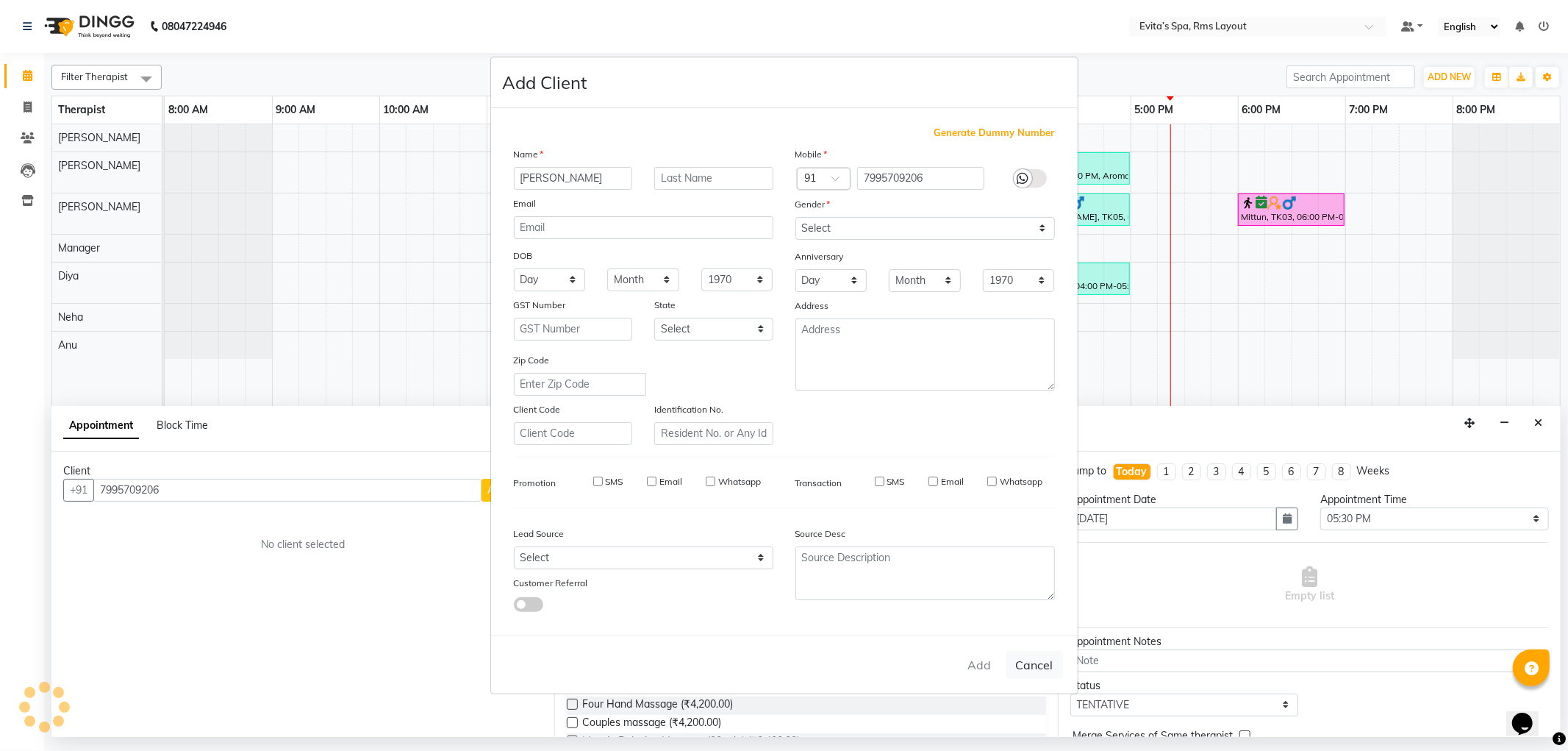
type input "79******06"
select select
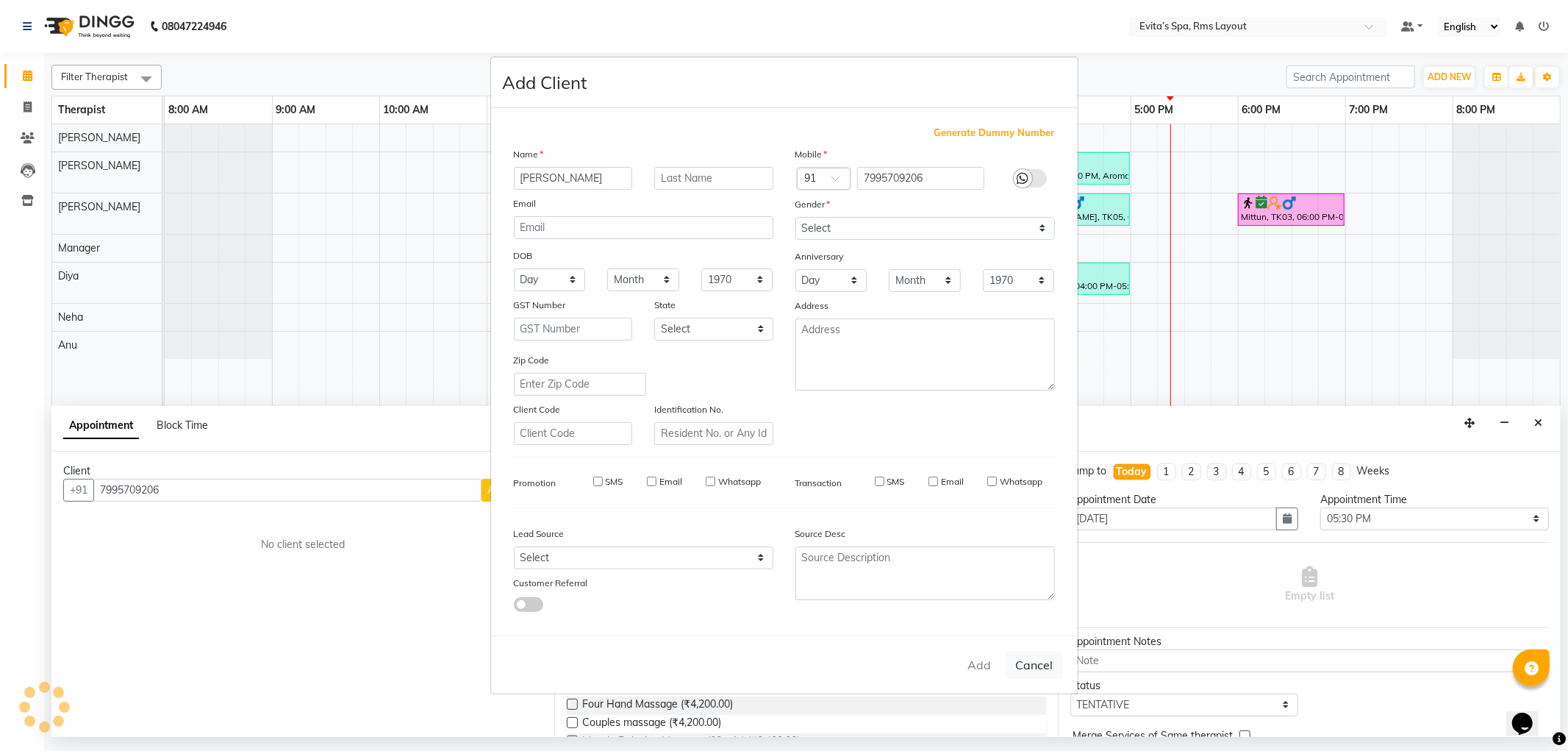
select select
checkbox input "false"
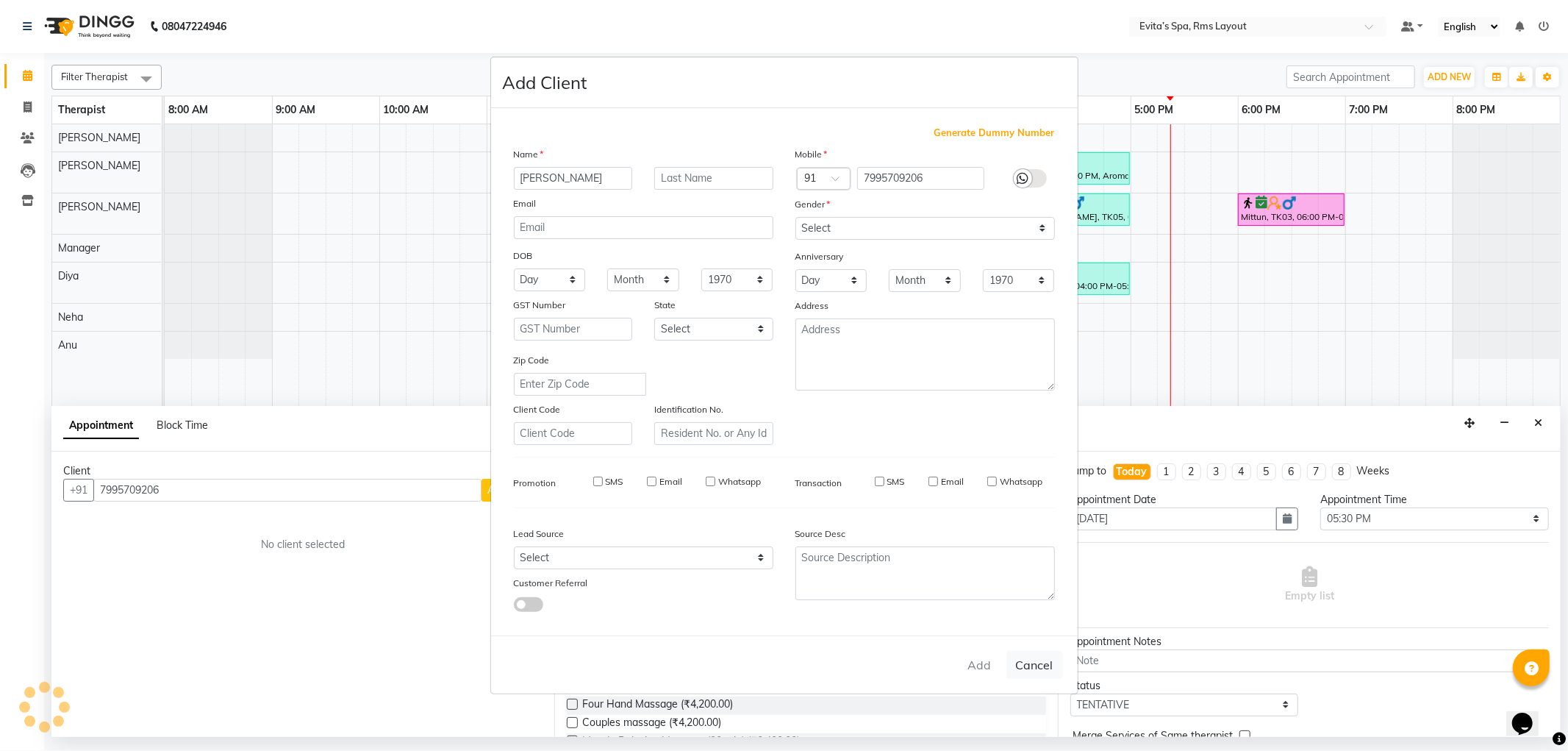
checkbox input "false"
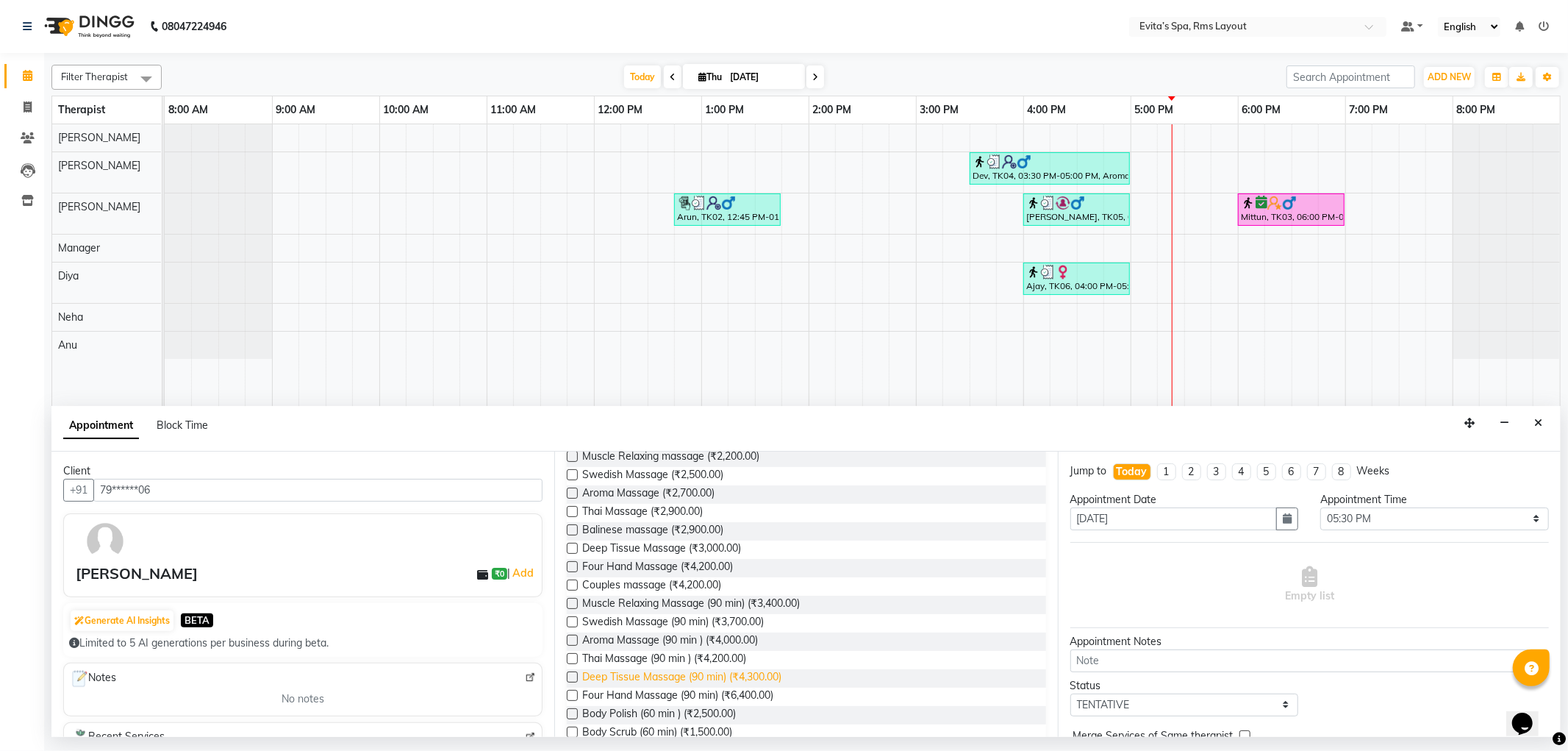
scroll to position [163, 0]
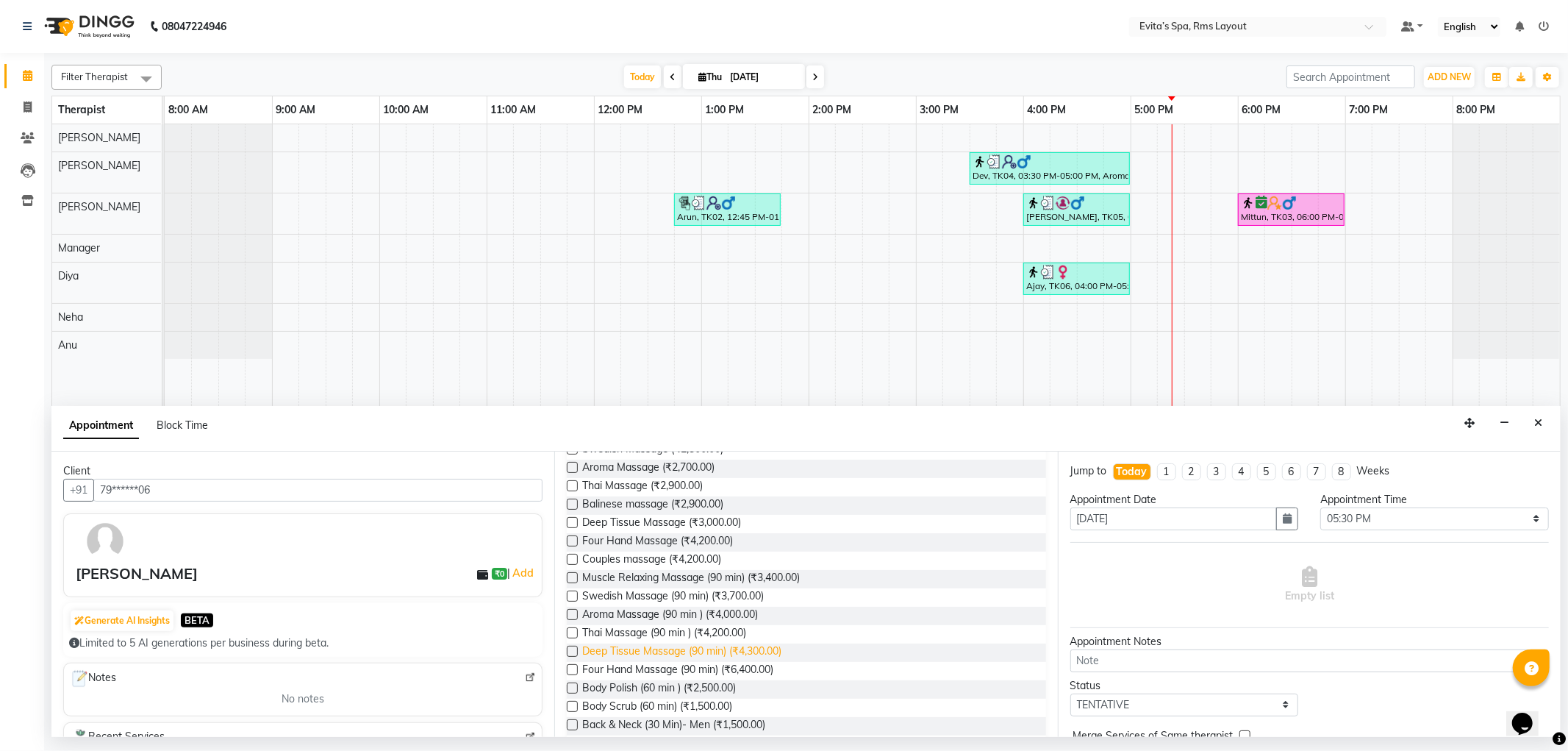
click at [760, 653] on span "Deep Tissue Massage (90 min) (₹4,300.00)" at bounding box center [682, 653] width 200 height 18
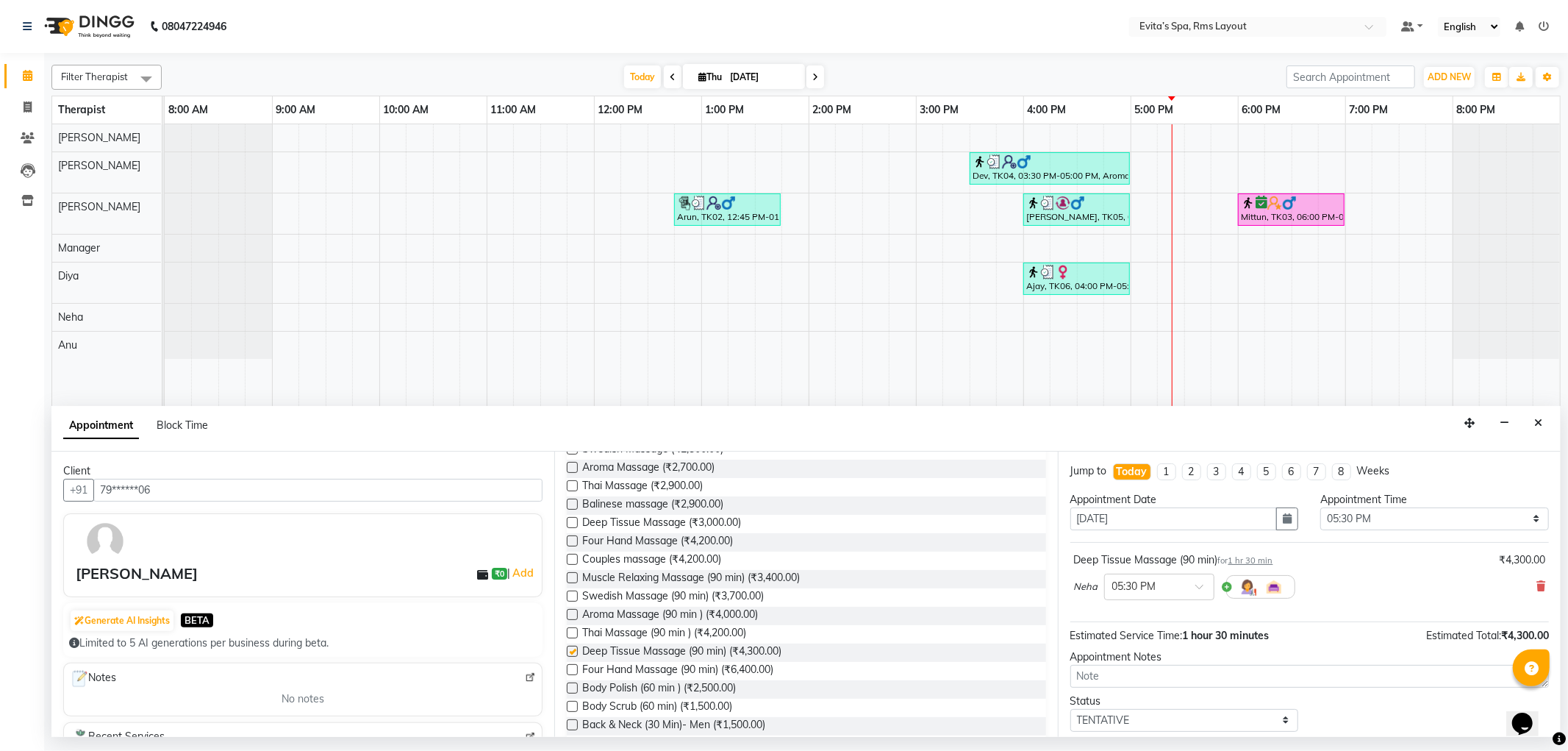
checkbox input "false"
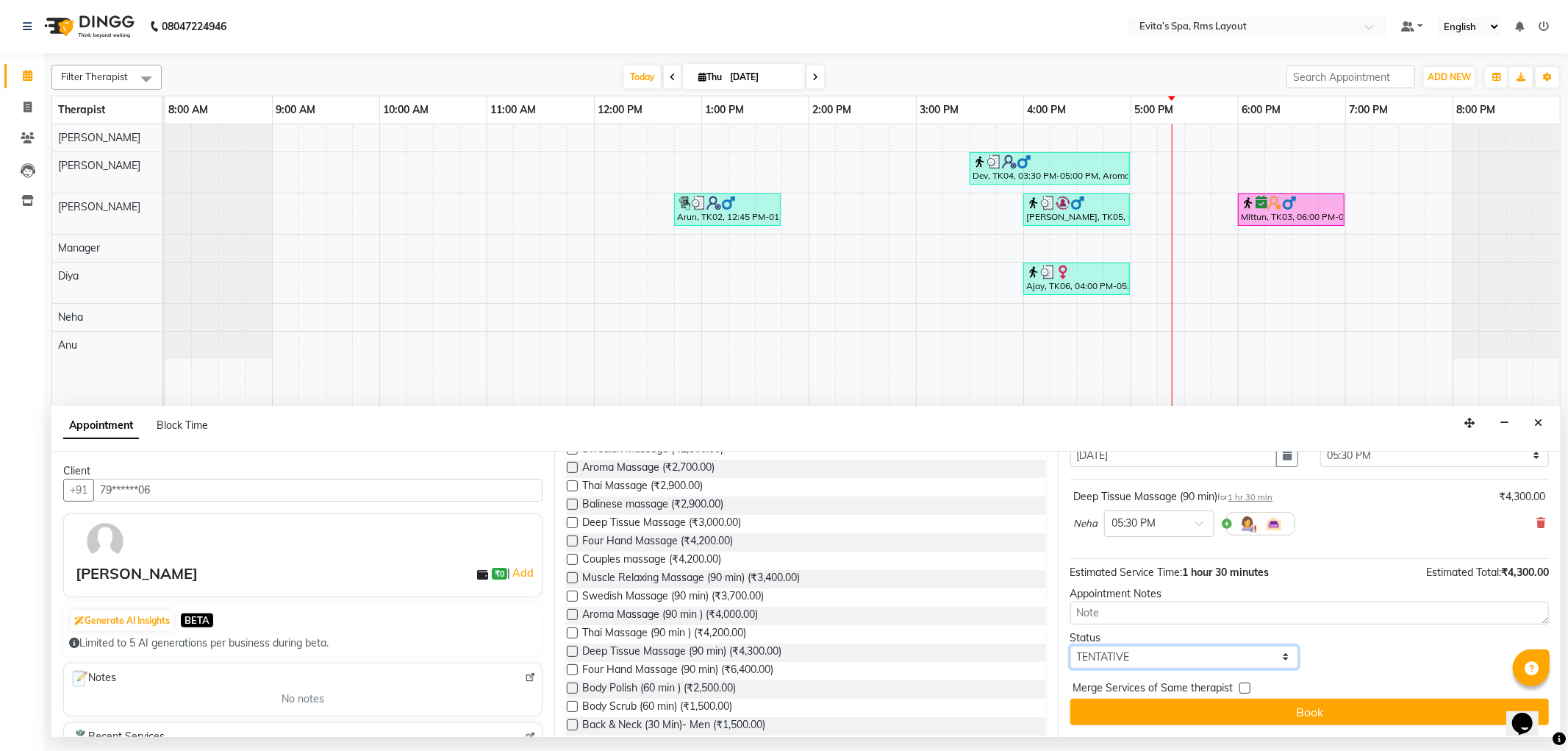
click at [1142, 660] on select "Select TENTATIVE CONFIRM CHECK-IN UPCOMING" at bounding box center [1184, 657] width 228 height 23
select select "confirm booking"
click at [1071, 646] on select "Select TENTATIVE CONFIRM CHECK-IN UPCOMING" at bounding box center [1184, 657] width 228 height 23
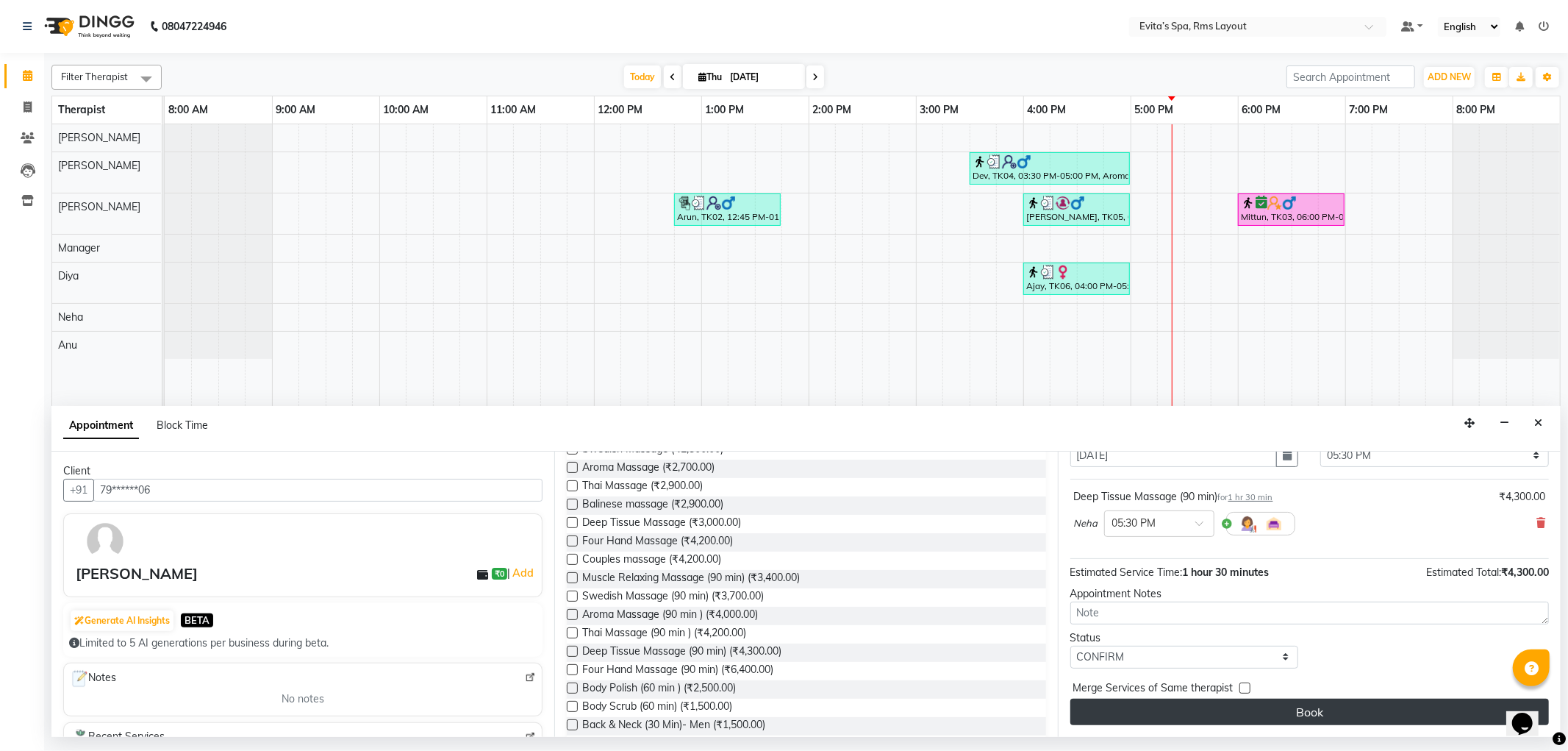
click at [1260, 706] on button "Book" at bounding box center [1310, 712] width 479 height 27
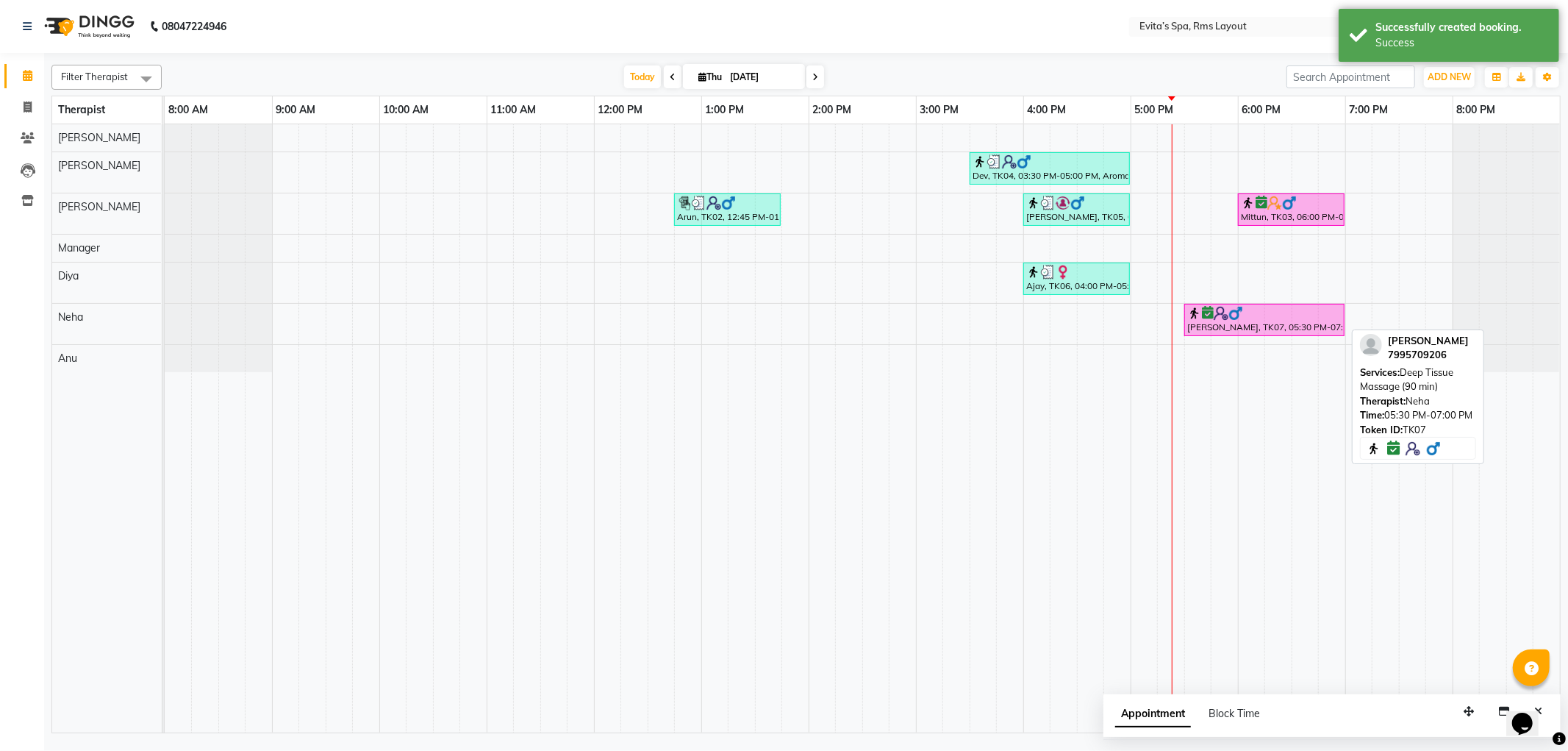
click at [1255, 322] on div "[PERSON_NAME], TK07, 05:30 PM-07:00 PM, Deep Tissue Massage (90 min)" at bounding box center [1264, 320] width 157 height 28
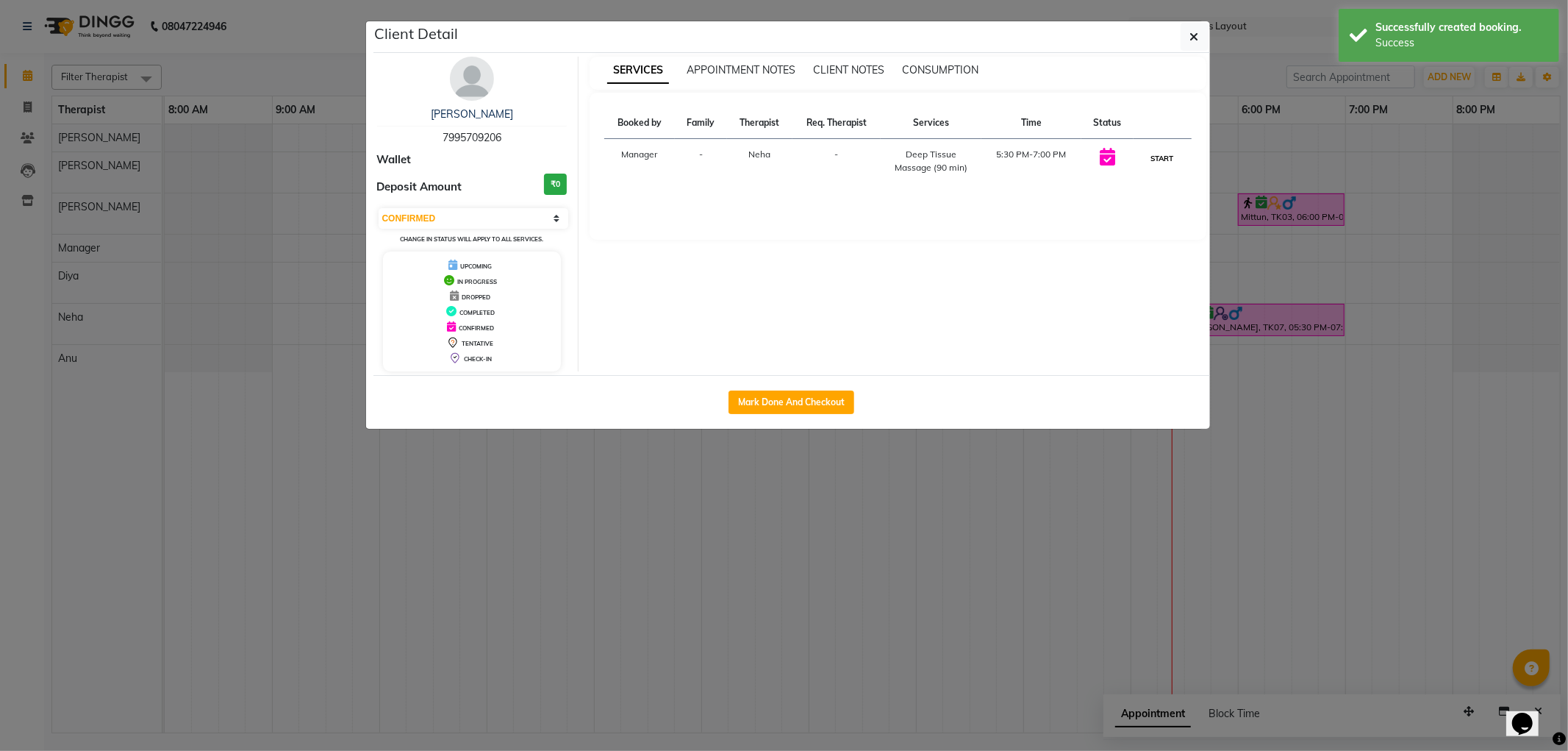
click at [1173, 163] on button "START" at bounding box center [1162, 158] width 30 height 18
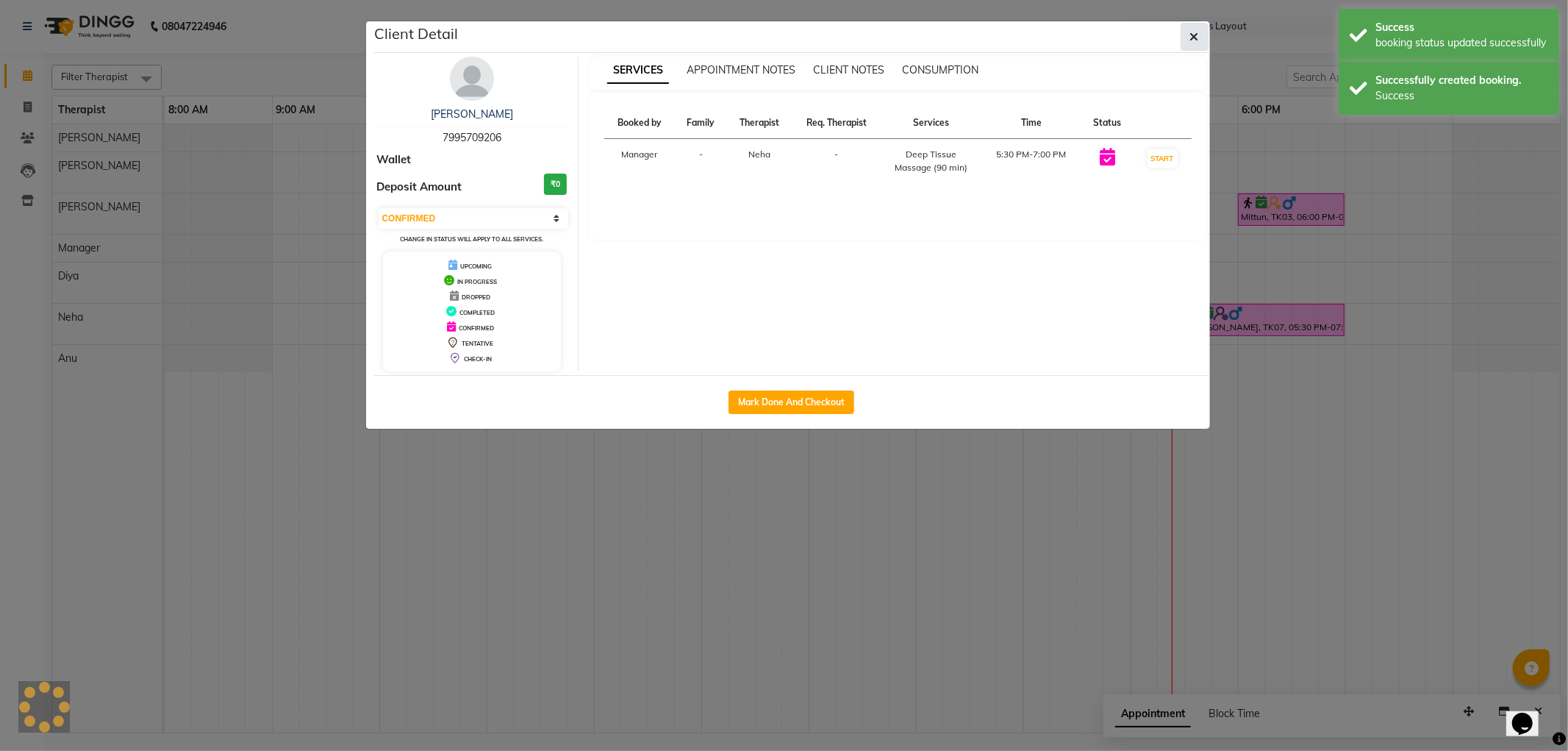
select select "1"
click at [1196, 35] on icon "button" at bounding box center [1195, 37] width 9 height 12
